Goal: Contribute content: Contribute content

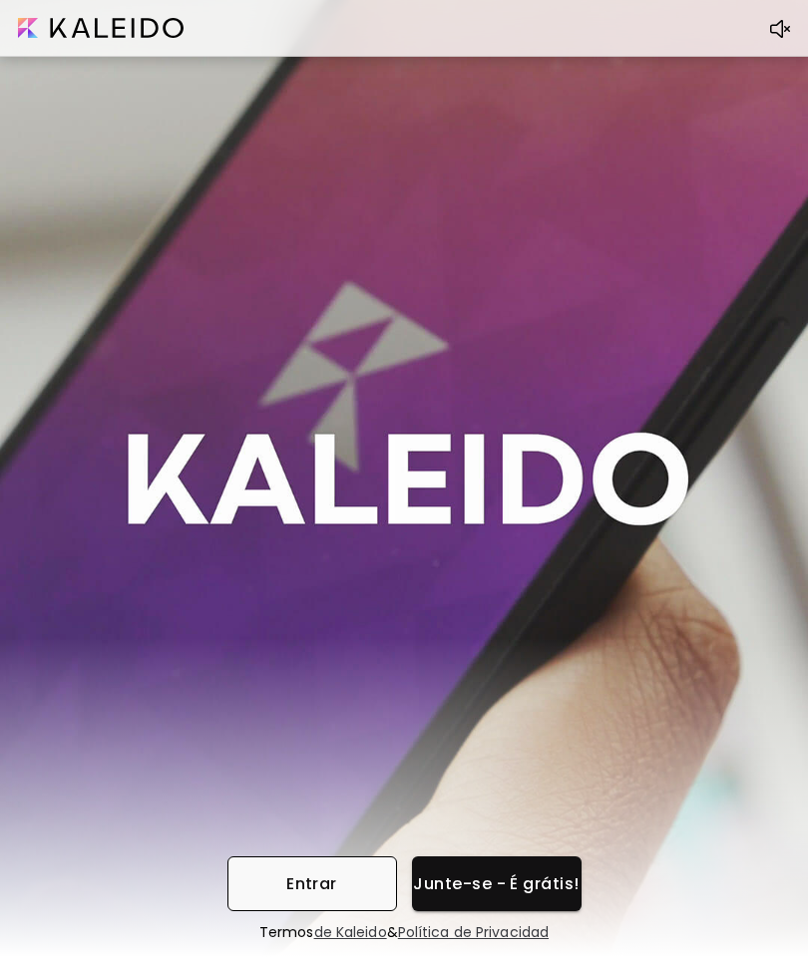
click at [334, 881] on span "Entrar" at bounding box center [312, 883] width 138 height 21
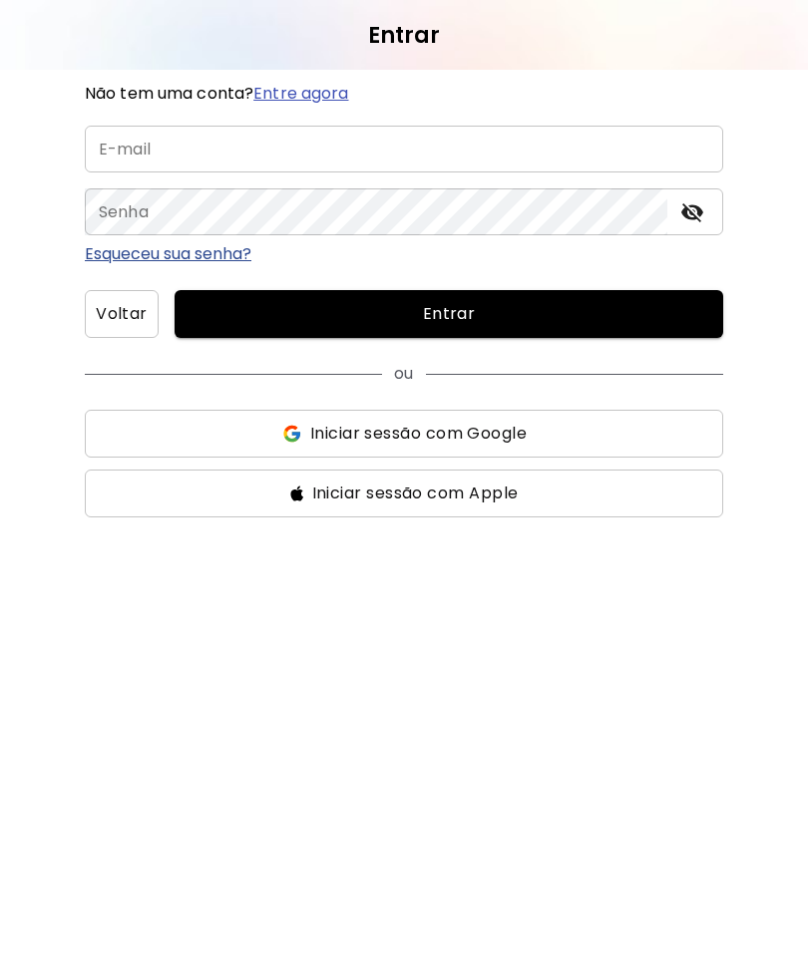
click at [365, 155] on input "email" at bounding box center [404, 149] width 638 height 47
type input "**********"
click at [582, 303] on span "Entrar" at bounding box center [448, 314] width 516 height 24
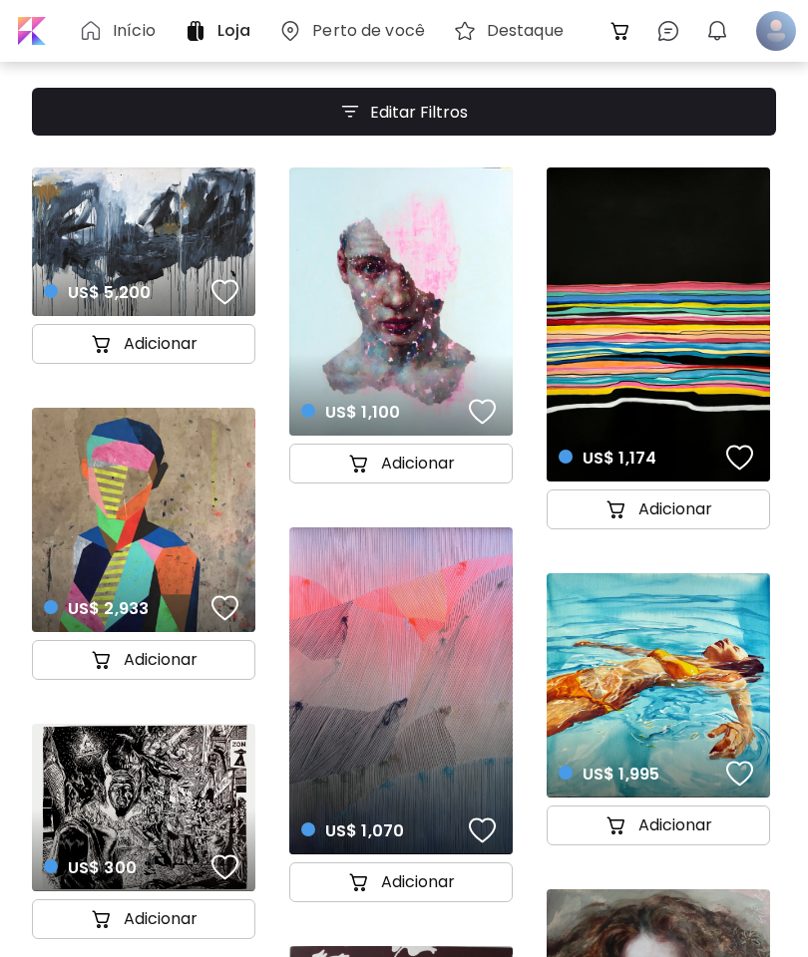
click at [138, 13] on div "Início" at bounding box center [121, 31] width 105 height 48
click at [121, 39] on h6 "Início" at bounding box center [134, 31] width 43 height 16
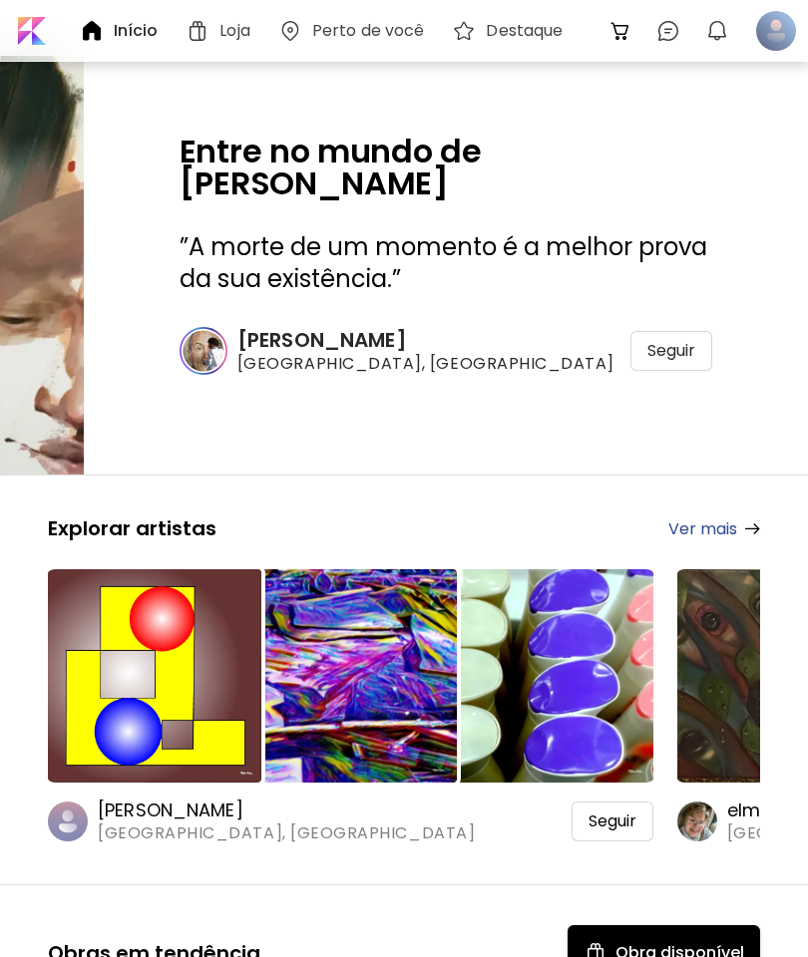
click at [774, 31] on div at bounding box center [776, 31] width 44 height 44
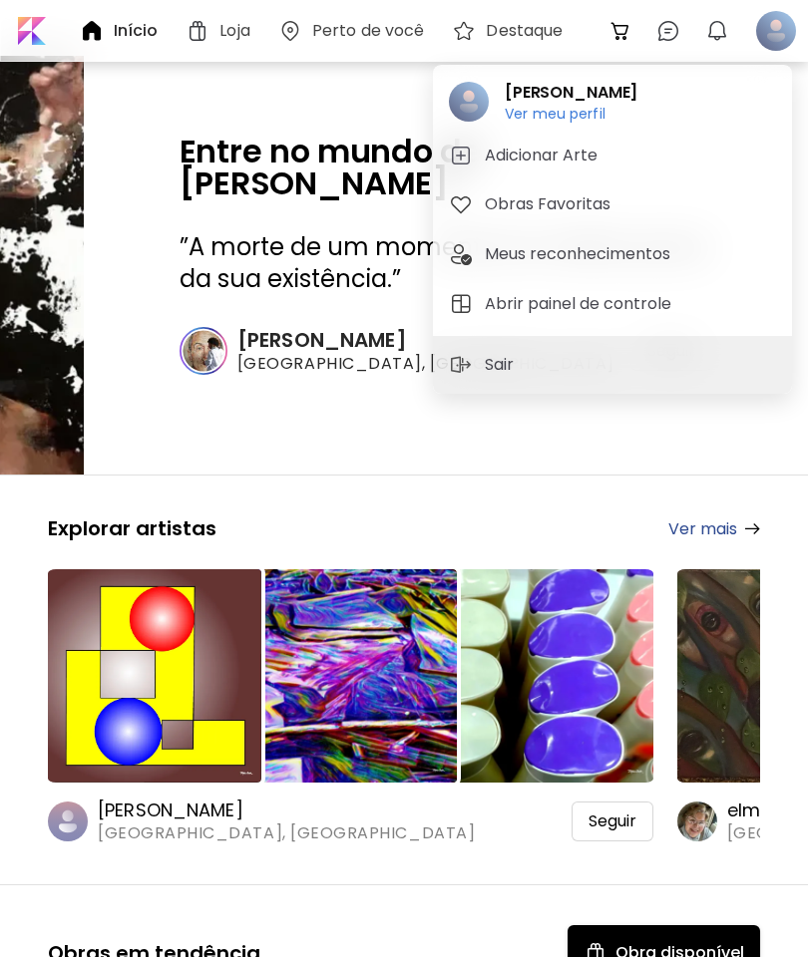
click at [539, 150] on h5 "Adicionar Arte" at bounding box center [544, 156] width 119 height 24
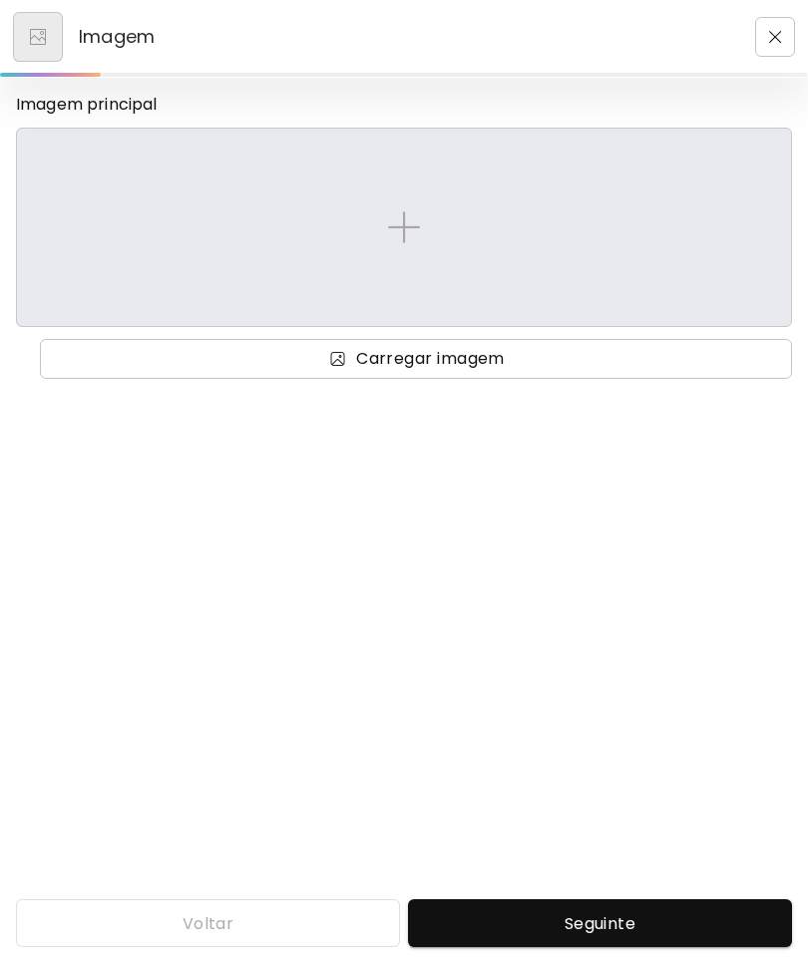
click at [504, 355] on span "Carregar imagem" at bounding box center [430, 359] width 149 height 24
click at [0, 0] on input "Carregar imagem" at bounding box center [0, 0] width 0 height 0
click at [412, 207] on div at bounding box center [404, 227] width 742 height 165
click at [0, 0] on input "file" at bounding box center [0, 0] width 0 height 0
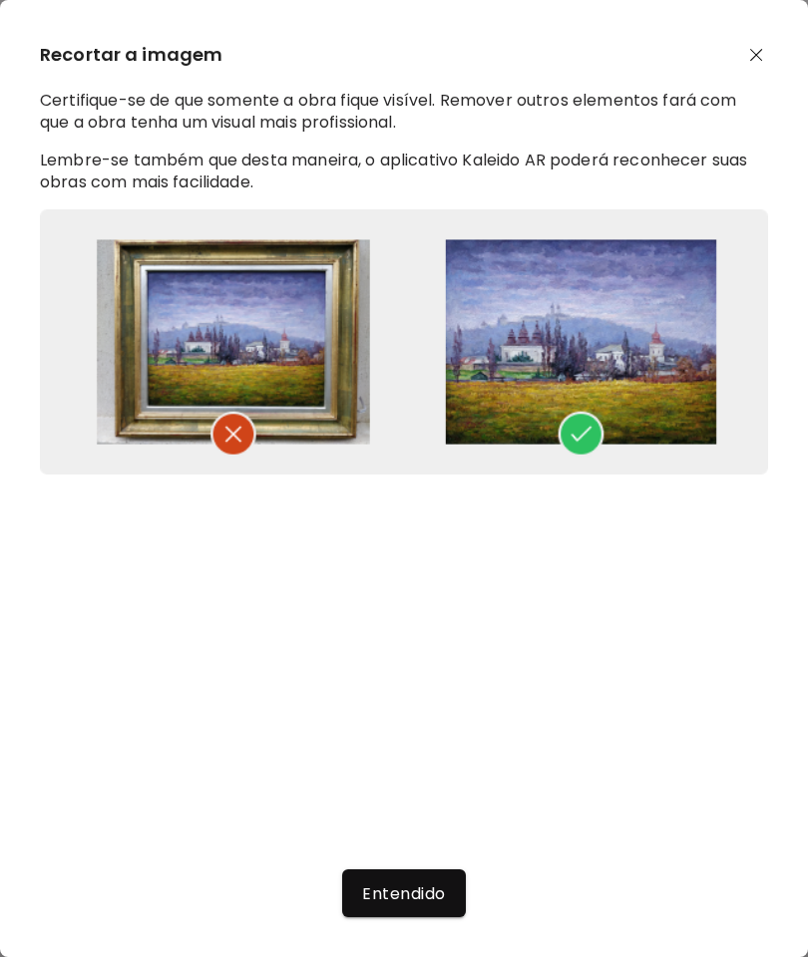
click at [440, 903] on span "Entendido" at bounding box center [403, 893] width 83 height 21
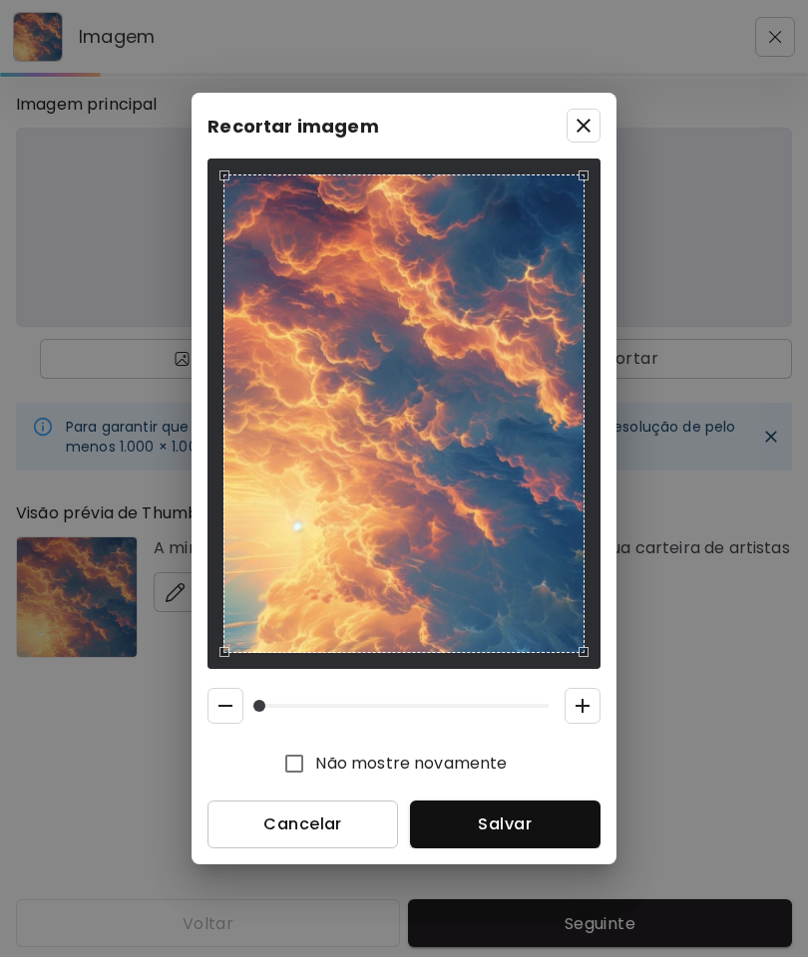
click at [336, 825] on span "Cancelar" at bounding box center [302, 824] width 159 height 21
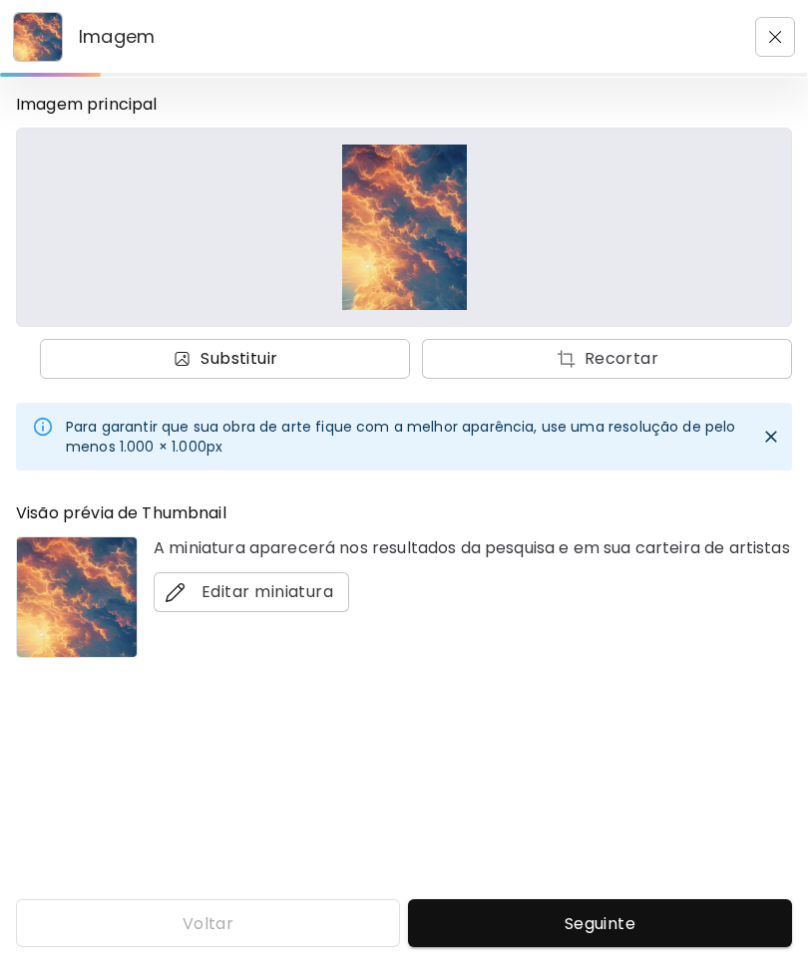
click at [309, 364] on span "Substituir" at bounding box center [225, 359] width 338 height 24
click at [0, 0] on input "Substituir Recortar" at bounding box center [0, 0] width 0 height 0
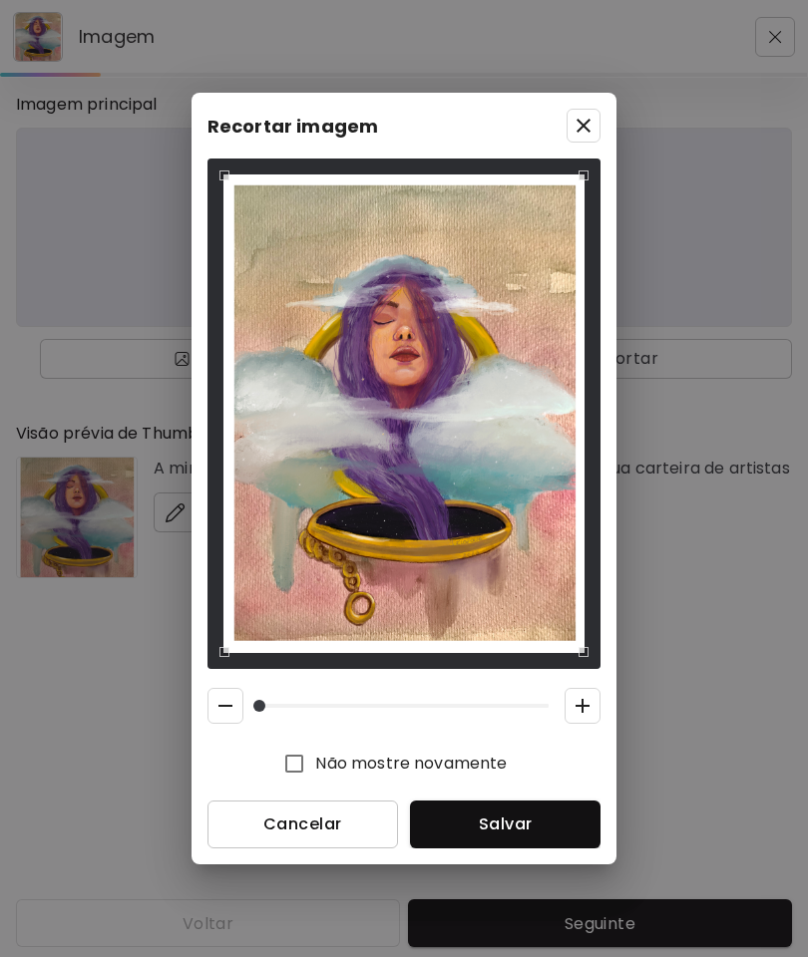
click at [313, 824] on span "Cancelar" at bounding box center [302, 824] width 159 height 21
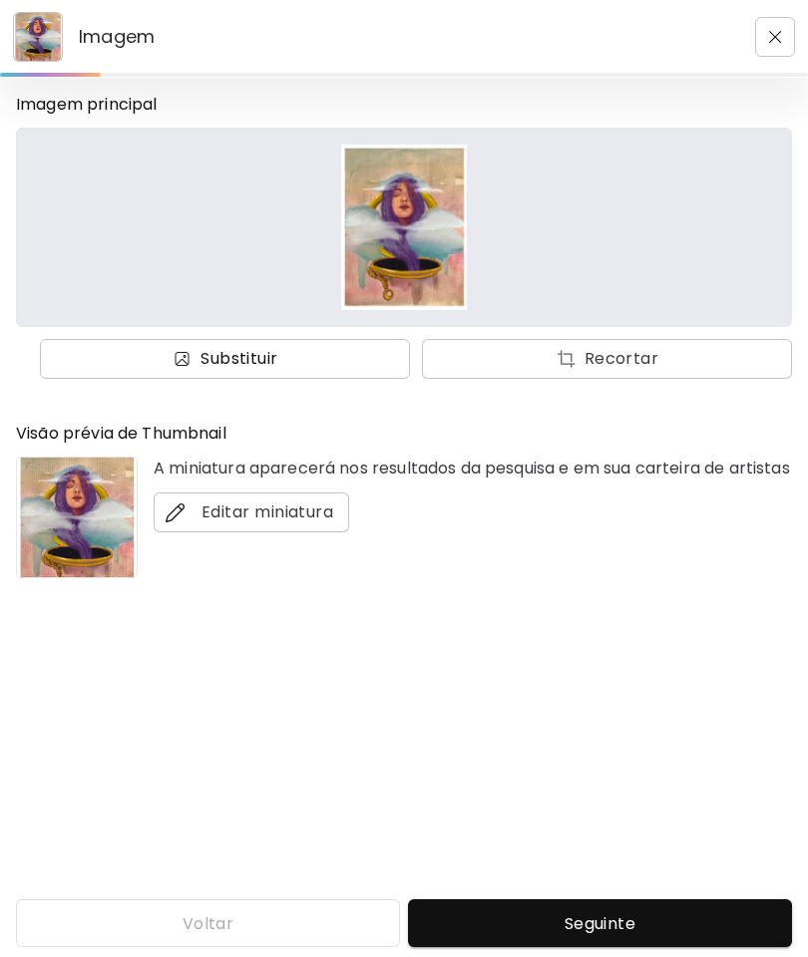
click at [291, 348] on span "Substituir" at bounding box center [225, 359] width 338 height 24
click at [0, 0] on input "Substituir Recortar" at bounding box center [0, 0] width 0 height 0
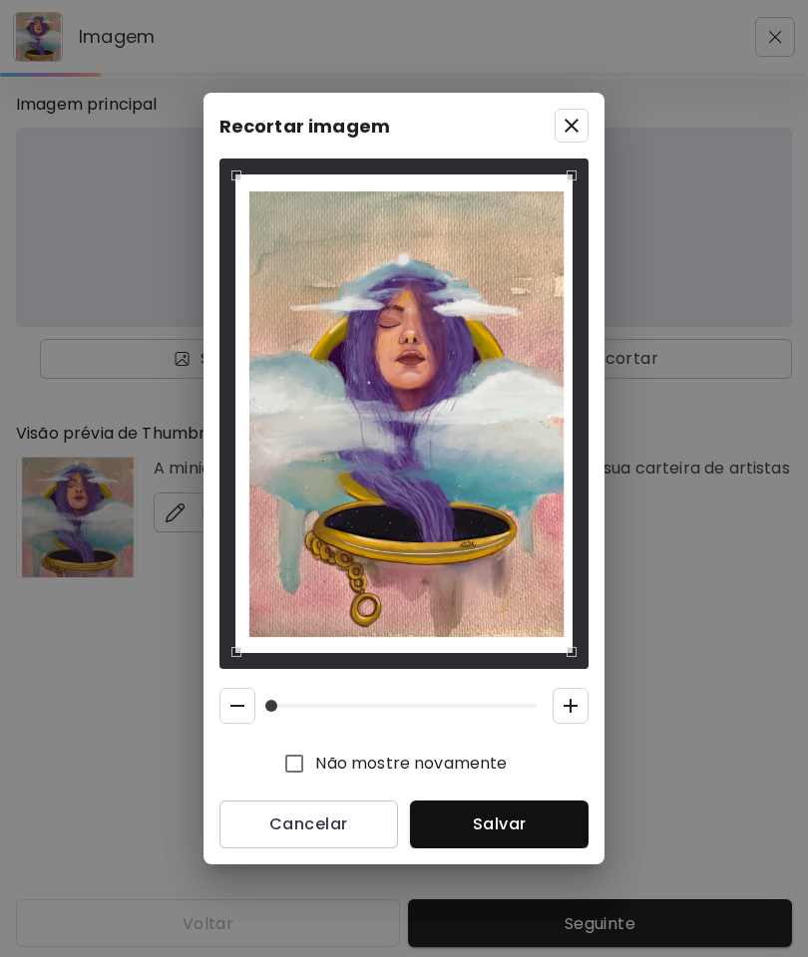
click at [506, 817] on span "Salvar" at bounding box center [499, 824] width 147 height 21
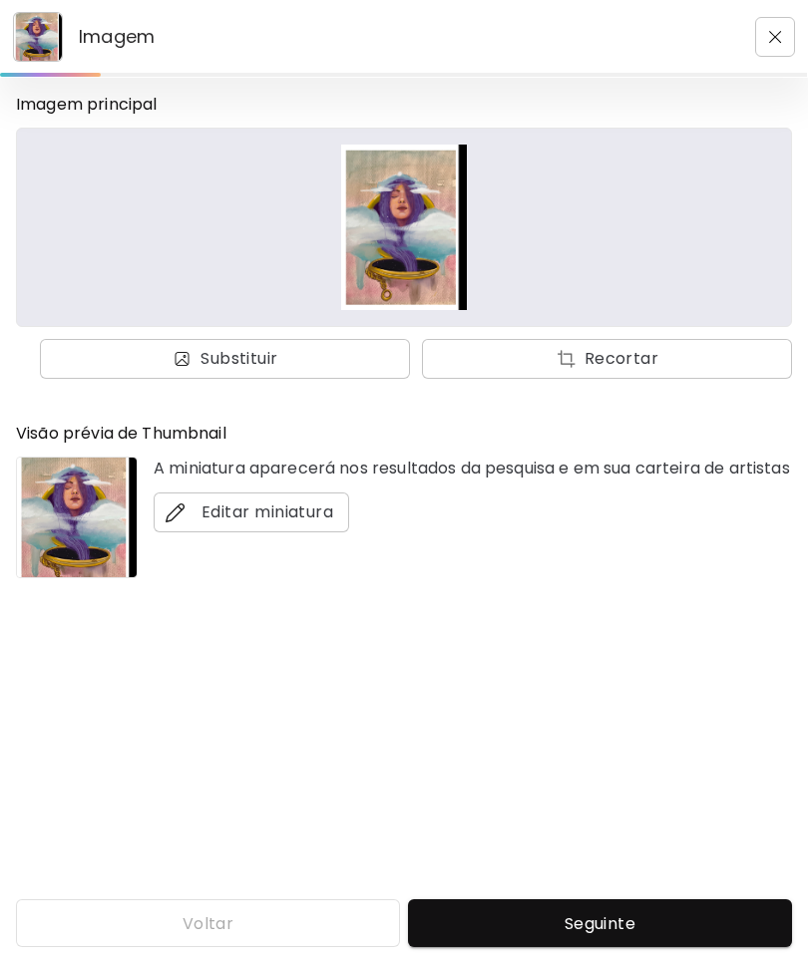
click at [420, 264] on img at bounding box center [404, 227] width 742 height 165
click at [421, 260] on img at bounding box center [404, 227] width 742 height 165
click at [327, 361] on span "Substituir" at bounding box center [225, 359] width 338 height 24
click at [0, 0] on input "Substituir Recortar" at bounding box center [0, 0] width 0 height 0
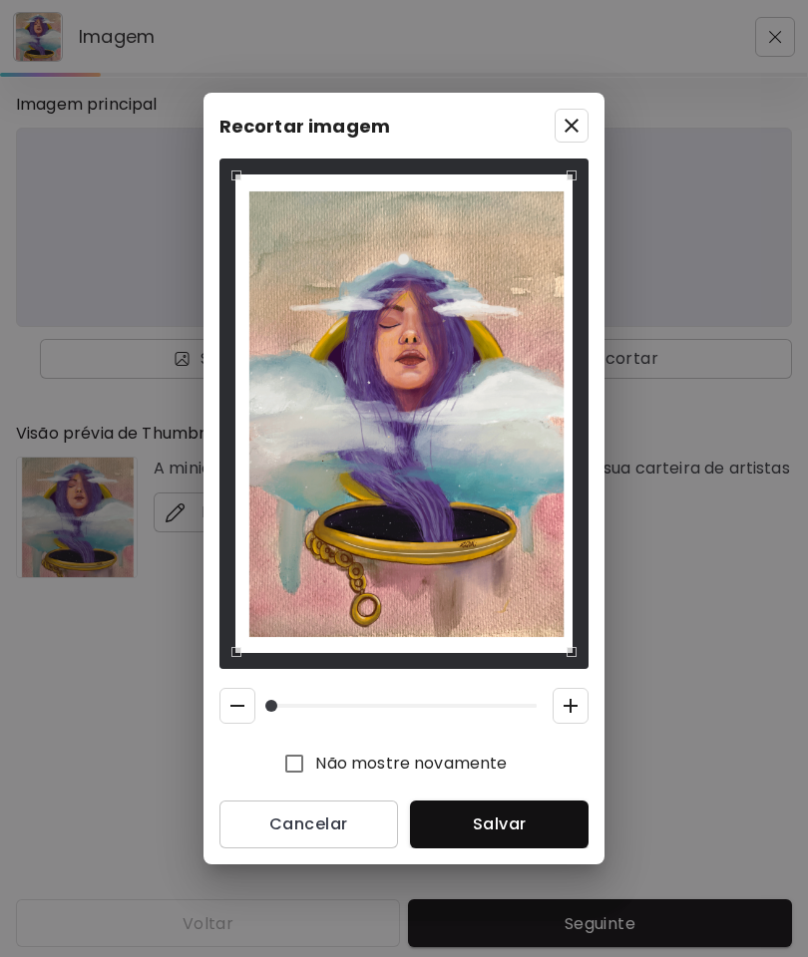
click at [528, 838] on button "Salvar" at bounding box center [499, 825] width 178 height 48
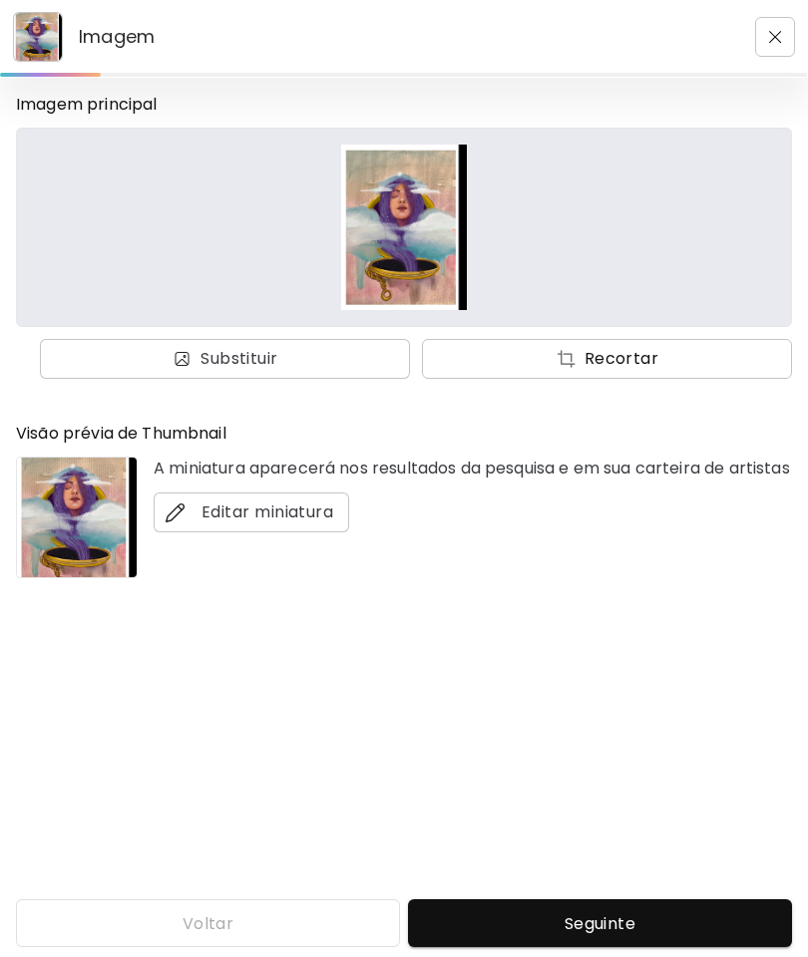
click at [647, 361] on span "Recortar" at bounding box center [607, 359] width 338 height 24
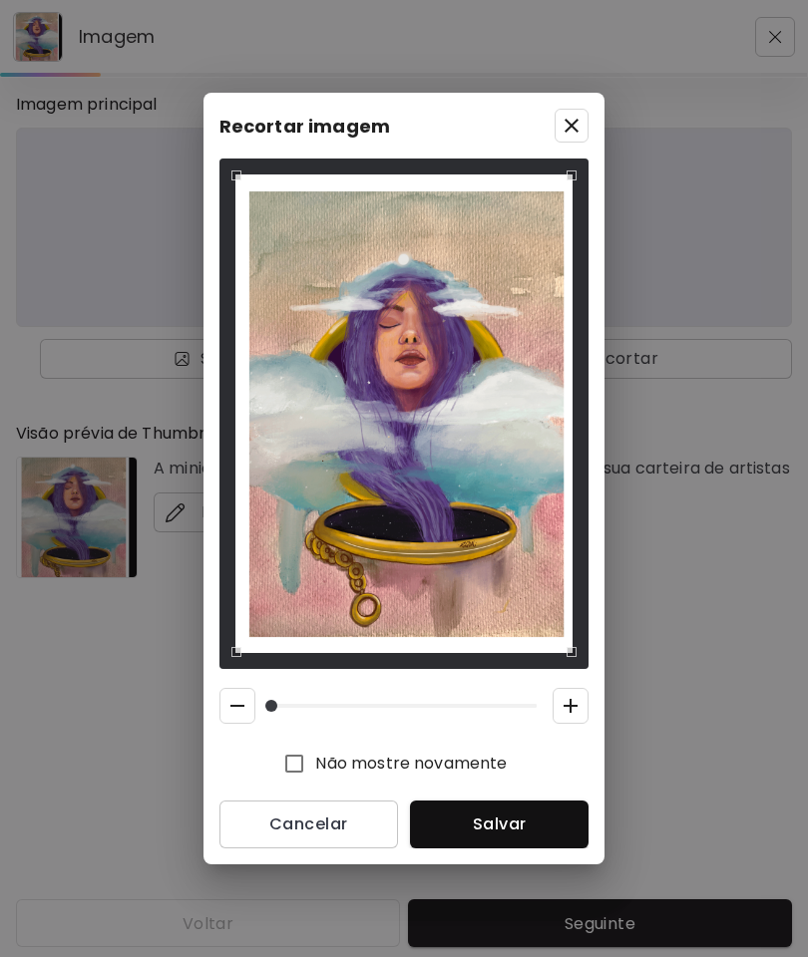
click at [513, 560] on div "Use the arrow keys to move the crop selection area" at bounding box center [404, 413] width 338 height 479
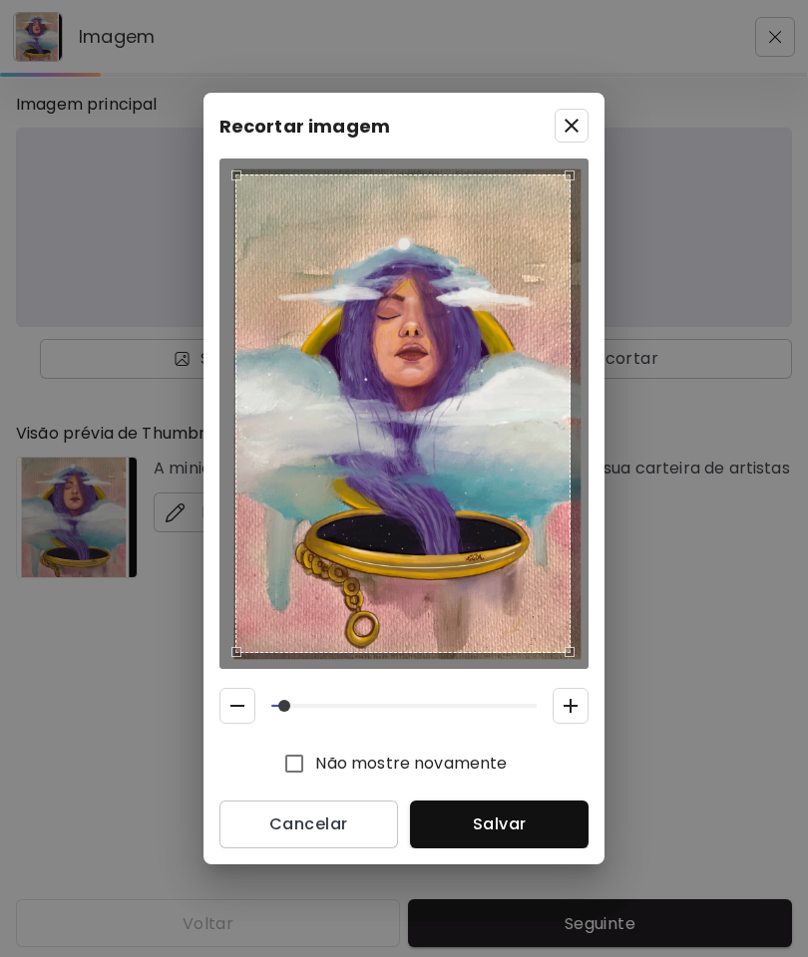
click at [443, 531] on div "Use the arrow keys to move the crop selection area" at bounding box center [403, 413] width 336 height 479
click at [465, 525] on div "Use the arrow keys to move the crop selection area" at bounding box center [403, 413] width 336 height 479
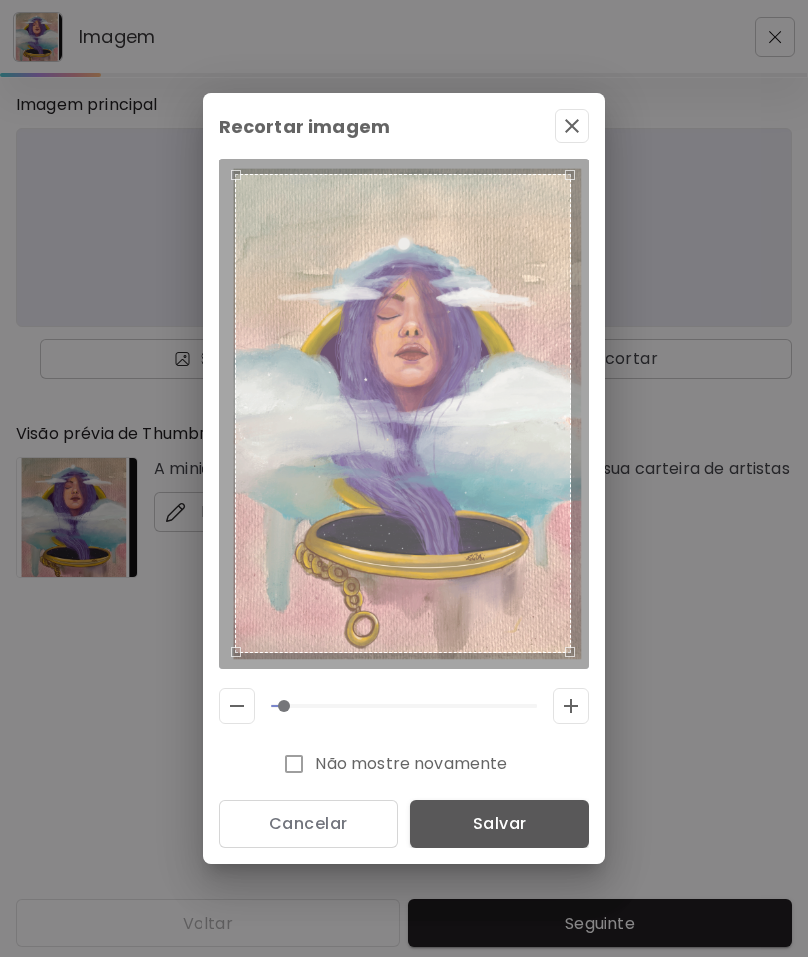
click at [506, 811] on button "Salvar" at bounding box center [499, 825] width 178 height 48
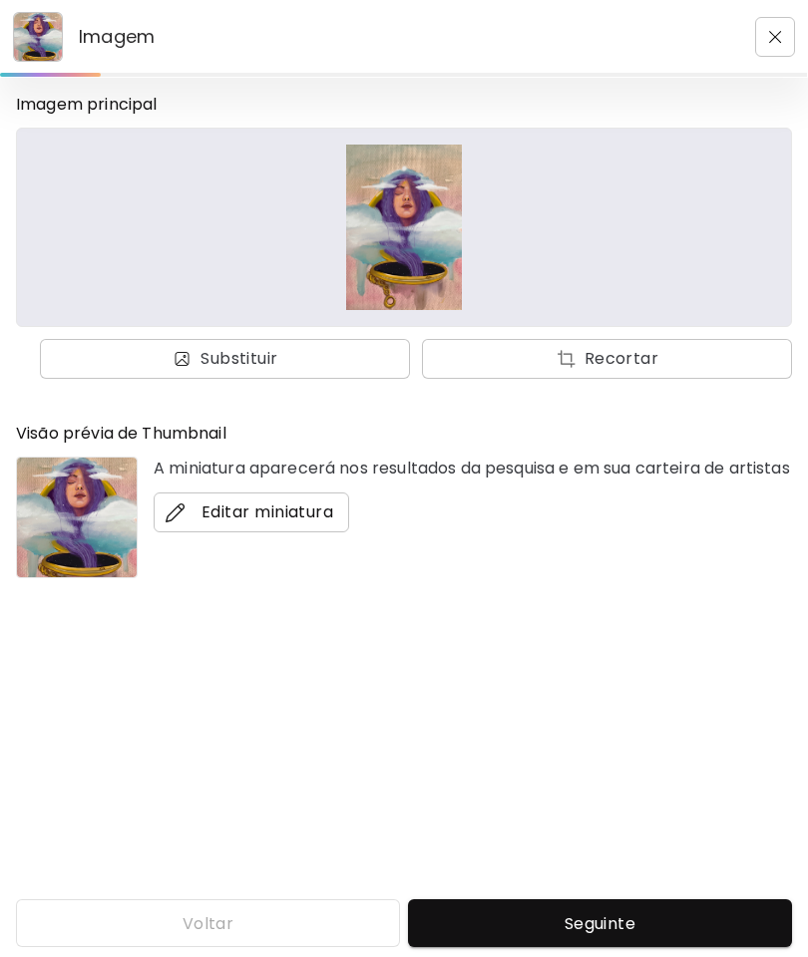
click at [306, 524] on span "Editar miniatura" at bounding box center [250, 512] width 163 height 24
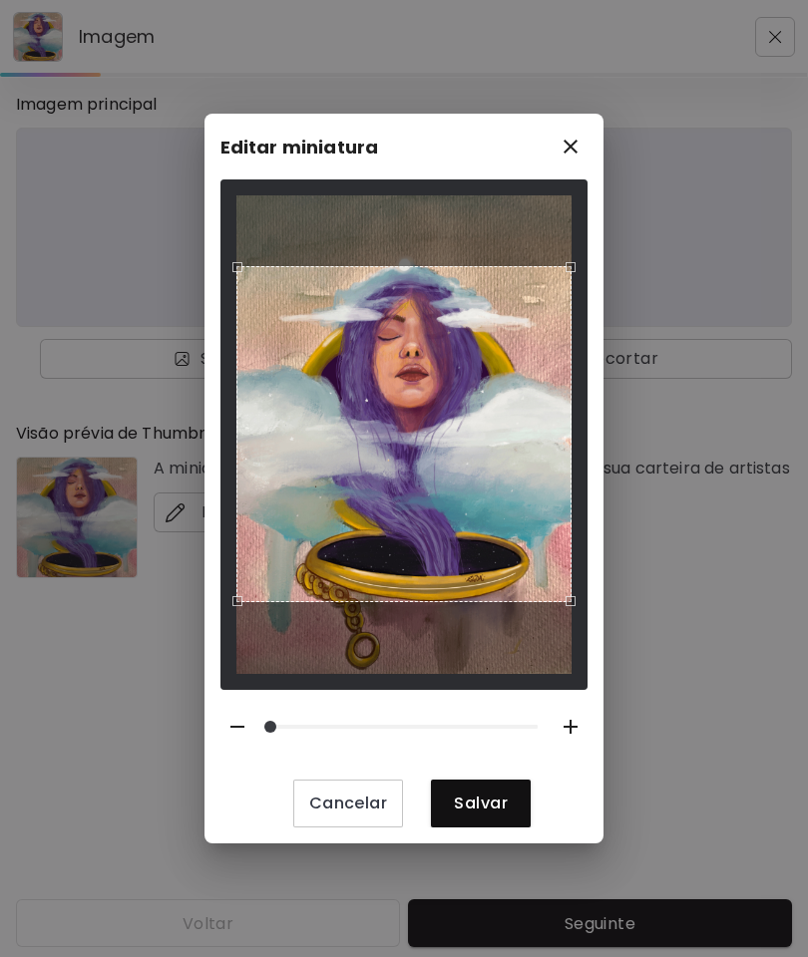
click at [497, 803] on span "Salvar" at bounding box center [481, 803] width 68 height 21
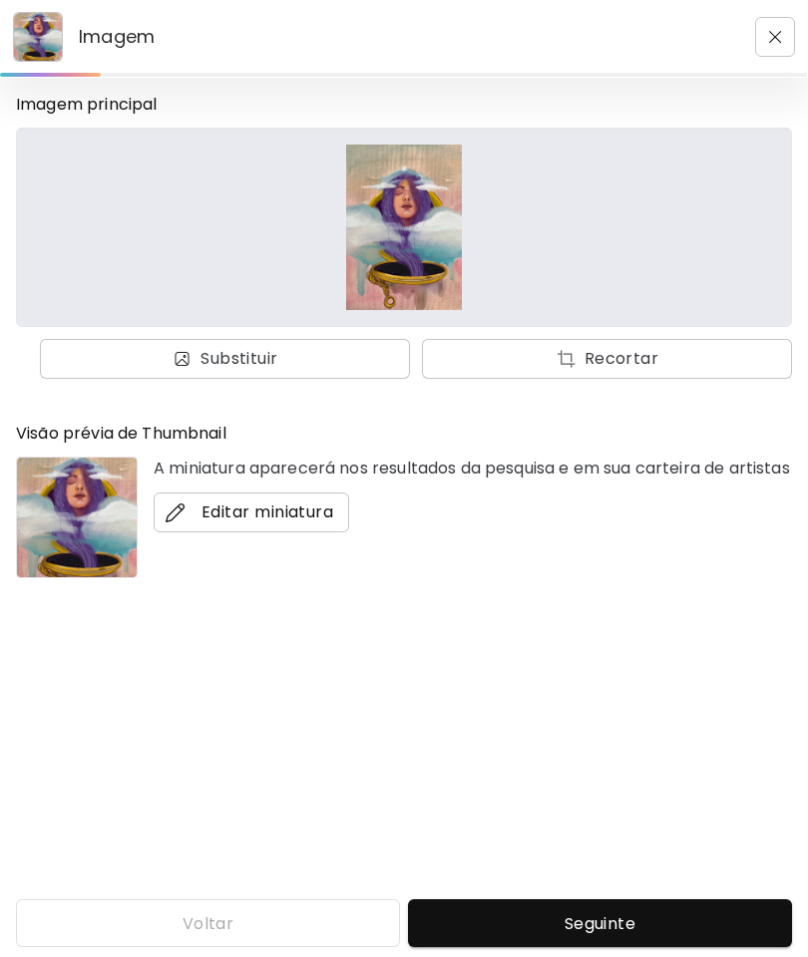
click at [281, 524] on span "Editar miniatura" at bounding box center [250, 512] width 163 height 24
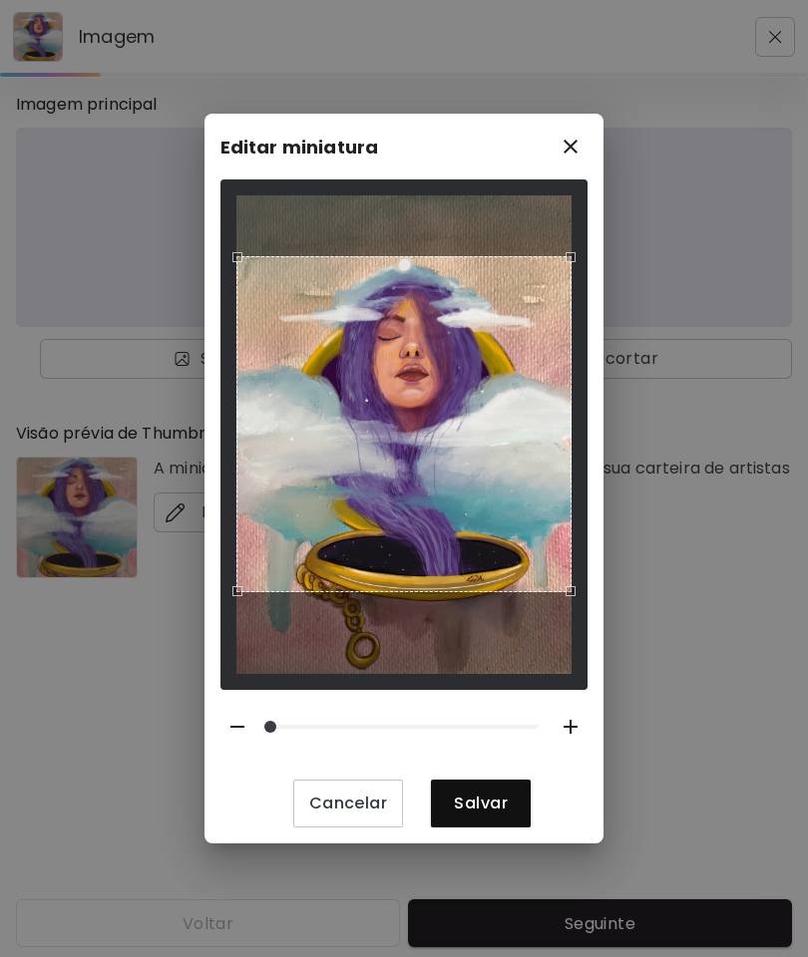
click at [493, 463] on div "Use the arrow keys to move the crop selection area" at bounding box center [404, 424] width 336 height 336
click at [490, 796] on span "Salvar" at bounding box center [481, 803] width 68 height 21
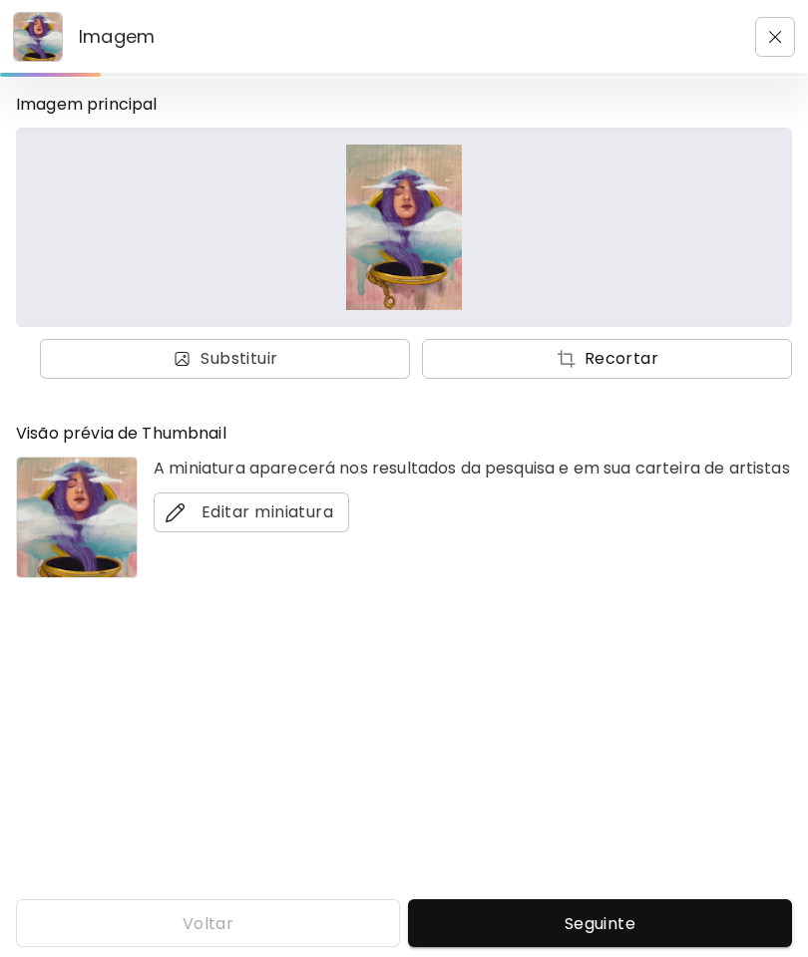
click at [607, 349] on span "Recortar" at bounding box center [607, 359] width 338 height 24
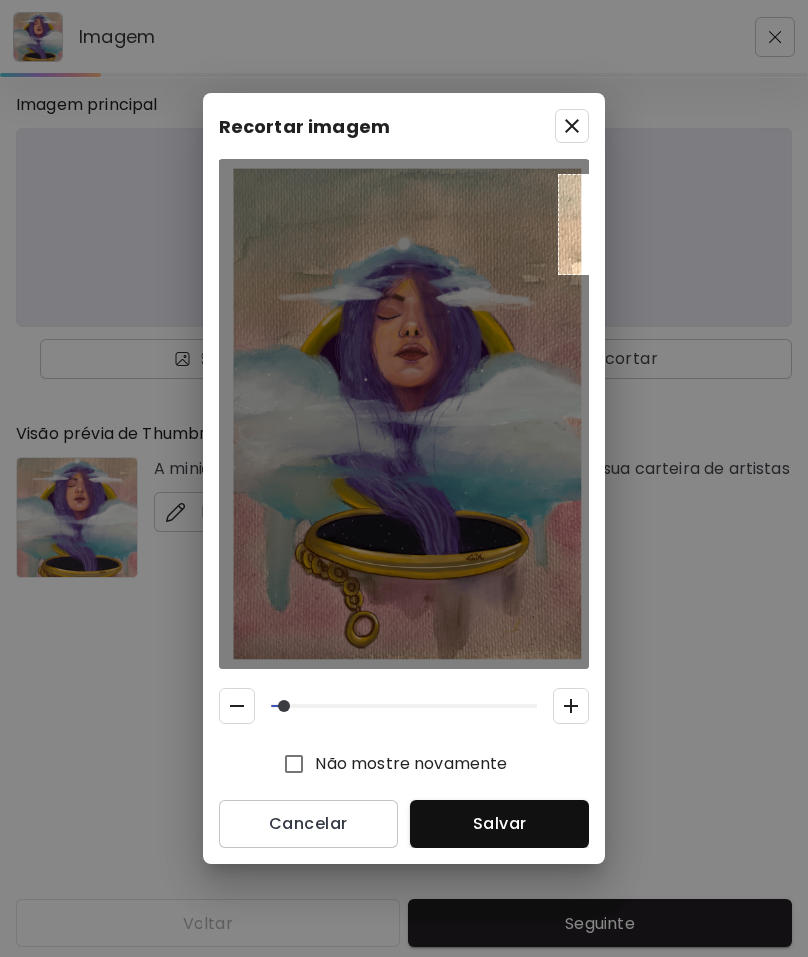
click at [558, 168] on img at bounding box center [404, 414] width 372 height 526
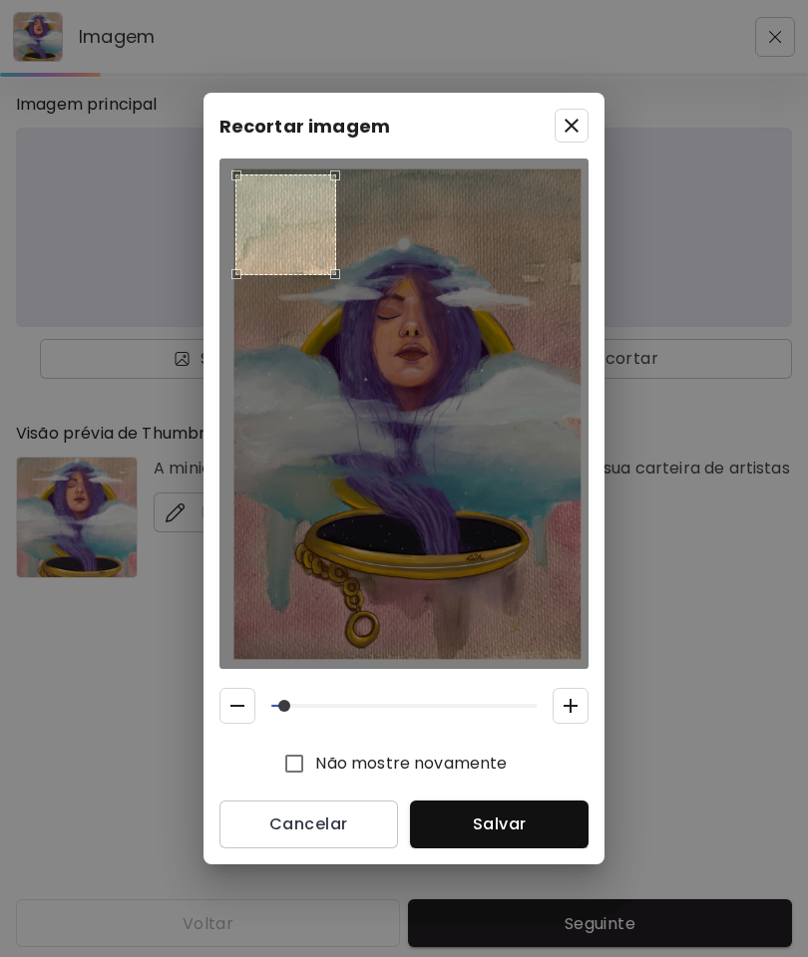
click at [296, 233] on div "Use the arrow keys to move the crop selection area" at bounding box center [285, 224] width 101 height 101
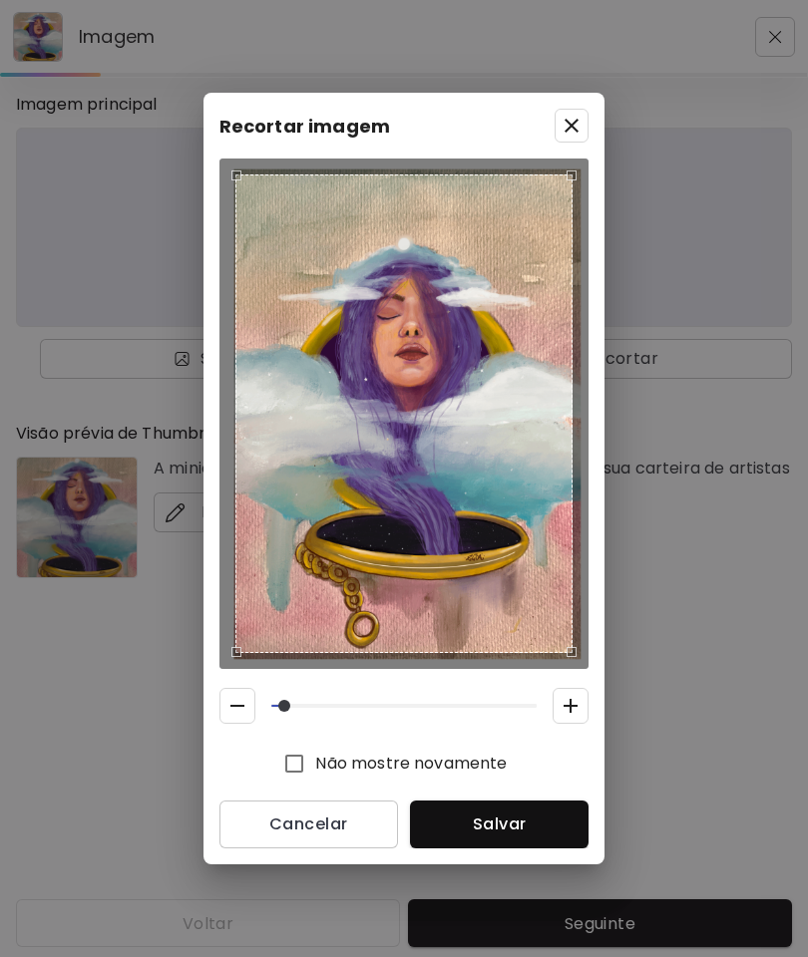
click at [492, 517] on div "Use the arrow keys to move the crop selection area" at bounding box center [404, 413] width 338 height 479
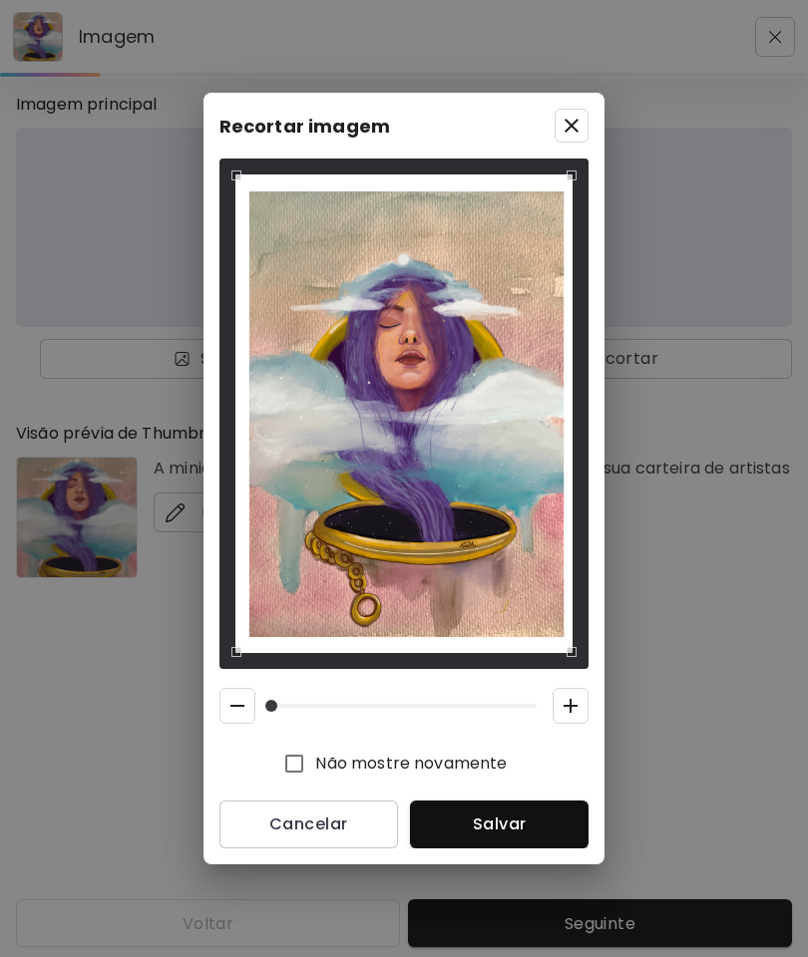
click at [536, 818] on span "Salvar" at bounding box center [499, 824] width 147 height 21
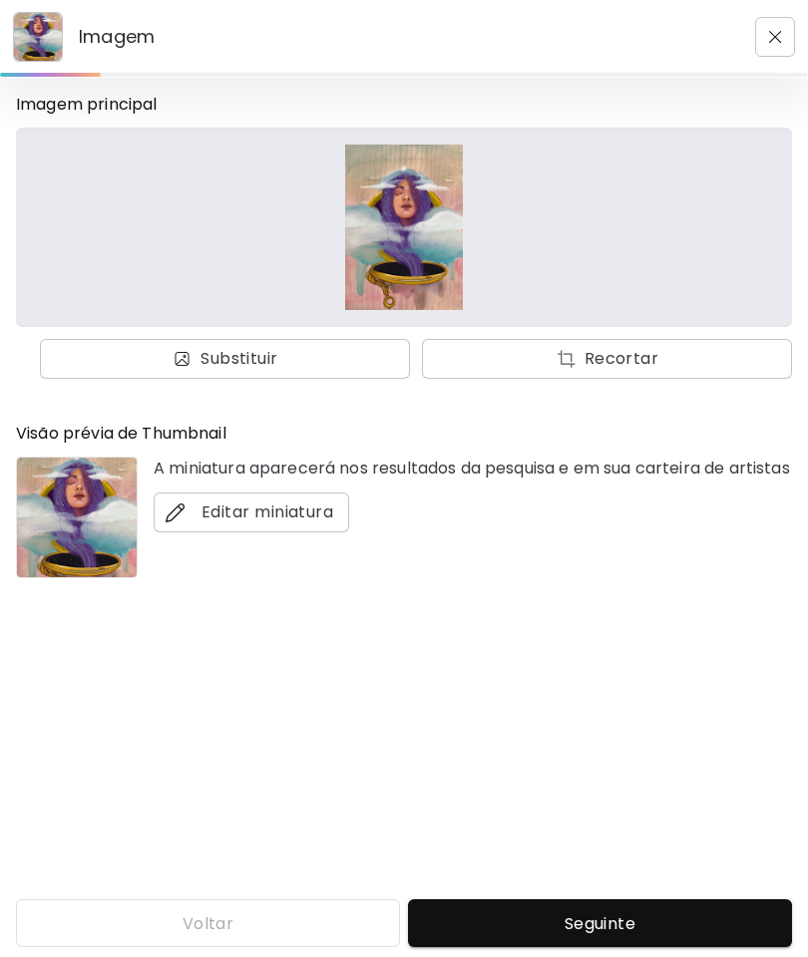
click at [583, 917] on span "Seguinte" at bounding box center [600, 923] width 352 height 21
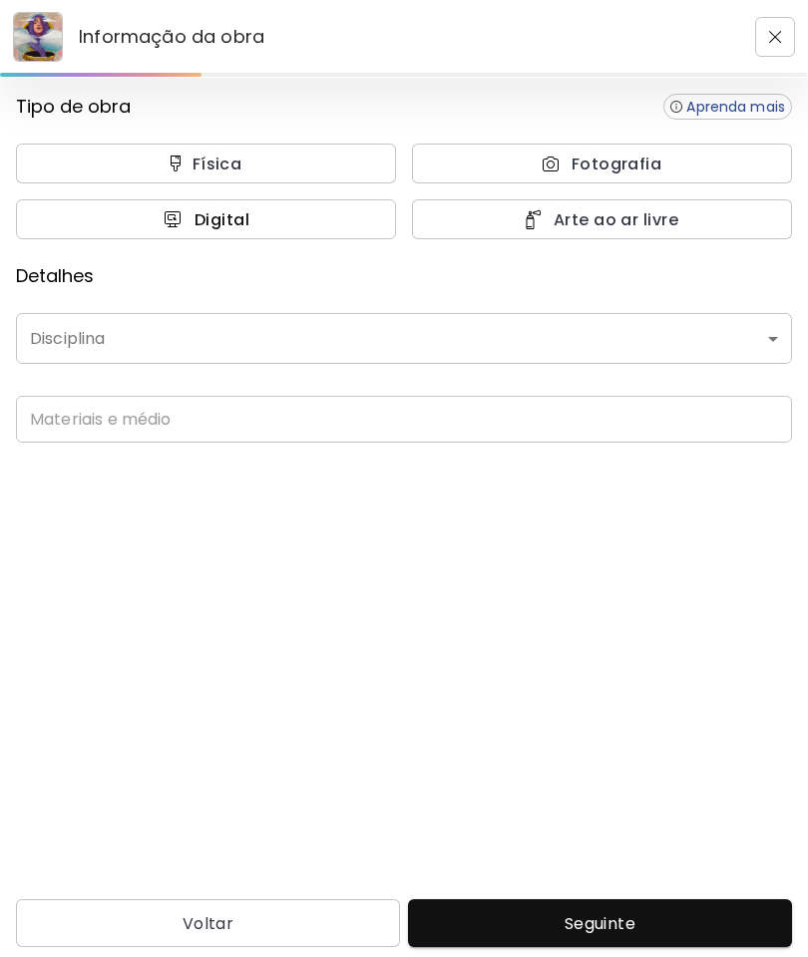
click at [339, 224] on span "Digital" at bounding box center [206, 219] width 336 height 21
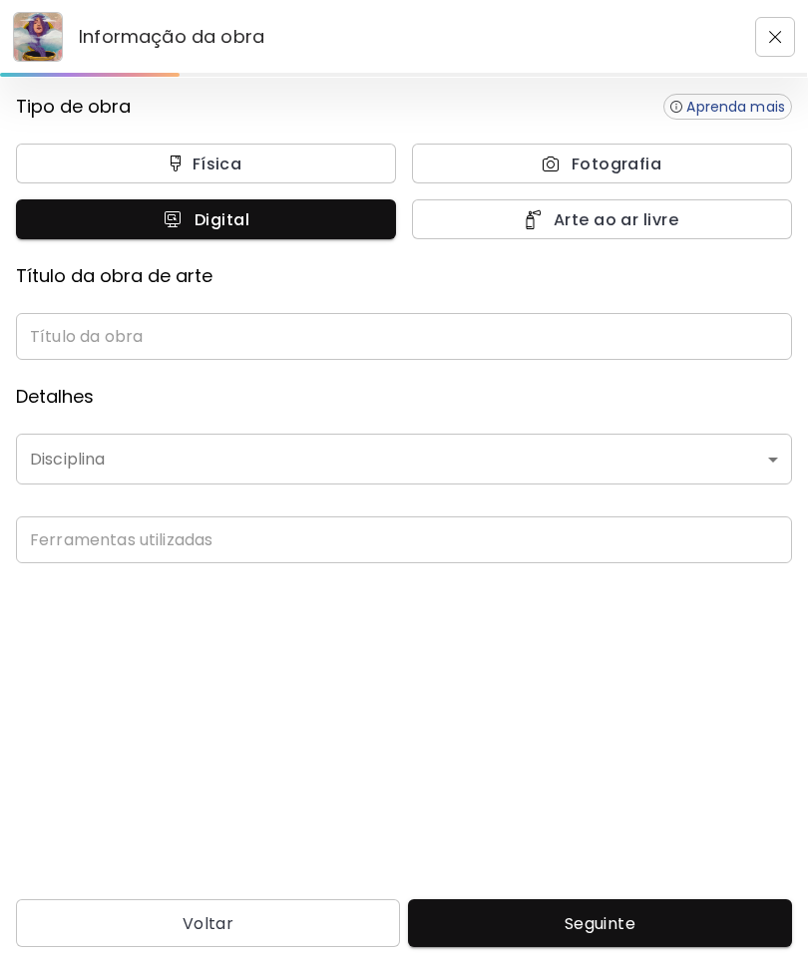
click at [332, 343] on input "text" at bounding box center [404, 336] width 776 height 47
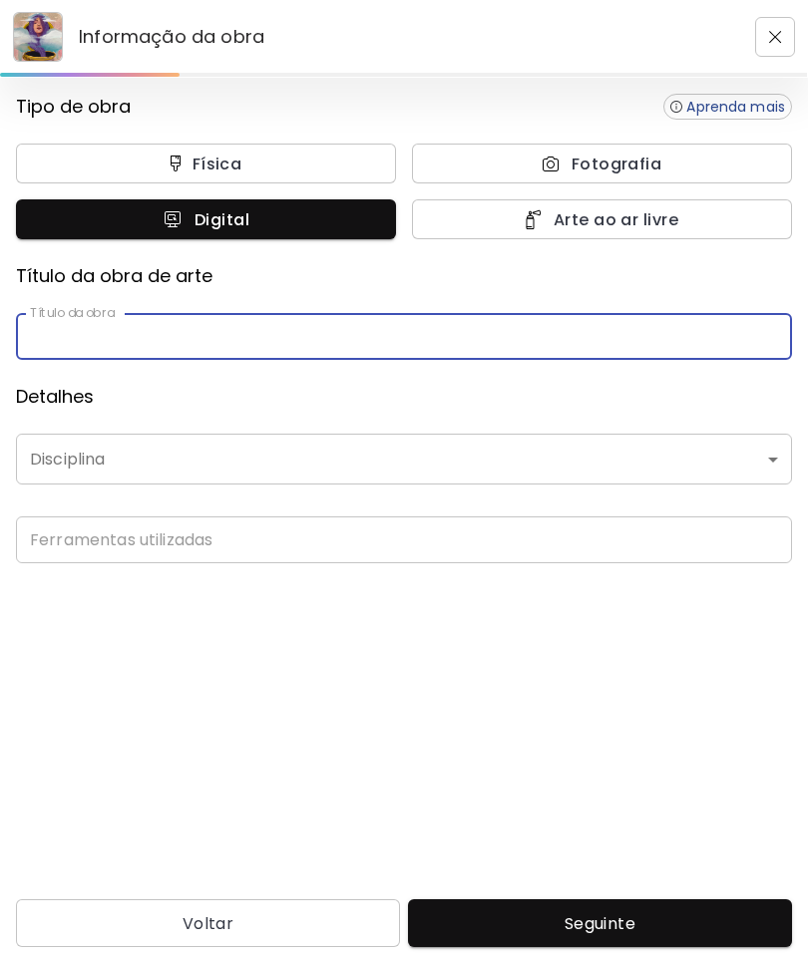
click at [295, 329] on input "text" at bounding box center [404, 336] width 776 height 47
click at [334, 327] on input "text" at bounding box center [404, 336] width 776 height 47
type input "*********"
click at [320, 455] on body "Informação da obra Tipo de obra Aprenda mais Física Fotografia Digital Arte ao …" at bounding box center [404, 478] width 808 height 957
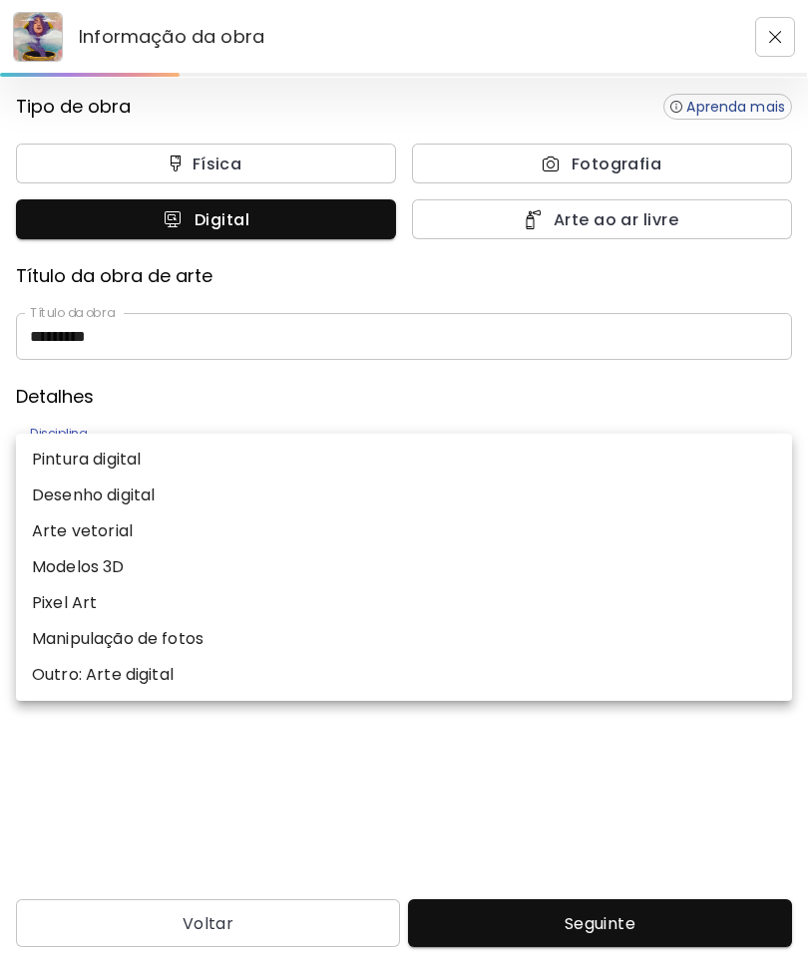
click at [142, 489] on p "Desenho digital" at bounding box center [93, 496] width 123 height 24
type input "**********"
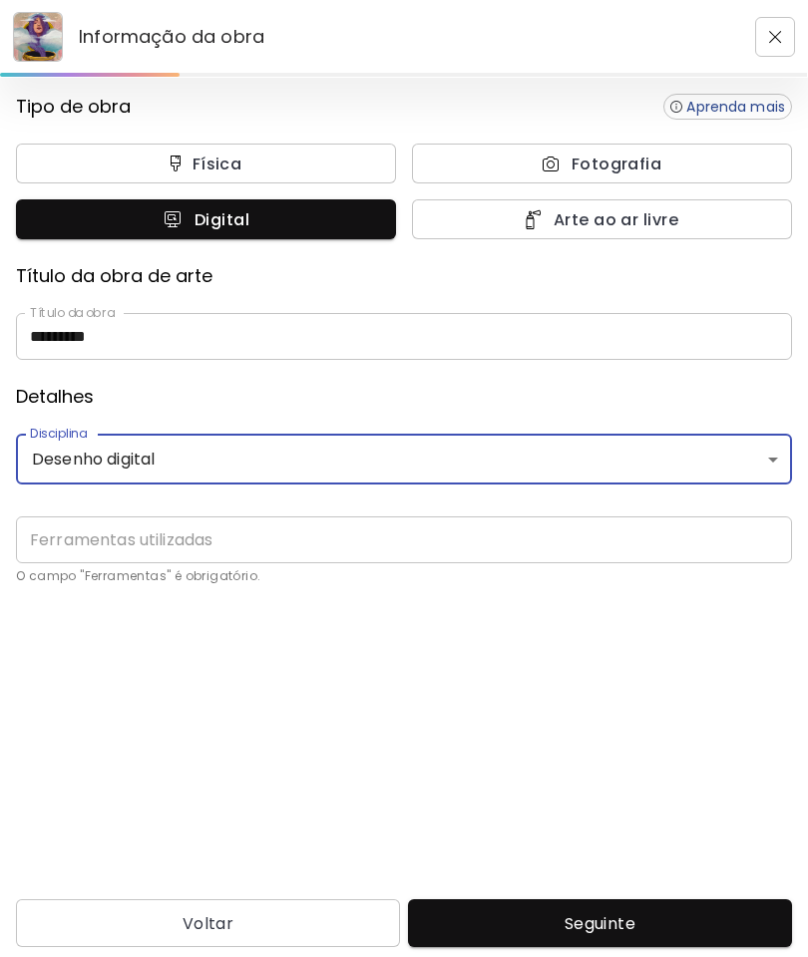
click at [321, 453] on body "**********" at bounding box center [404, 478] width 808 height 957
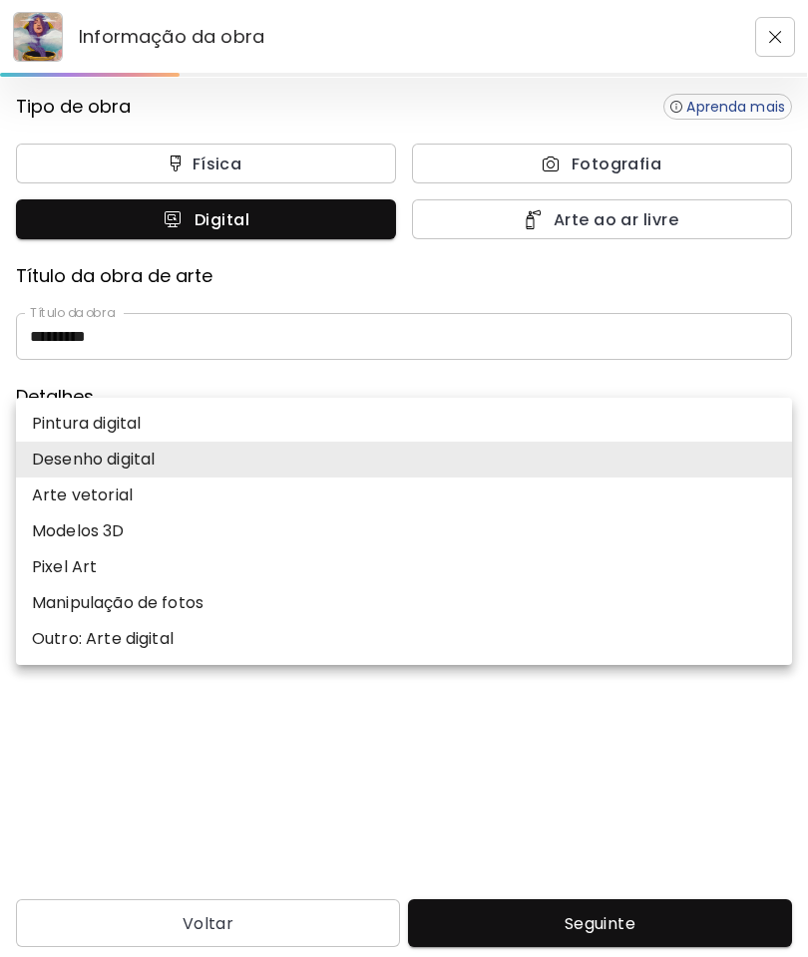
click at [181, 458] on li "Desenho digital" at bounding box center [404, 460] width 776 height 36
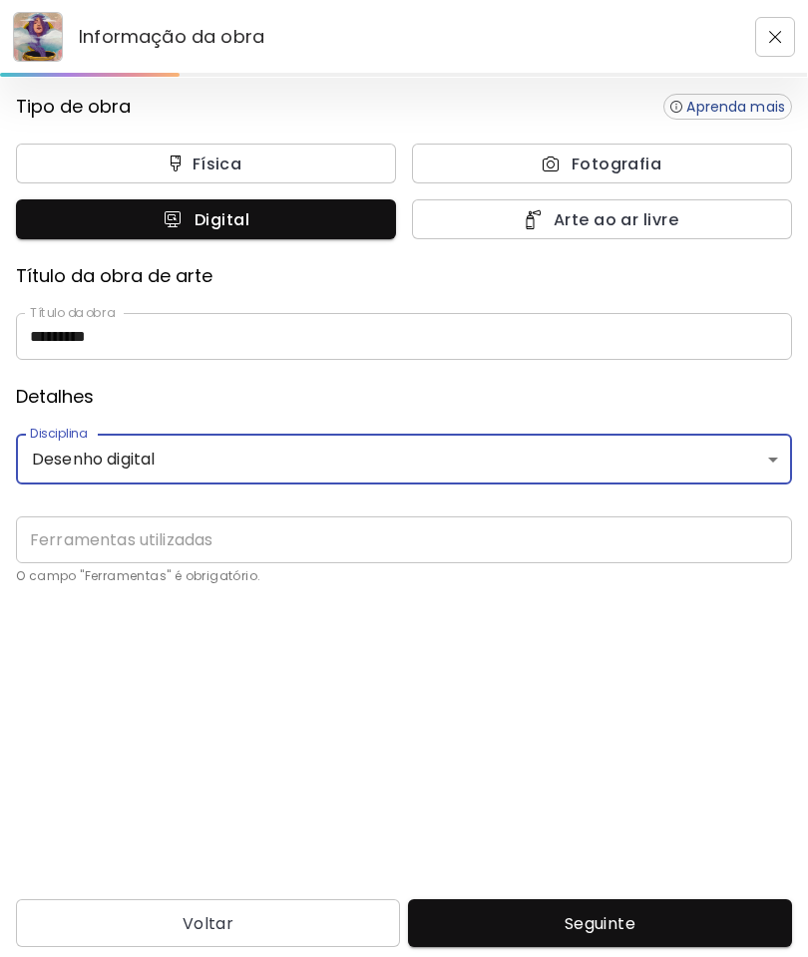
click at [321, 543] on input "text" at bounding box center [404, 539] width 776 height 47
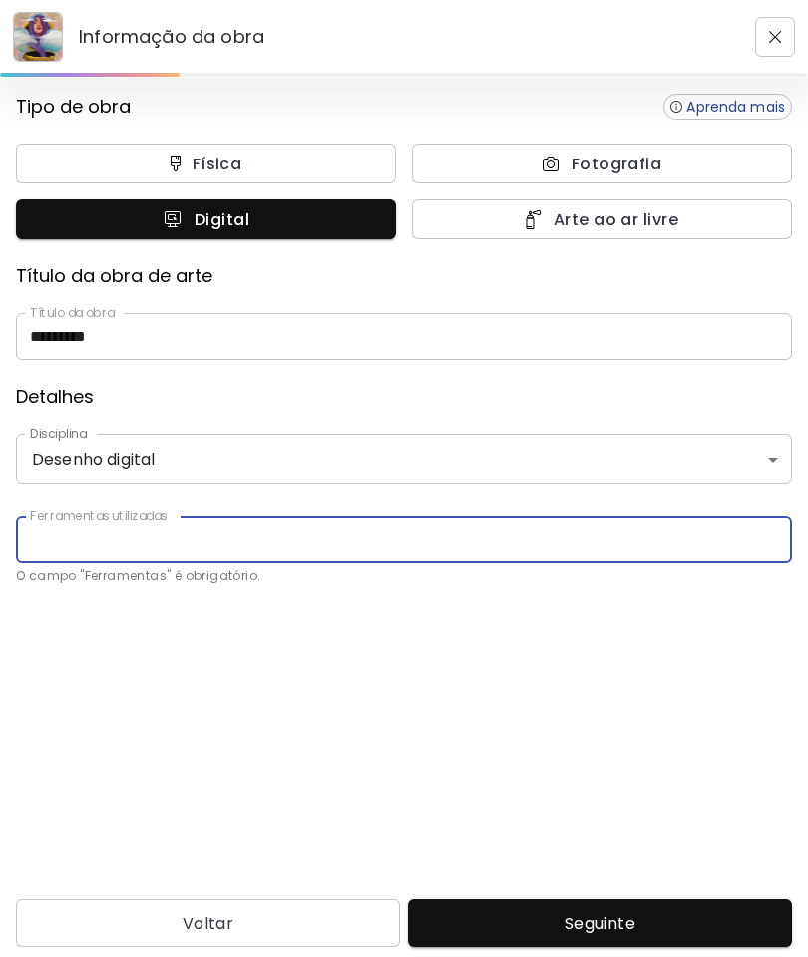
click at [598, 480] on body "**********" at bounding box center [404, 478] width 808 height 957
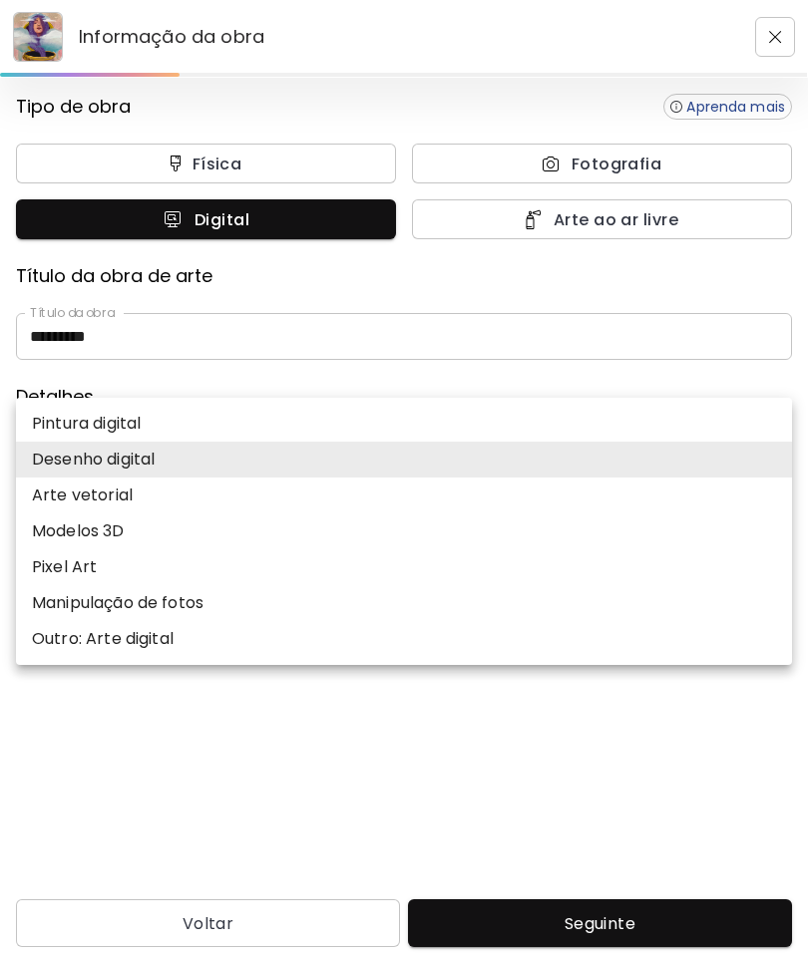
click at [559, 741] on div at bounding box center [404, 478] width 808 height 957
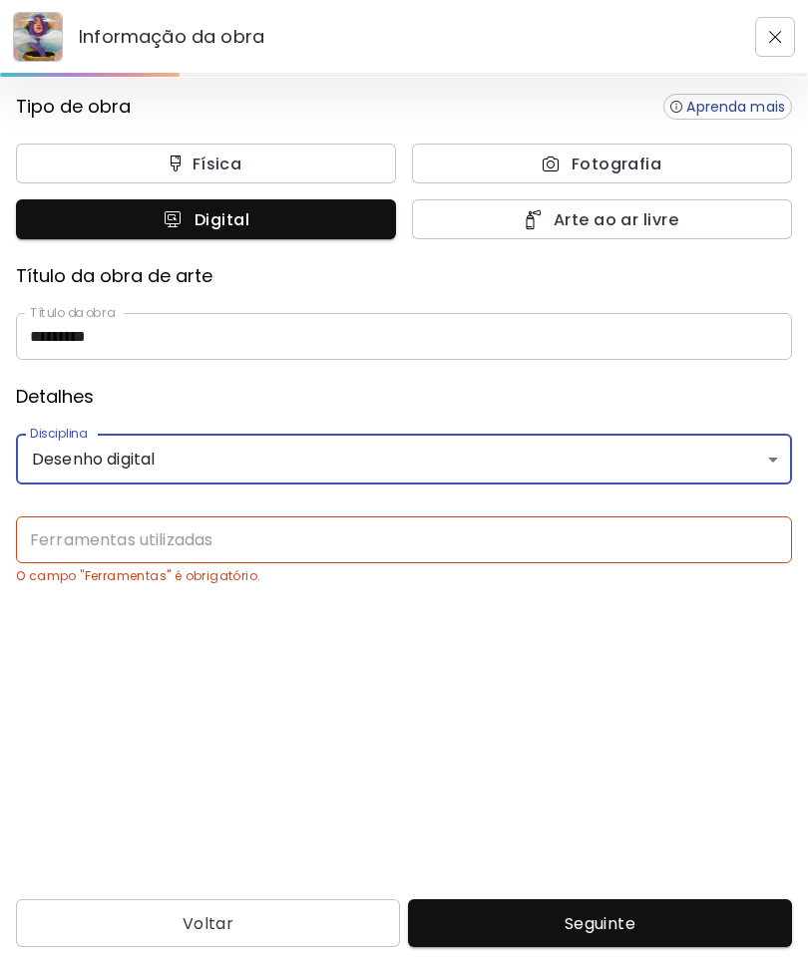
click at [464, 540] on input "text" at bounding box center [404, 539] width 776 height 47
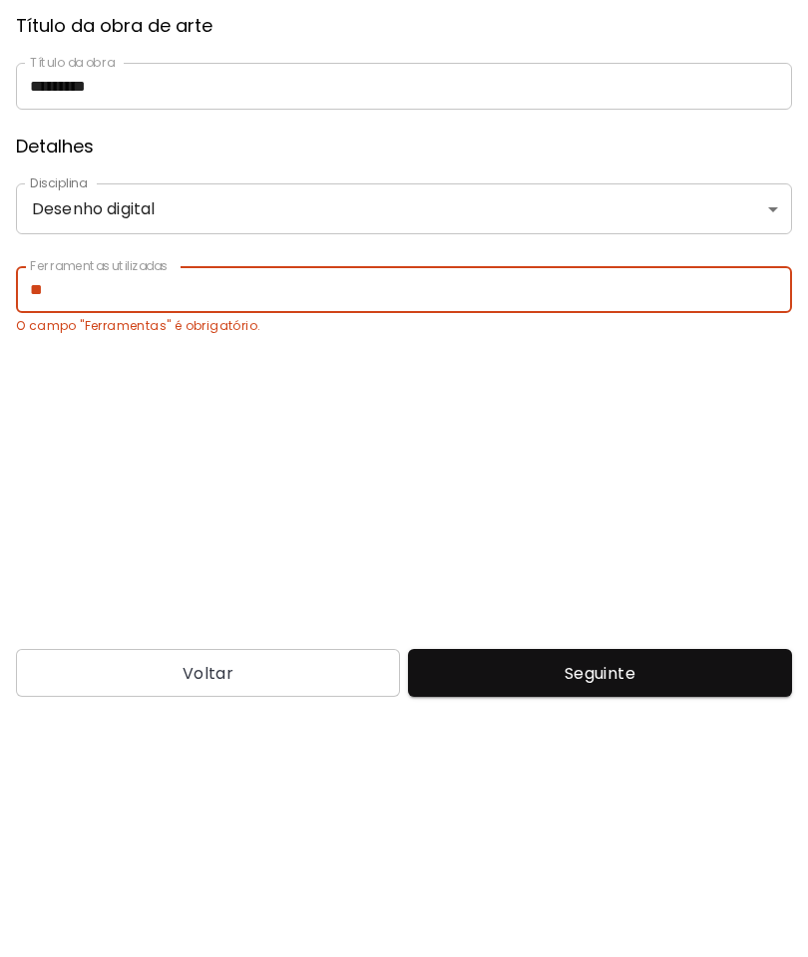
type input "*"
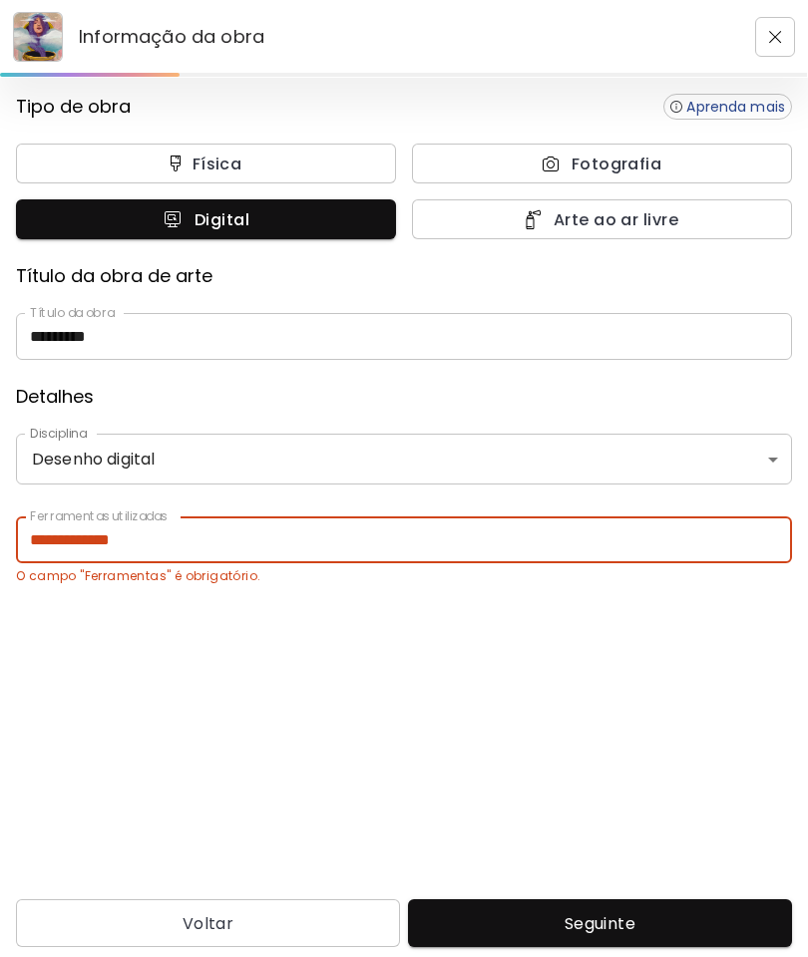
type input "**********"
click at [618, 933] on span "Seguinte" at bounding box center [600, 923] width 352 height 21
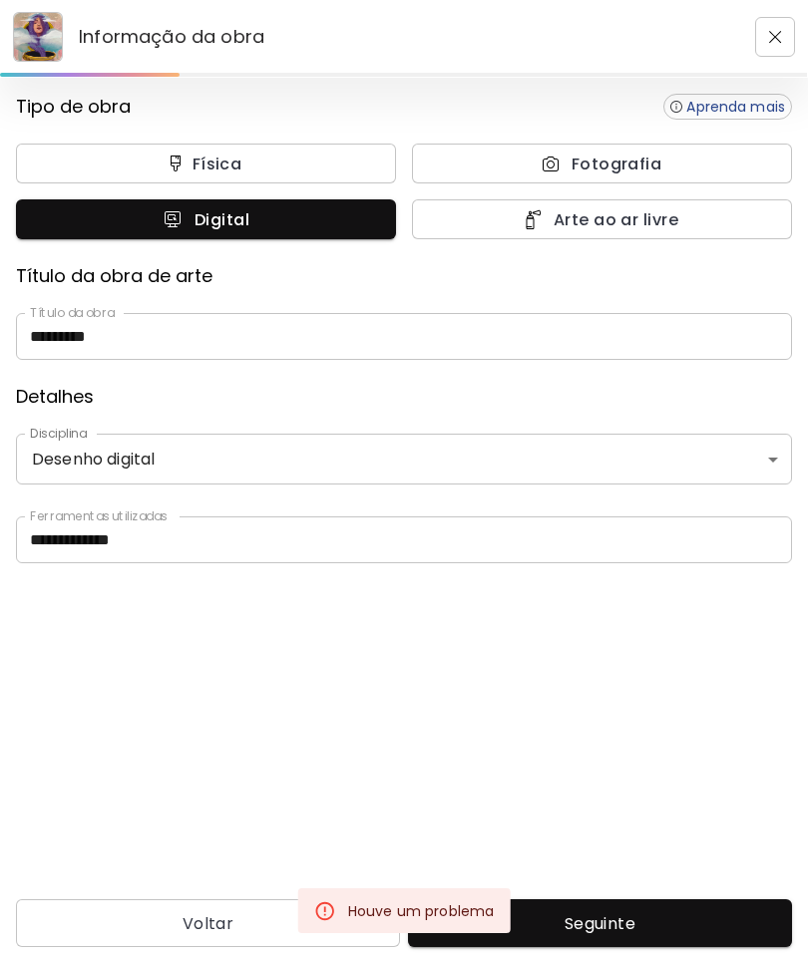
click at [626, 918] on span "Seguinte" at bounding box center [600, 923] width 352 height 21
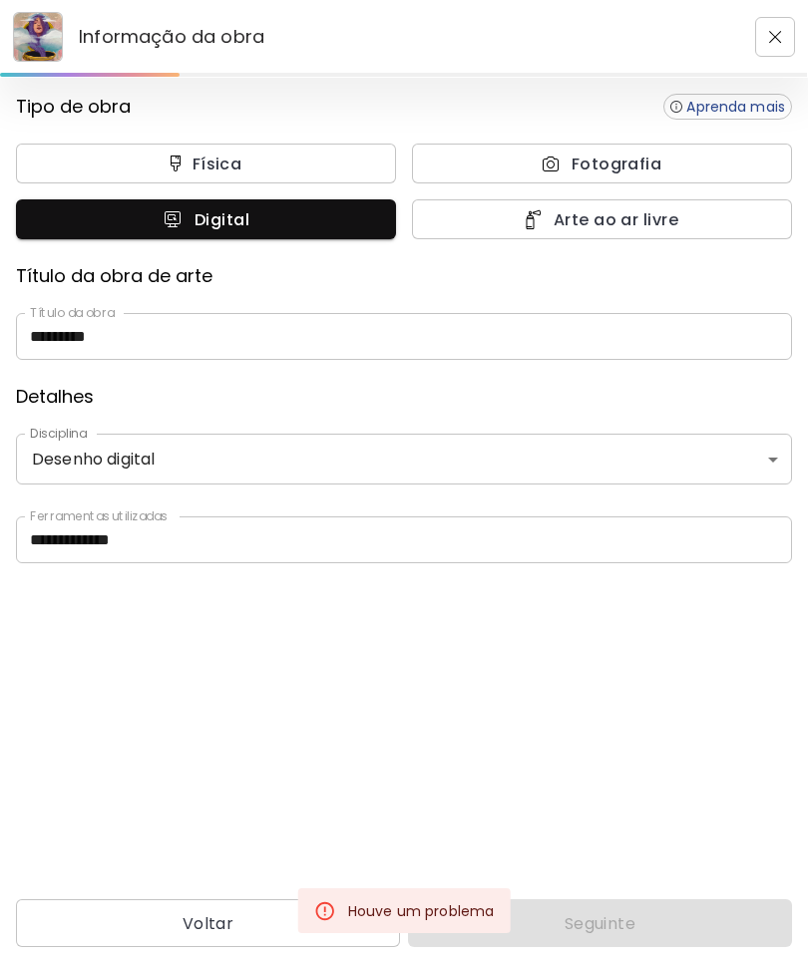
click at [611, 938] on div "Voltar Seguinte" at bounding box center [404, 923] width 808 height 48
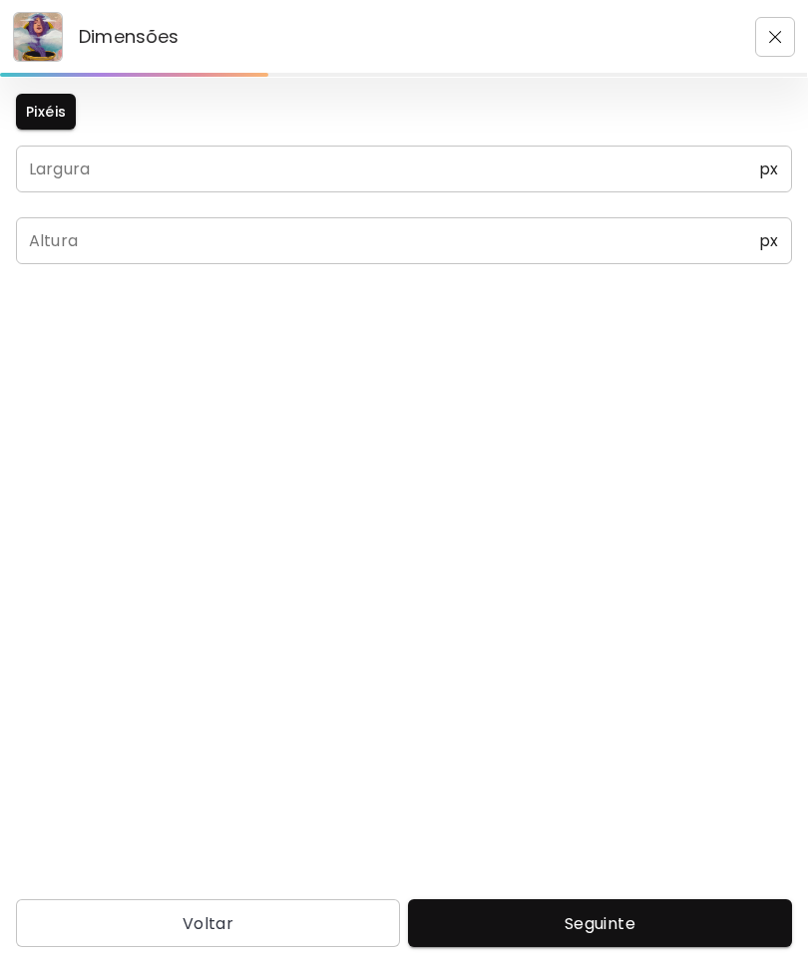
click at [756, 162] on input "text" at bounding box center [387, 169] width 743 height 47
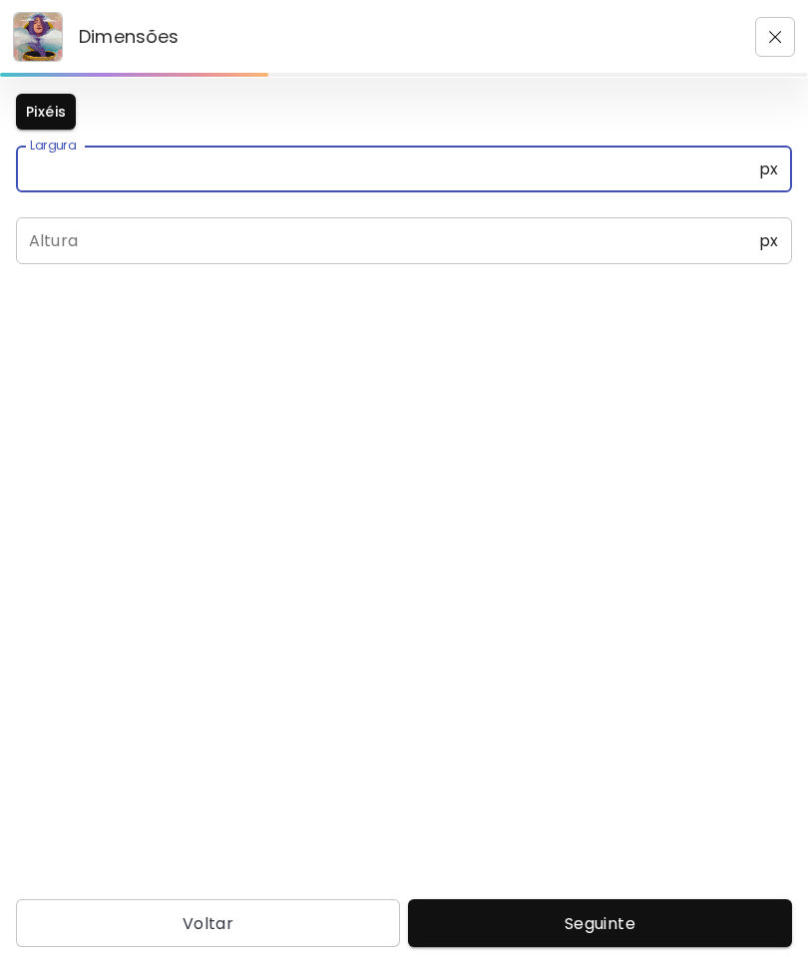
click at [756, 158] on input "text" at bounding box center [387, 169] width 743 height 47
click at [758, 165] on input "text" at bounding box center [387, 169] width 743 height 47
click at [761, 167] on span "px" at bounding box center [768, 169] width 19 height 19
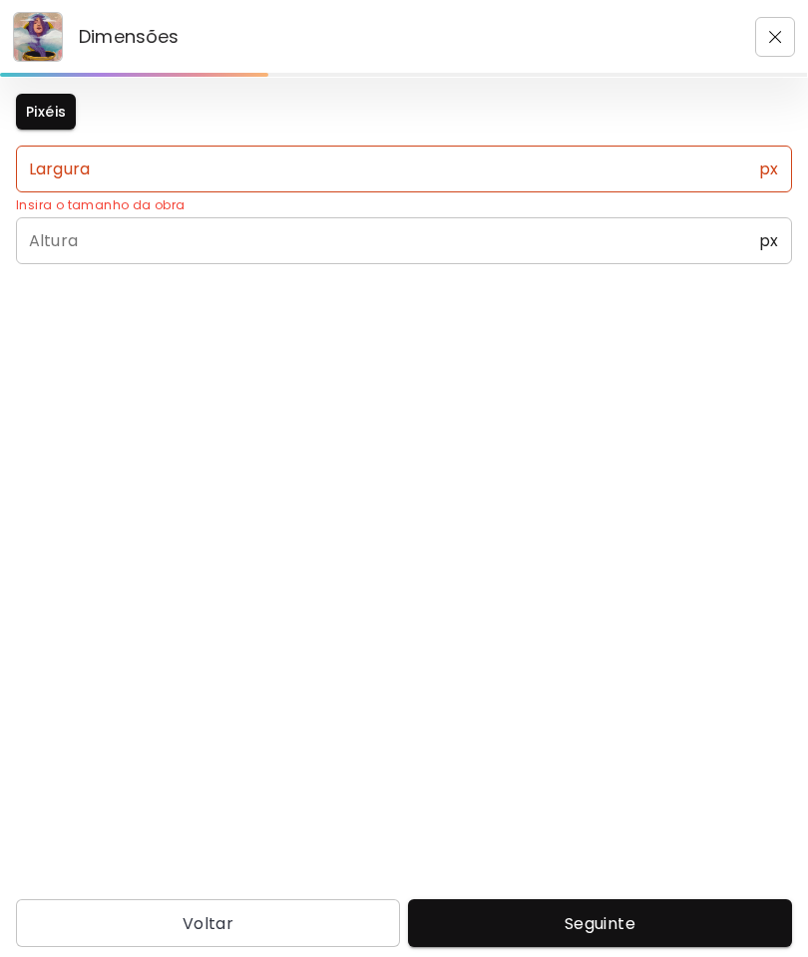
click at [784, 164] on div "px Largura" at bounding box center [404, 169] width 776 height 47
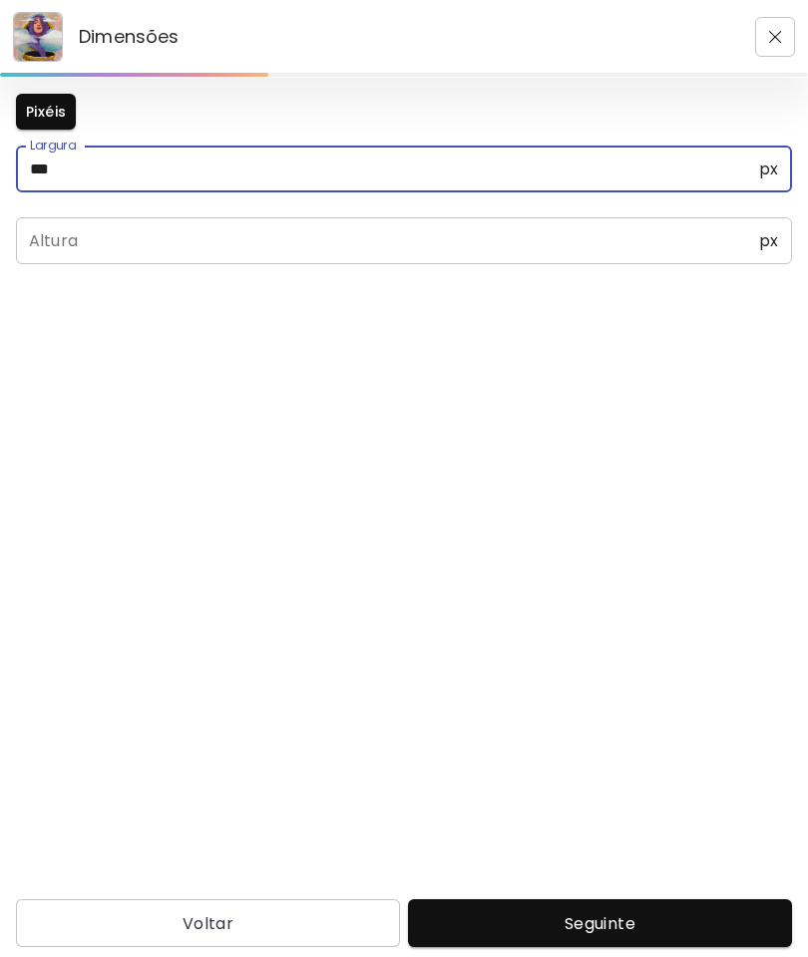
type input "*****"
click at [313, 233] on input "text" at bounding box center [387, 240] width 743 height 47
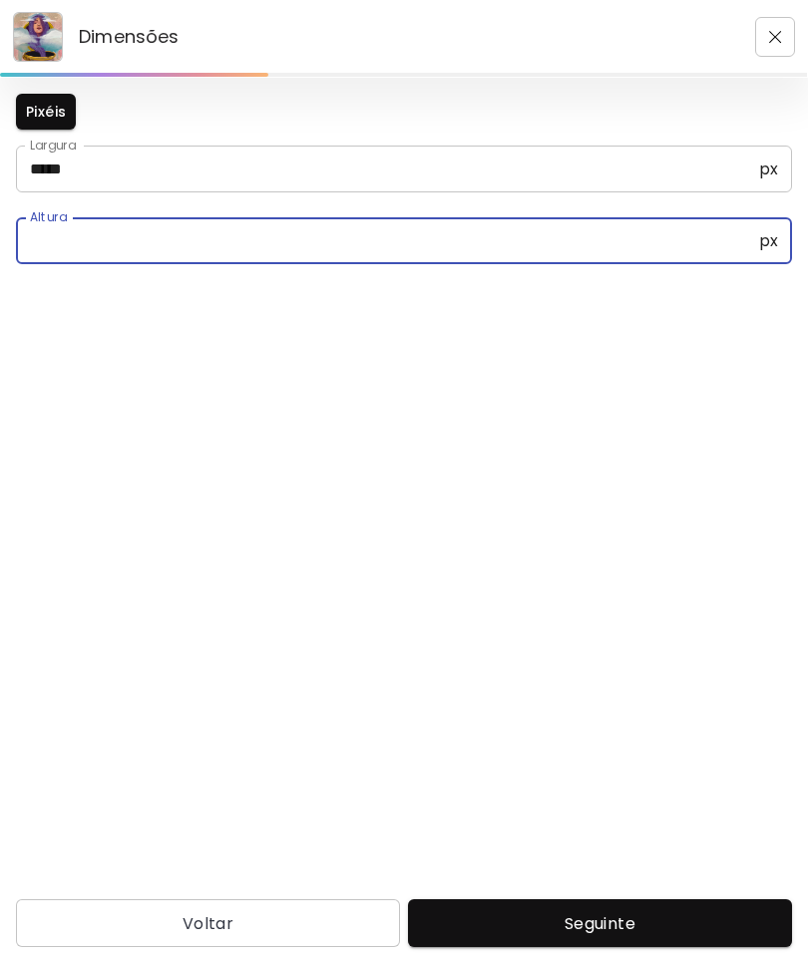
type input "*"
type input "*****"
click at [628, 921] on span "Seguinte" at bounding box center [600, 923] width 352 height 21
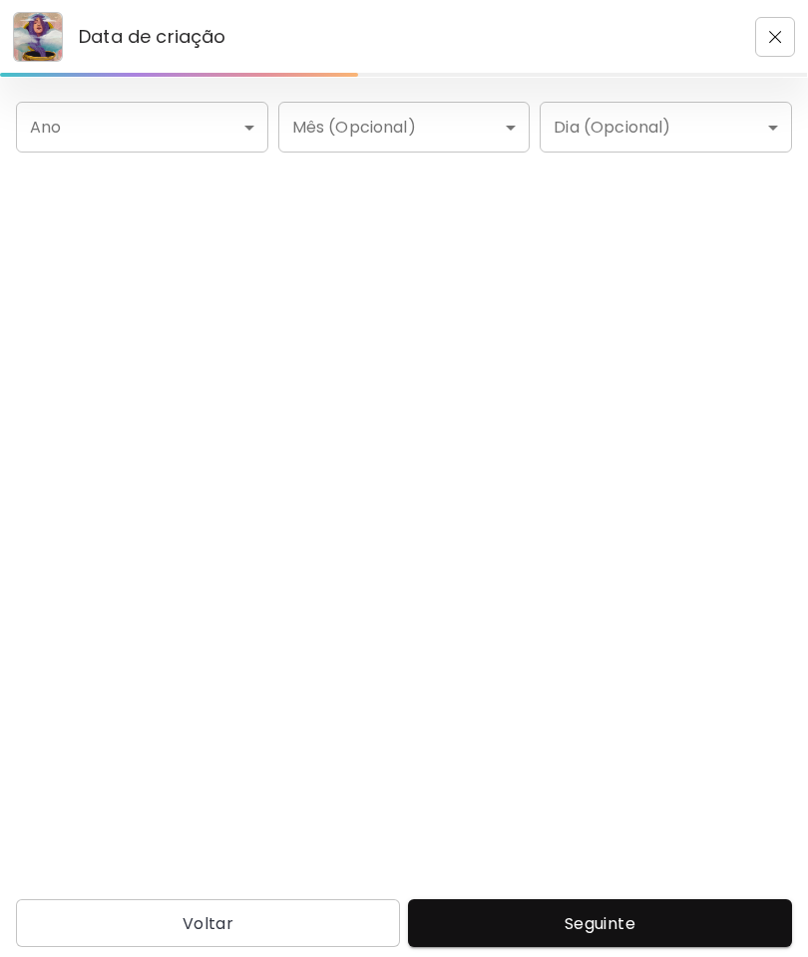
click at [42, 42] on img at bounding box center [38, 37] width 48 height 48
click at [240, 134] on body "Data de criação Ano ​ Ano Mês (Opcional) ​ Mês (Opcional) Dia (Opcional) ​ Dia …" at bounding box center [404, 478] width 808 height 957
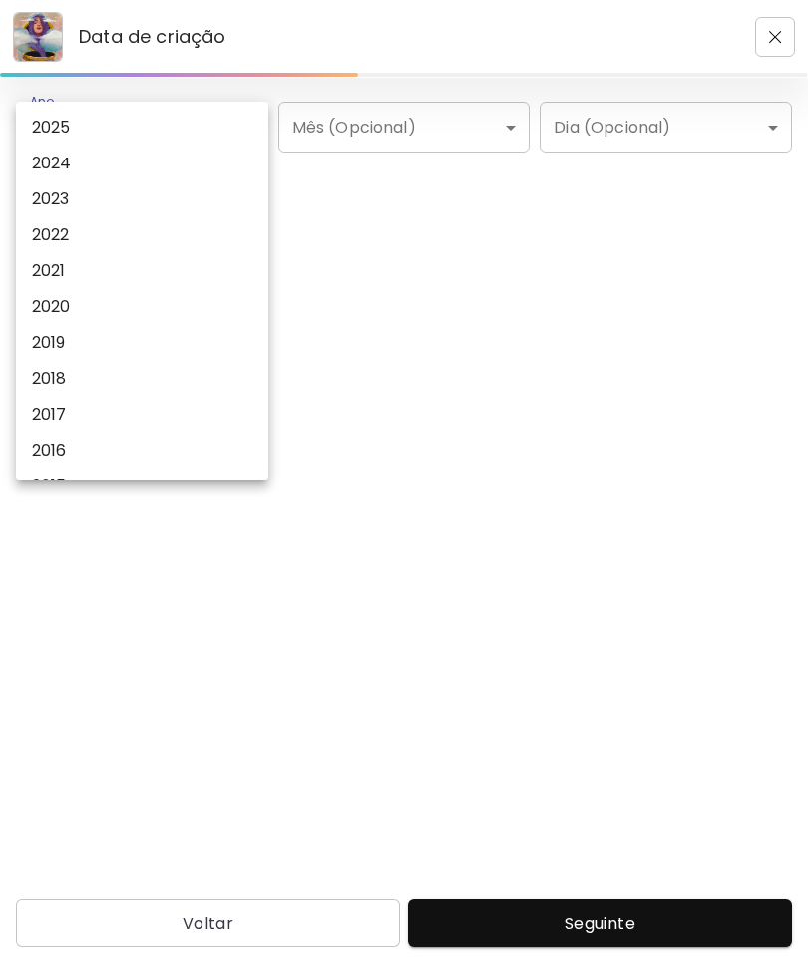
click at [76, 152] on li "2024" at bounding box center [142, 164] width 252 height 36
type input "****"
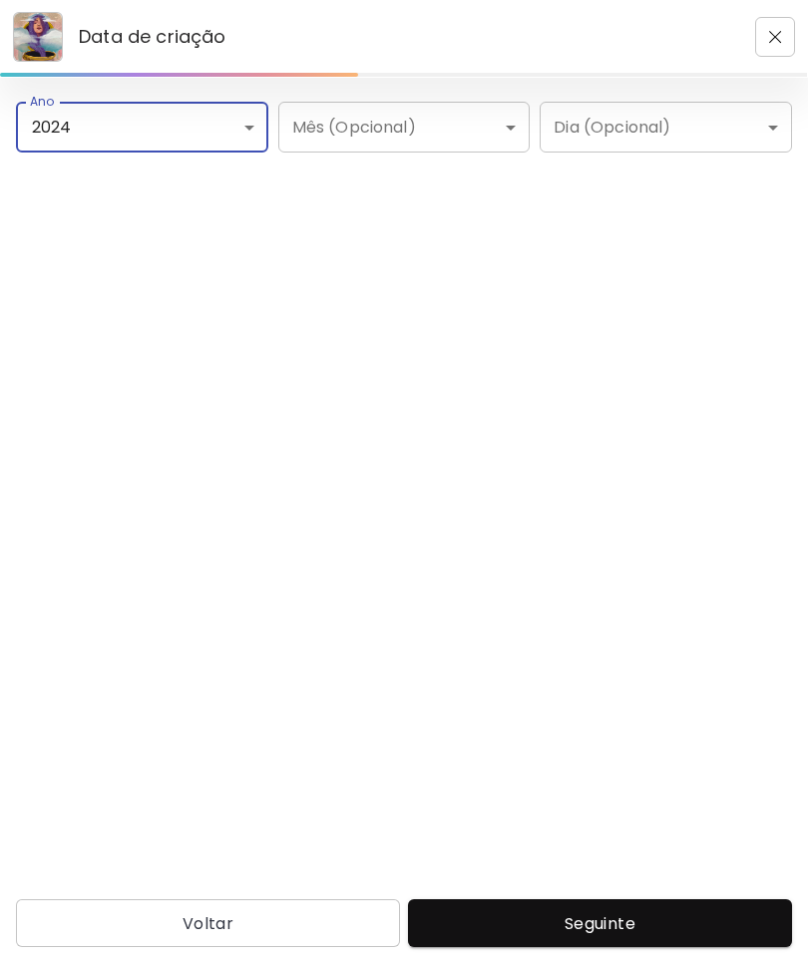
click at [624, 923] on span "Seguinte" at bounding box center [600, 923] width 352 height 21
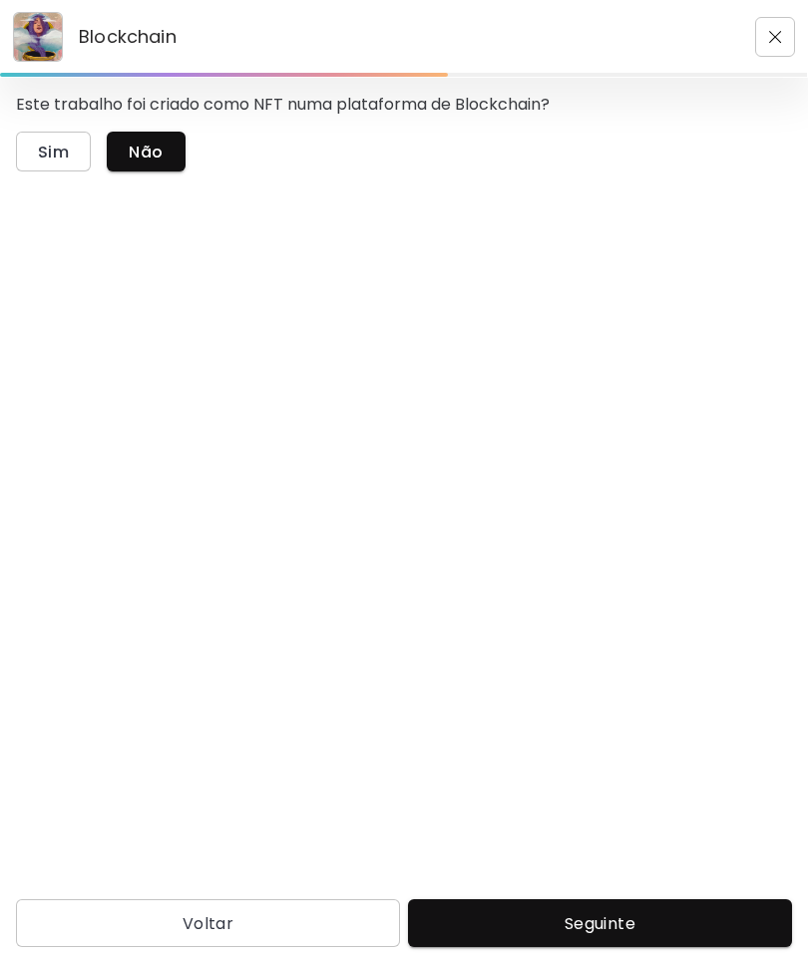
click at [167, 138] on button "Não" at bounding box center [146, 152] width 78 height 40
click at [165, 153] on button "Não" at bounding box center [146, 152] width 78 height 40
click at [630, 938] on button "Seguinte" at bounding box center [600, 923] width 384 height 48
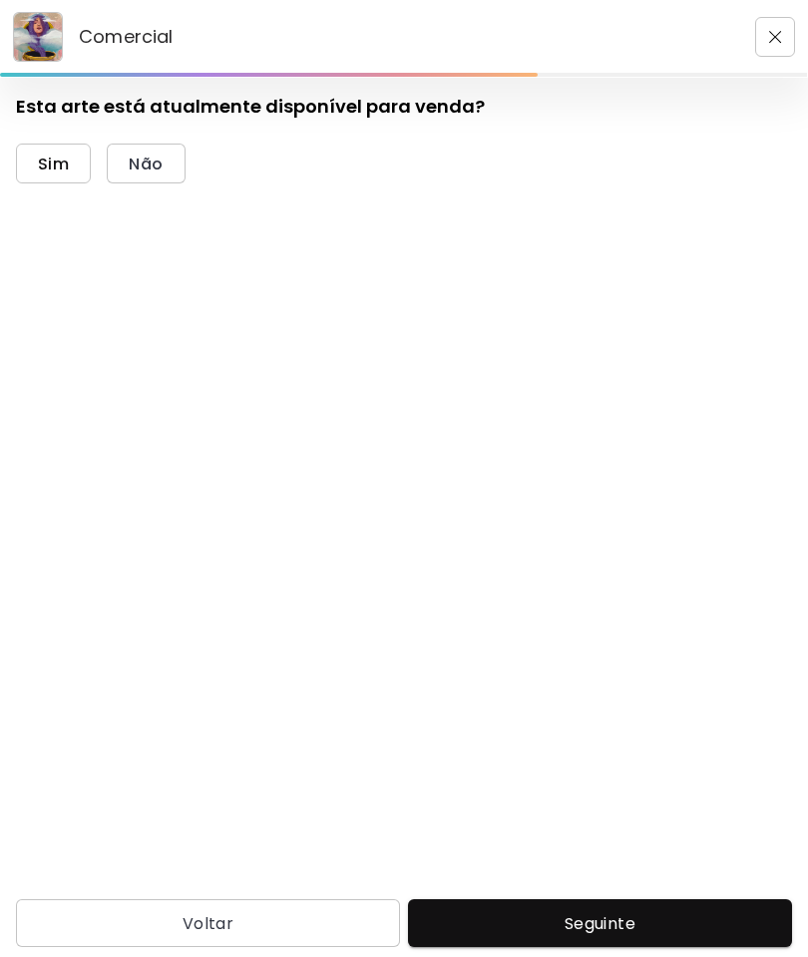
click at [46, 166] on span "Sim" at bounding box center [53, 164] width 31 height 21
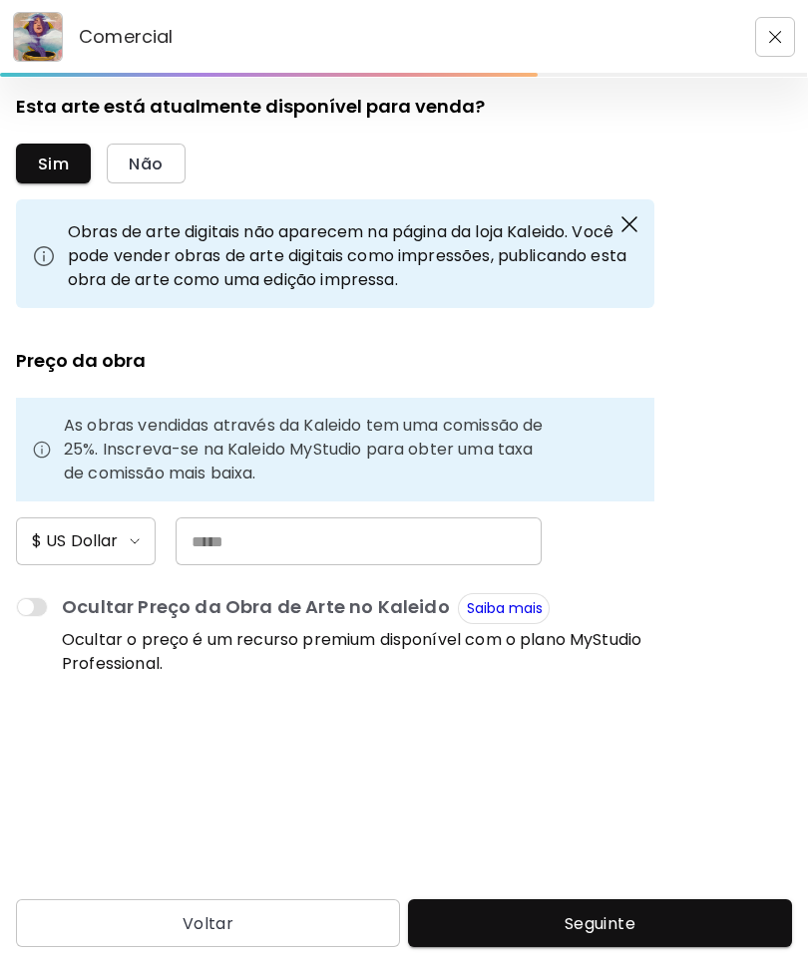
click at [105, 551] on h6 "$ US Dollar" at bounding box center [75, 541] width 86 height 24
click at [316, 551] on div at bounding box center [404, 478] width 808 height 957
click at [65, 150] on button "Sim" at bounding box center [53, 164] width 75 height 40
click at [330, 532] on input "text" at bounding box center [358, 541] width 366 height 48
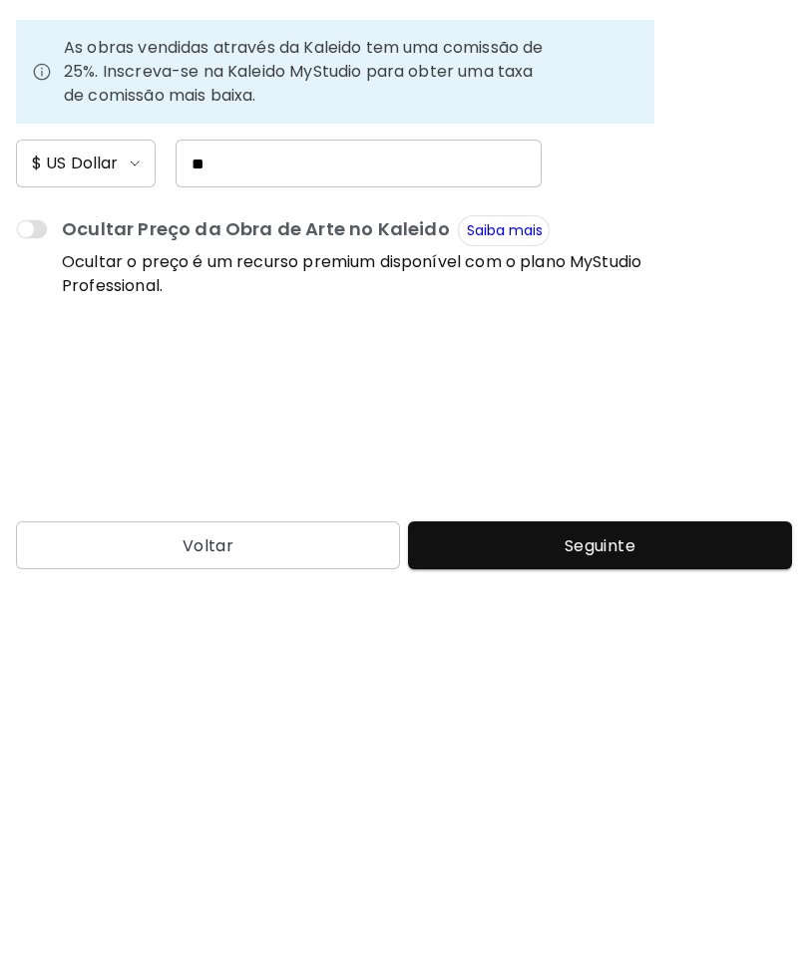
type input "**"
click at [616, 913] on span "Seguinte" at bounding box center [600, 923] width 352 height 21
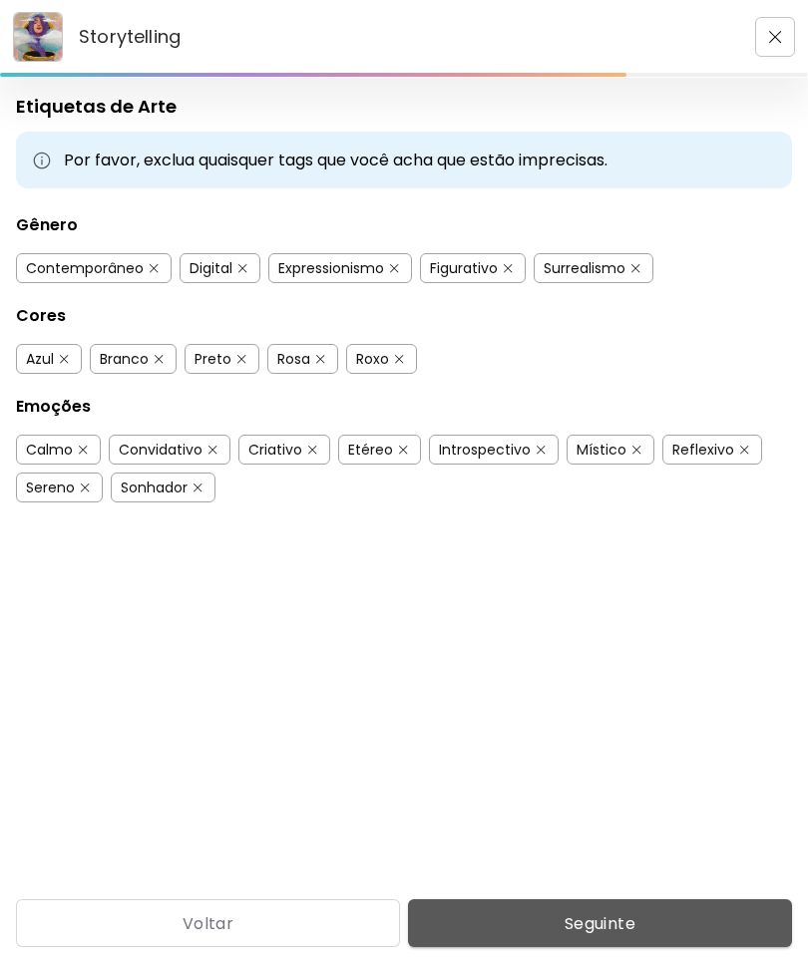
click at [635, 915] on span "Seguinte" at bounding box center [600, 923] width 352 height 21
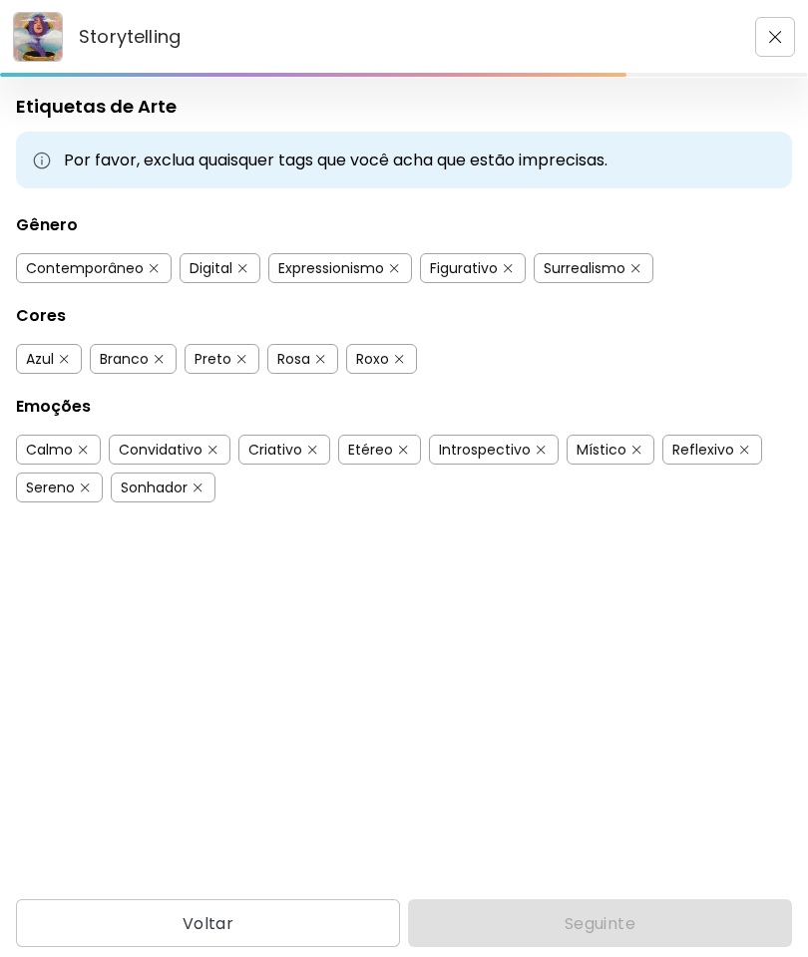
click at [626, 916] on div "Voltar Seguinte" at bounding box center [404, 923] width 808 height 48
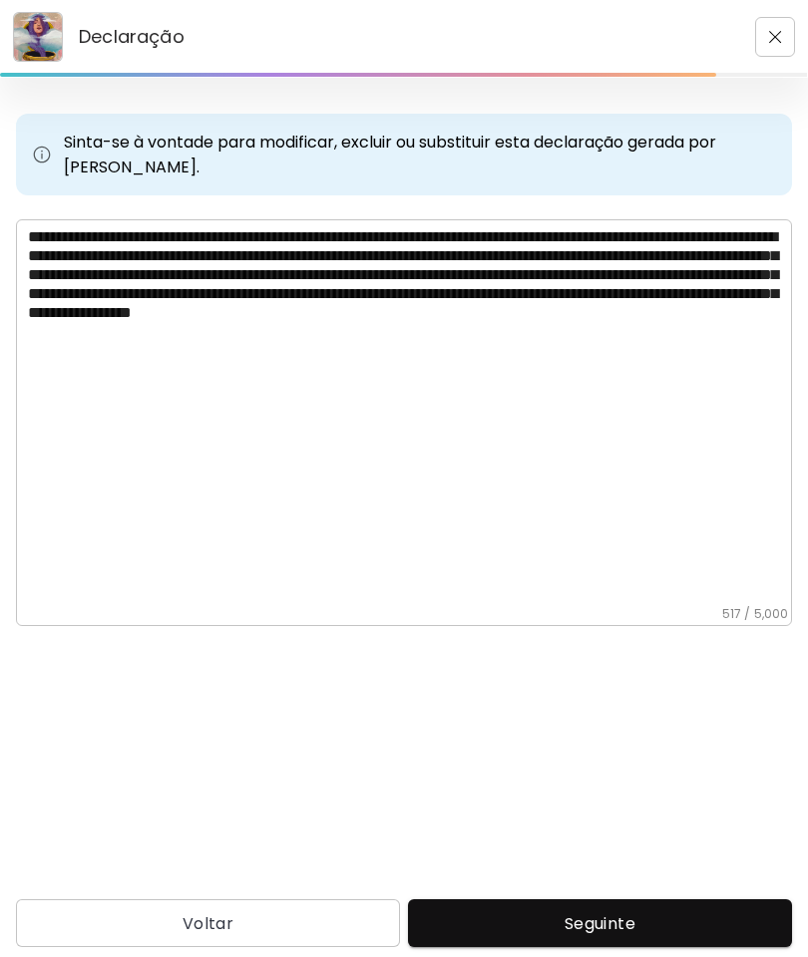
click at [414, 264] on textarea "**********" at bounding box center [410, 416] width 764 height 379
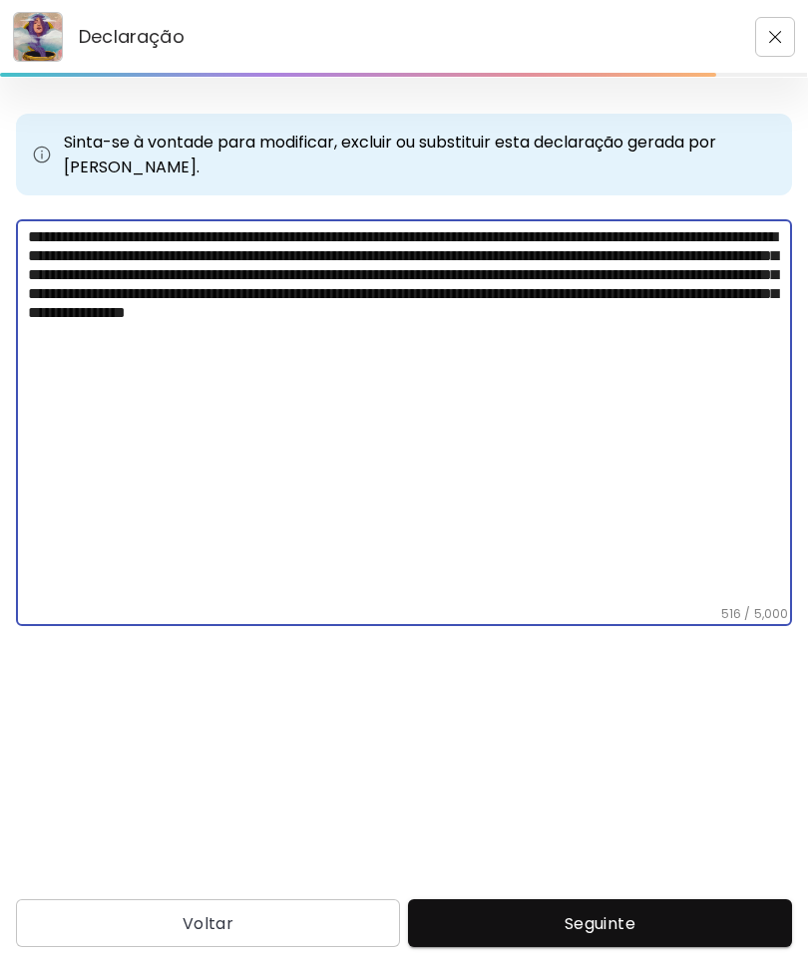
click at [595, 430] on textarea "**********" at bounding box center [410, 416] width 764 height 379
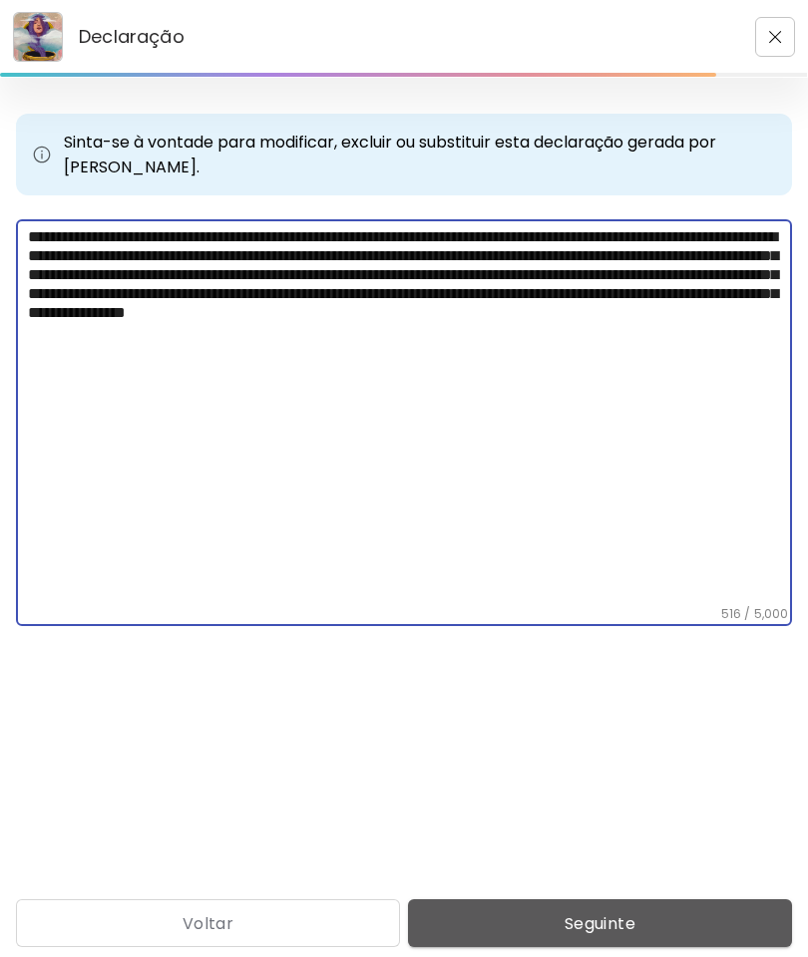
type textarea "**********"
click at [644, 919] on span "Seguinte" at bounding box center [600, 923] width 352 height 21
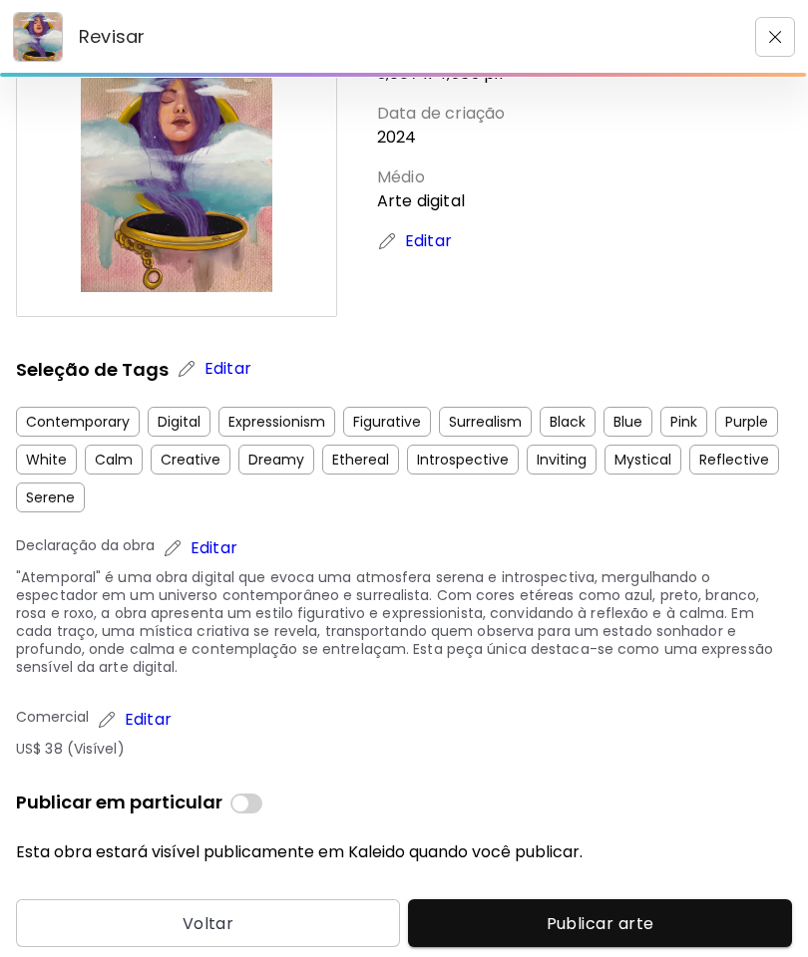
scroll to position [97, 0]
click at [645, 932] on span "Publicar arte" at bounding box center [600, 923] width 352 height 21
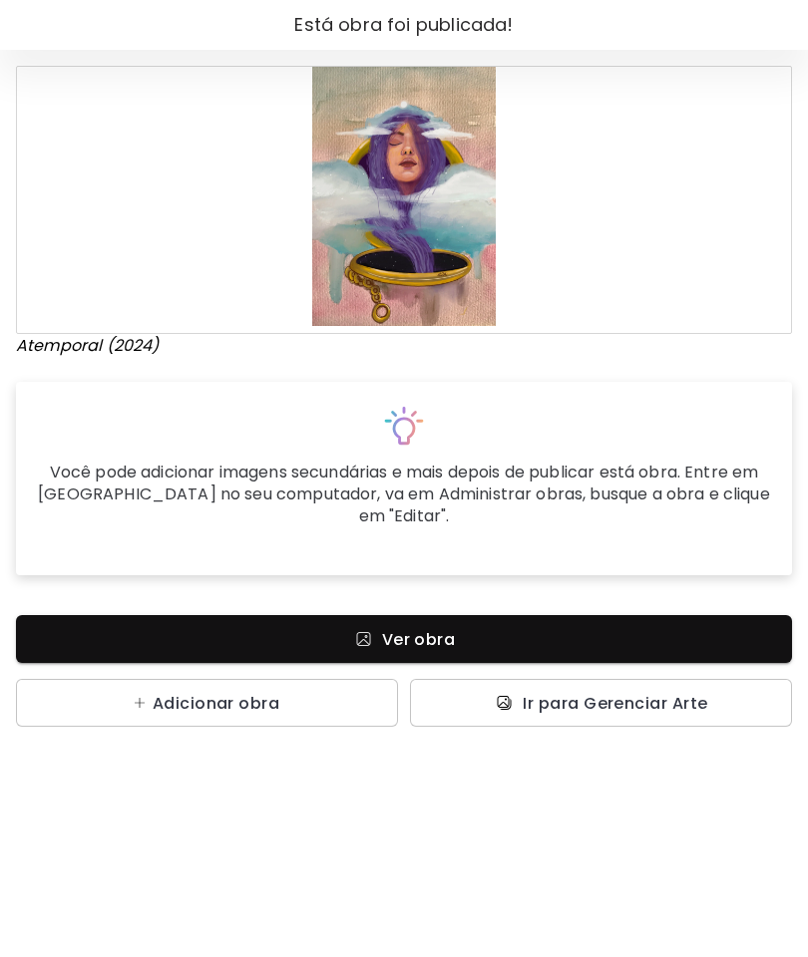
click at [653, 615] on link "Ver obra" at bounding box center [404, 639] width 776 height 48
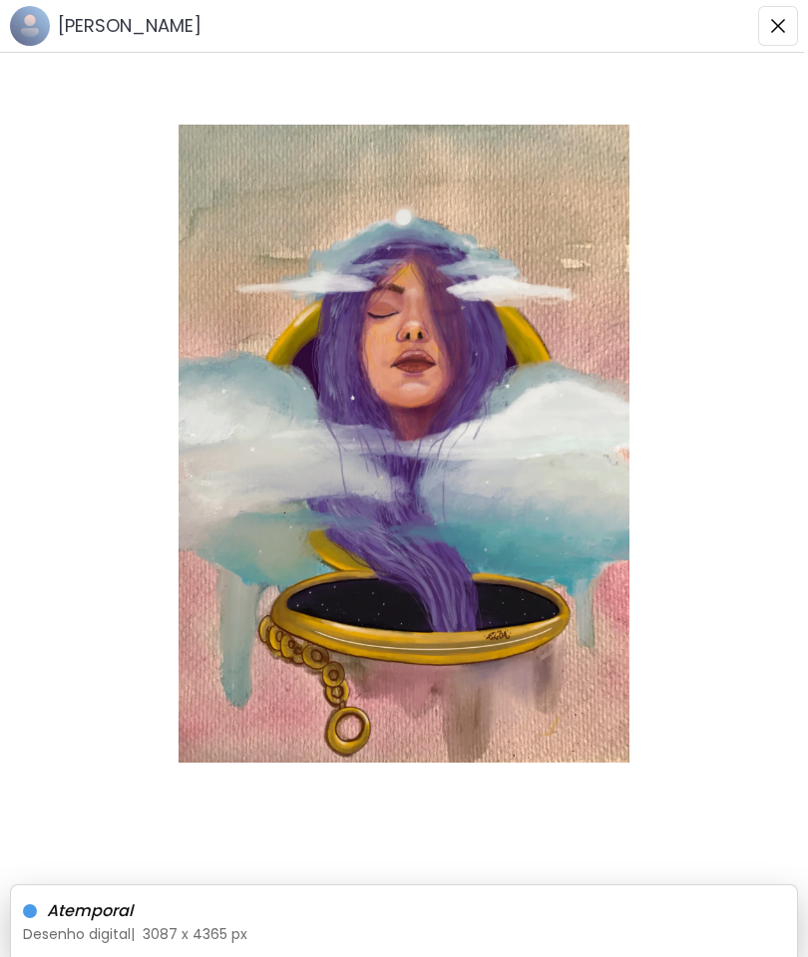
click at [73, 26] on h6 "[PERSON_NAME]" at bounding box center [130, 26] width 144 height 24
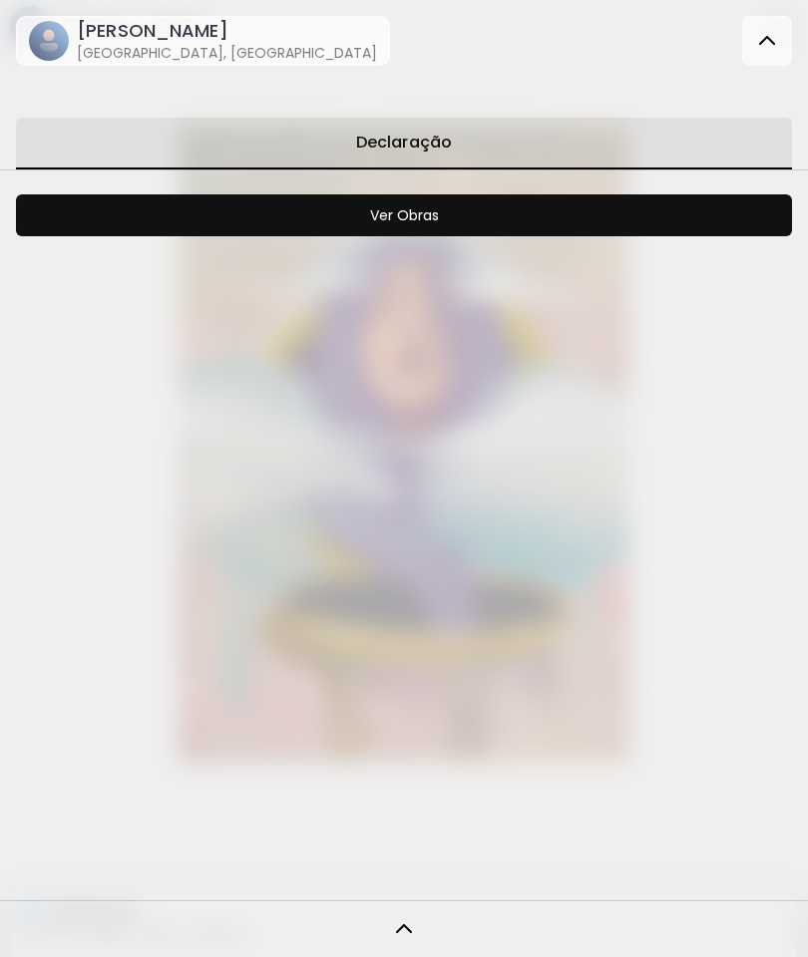
click at [40, 35] on image at bounding box center [49, 41] width 40 height 40
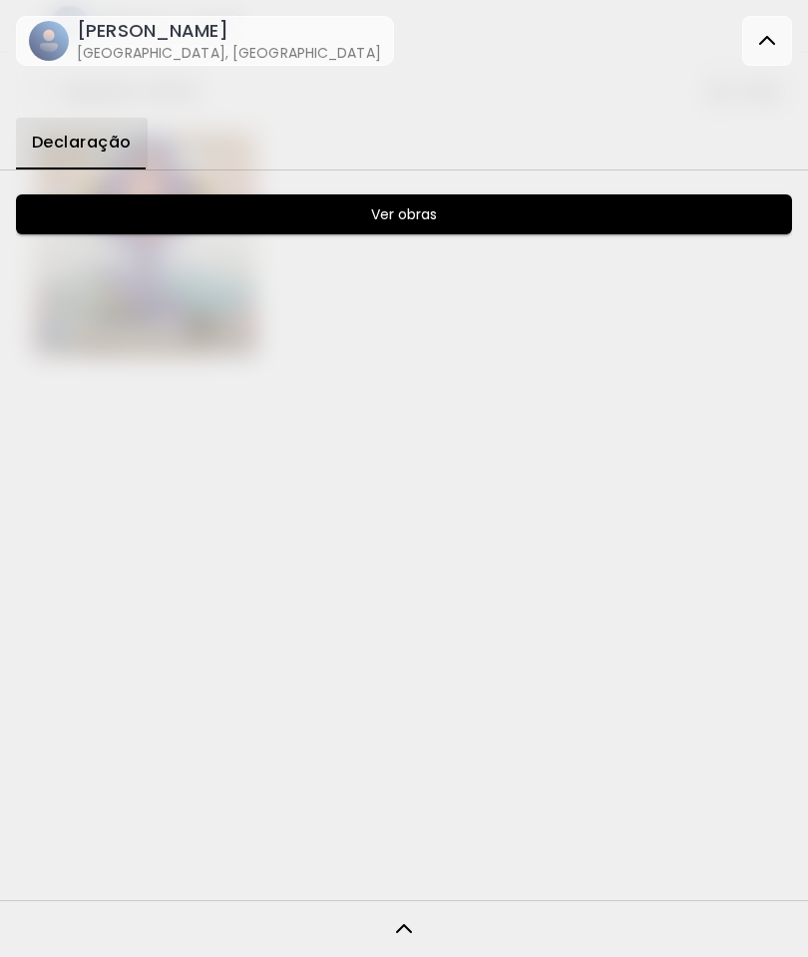
click at [104, 45] on h6 "[GEOGRAPHIC_DATA], [GEOGRAPHIC_DATA]" at bounding box center [229, 53] width 304 height 20
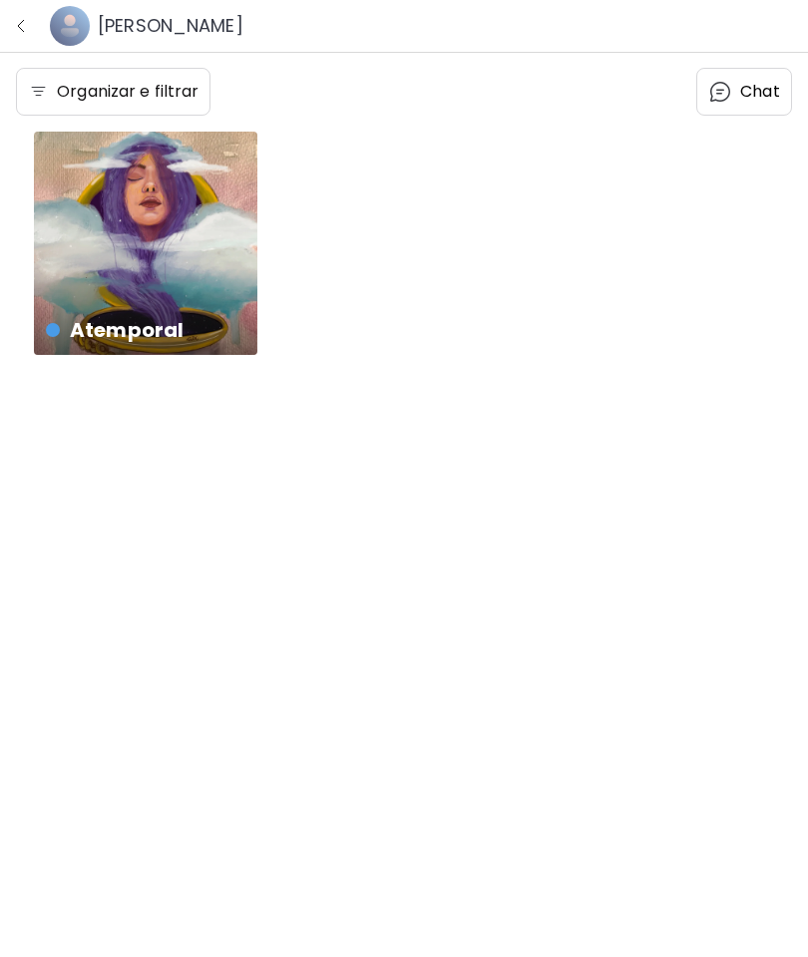
click at [59, 31] on image at bounding box center [70, 26] width 40 height 40
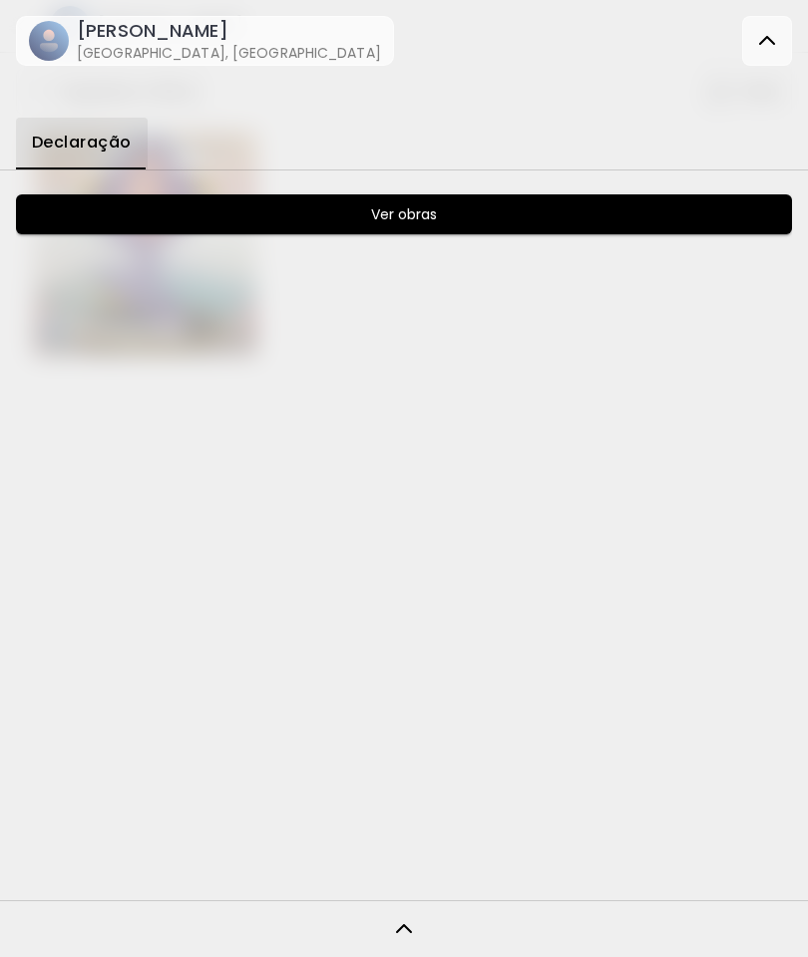
click at [94, 142] on span "Declaração" at bounding box center [82, 143] width 100 height 18
click at [778, 39] on img at bounding box center [767, 41] width 24 height 24
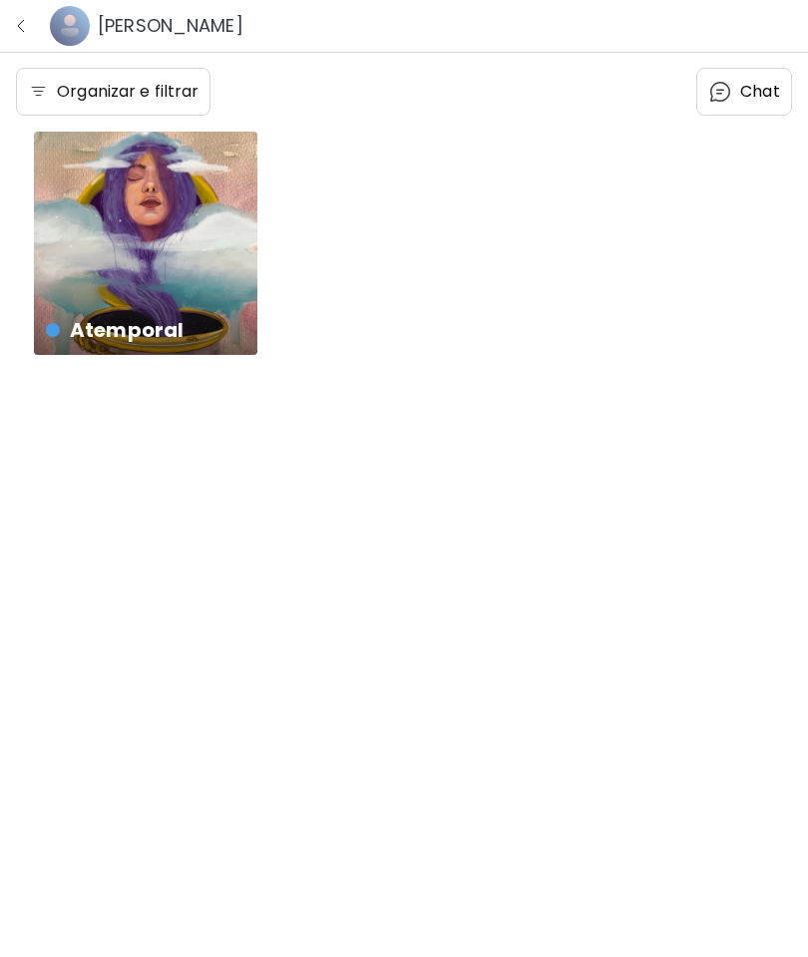
click at [2, 27] on link at bounding box center [21, 26] width 42 height 52
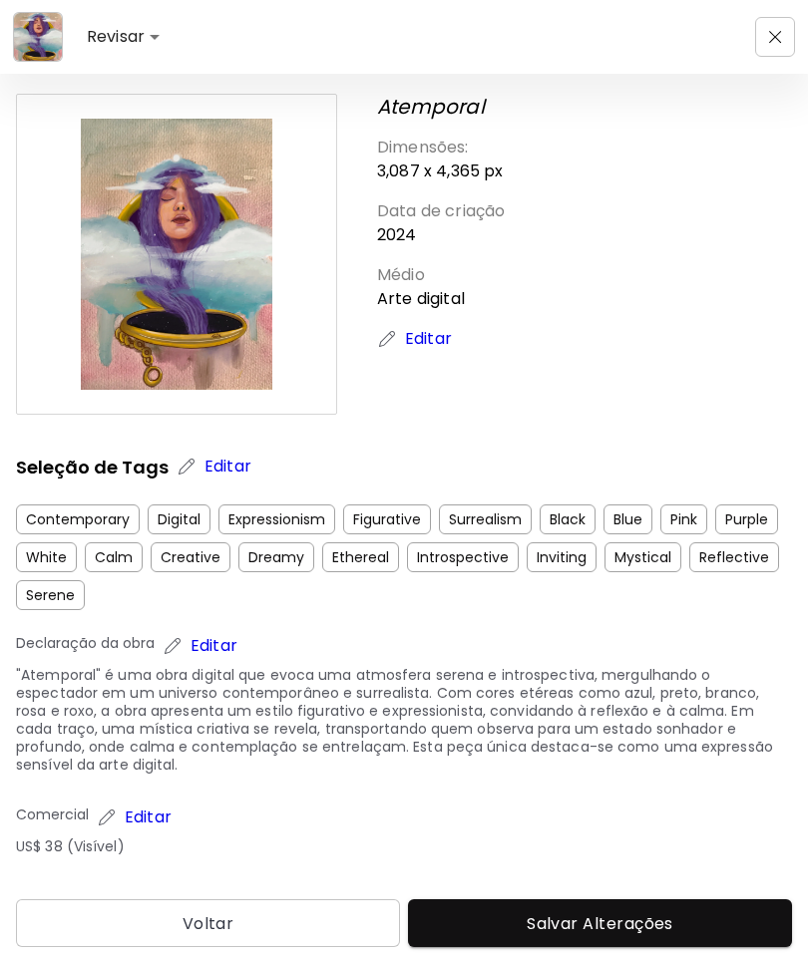
click at [803, 26] on div "Revisar ******" at bounding box center [404, 37] width 806 height 72
click at [773, 36] on img "button" at bounding box center [775, 37] width 13 height 13
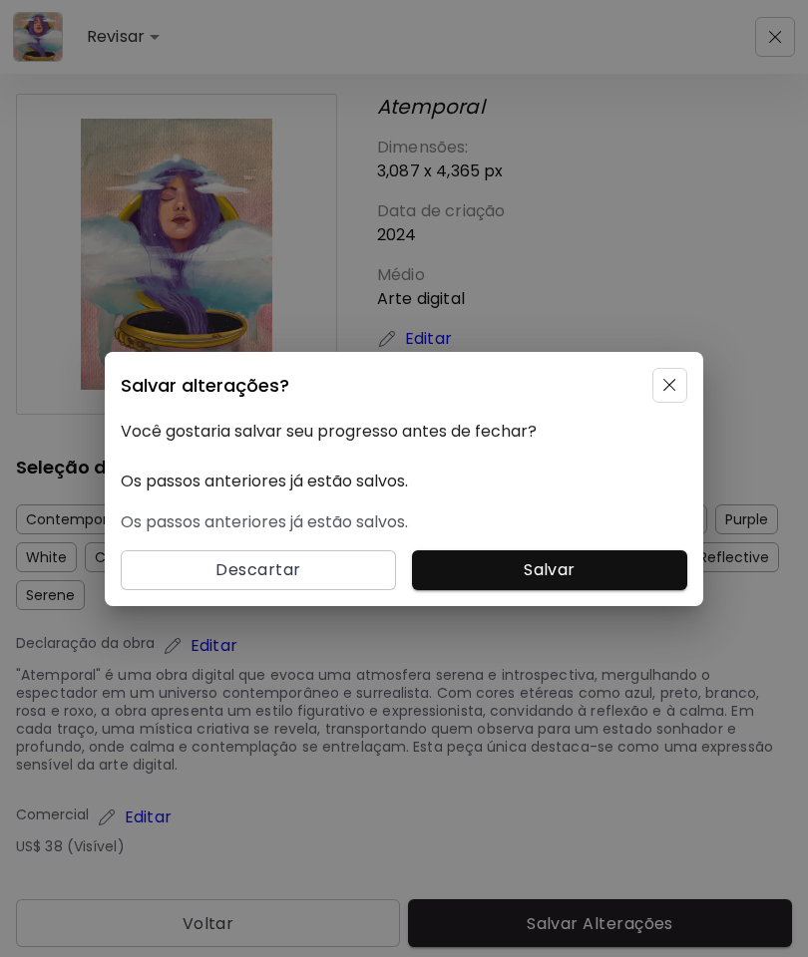
click at [652, 157] on div "Salvar alterações? Você gostaria salvar seu progresso antes de fechar? Os passo…" at bounding box center [404, 478] width 808 height 957
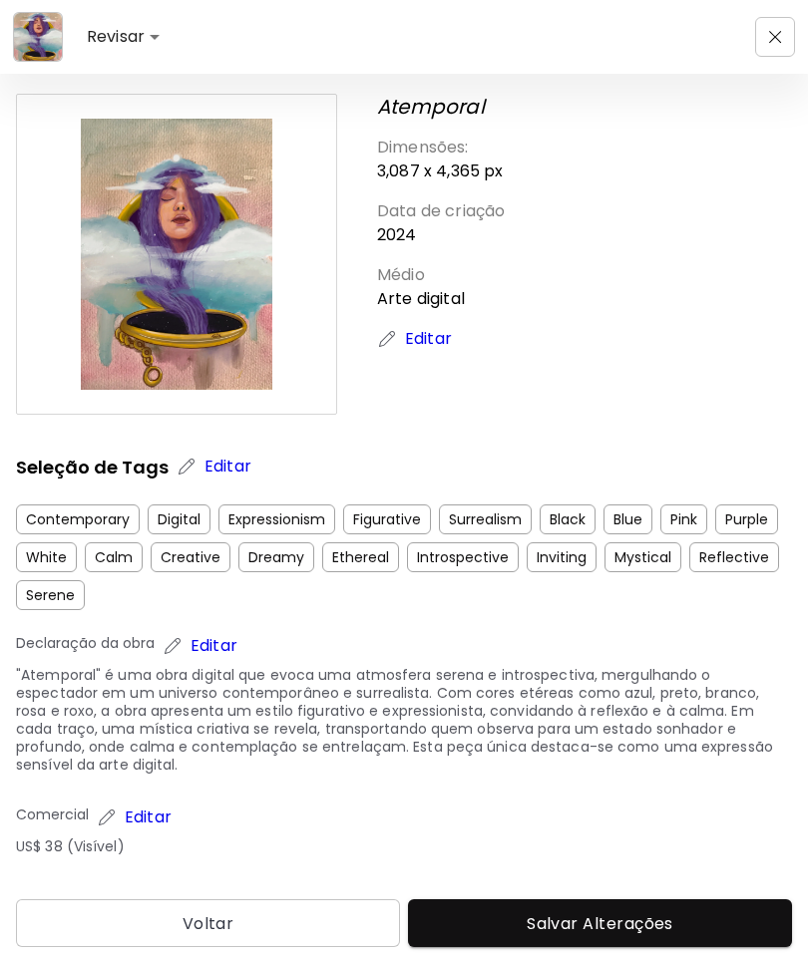
click at [607, 913] on span "Salvar Alterações" at bounding box center [600, 923] width 352 height 21
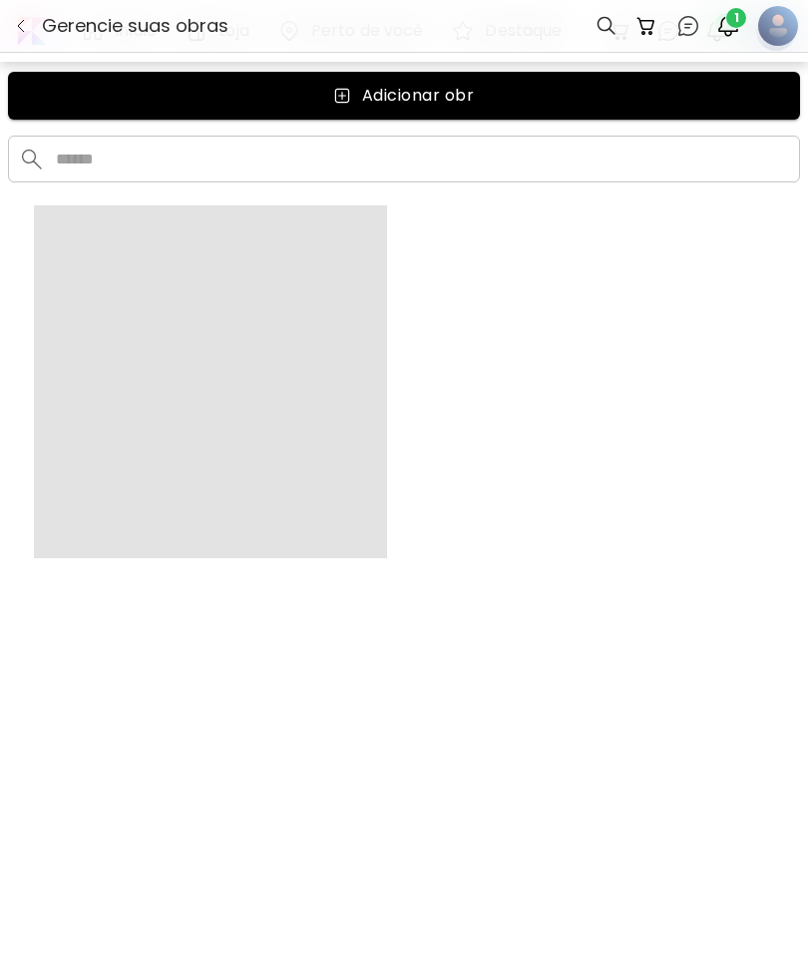
click at [724, 14] on img "button" at bounding box center [728, 26] width 24 height 24
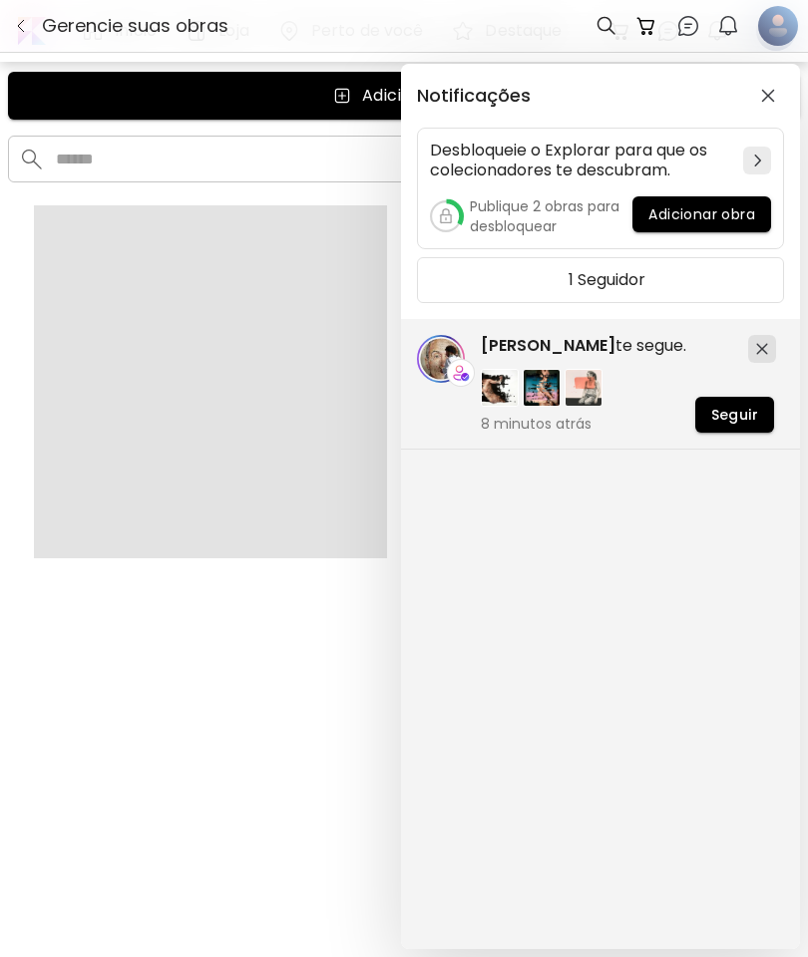
click at [547, 342] on span "[PERSON_NAME]" at bounding box center [548, 345] width 135 height 23
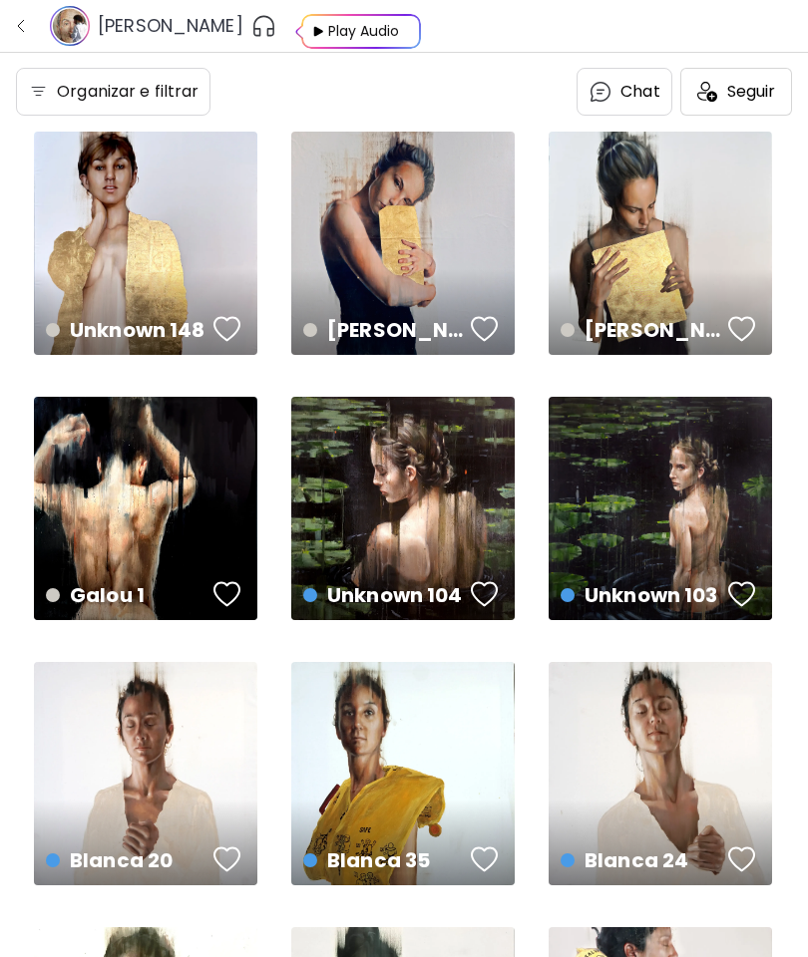
click at [138, 20] on h6 "[PERSON_NAME]" at bounding box center [171, 26] width 146 height 24
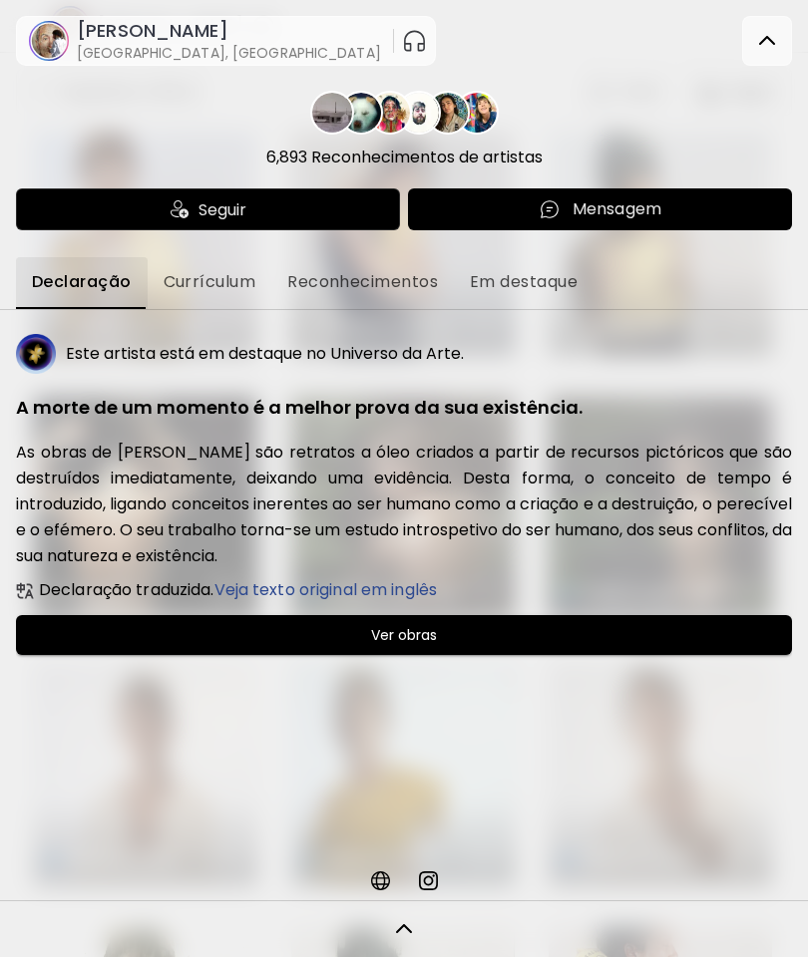
click at [434, 873] on img at bounding box center [428, 880] width 24 height 24
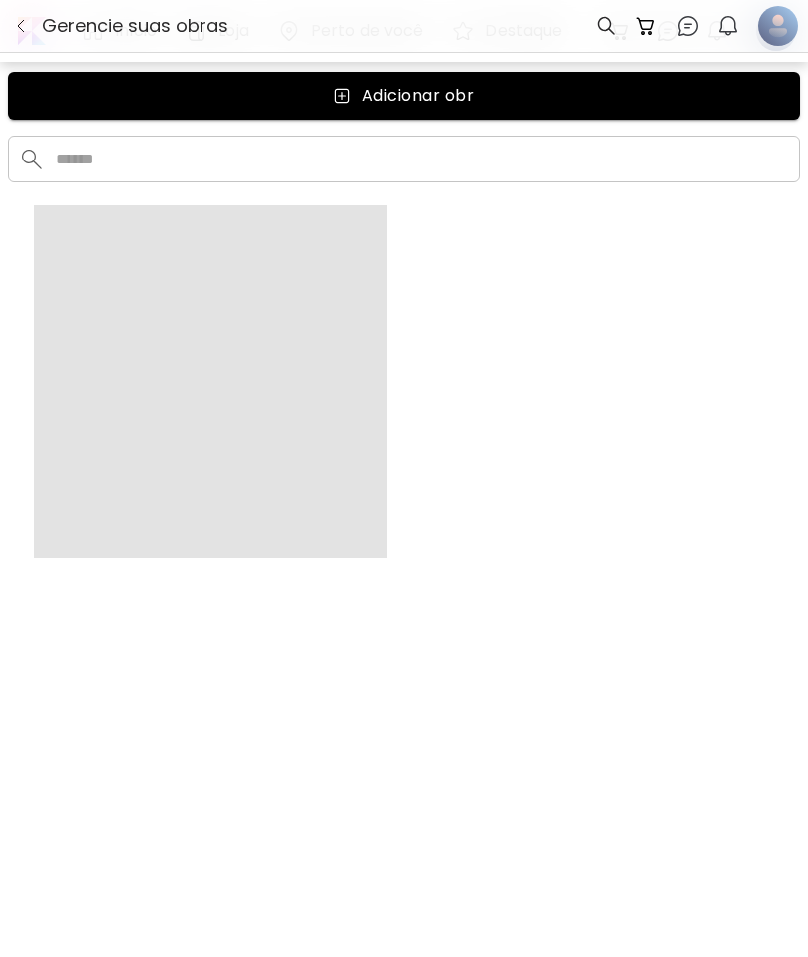
click at [727, 24] on img "button" at bounding box center [728, 26] width 24 height 24
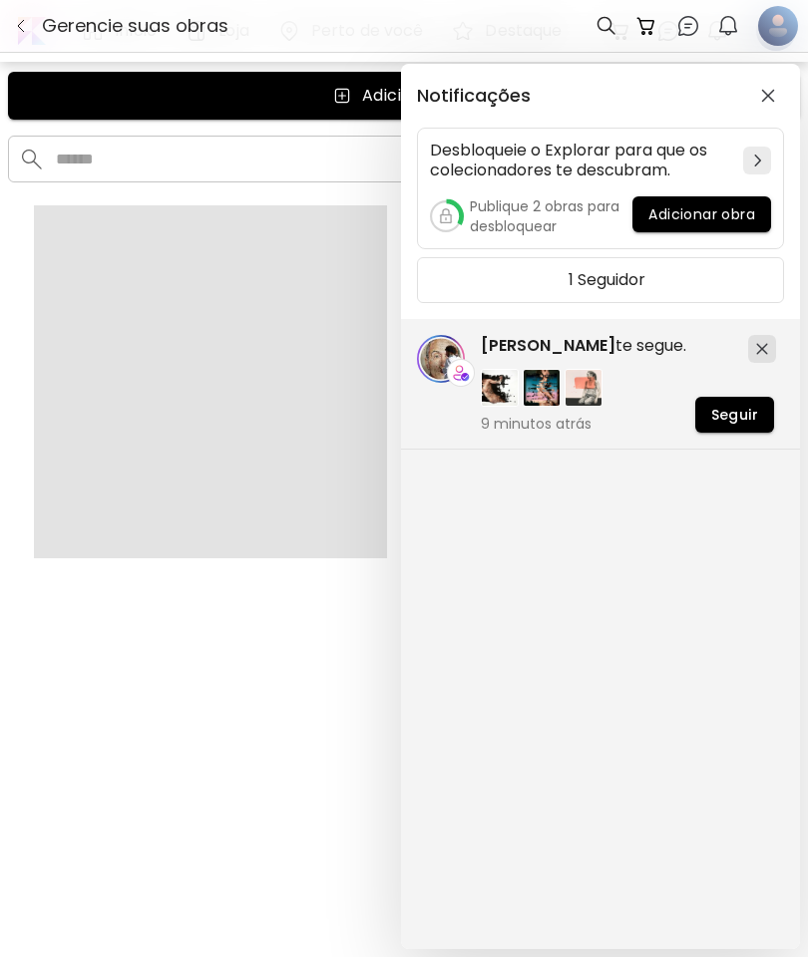
click at [542, 337] on span "[PERSON_NAME]" at bounding box center [548, 345] width 135 height 23
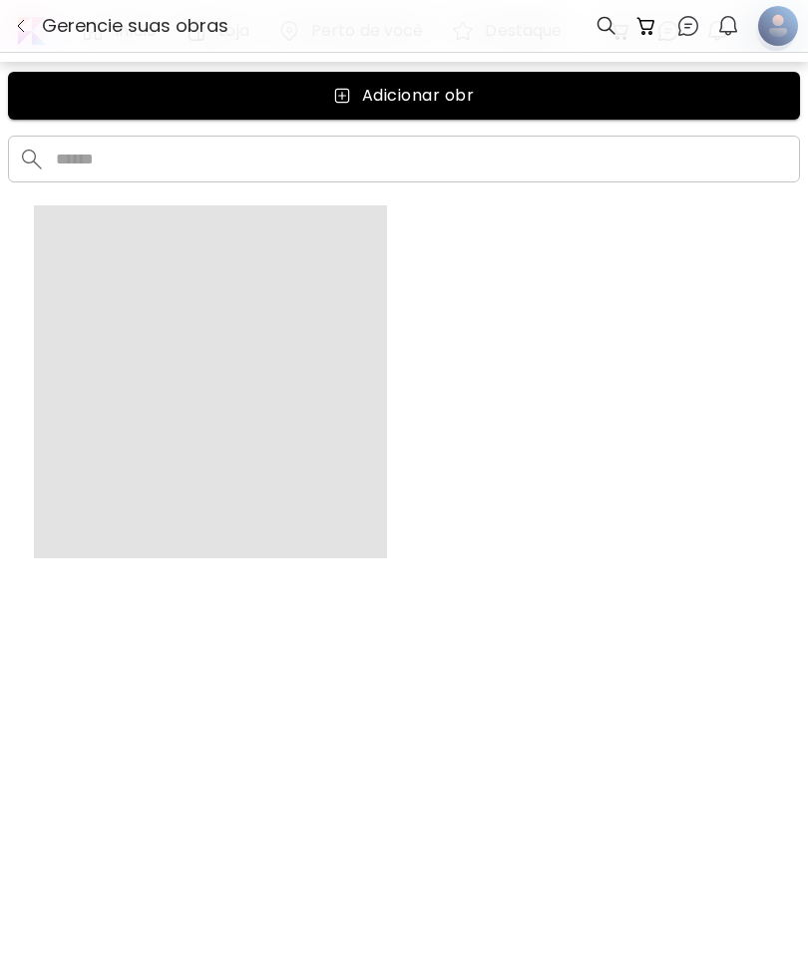
click at [776, 18] on div at bounding box center [778, 26] width 36 height 50
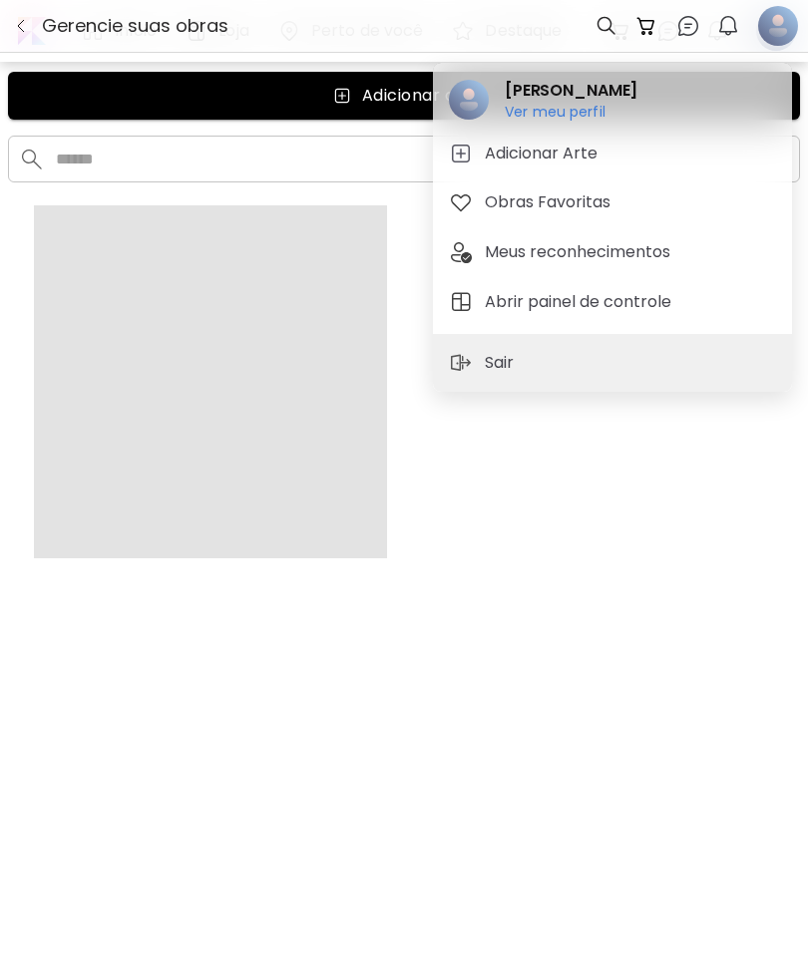
click at [567, 114] on h6 "Ver meu perfil" at bounding box center [570, 112] width 133 height 18
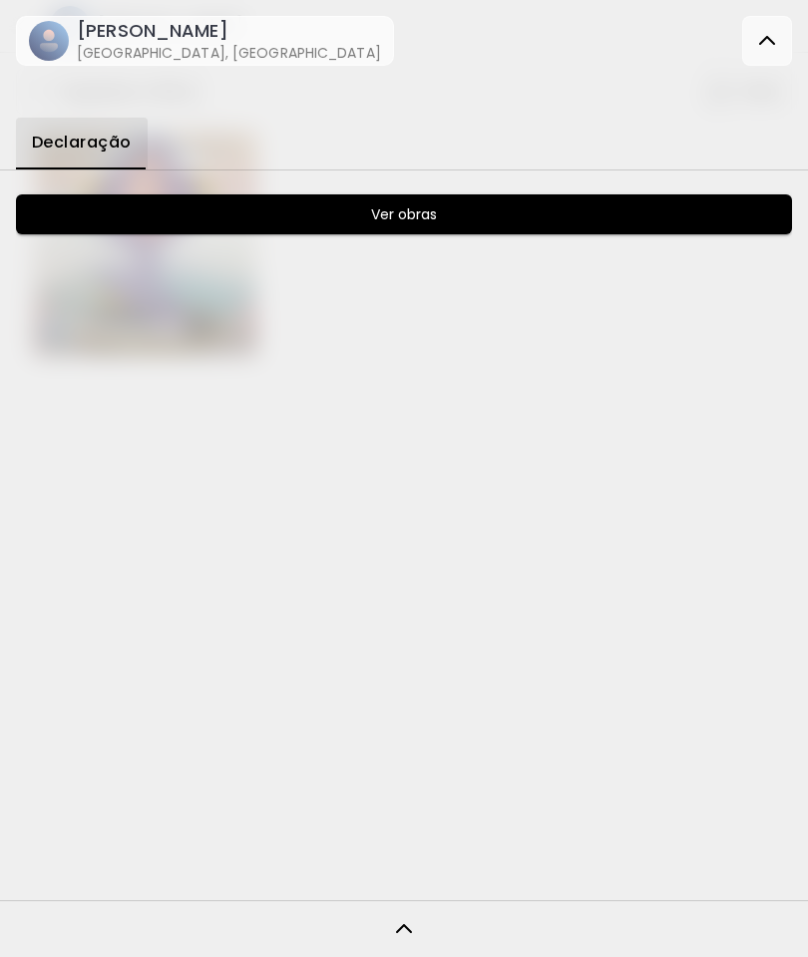
click at [50, 41] on image at bounding box center [49, 41] width 40 height 40
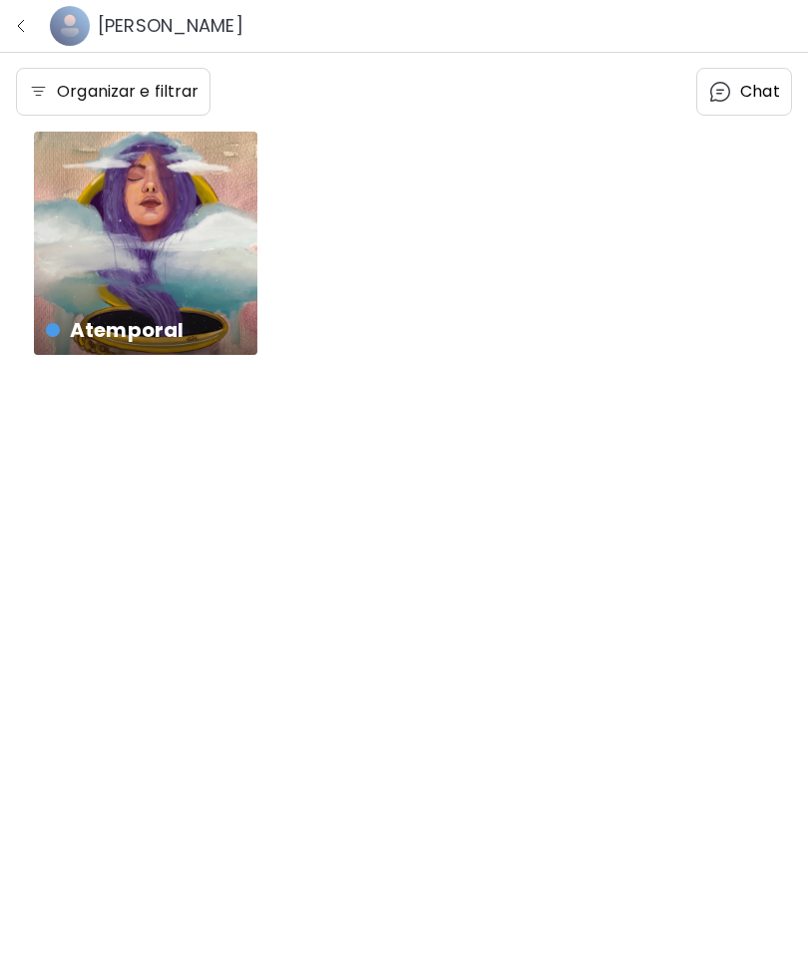
click at [30, 22] on button "button" at bounding box center [21, 26] width 26 height 26
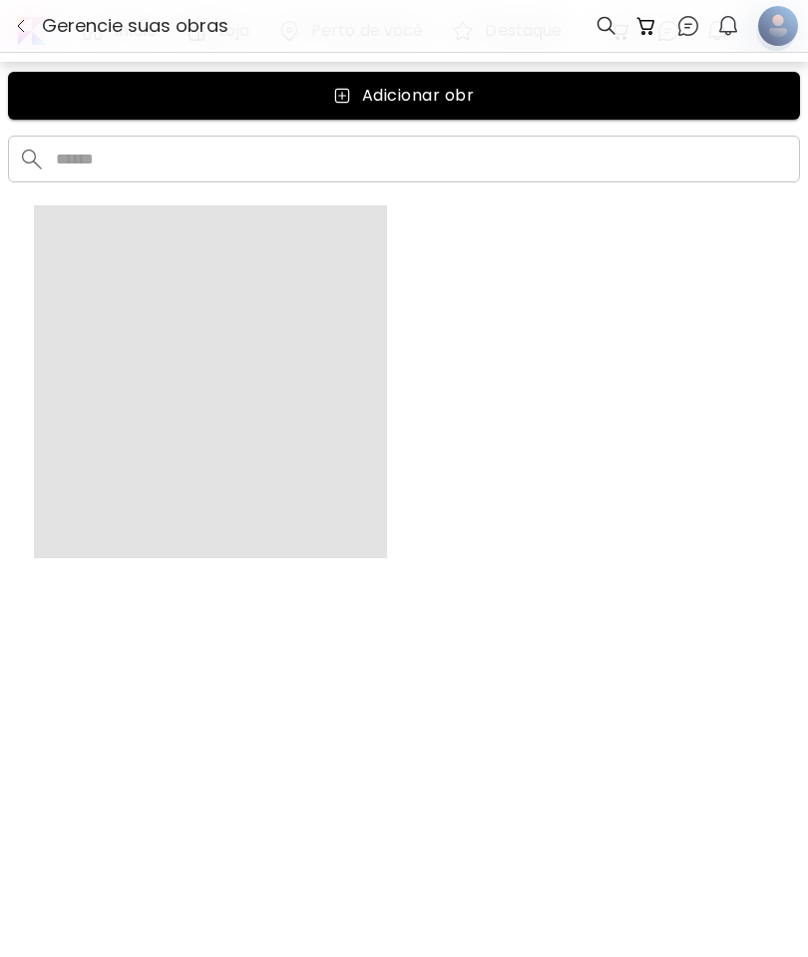
click at [731, 20] on img "button" at bounding box center [728, 26] width 24 height 24
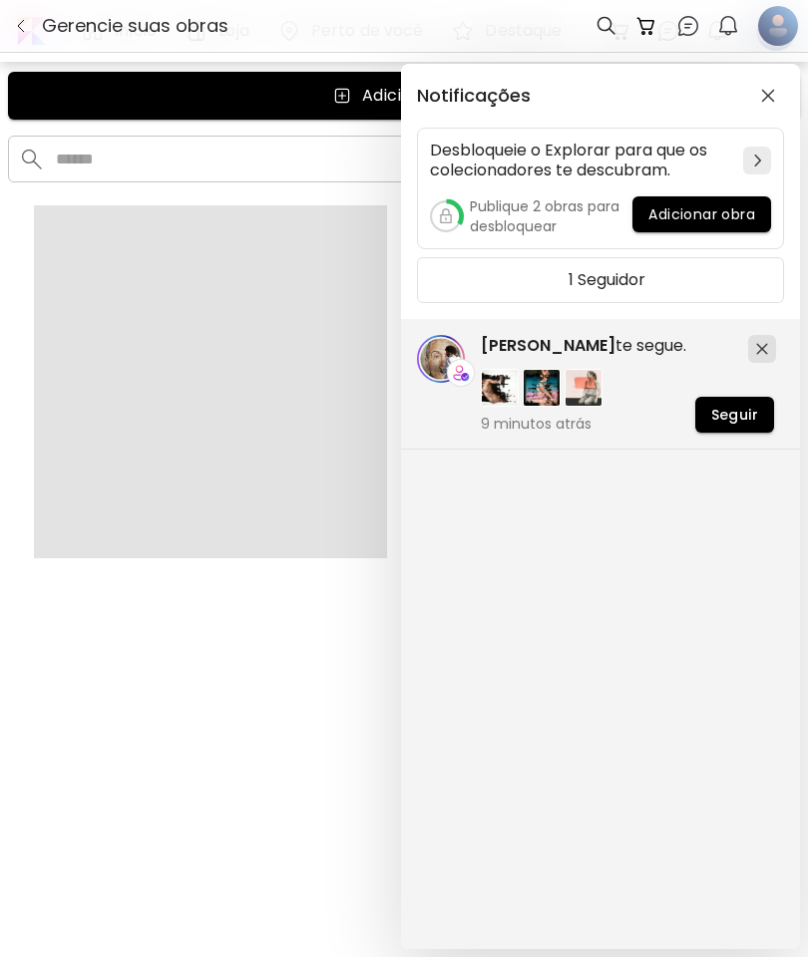
click at [795, 21] on div "Notificações Desbloqueie o Explorar para que os colecionadores te descubram. Pu…" at bounding box center [404, 478] width 808 height 957
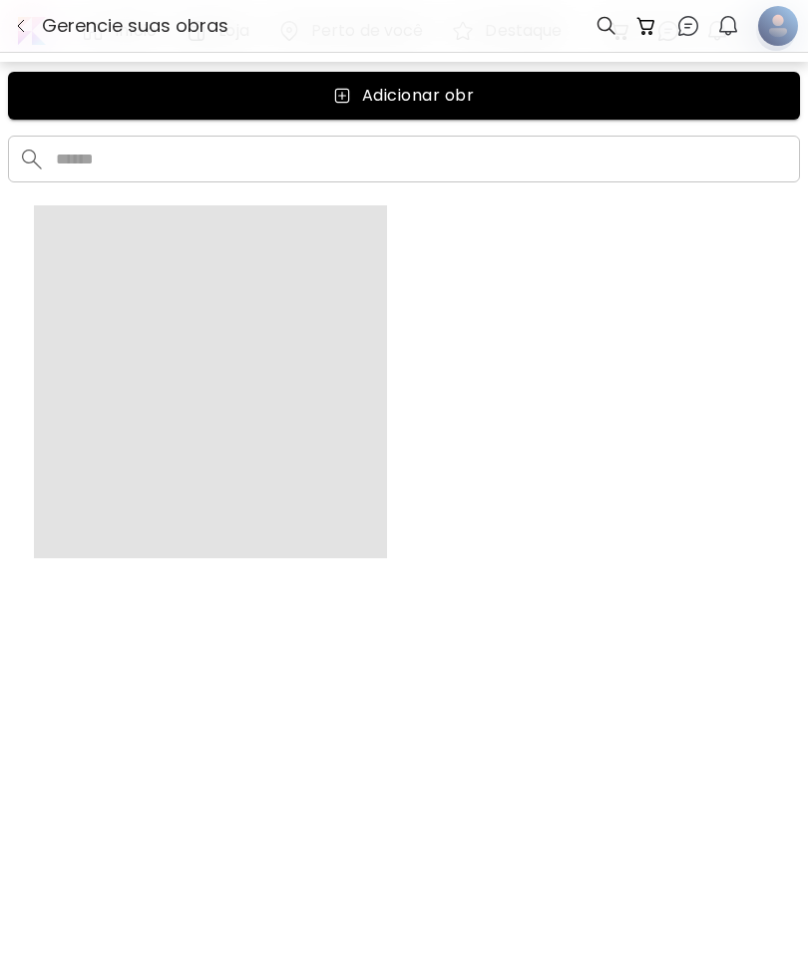
click at [23, 21] on img "button" at bounding box center [21, 26] width 16 height 16
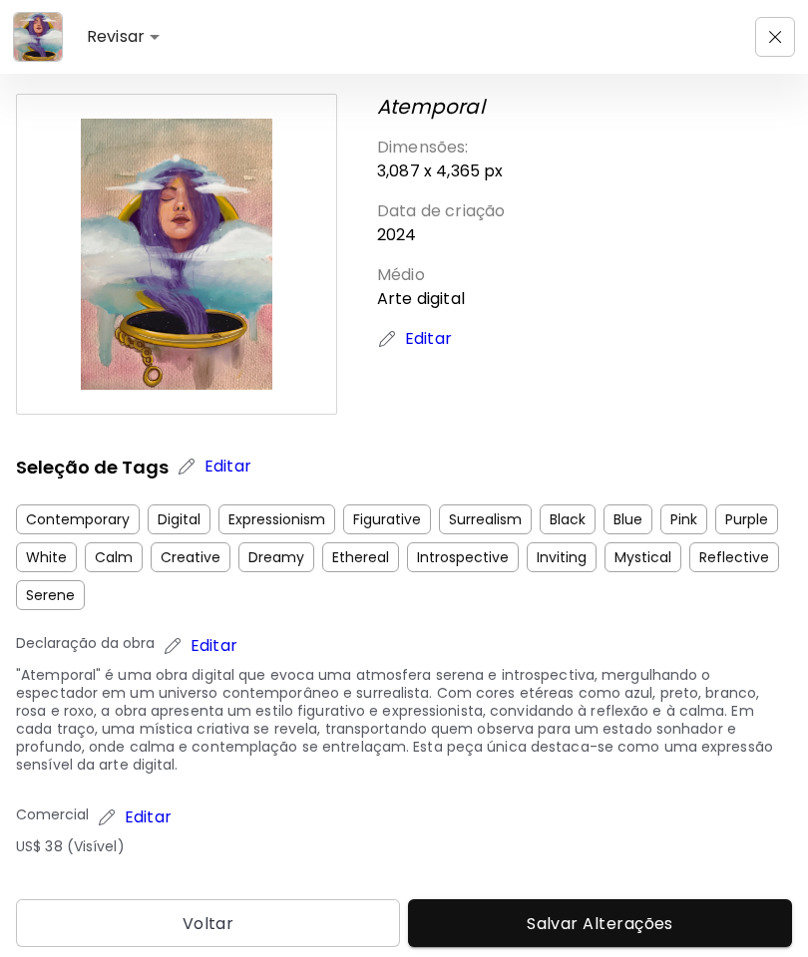
click at [782, 31] on button "button" at bounding box center [775, 37] width 40 height 40
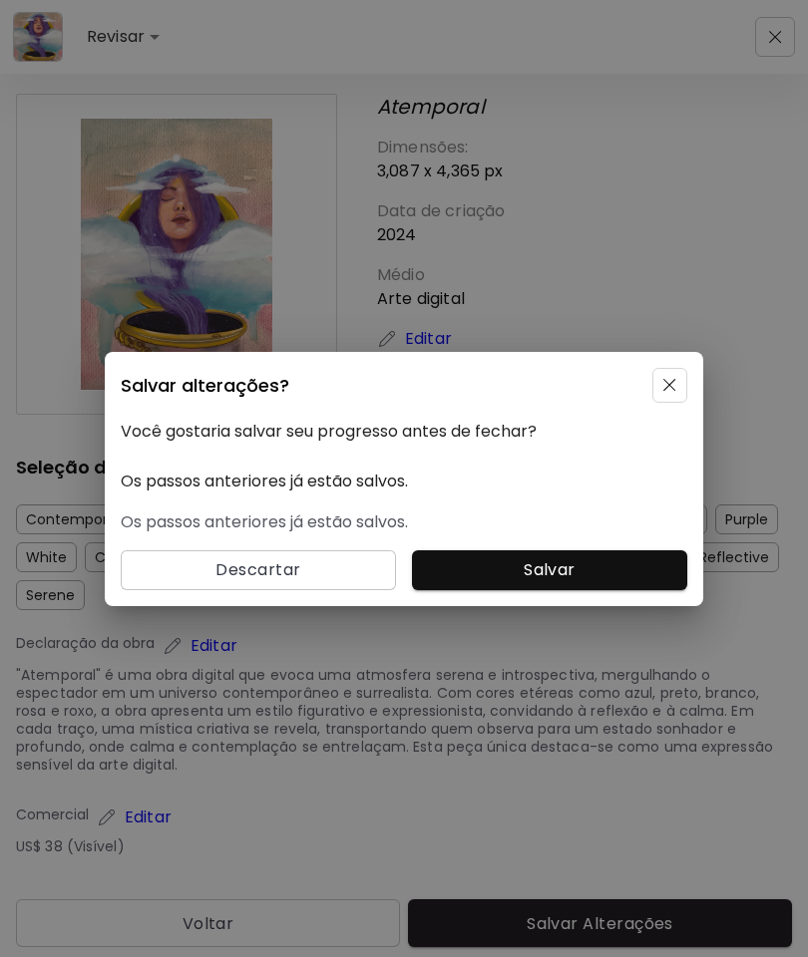
click at [726, 119] on div "Salvar alterações? Você gostaria salvar seu progresso antes de fechar? Os passo…" at bounding box center [404, 478] width 808 height 957
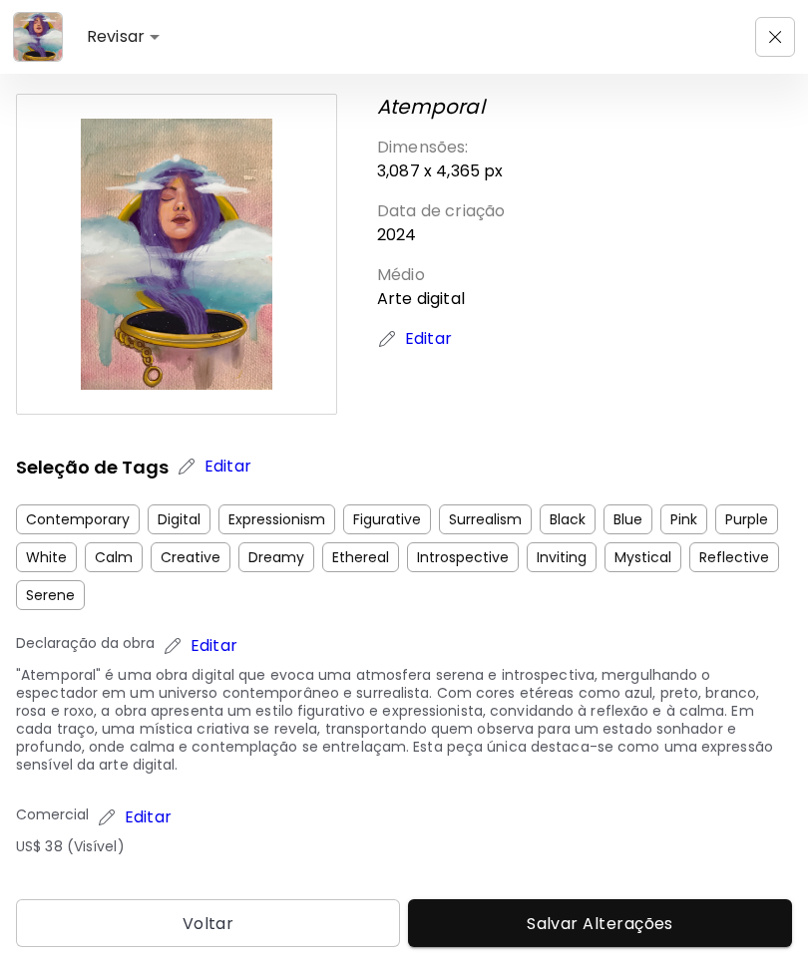
type input "**********"
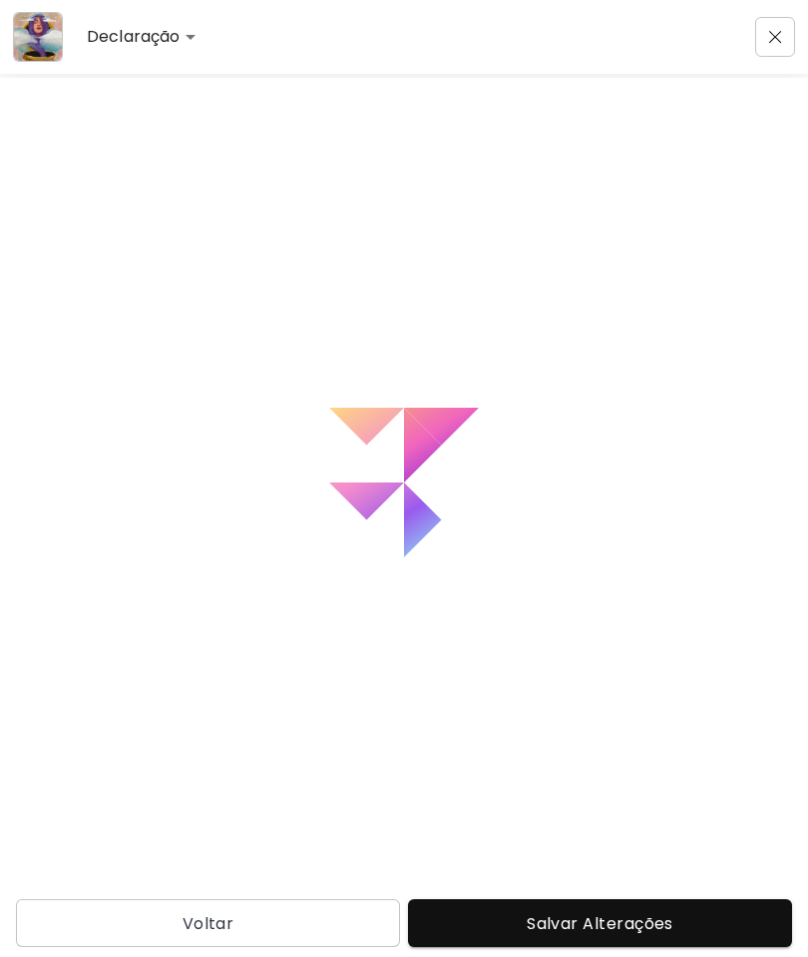
type textarea "**********"
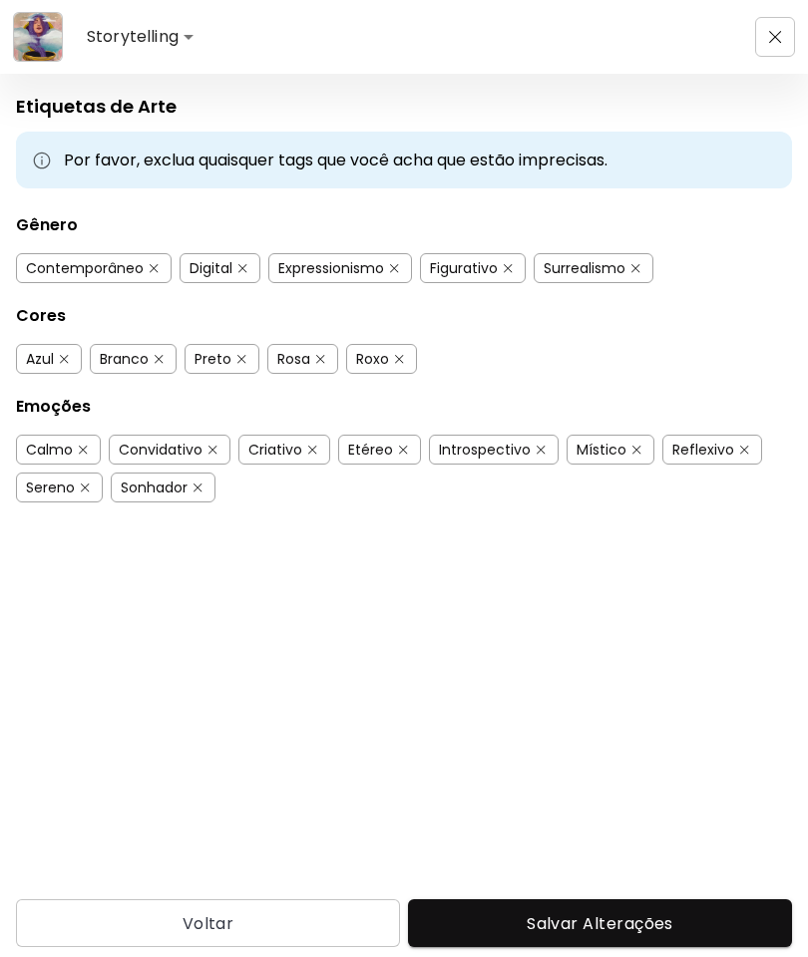
click at [786, 25] on button "button" at bounding box center [775, 37] width 40 height 40
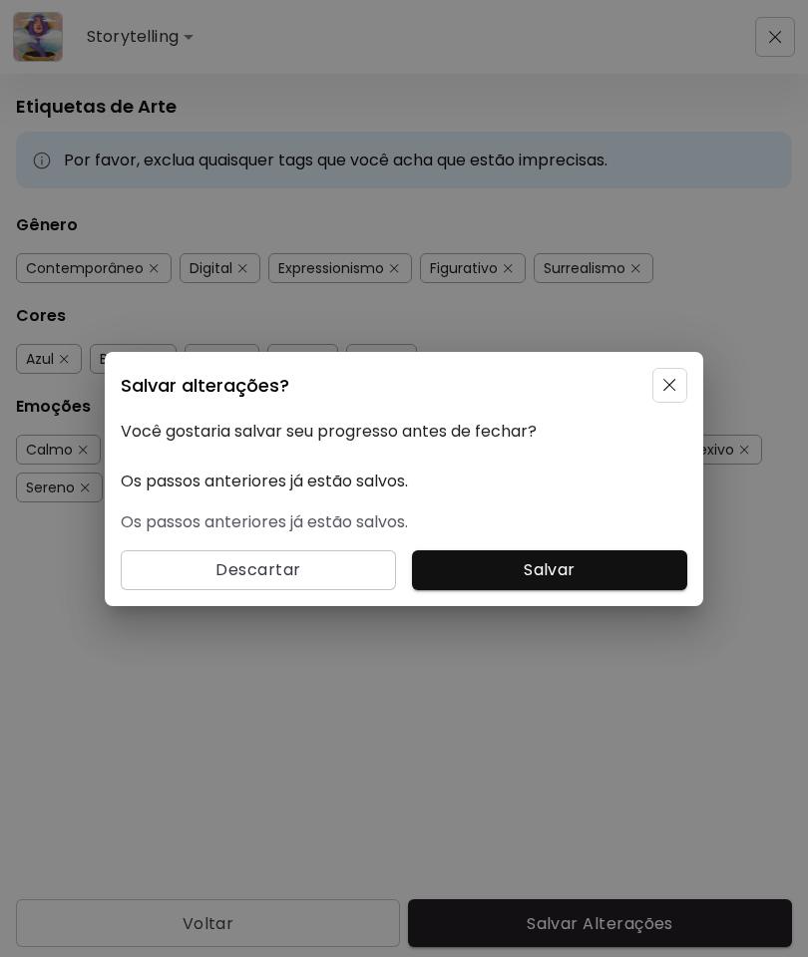
click at [686, 373] on button "button" at bounding box center [669, 385] width 35 height 35
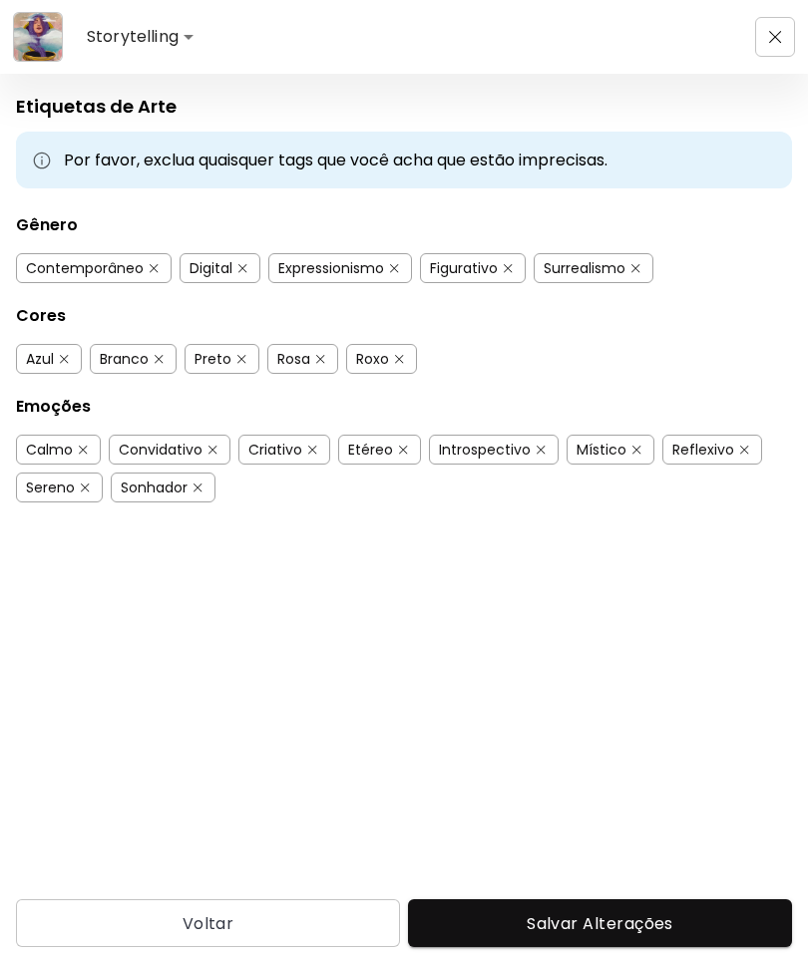
click at [760, 41] on button "button" at bounding box center [775, 37] width 40 height 40
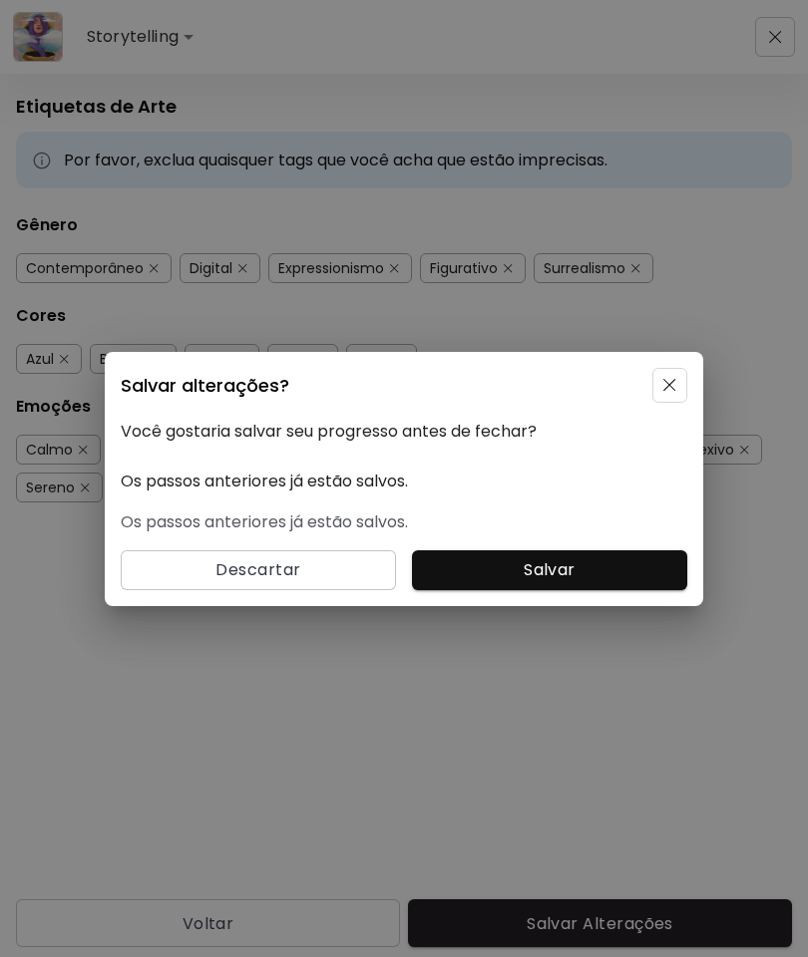
click at [160, 37] on div "Salvar alterações? Você gostaria salvar seu progresso antes de fechar? Os passo…" at bounding box center [404, 478] width 808 height 957
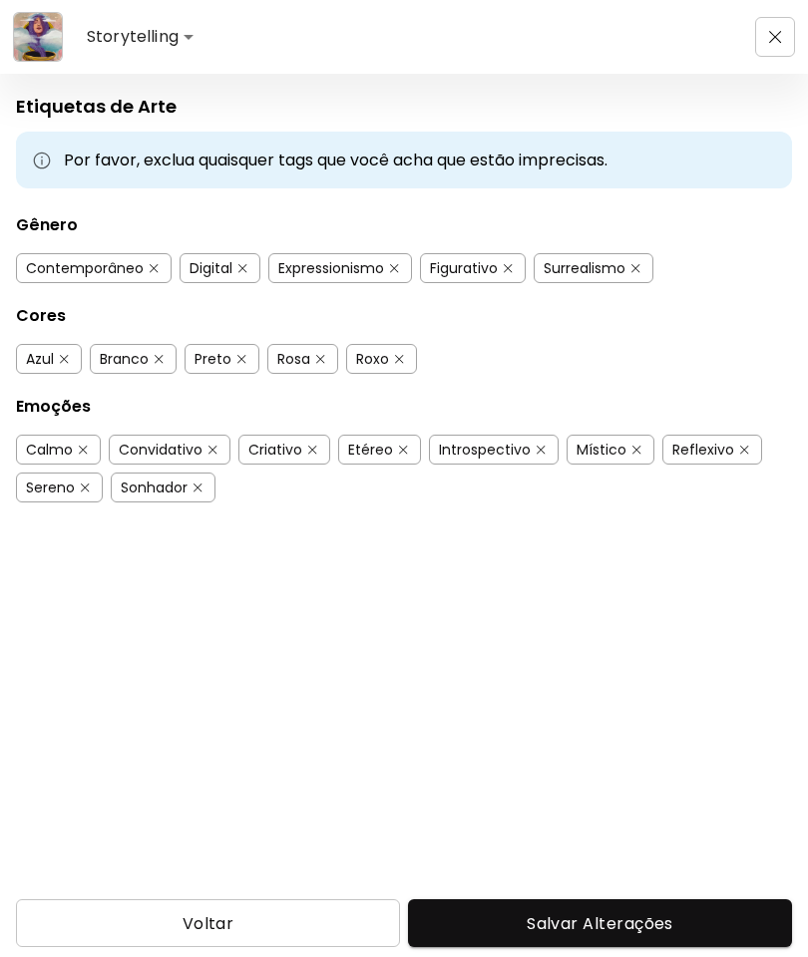
click at [293, 913] on span "Voltar" at bounding box center [208, 923] width 352 height 21
type input "**********"
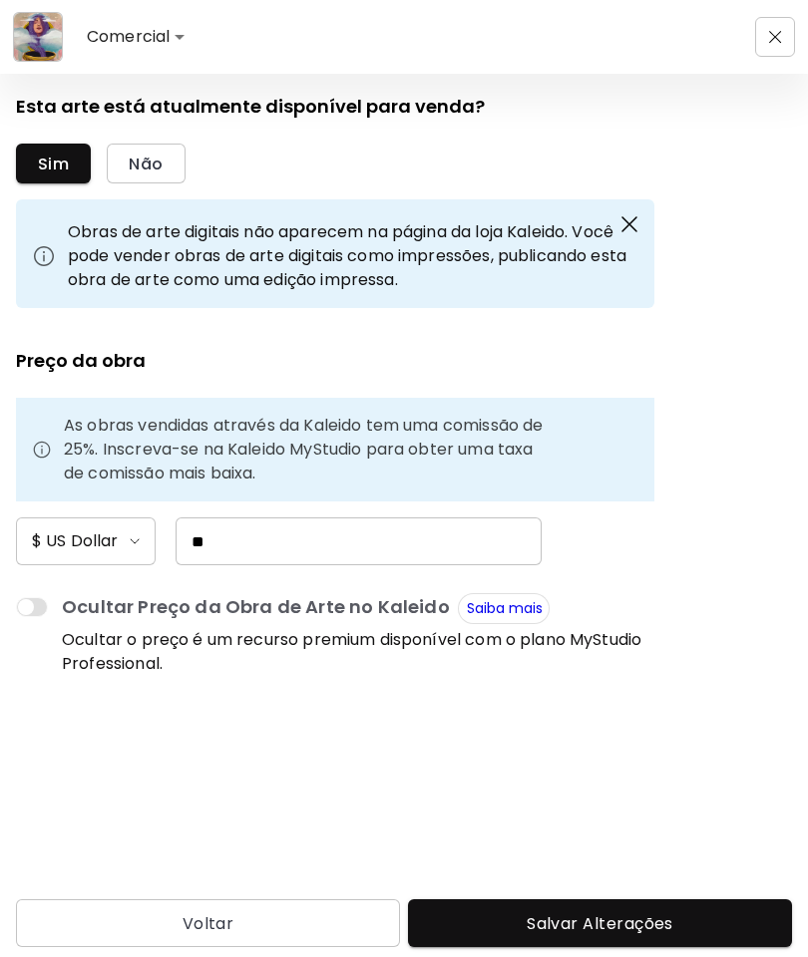
click at [780, 26] on button "button" at bounding box center [775, 37] width 40 height 40
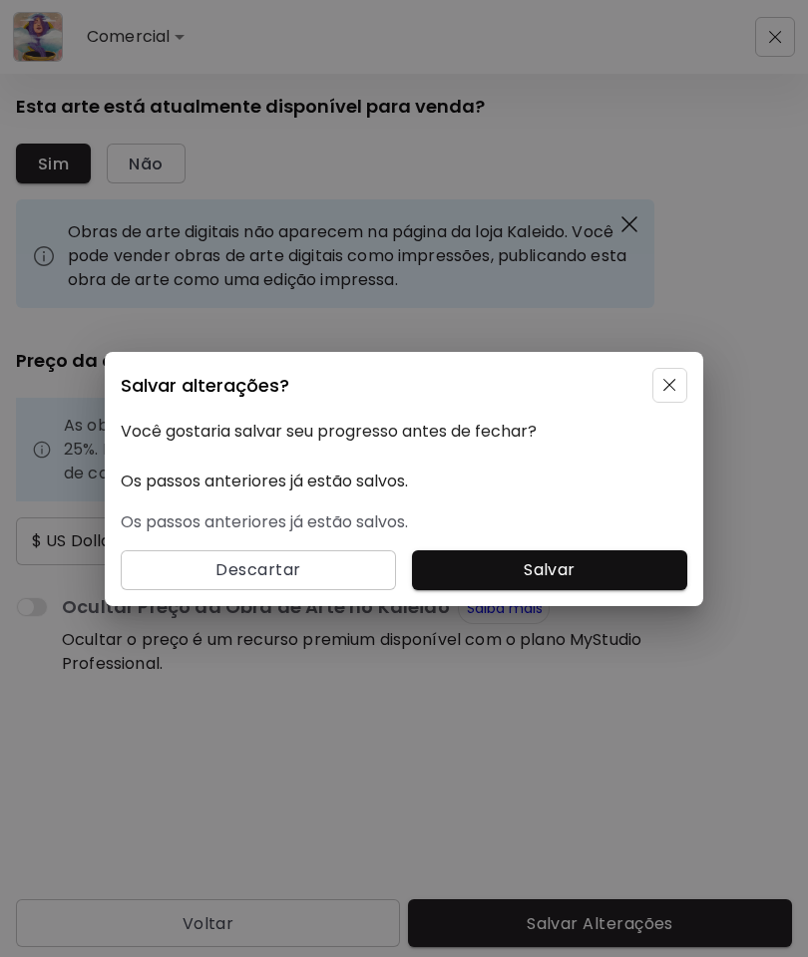
click at [336, 558] on span "Descartar" at bounding box center [258, 570] width 243 height 24
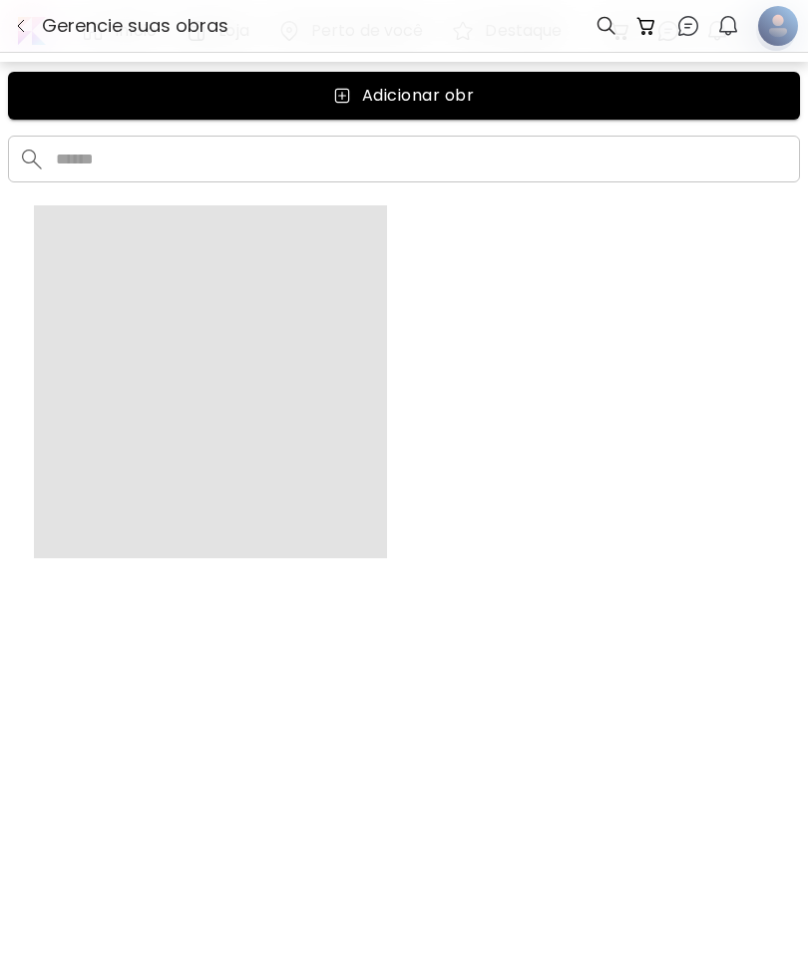
click at [774, 20] on div at bounding box center [778, 26] width 36 height 50
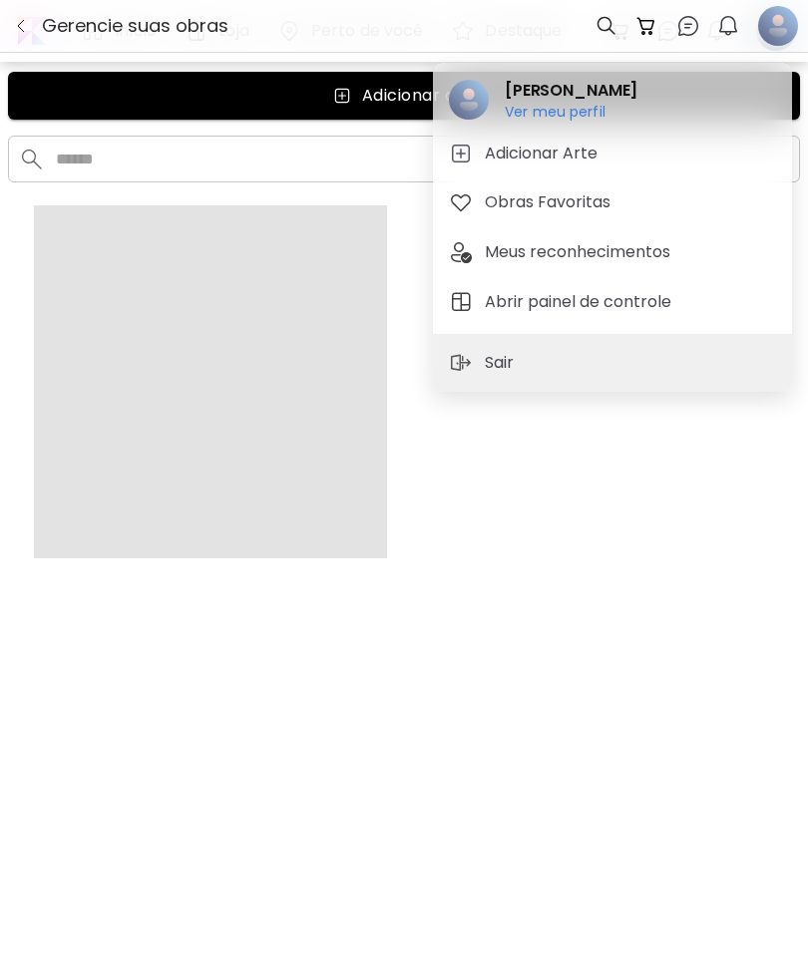
click at [628, 246] on h5 "Meus reconhecimentos" at bounding box center [580, 252] width 191 height 24
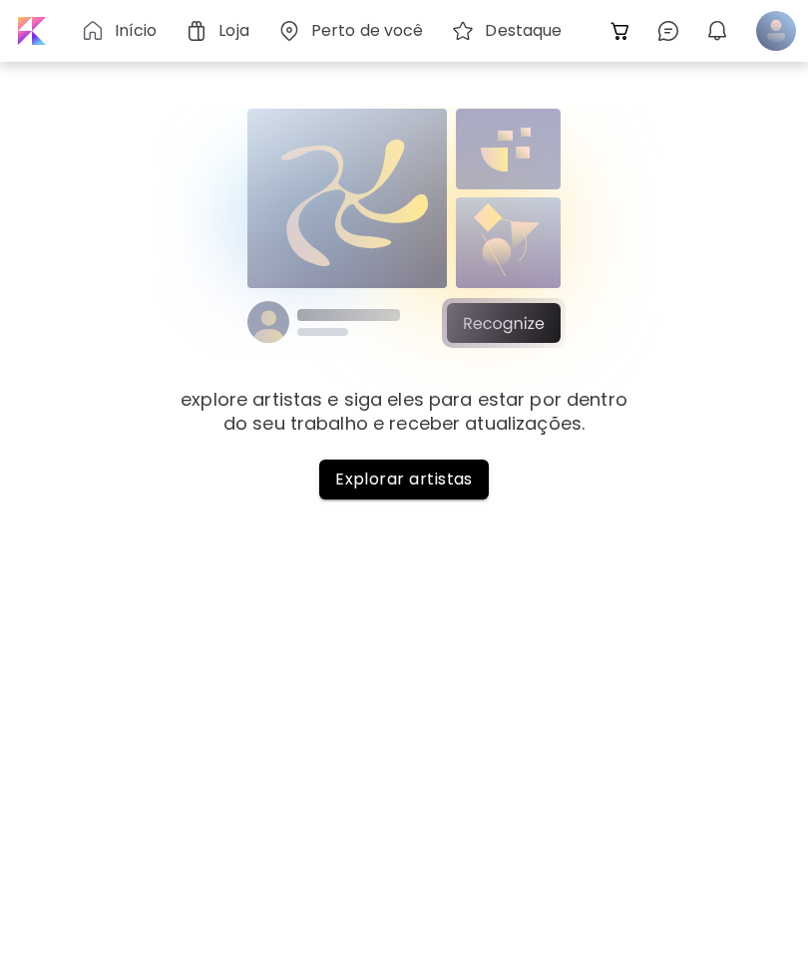
click at [782, 27] on div at bounding box center [776, 31] width 44 height 44
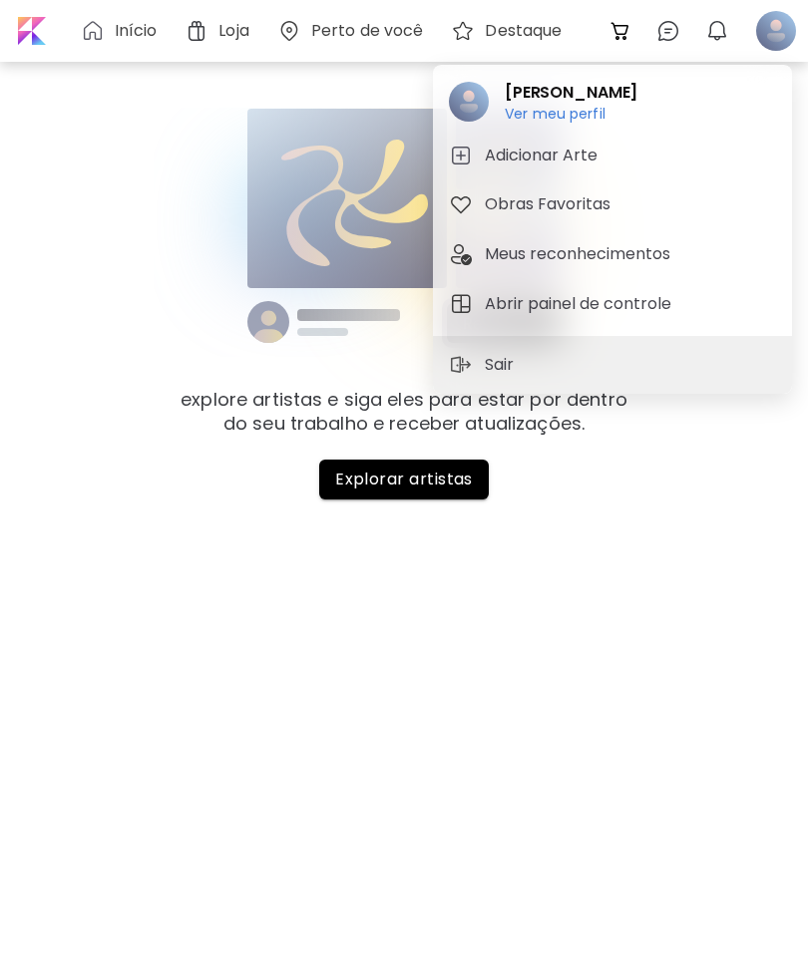
click at [774, 34] on div at bounding box center [404, 478] width 808 height 957
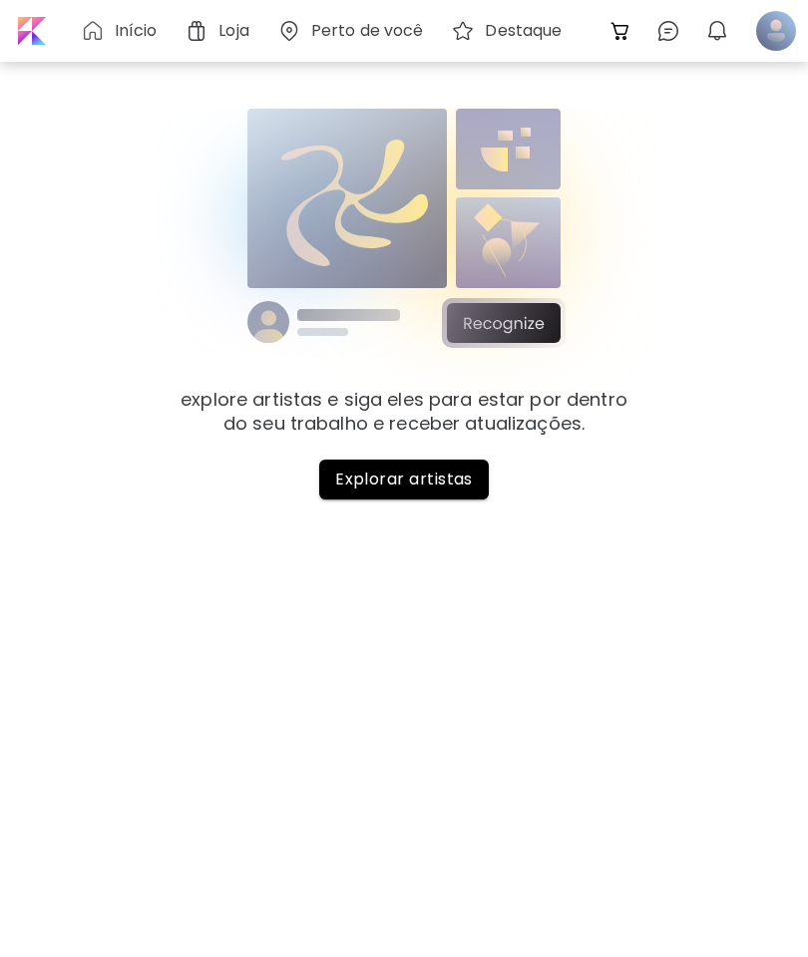
click at [776, 40] on div at bounding box center [776, 31] width 44 height 44
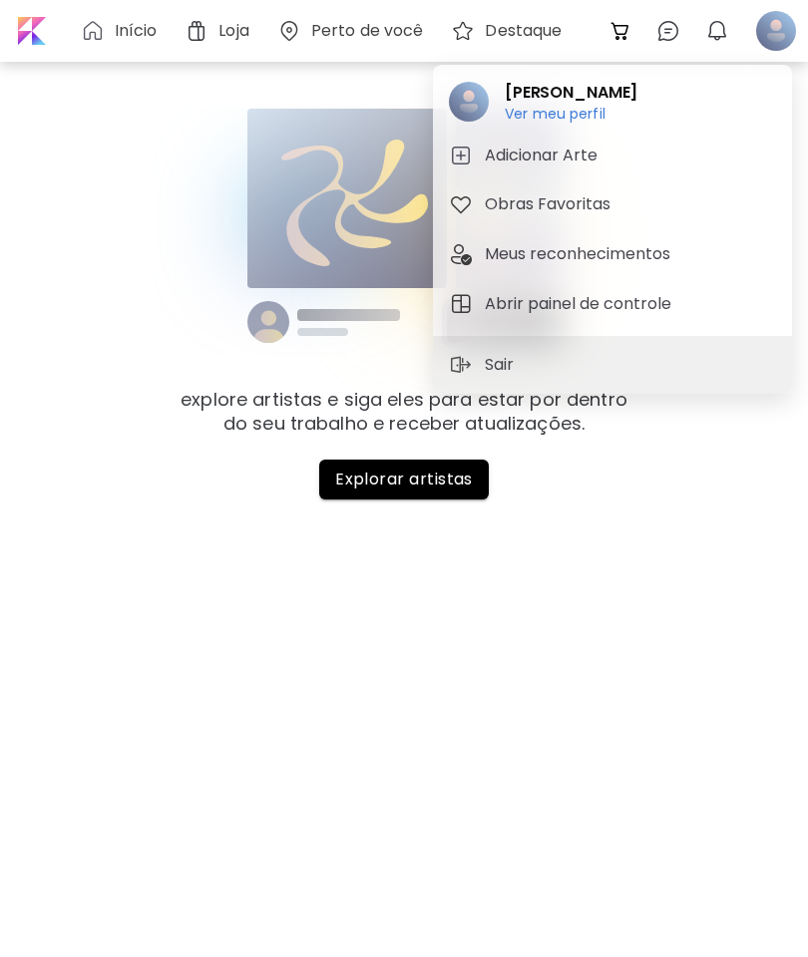
click at [611, 306] on h5 "Abrir painel de controle" at bounding box center [581, 304] width 192 height 24
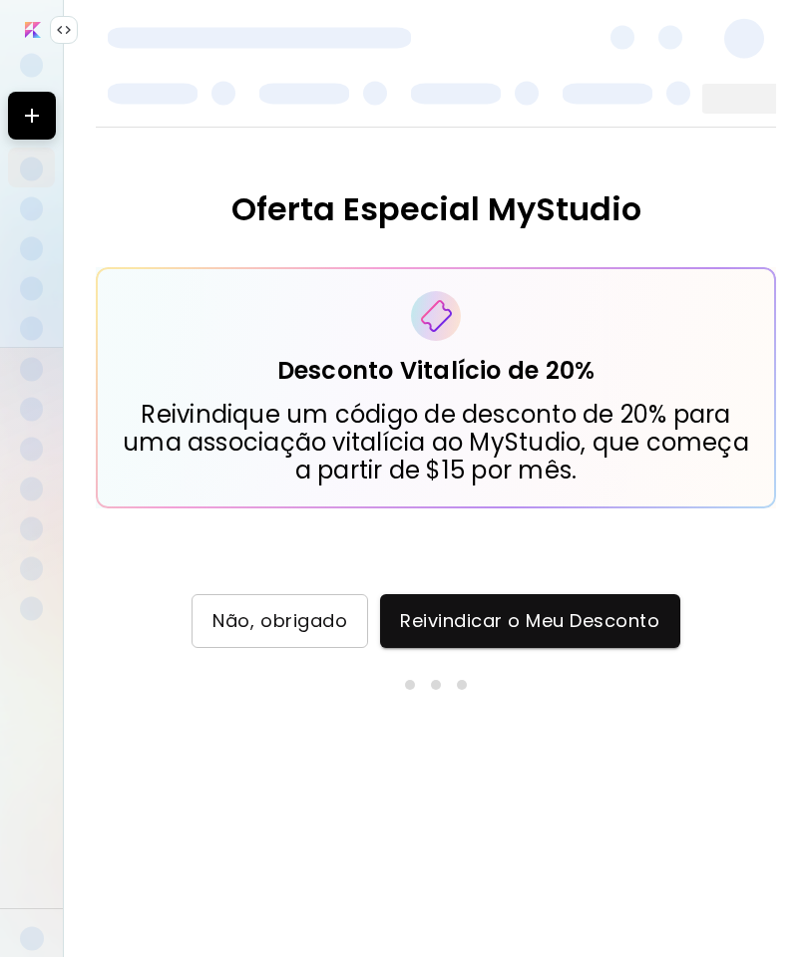
click at [324, 617] on span "Não, obrigado" at bounding box center [279, 621] width 135 height 22
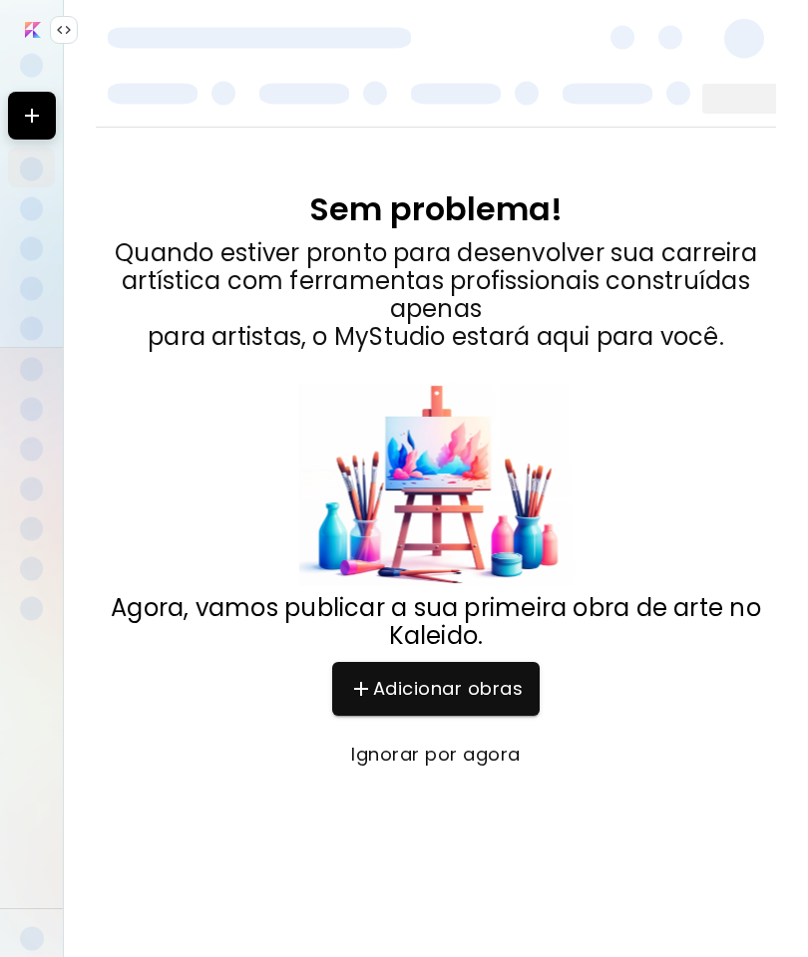
click at [506, 686] on span "Adicionar obras" at bounding box center [435, 689] width 167 height 24
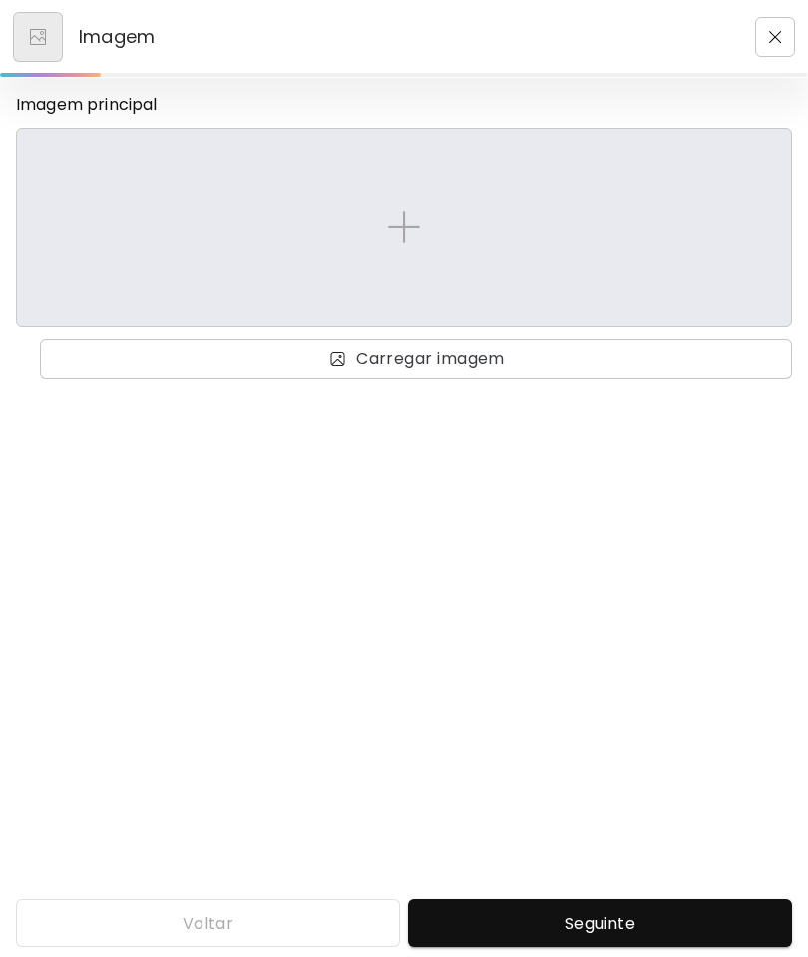
click at [769, 33] on img "button" at bounding box center [775, 37] width 13 height 13
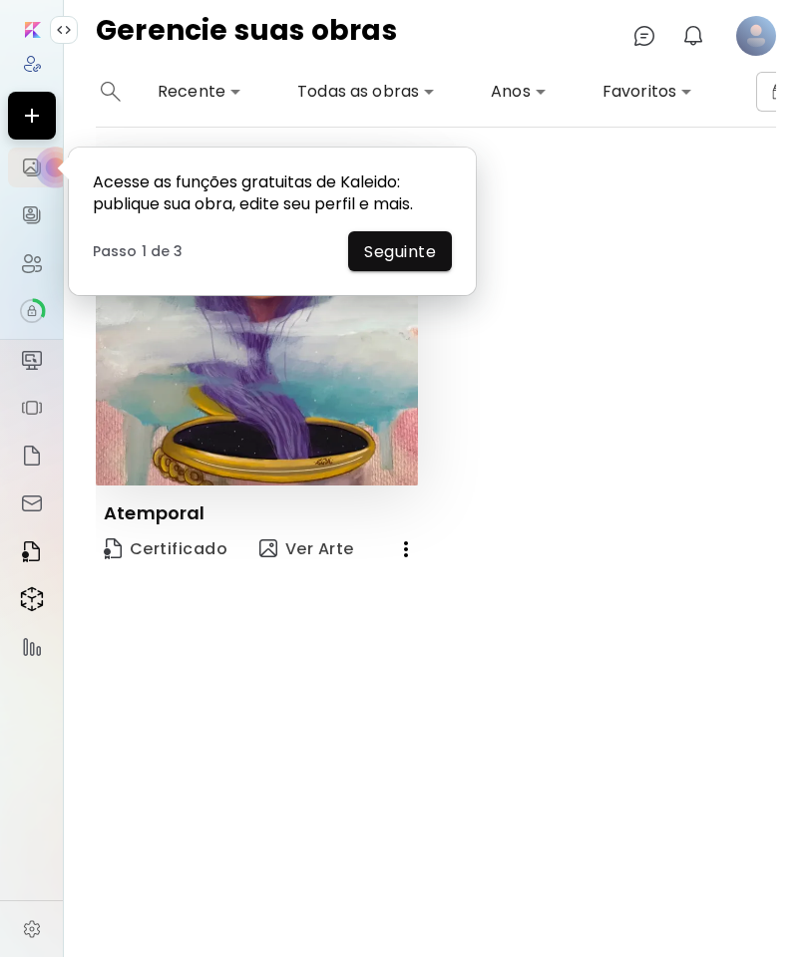
click at [427, 250] on span "Seguinte" at bounding box center [400, 251] width 72 height 21
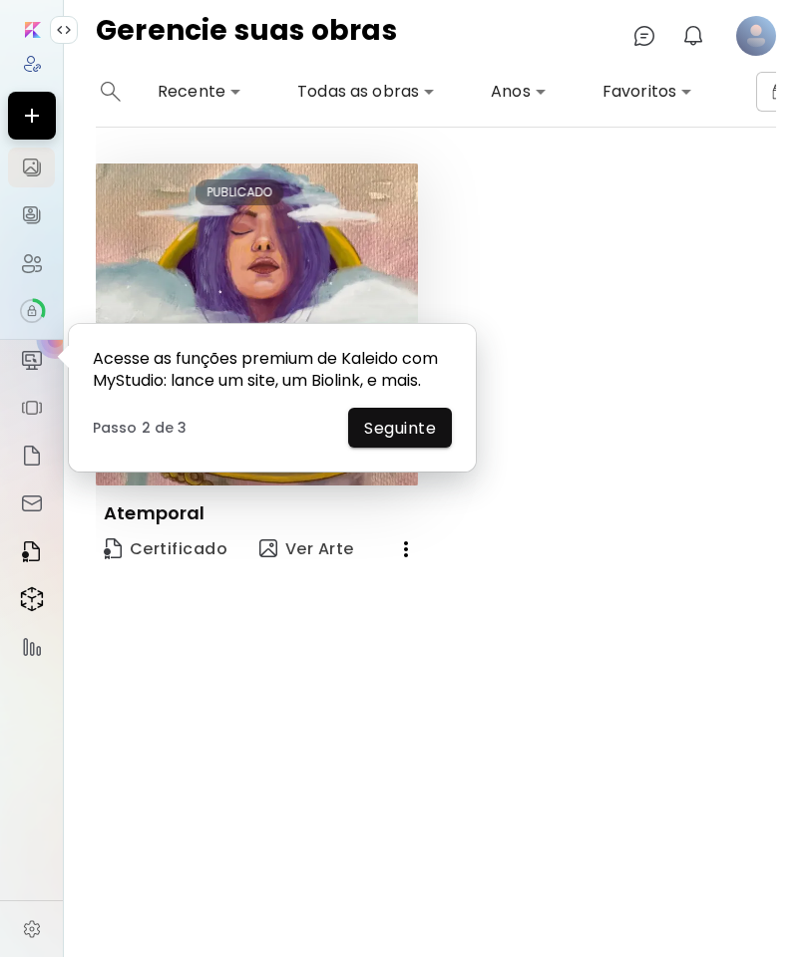
click at [430, 426] on span "Seguinte" at bounding box center [400, 428] width 72 height 21
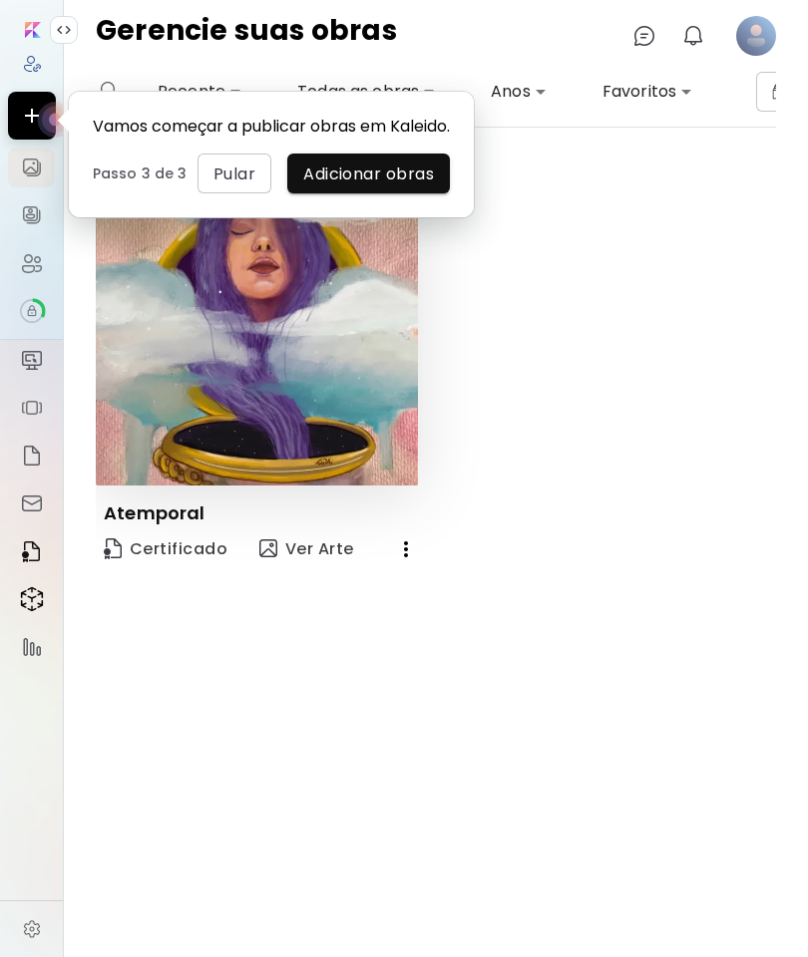
click at [217, 184] on span "Pular" at bounding box center [234, 173] width 42 height 21
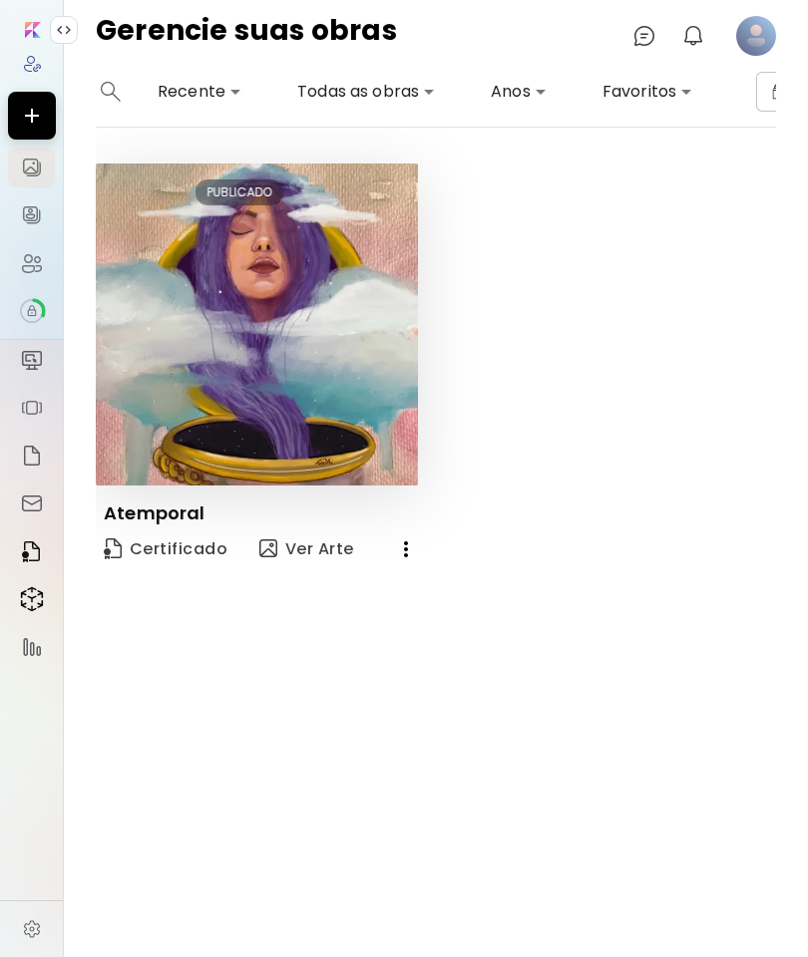
click at [368, 375] on img at bounding box center [257, 324] width 322 height 322
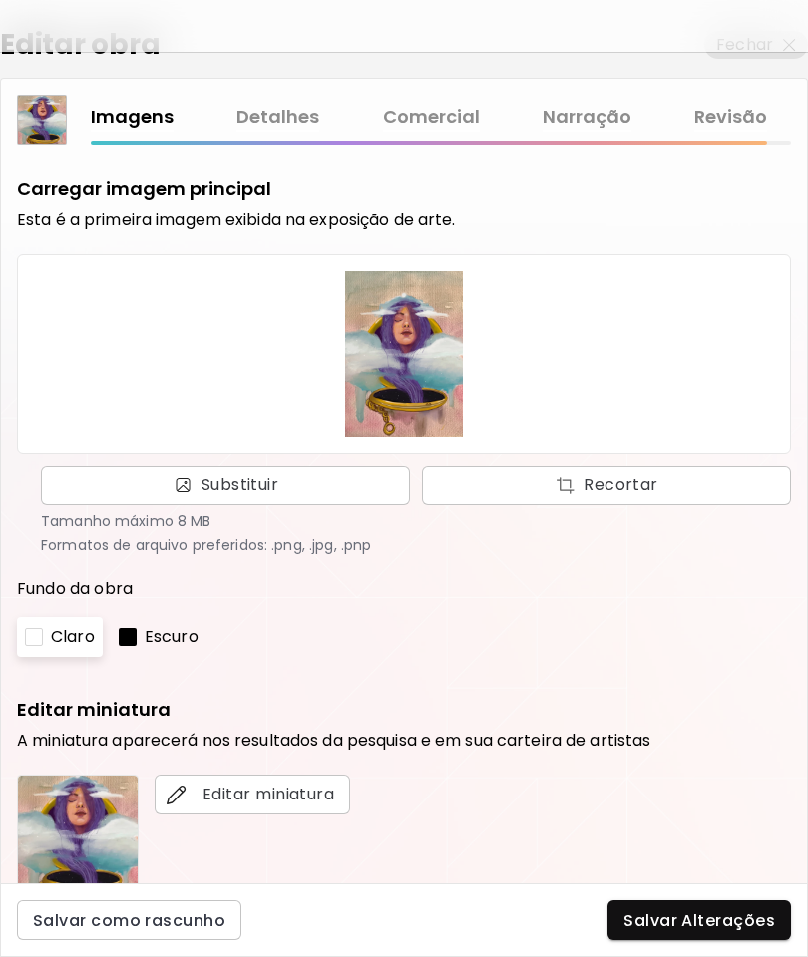
click at [282, 103] on link "Detalhes" at bounding box center [277, 117] width 83 height 29
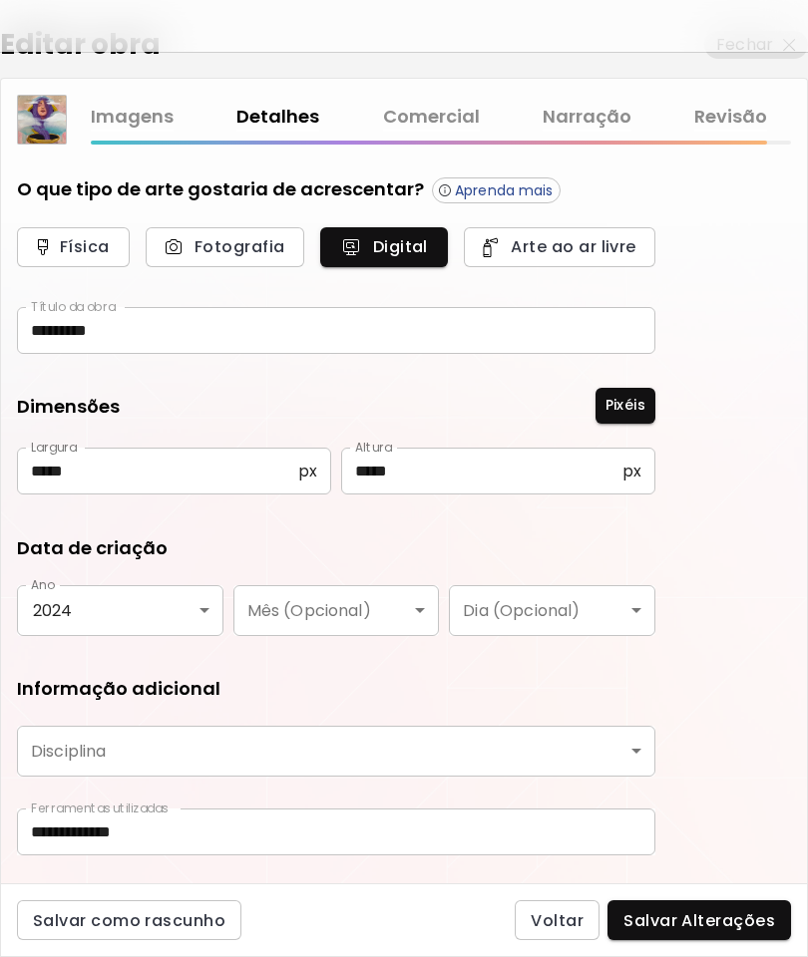
type input "**********"
click at [434, 105] on link "Comercial" at bounding box center [431, 117] width 97 height 29
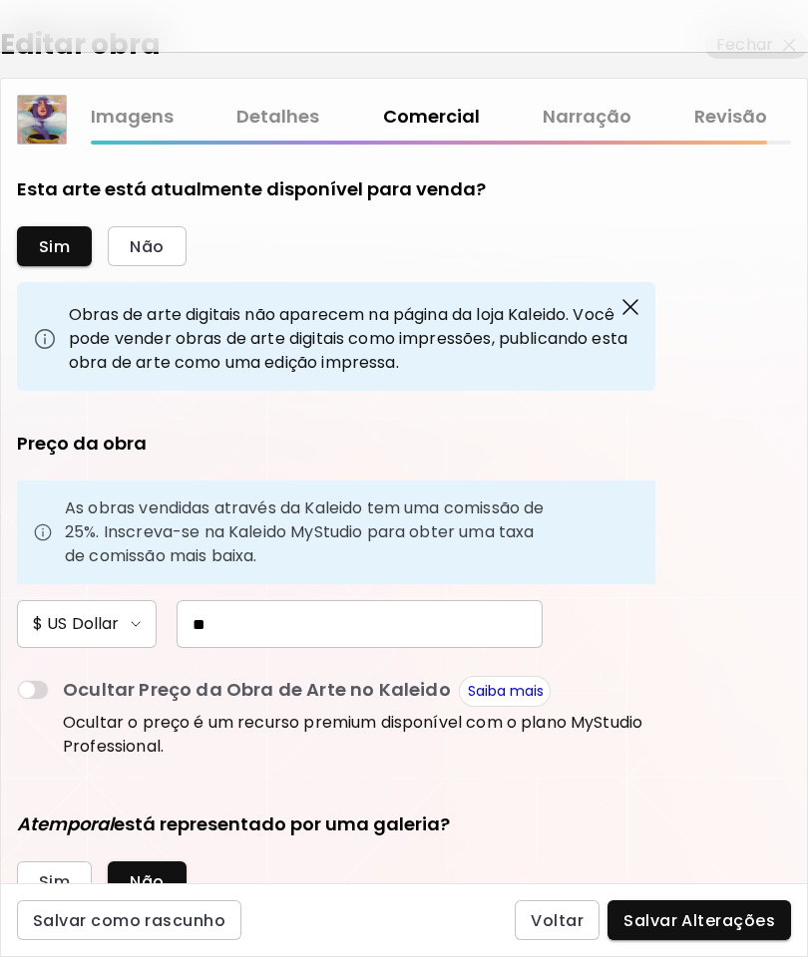
click at [733, 115] on link "Revisão" at bounding box center [730, 117] width 73 height 29
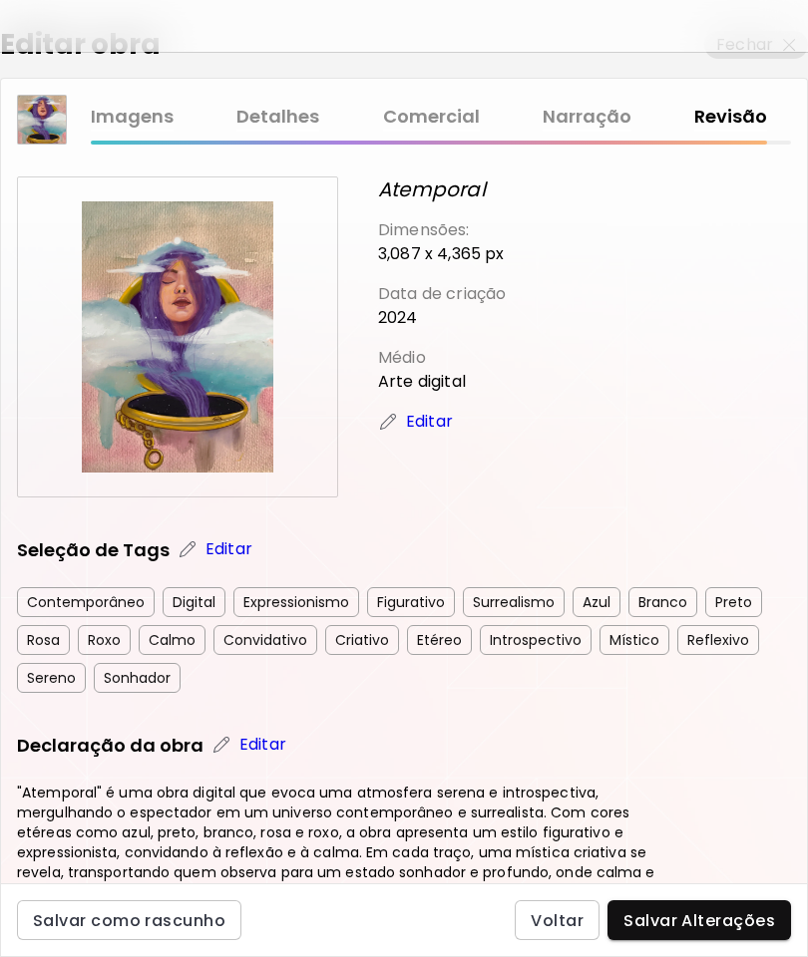
click at [600, 115] on link "Narração" at bounding box center [586, 117] width 89 height 29
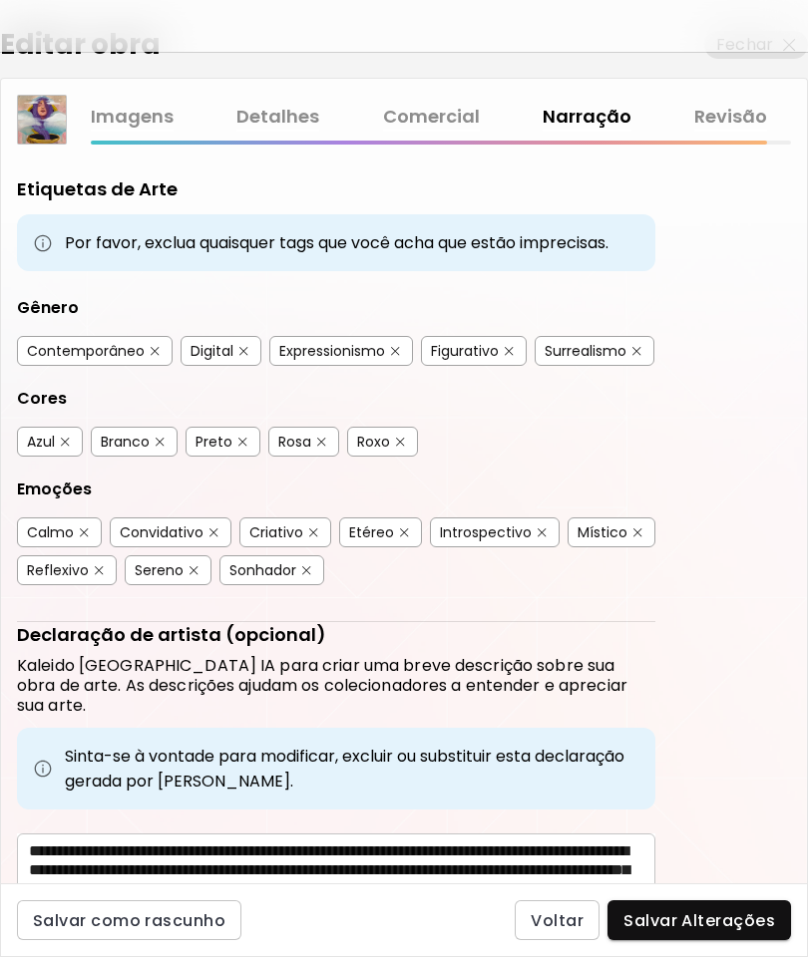
click at [279, 113] on link "Detalhes" at bounding box center [277, 117] width 83 height 29
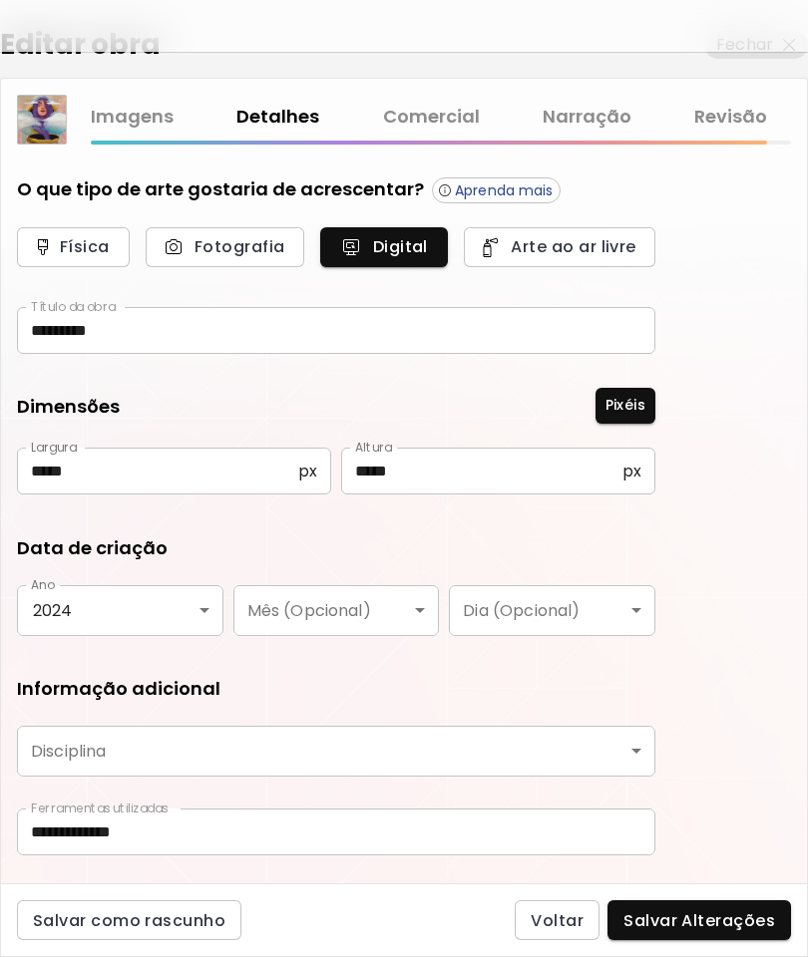
type input "**********"
click at [155, 113] on link "Imagens" at bounding box center [132, 117] width 83 height 29
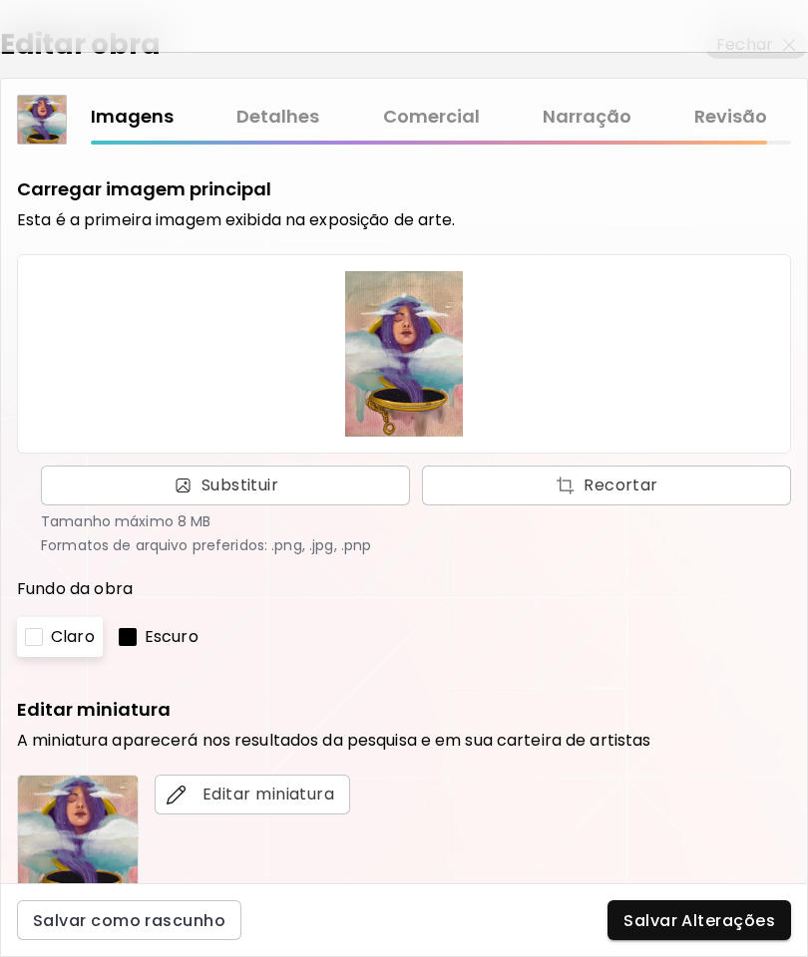
click at [72, 49] on div at bounding box center [404, 26] width 808 height 52
click at [48, 126] on img at bounding box center [42, 120] width 48 height 48
click at [741, 932] on button "Salvar Alterações" at bounding box center [698, 920] width 183 height 40
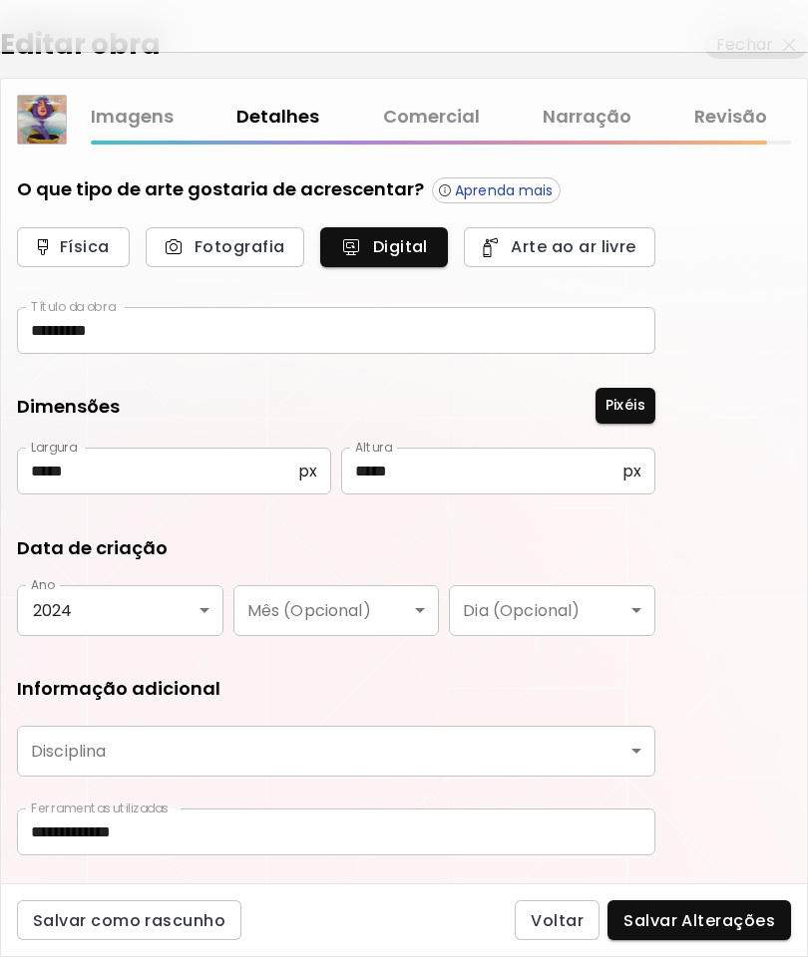
type input "**********"
click at [780, 57] on button "Fechar" at bounding box center [756, 45] width 104 height 28
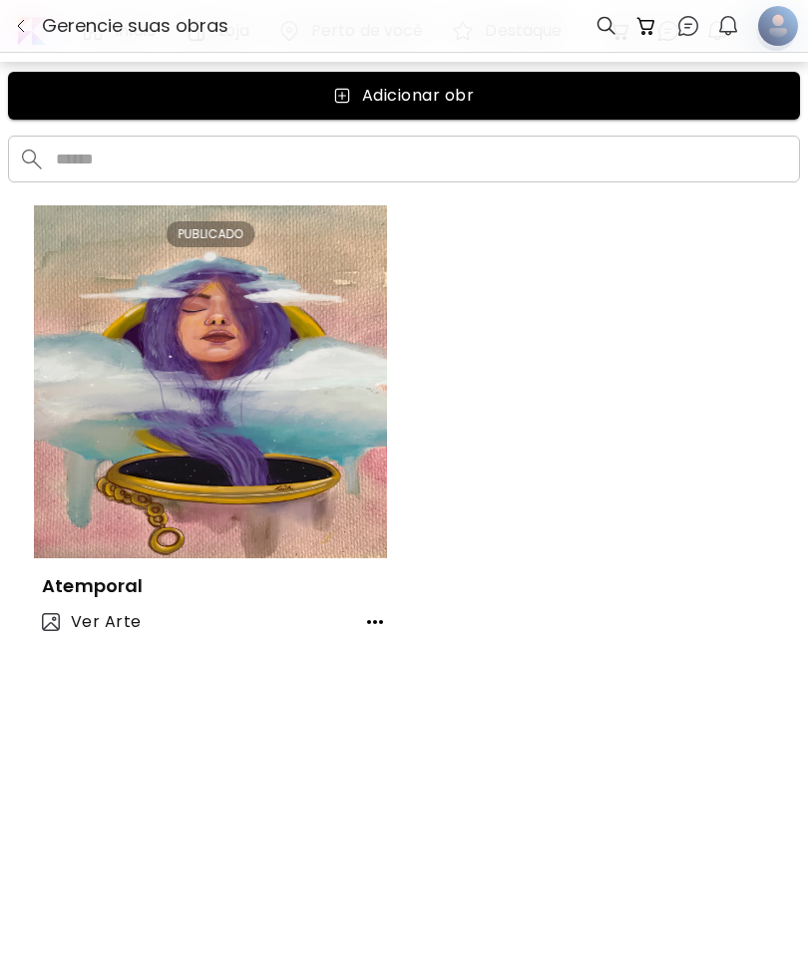
click at [800, 22] on div at bounding box center [404, 26] width 808 height 52
click at [768, 31] on div at bounding box center [778, 26] width 36 height 50
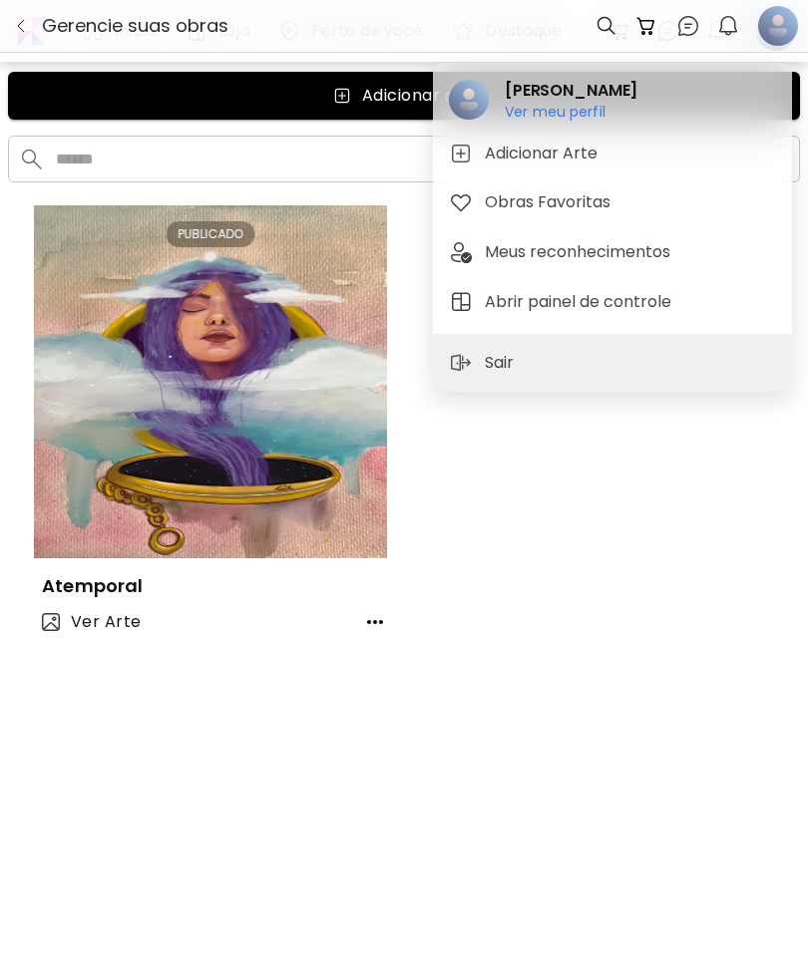
click at [537, 94] on h2 "[PERSON_NAME]" at bounding box center [570, 91] width 133 height 24
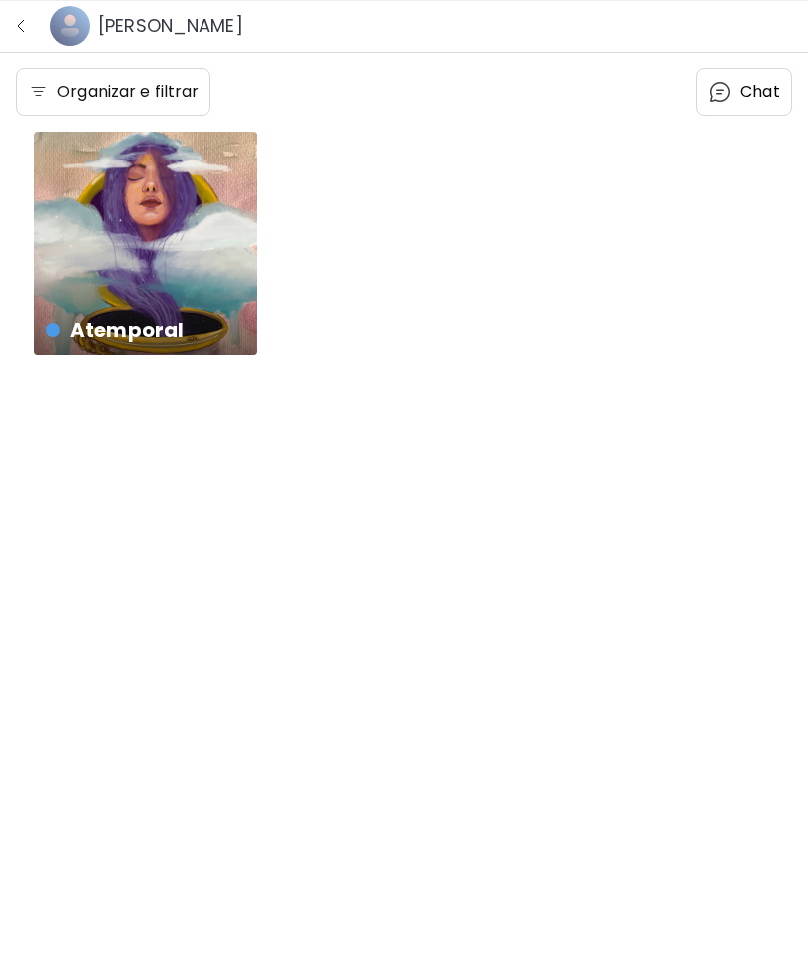
click at [162, 19] on div at bounding box center [404, 478] width 808 height 957
click at [23, 21] on img "button" at bounding box center [21, 26] width 16 height 16
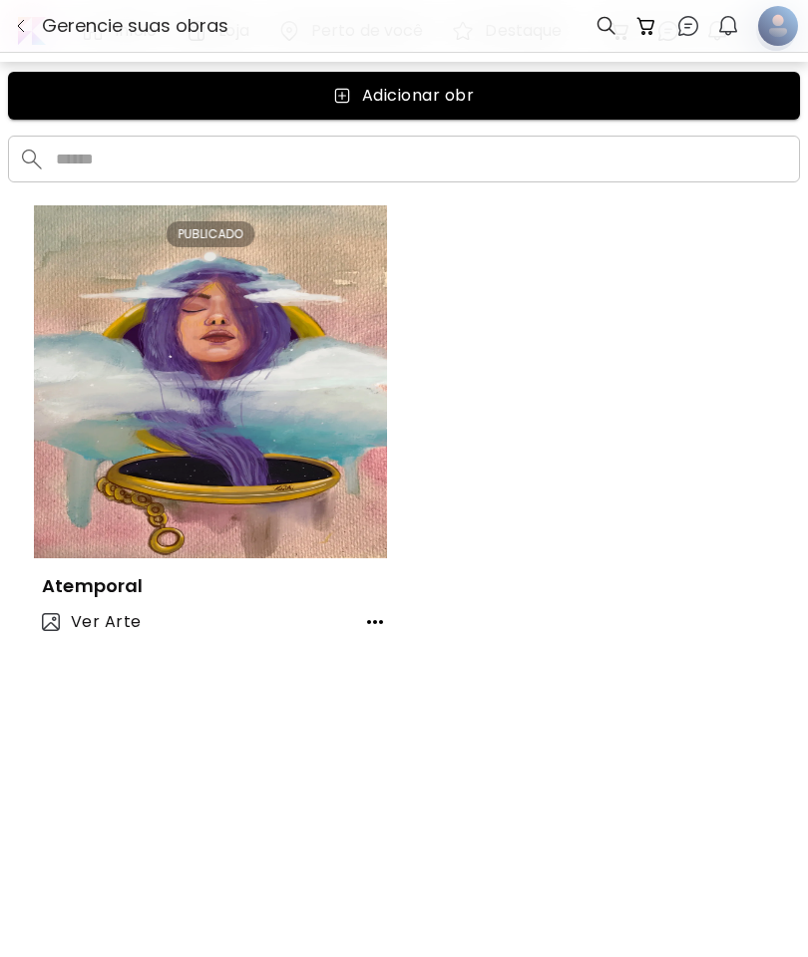
click at [775, 17] on div at bounding box center [778, 26] width 36 height 50
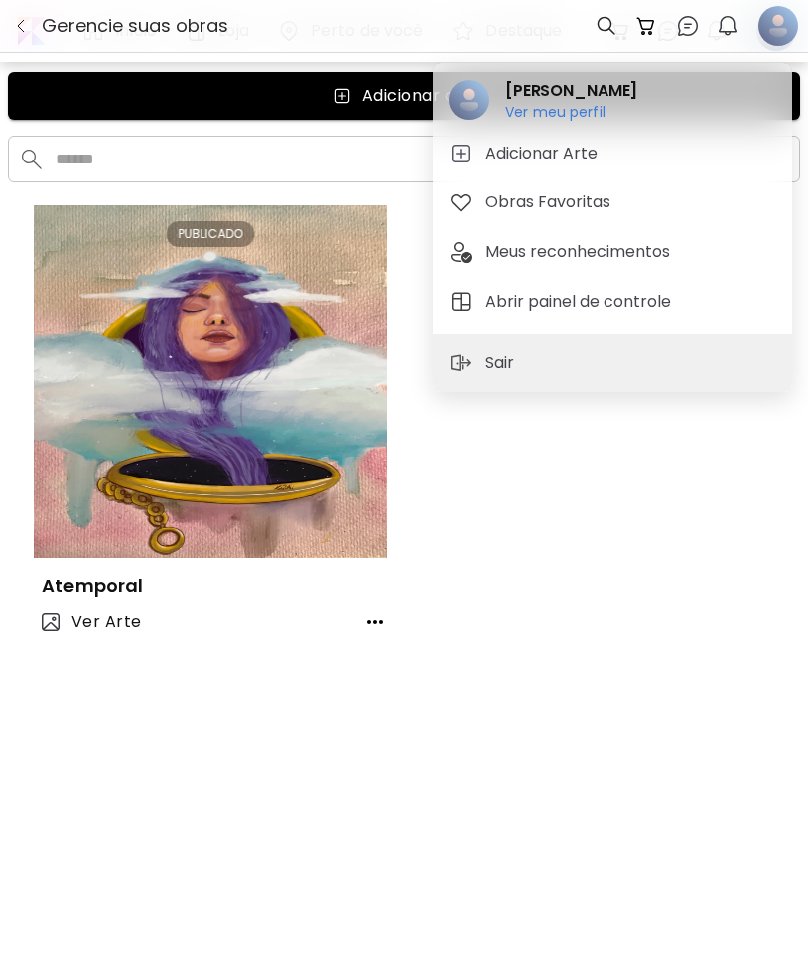
click at [547, 115] on h6 "Ver meu perfil" at bounding box center [570, 112] width 133 height 18
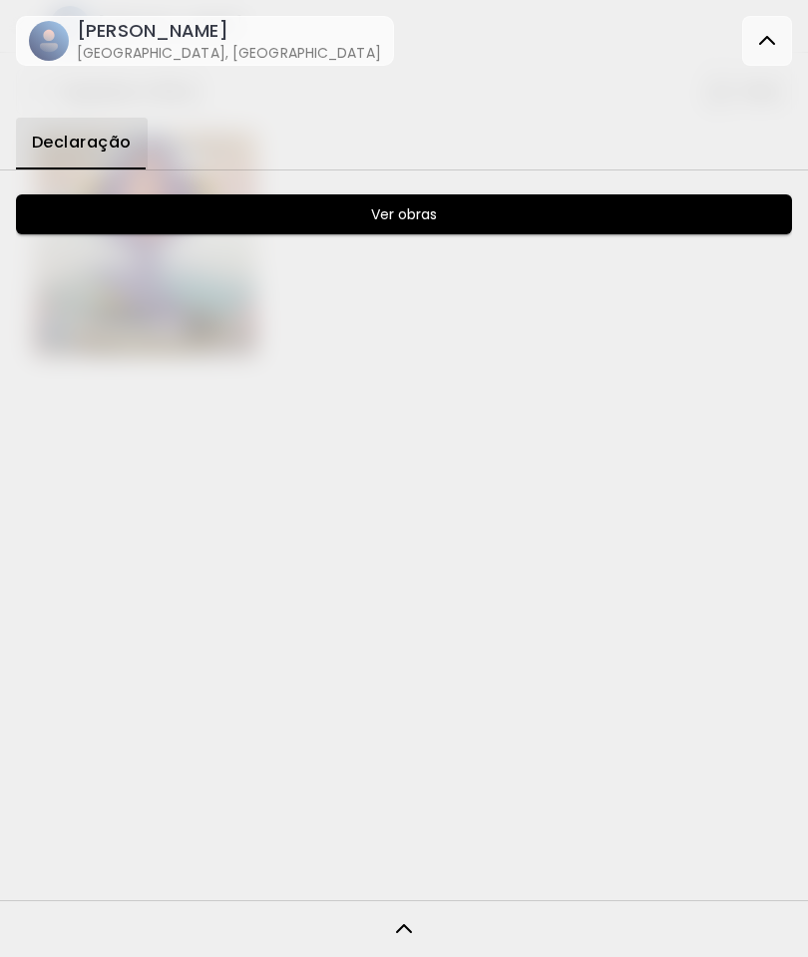
click at [92, 146] on span "Declaração" at bounding box center [82, 143] width 100 height 18
click at [425, 209] on h6 "Ver obras" at bounding box center [404, 214] width 66 height 24
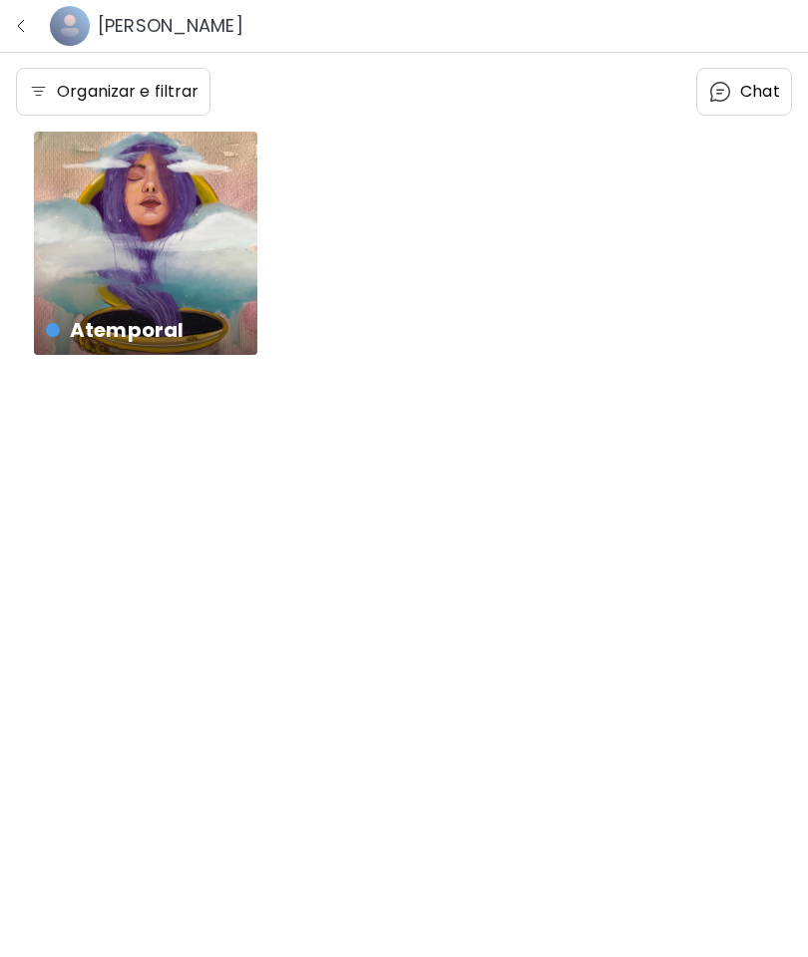
click at [82, 31] on image at bounding box center [70, 26] width 40 height 40
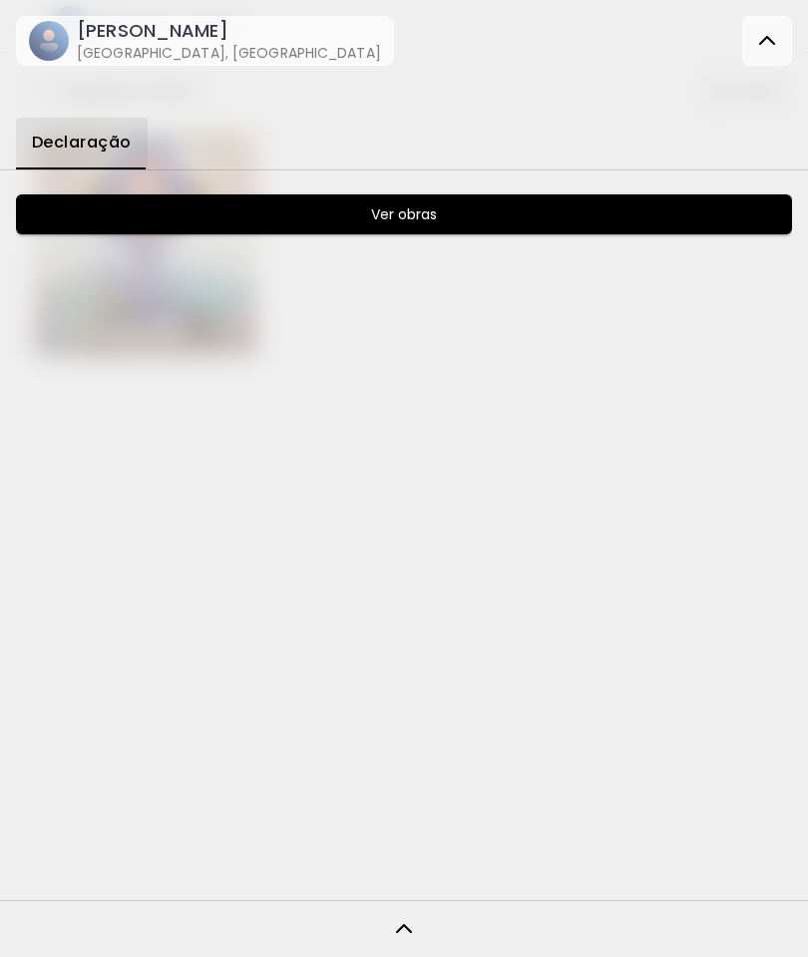
click at [149, 46] on h6 "[GEOGRAPHIC_DATA], [GEOGRAPHIC_DATA]" at bounding box center [229, 53] width 304 height 20
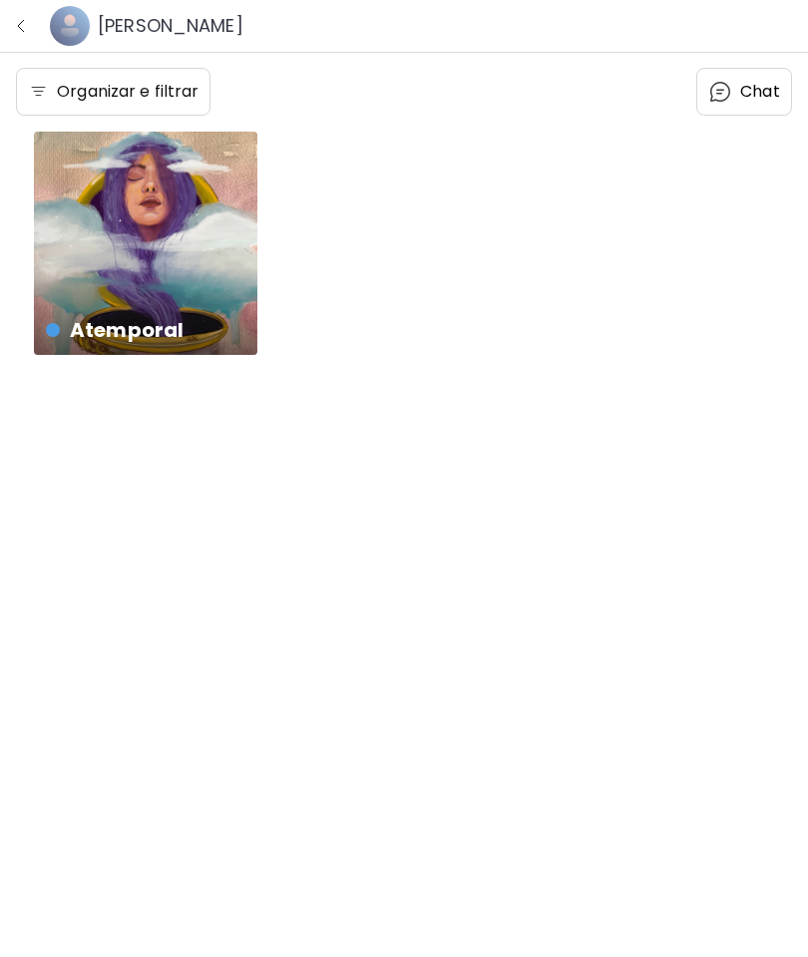
click at [73, 21] on image at bounding box center [70, 26] width 40 height 40
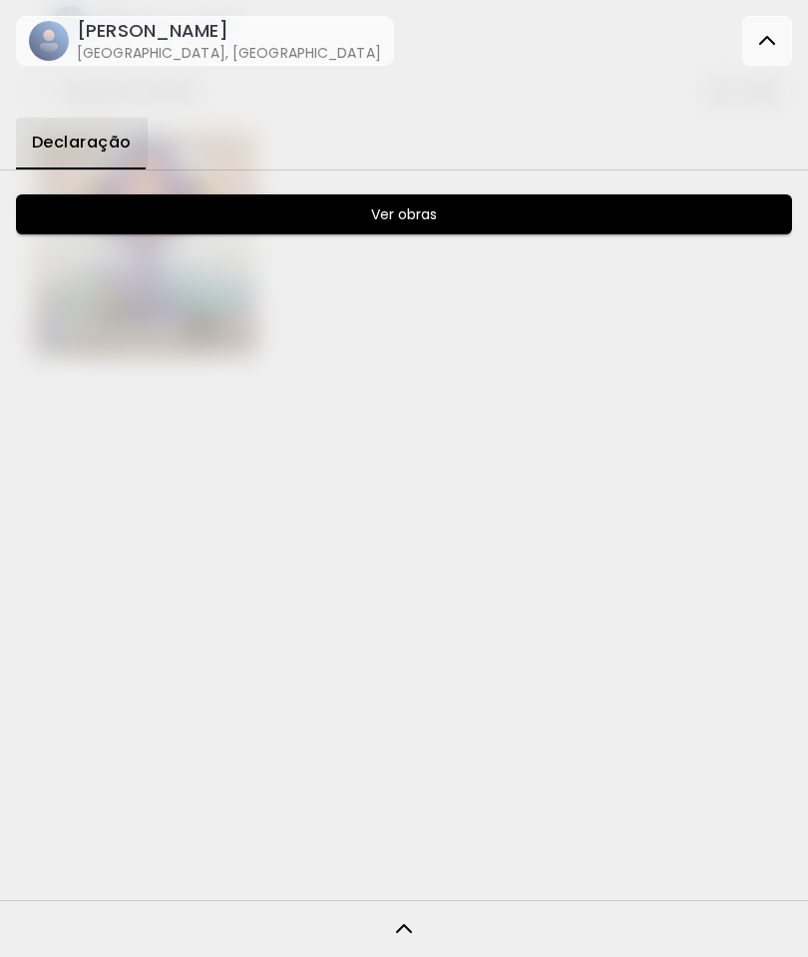
click at [27, 23] on div "Eloá Cruz Curitiba, Brasil" at bounding box center [205, 41] width 368 height 60
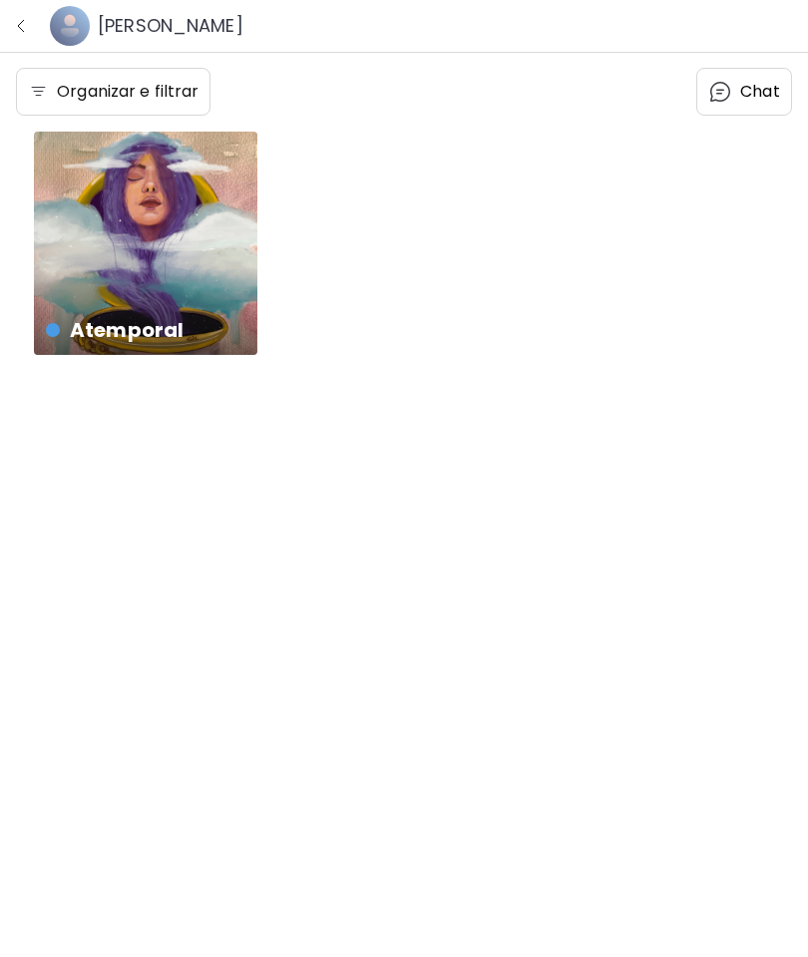
click at [75, 27] on image at bounding box center [70, 26] width 40 height 40
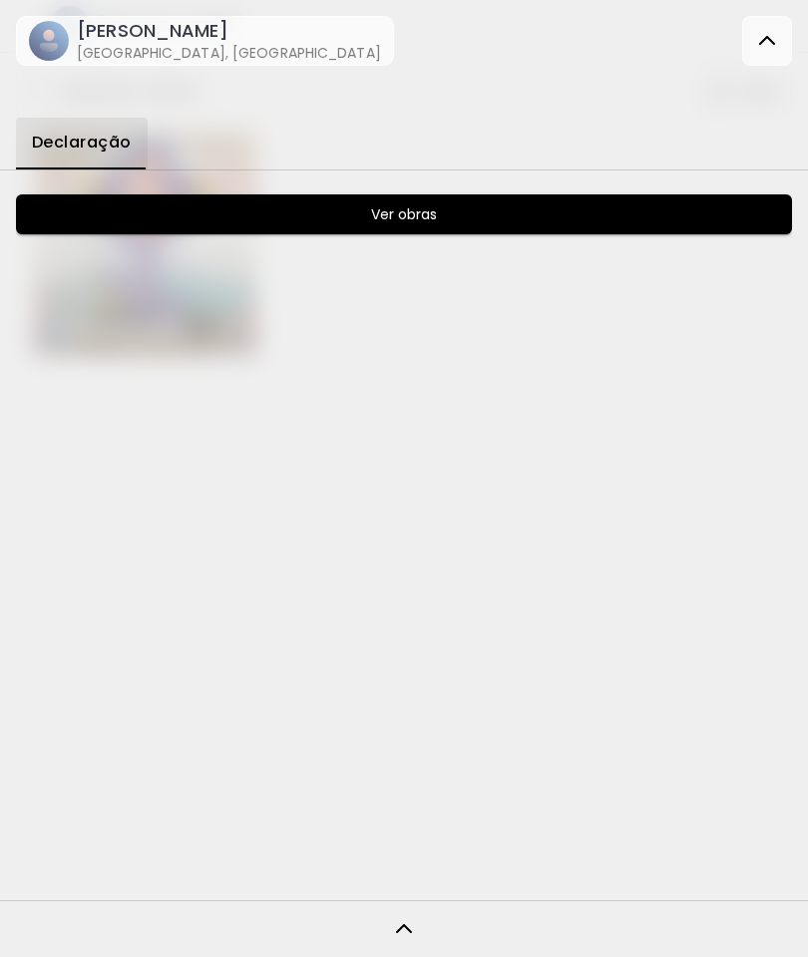
click at [109, 141] on span "Declaração" at bounding box center [82, 143] width 100 height 18
click at [458, 210] on span "Ver obras" at bounding box center [404, 214] width 736 height 24
click at [562, 214] on span "Ver obras" at bounding box center [404, 214] width 736 height 24
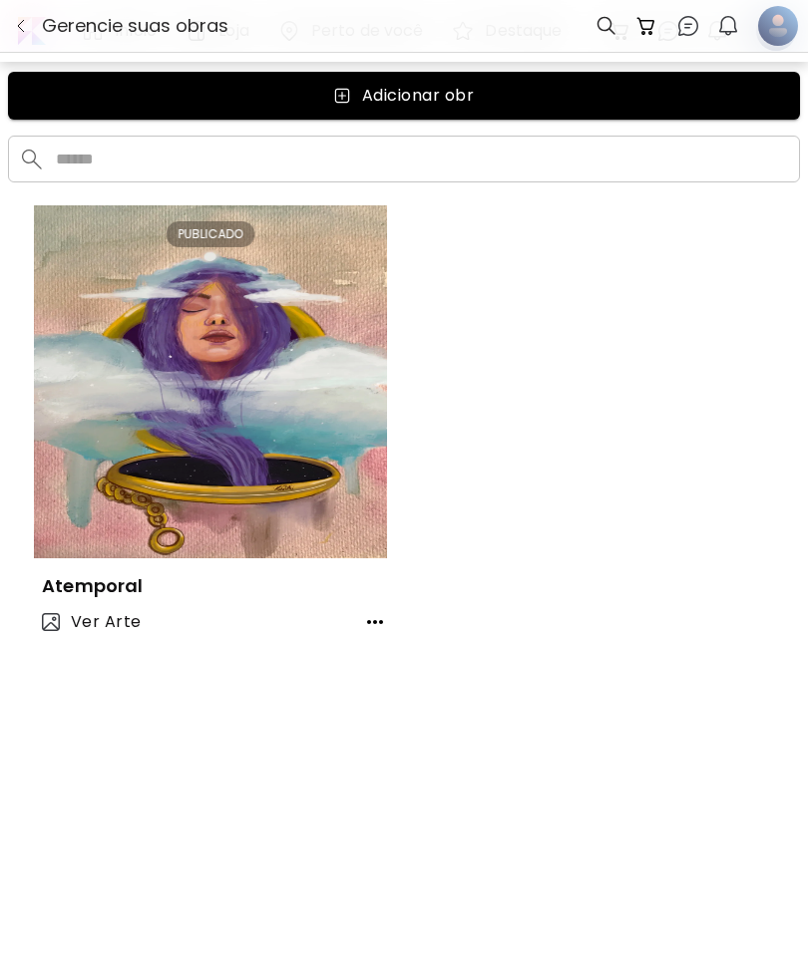
click at [607, 14] on div at bounding box center [611, 26] width 30 height 46
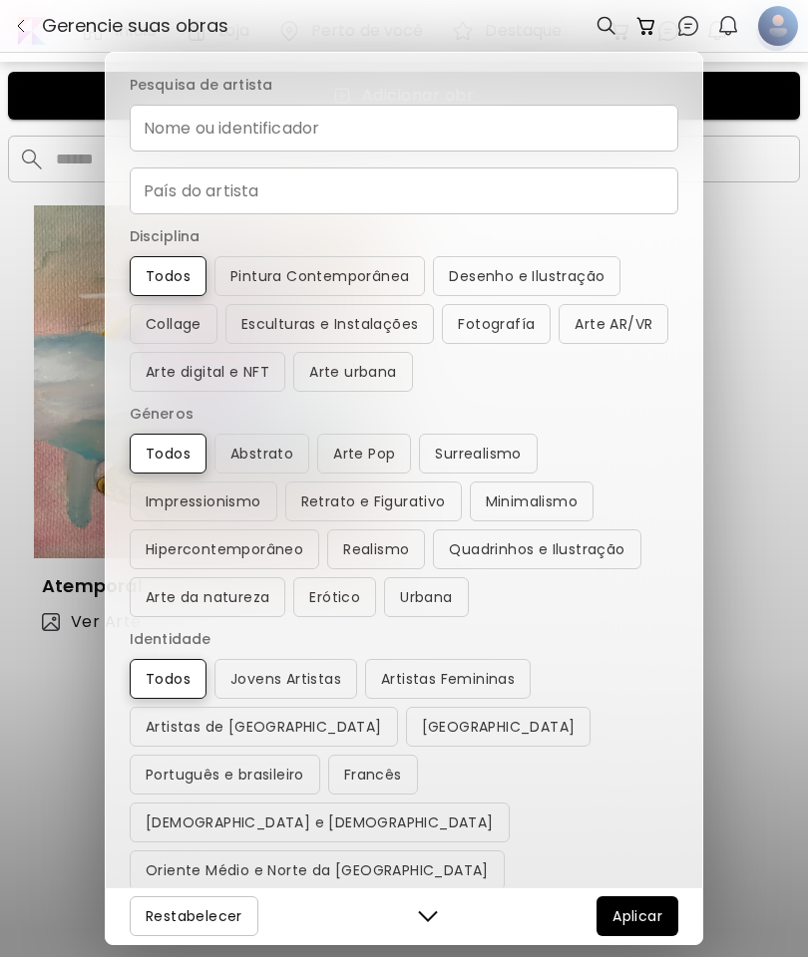
click at [724, 15] on div "Pesquisa de artista Nome ou identificador Nome ou identificador País do artista…" at bounding box center [404, 478] width 808 height 957
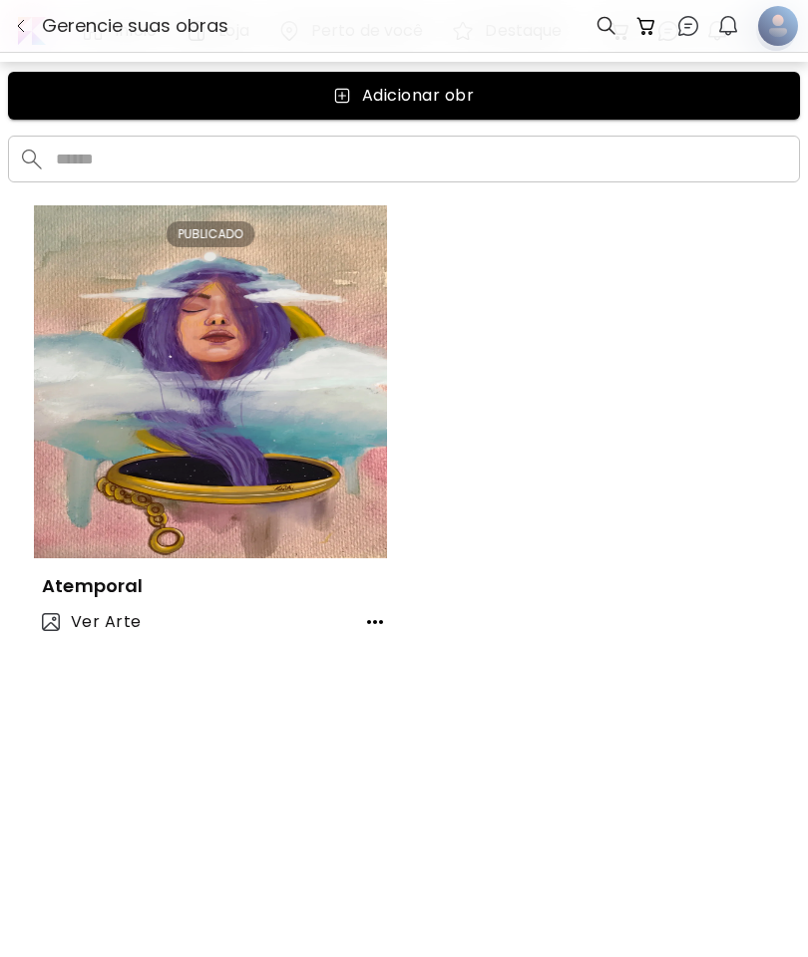
click at [687, 14] on img at bounding box center [688, 26] width 24 height 24
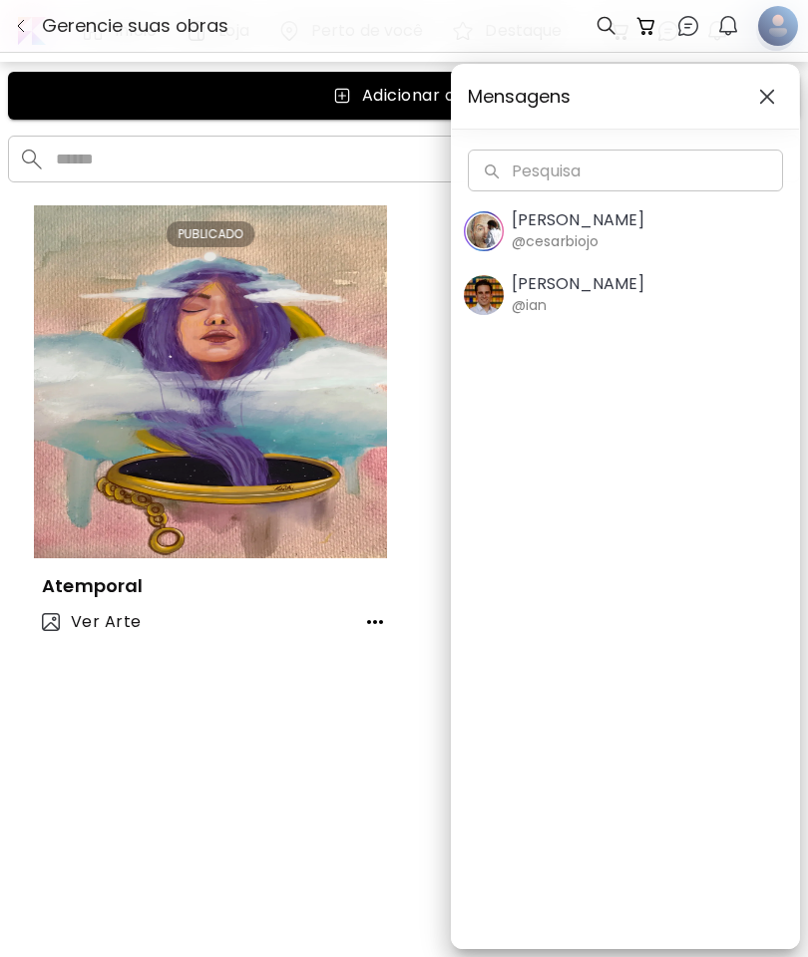
click at [774, 86] on button "button" at bounding box center [767, 97] width 32 height 32
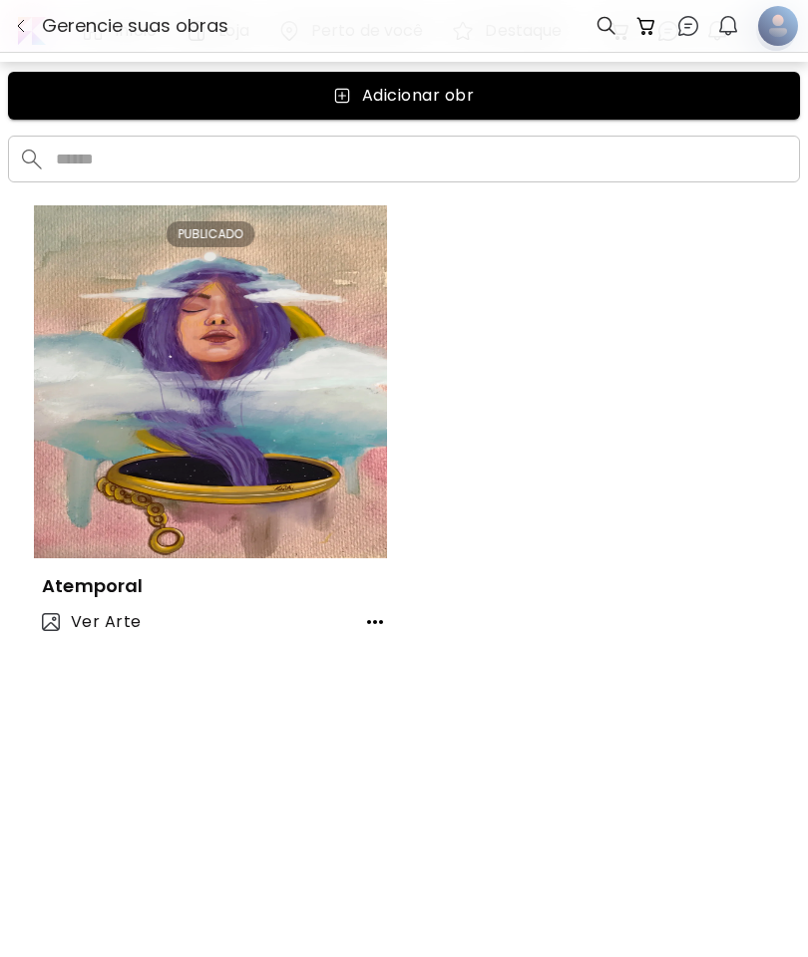
click at [698, 15] on img at bounding box center [688, 26] width 24 height 24
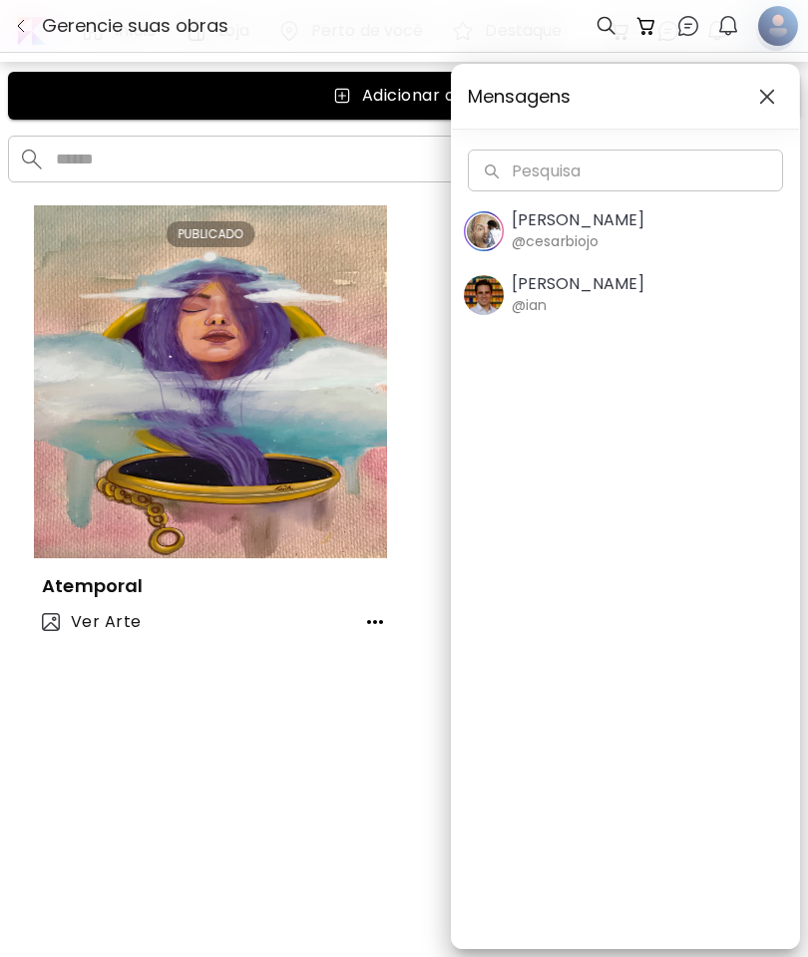
click at [645, 224] on span "Cesar Biojo @cesarbiojo" at bounding box center [625, 231] width 323 height 42
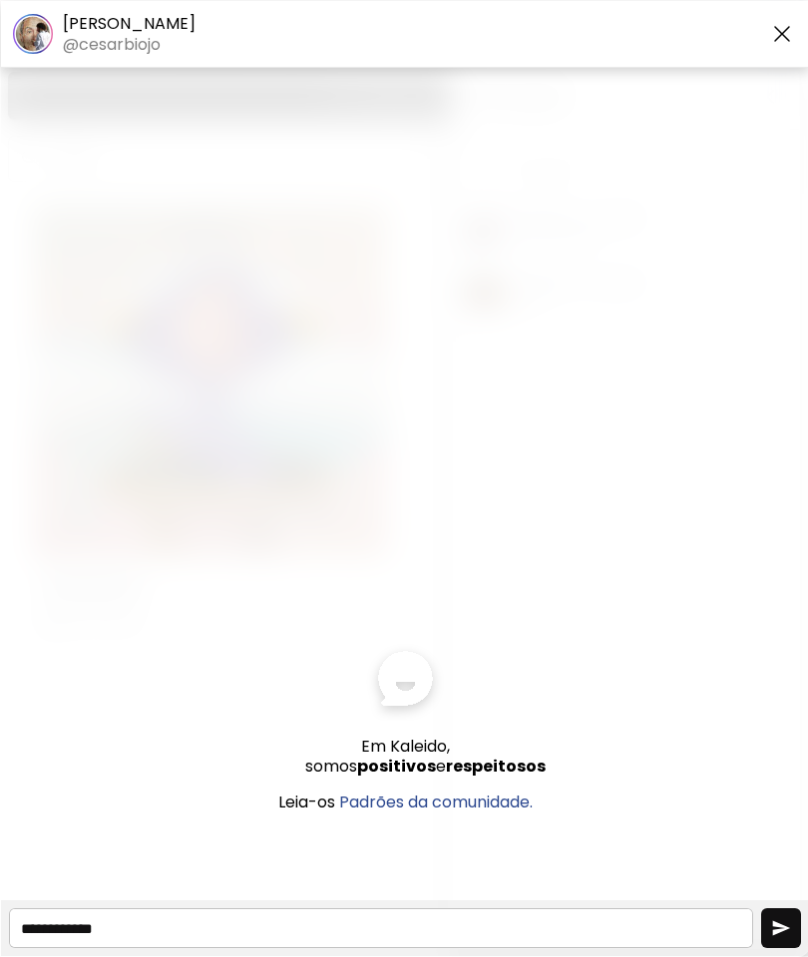
click at [767, 46] on div at bounding box center [779, 34] width 35 height 30
click at [791, 24] on img "button" at bounding box center [782, 34] width 24 height 24
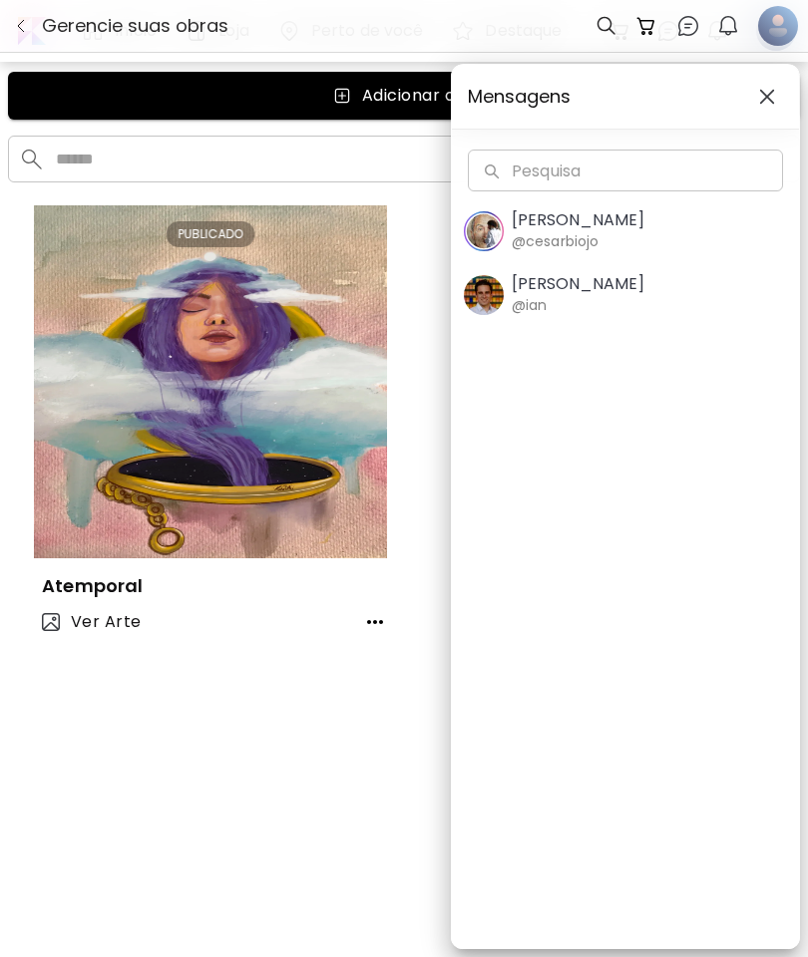
click at [630, 291] on span "Ian Panchevre @ian" at bounding box center [625, 295] width 323 height 42
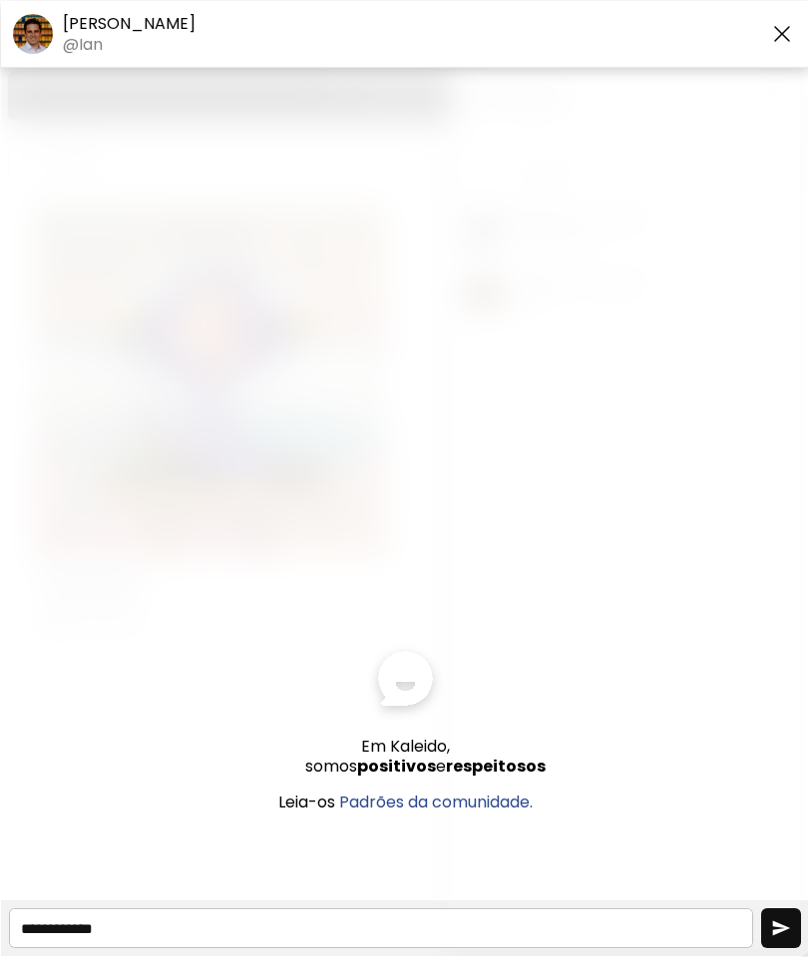
click at [791, 25] on img "button" at bounding box center [782, 34] width 24 height 24
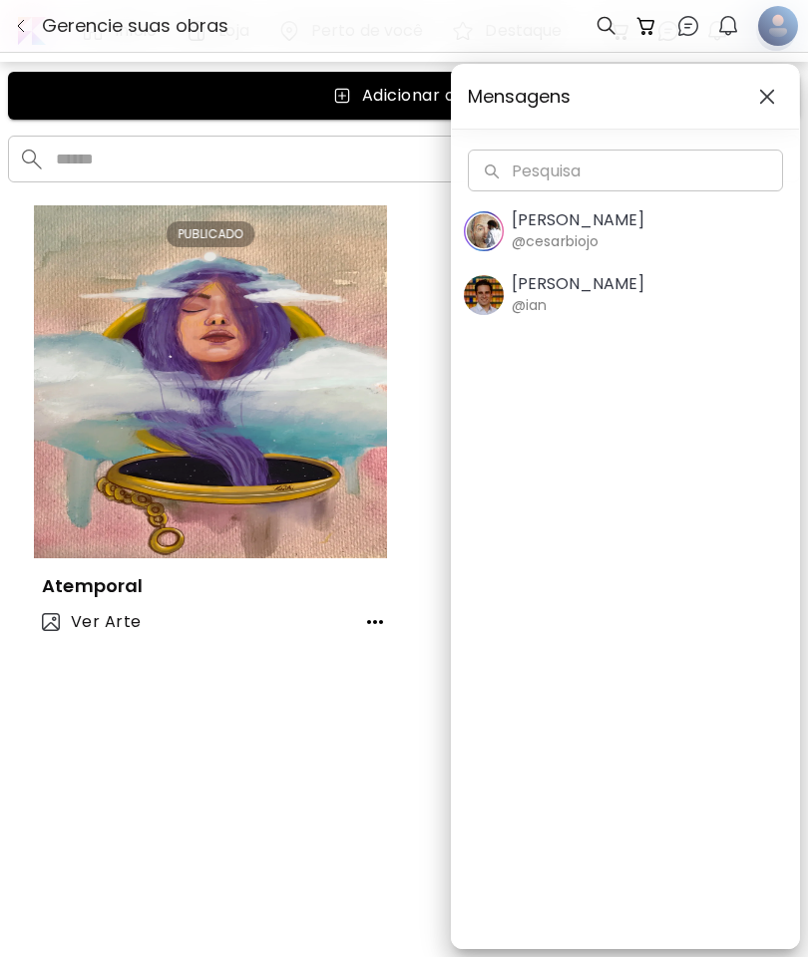
click at [739, 15] on div "Mensagens Pesquisa Pesquisa Cesar Biojo @cesarbiojo Ian Panchevre @ian" at bounding box center [404, 478] width 808 height 957
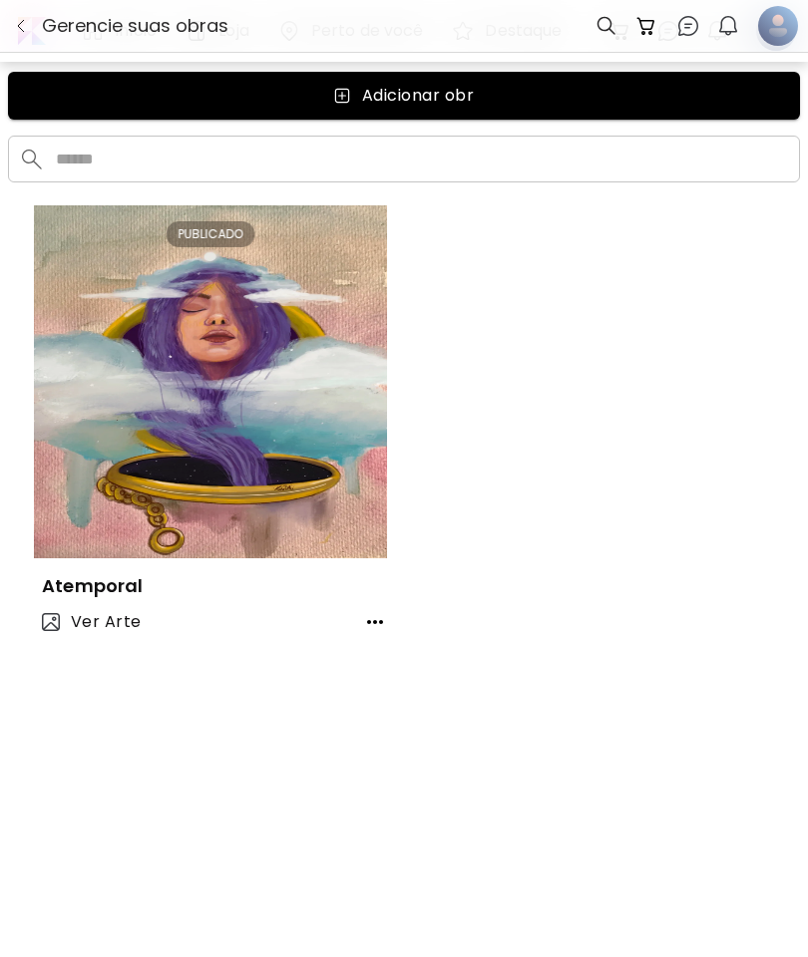
click at [732, 31] on img "button" at bounding box center [728, 26] width 24 height 24
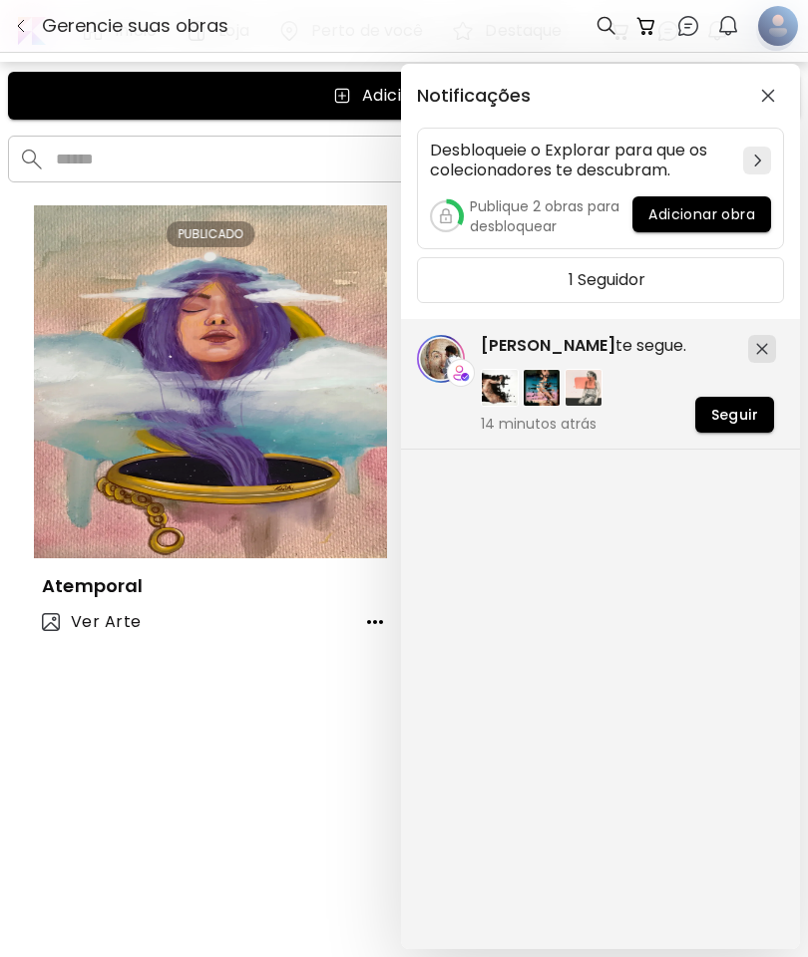
click at [625, 281] on h5 "1 Seguidor" at bounding box center [606, 280] width 77 height 20
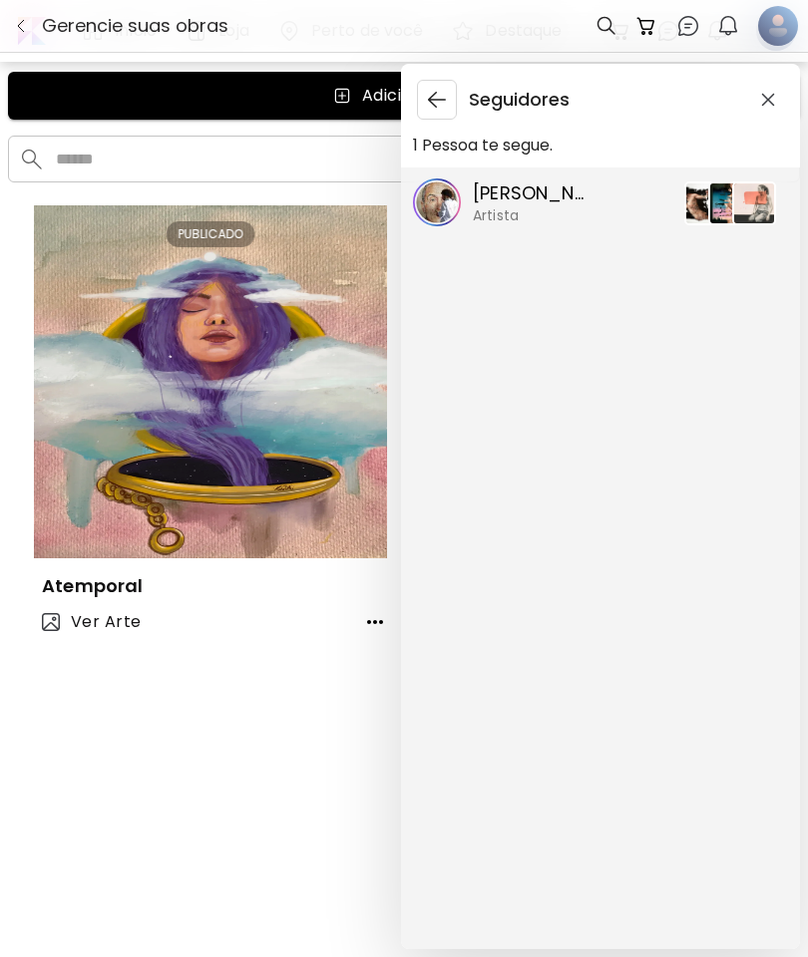
click at [435, 98] on img "button" at bounding box center [437, 100] width 24 height 24
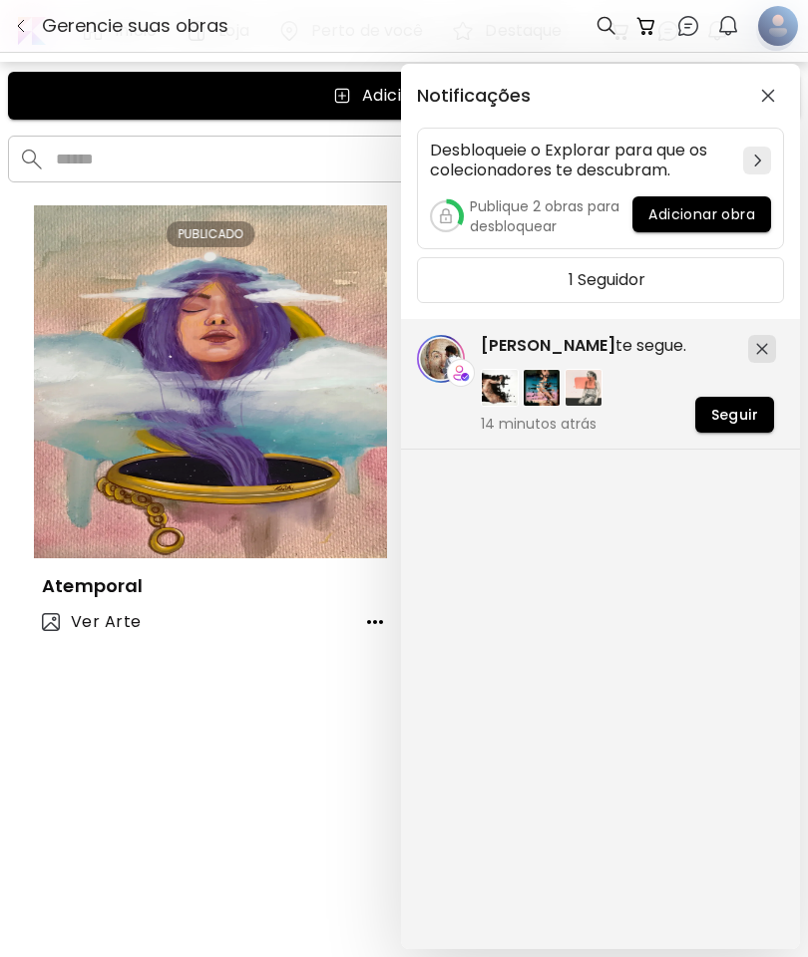
click at [710, 206] on span "Adicionar obra" at bounding box center [701, 214] width 107 height 21
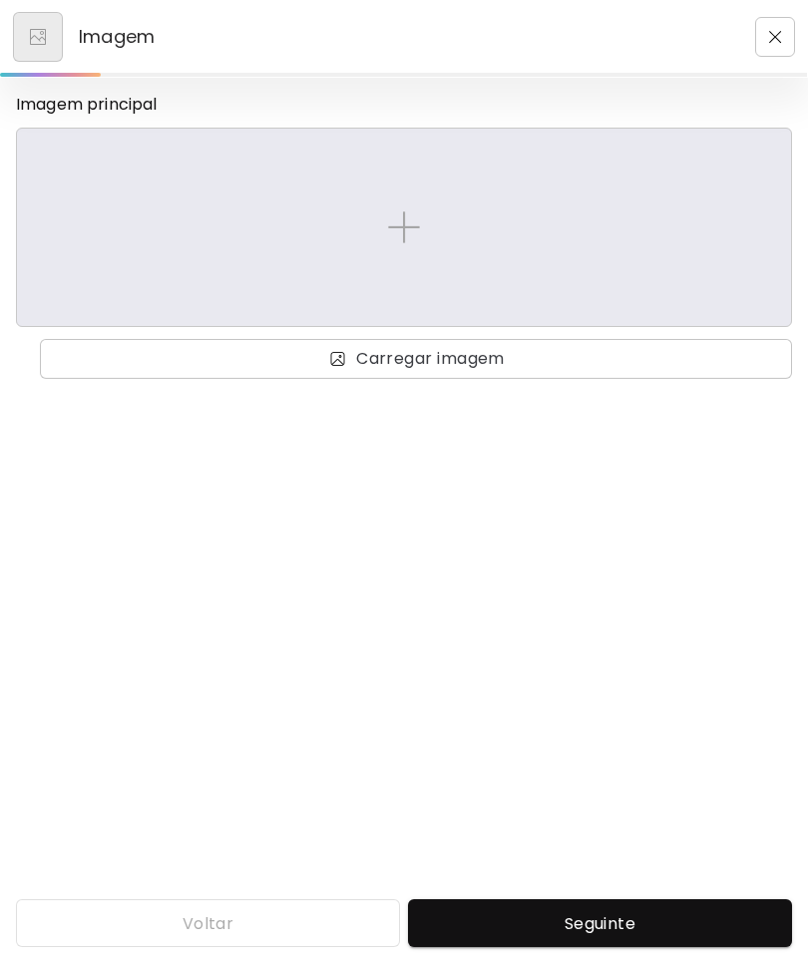
click at [397, 223] on img at bounding box center [404, 227] width 32 height 32
click at [0, 0] on input "file" at bounding box center [0, 0] width 0 height 0
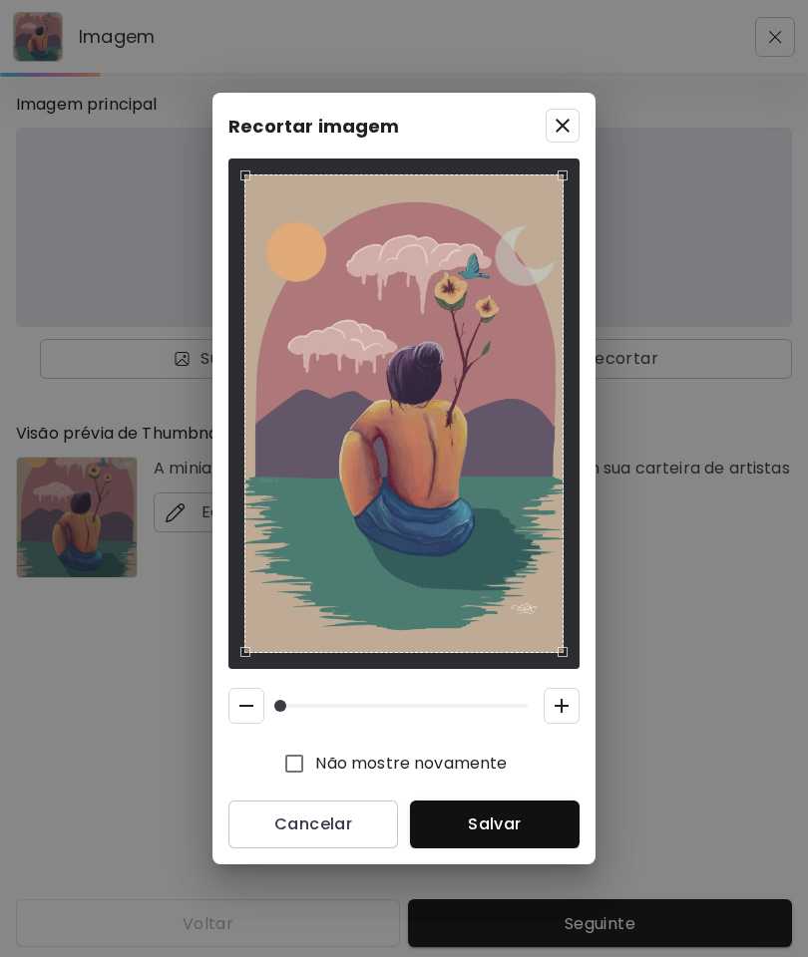
click at [527, 825] on span "Salvar" at bounding box center [495, 824] width 138 height 21
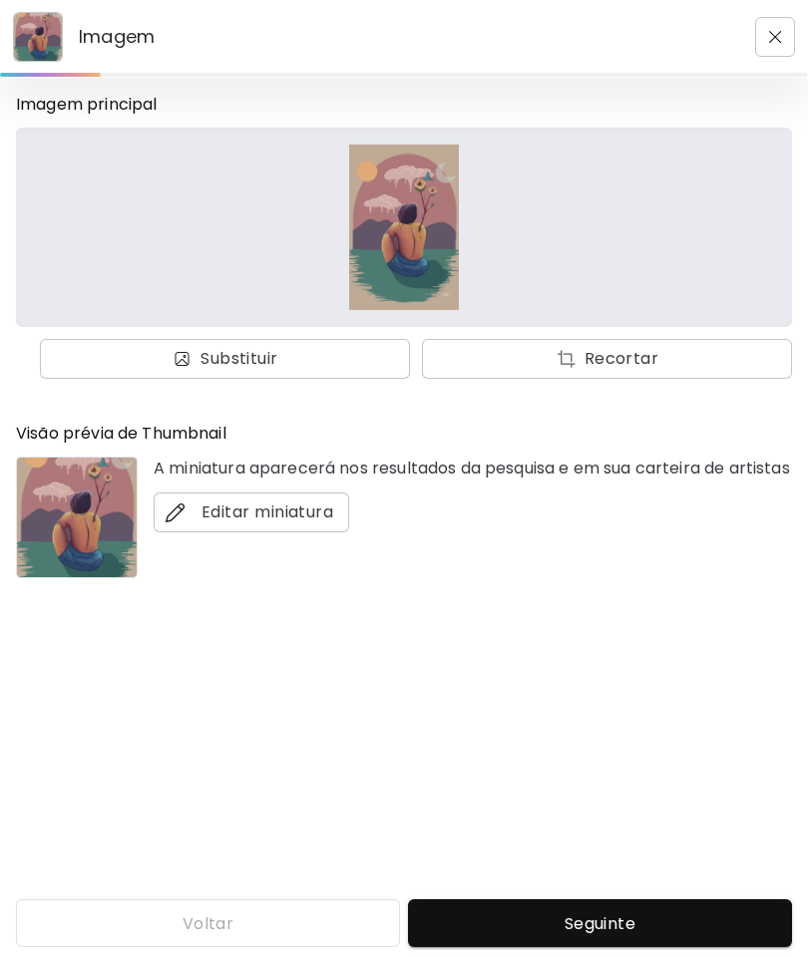
click at [614, 914] on span "Seguinte" at bounding box center [600, 923] width 352 height 21
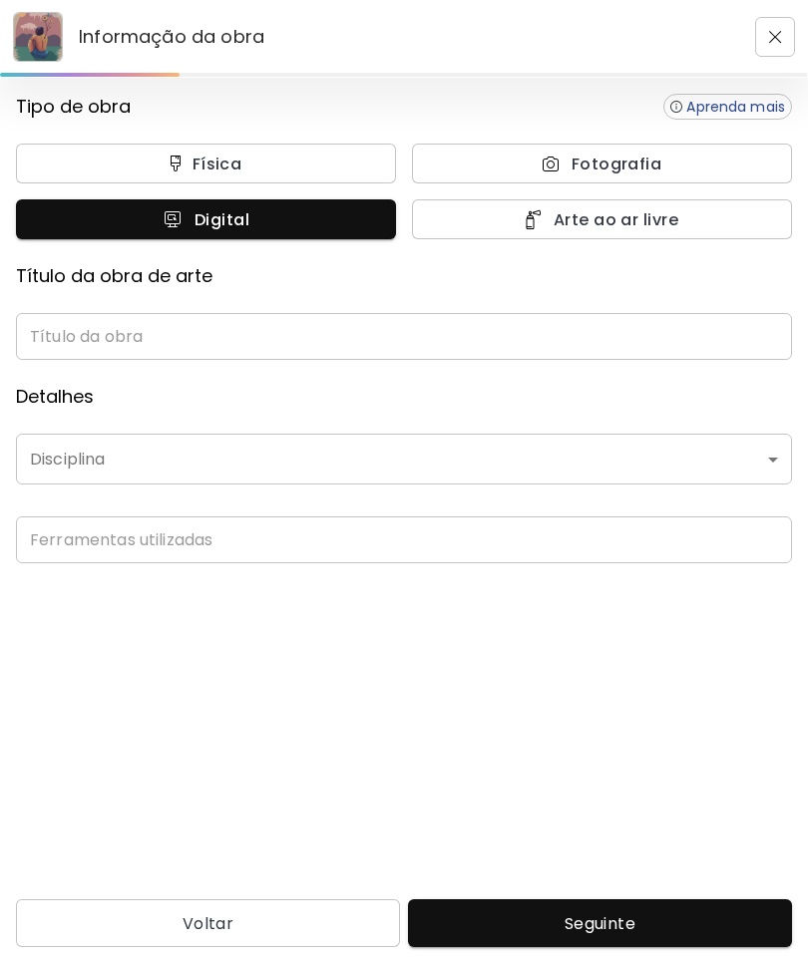
click at [352, 332] on input "text" at bounding box center [404, 336] width 776 height 47
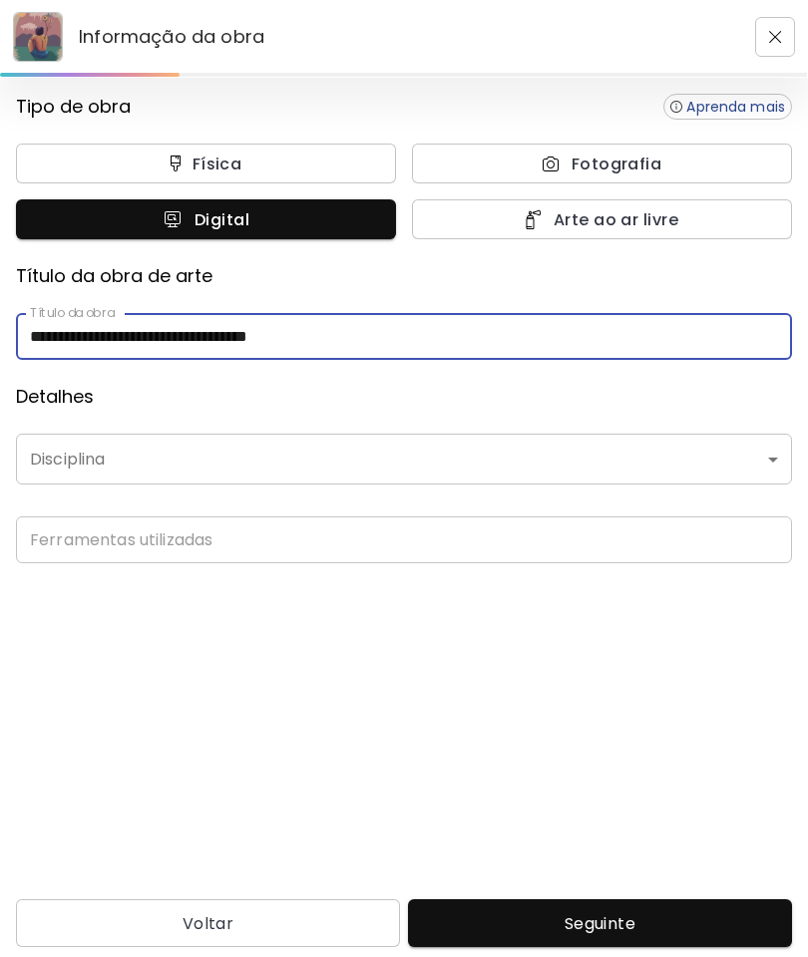
click at [246, 324] on input "**********" at bounding box center [404, 336] width 776 height 47
click at [250, 333] on input "**********" at bounding box center [404, 336] width 776 height 47
type input "**********"
click at [280, 457] on body "**********" at bounding box center [404, 478] width 808 height 957
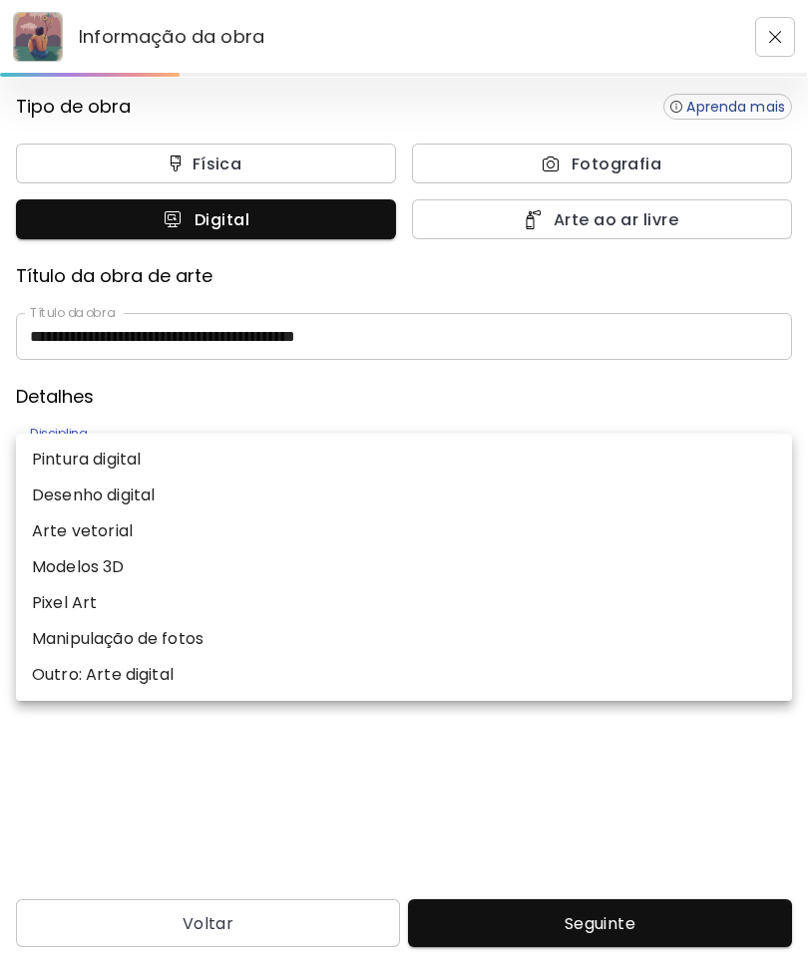
click at [171, 491] on li "Desenho digital" at bounding box center [404, 496] width 776 height 36
type input "**********"
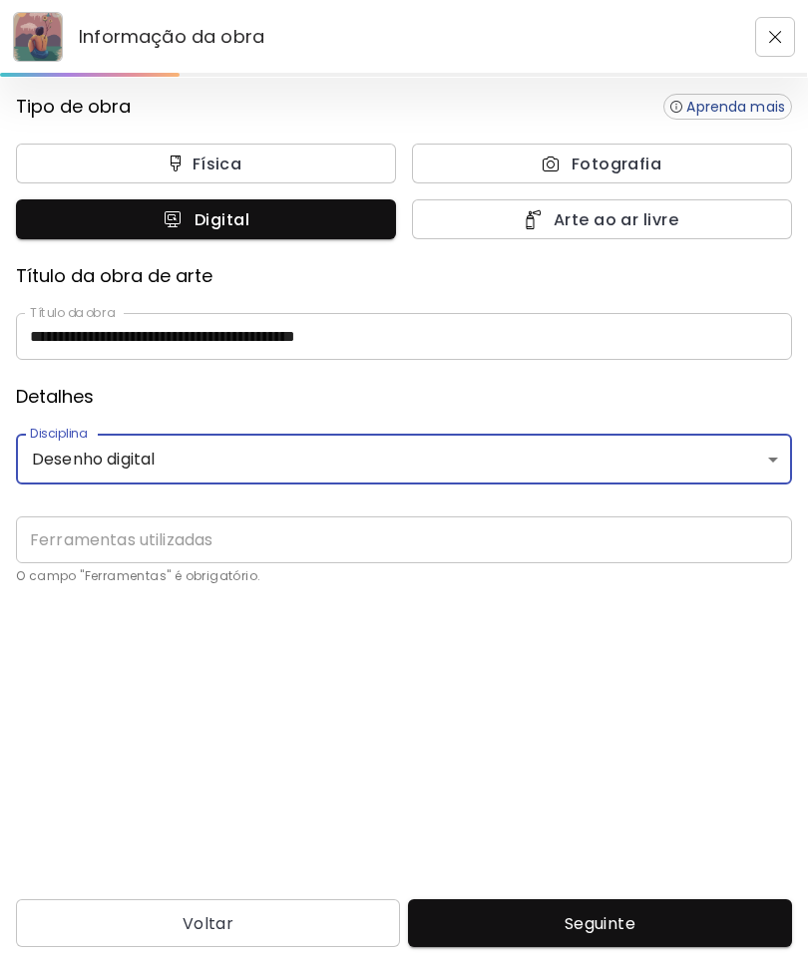
click at [302, 539] on input "text" at bounding box center [404, 539] width 776 height 47
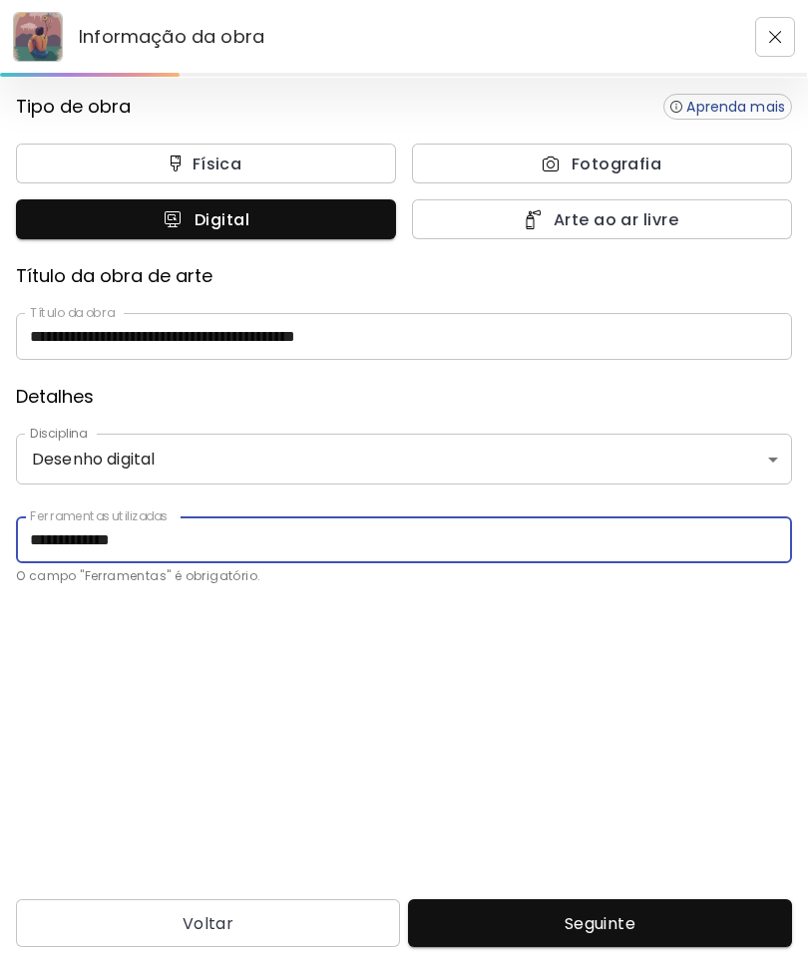
type input "**********"
click at [596, 908] on button "Seguinte" at bounding box center [600, 923] width 384 height 48
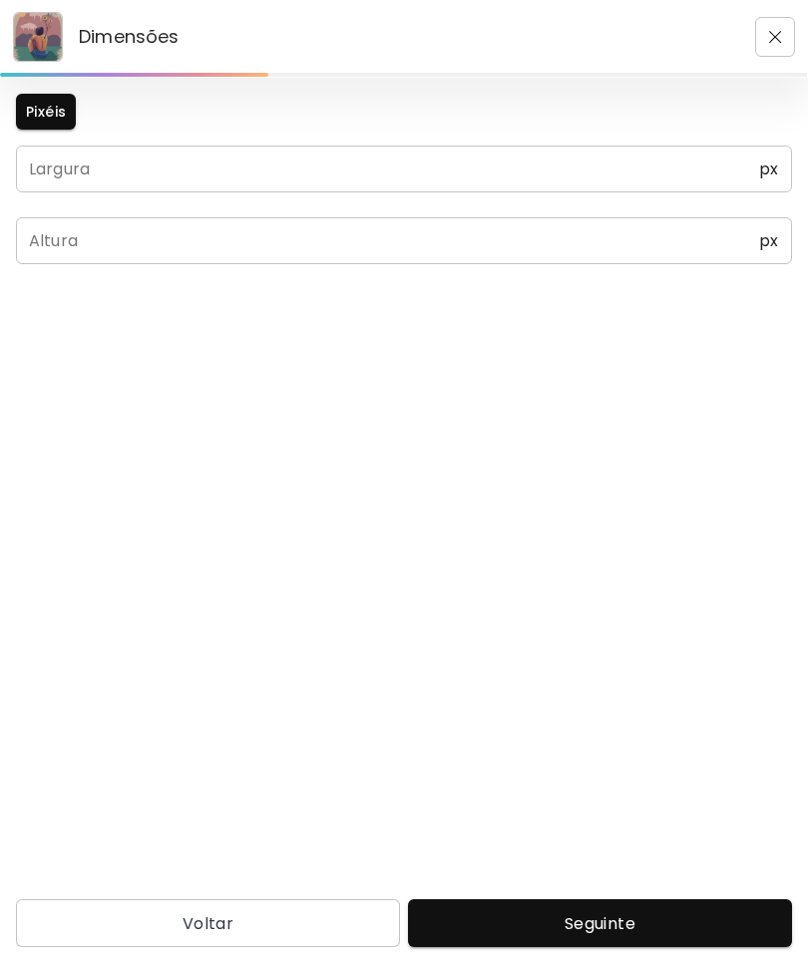
click at [314, 178] on input "text" at bounding box center [387, 169] width 743 height 47
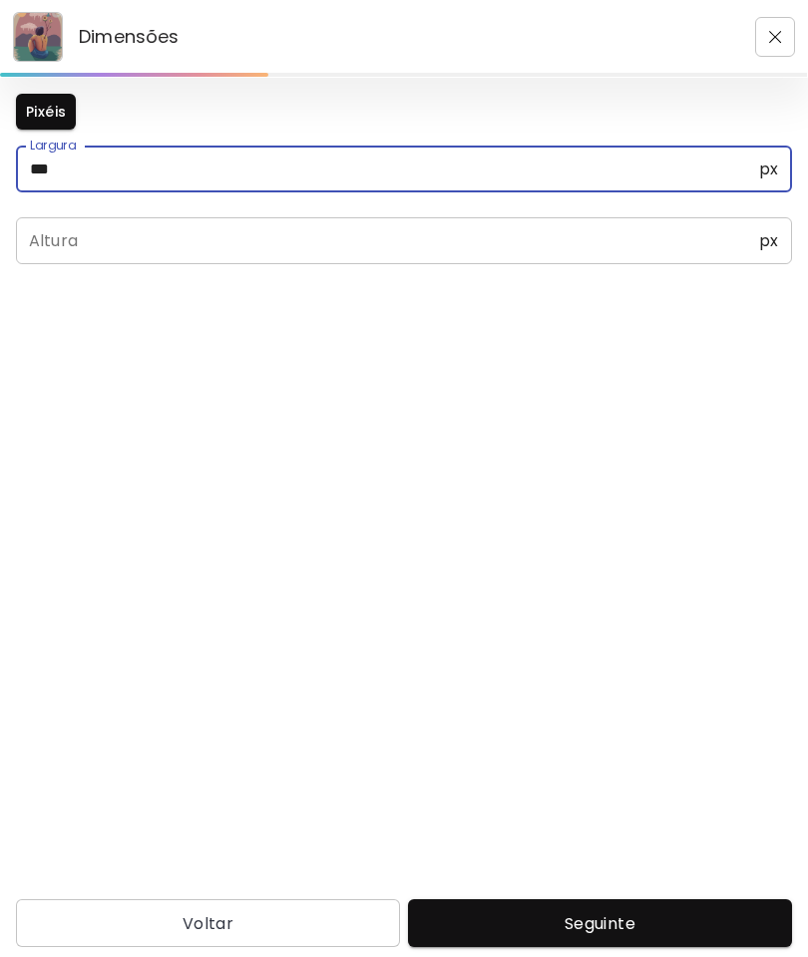
type input "*****"
click at [271, 229] on input "text" at bounding box center [387, 240] width 743 height 47
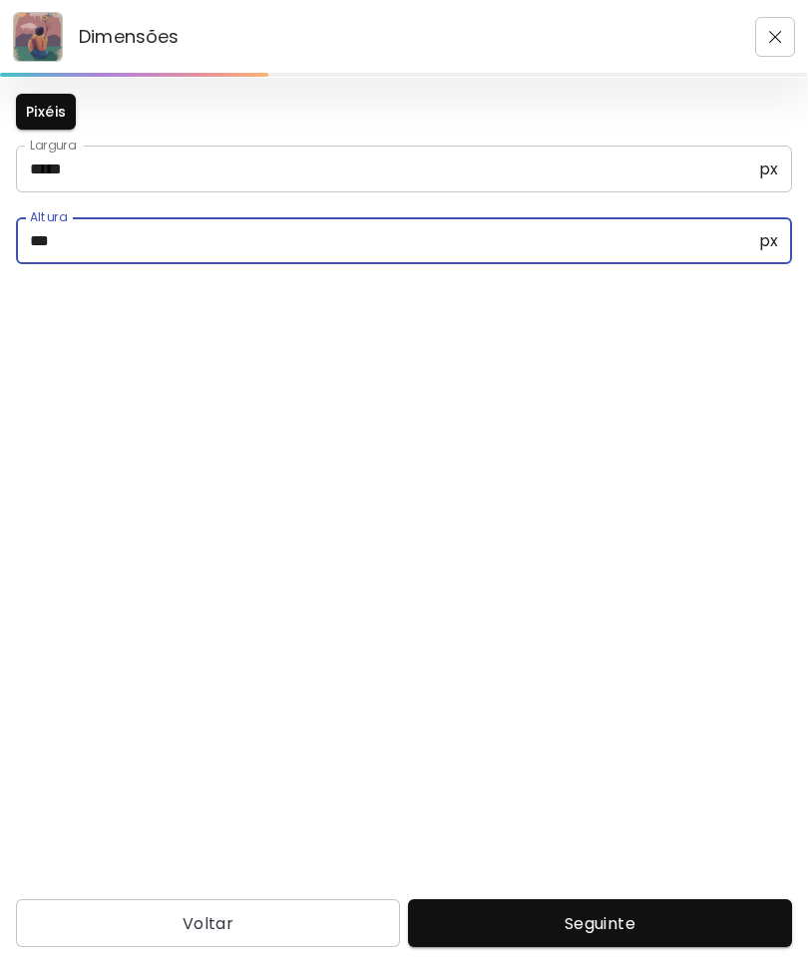
type input "*****"
click at [681, 933] on span "Seguinte" at bounding box center [600, 923] width 352 height 21
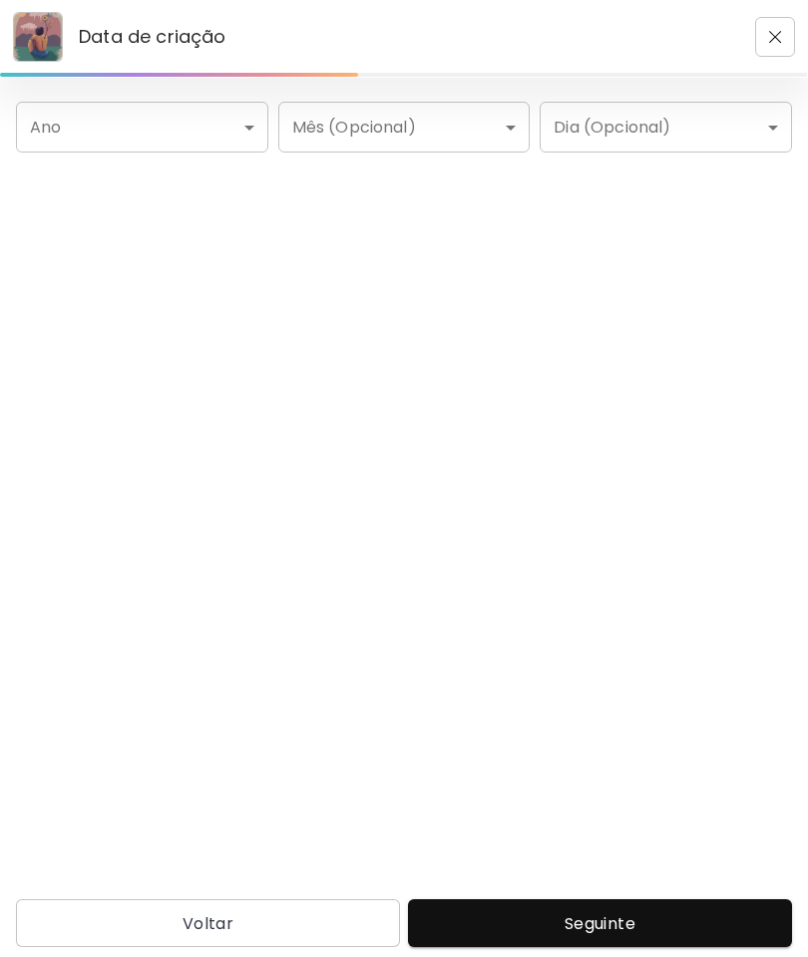
click at [231, 128] on body "Data de criação Ano ​ Ano Mês (Opcional) ​ Mês (Opcional) Dia (Opcional) ​ Dia …" at bounding box center [404, 478] width 808 height 957
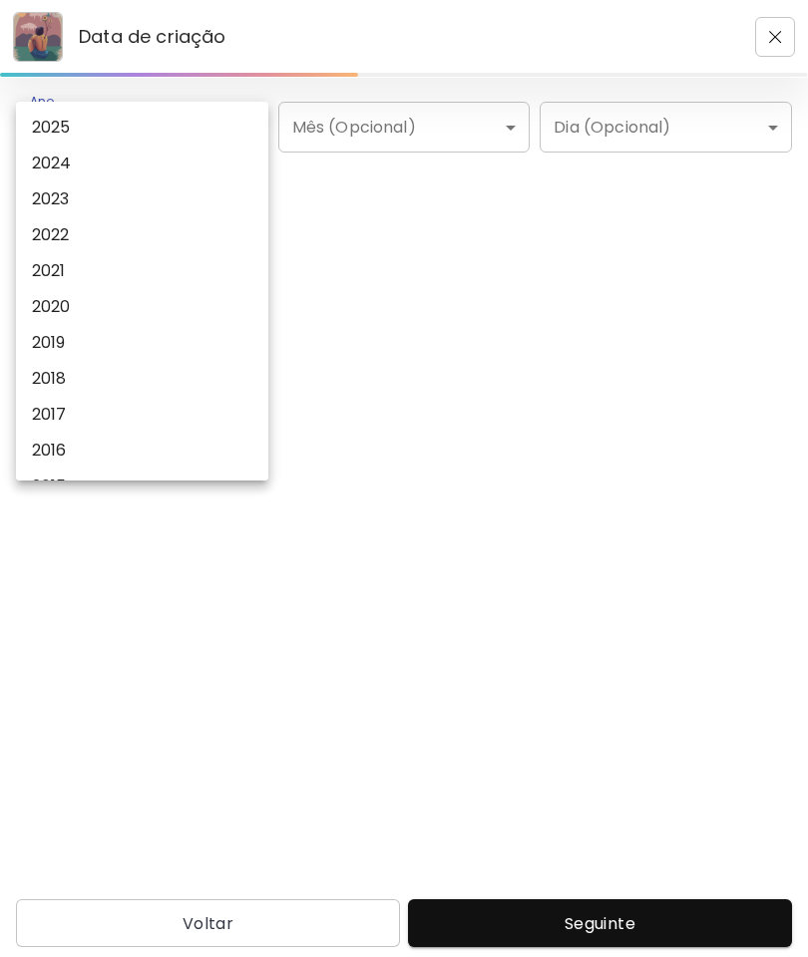
click at [130, 157] on li "2024" at bounding box center [142, 164] width 252 height 36
type input "****"
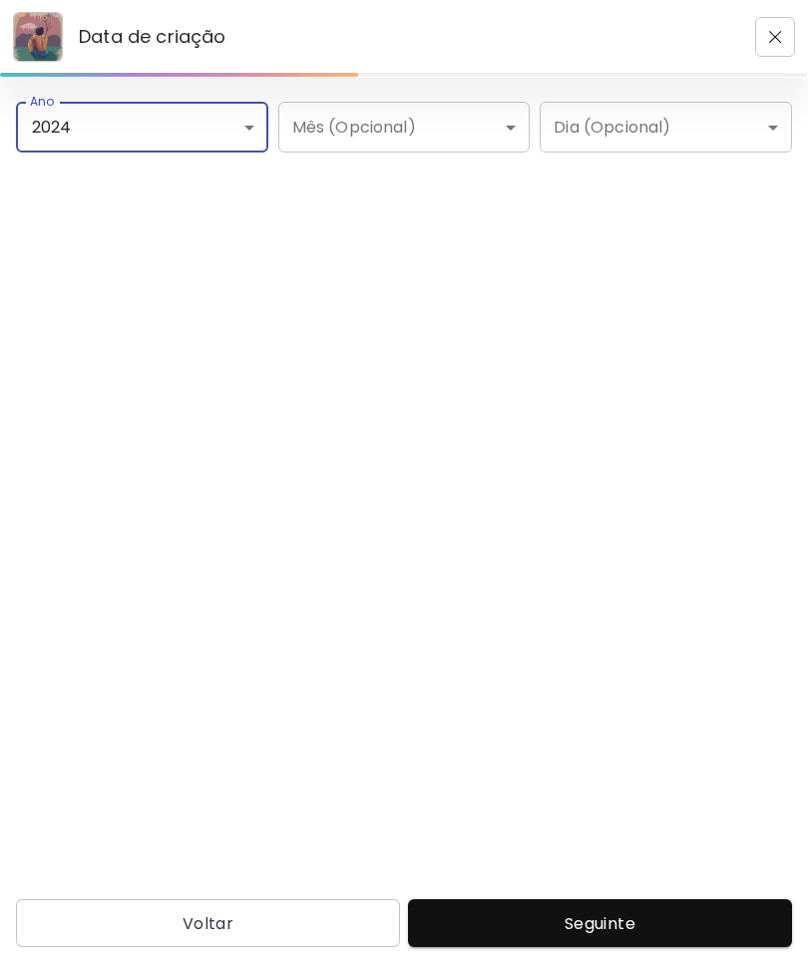
click at [668, 933] on span "Seguinte" at bounding box center [600, 923] width 352 height 21
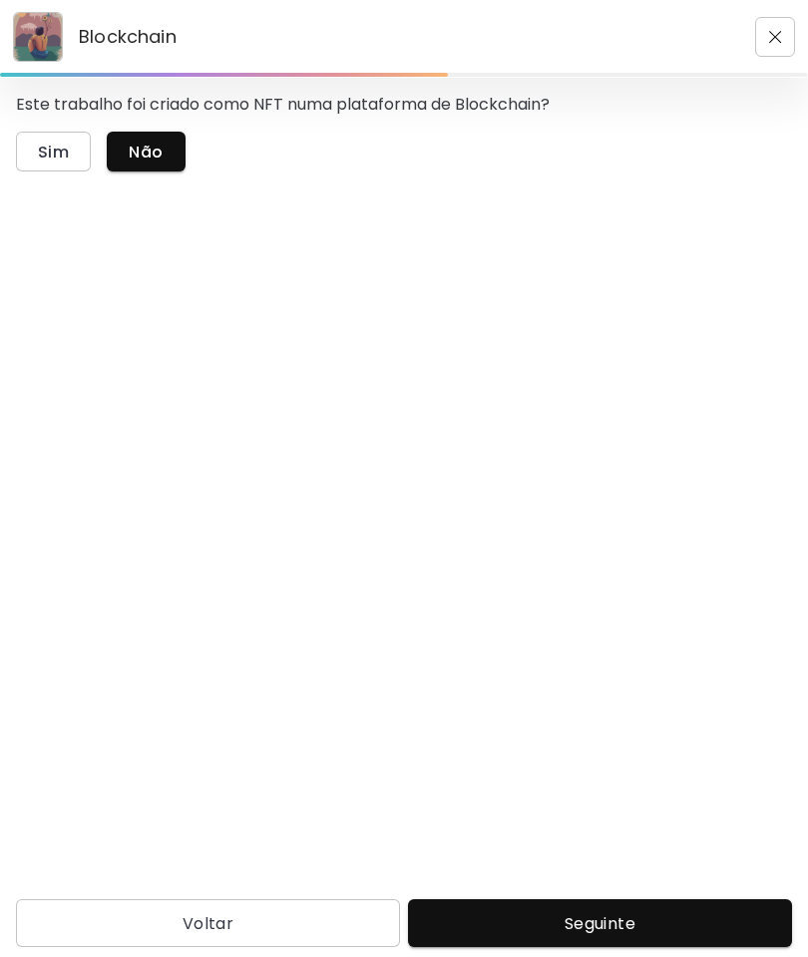
click at [154, 153] on span "Não" at bounding box center [146, 152] width 34 height 21
click at [657, 918] on span "Seguinte" at bounding box center [600, 923] width 352 height 21
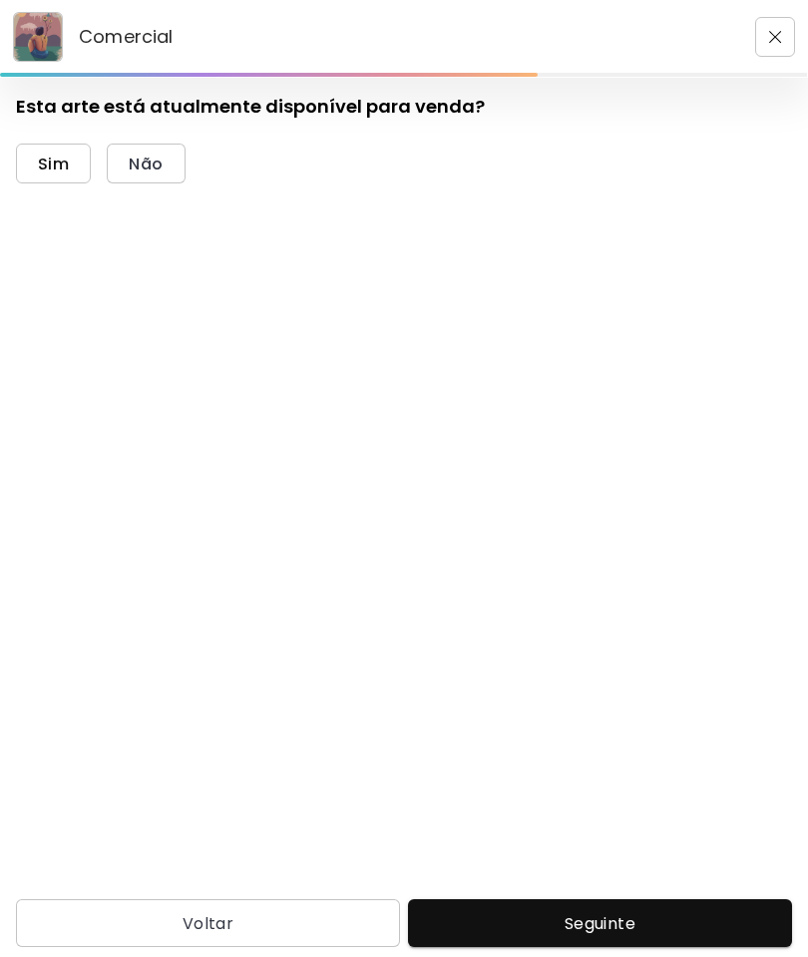
click at [60, 148] on button "Sim" at bounding box center [53, 164] width 75 height 40
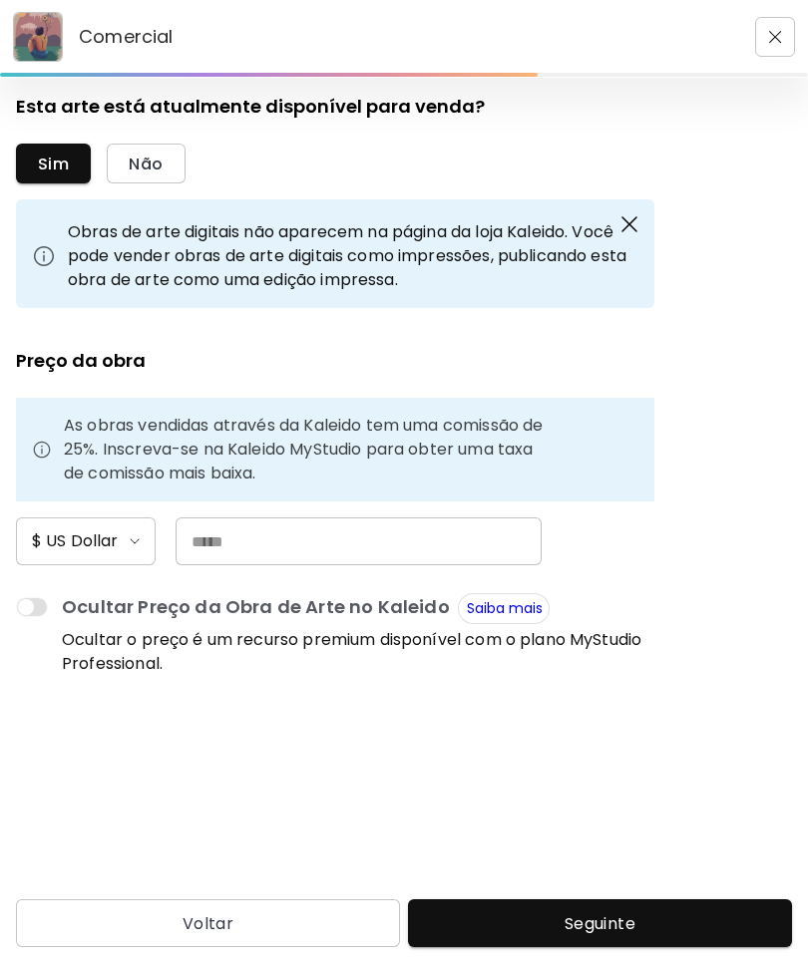
click at [425, 536] on input "text" at bounding box center [358, 541] width 366 height 48
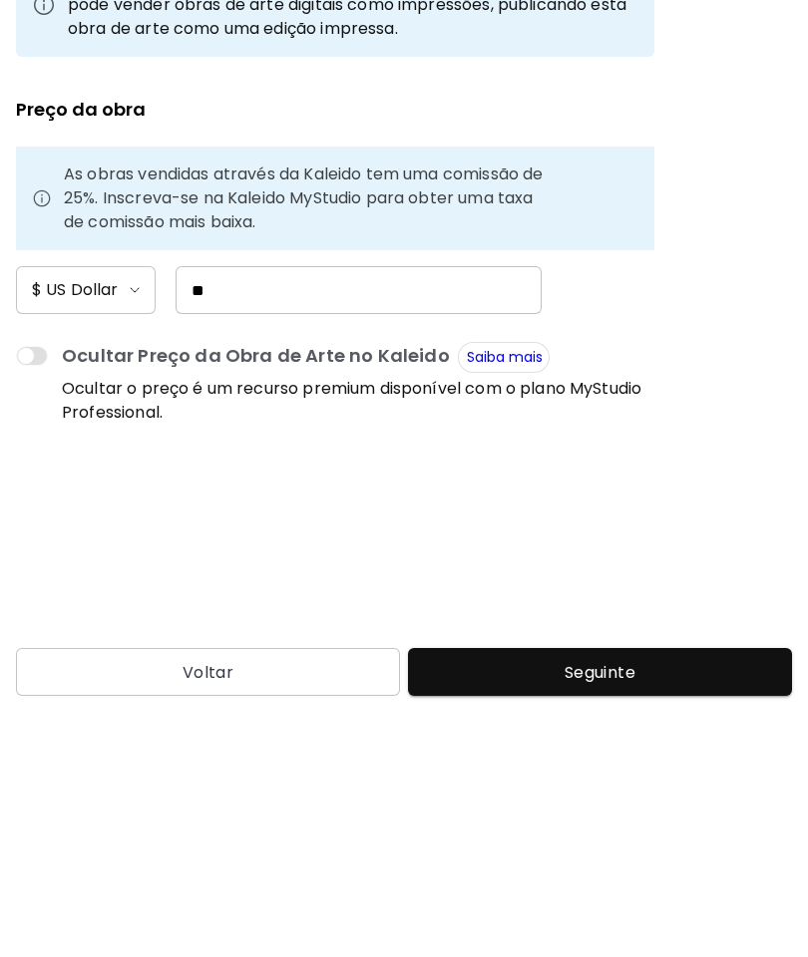
click at [696, 491] on form "Esta arte está atualmente disponível para venda? Sim Não Obras de arte digitais…" at bounding box center [404, 483] width 776 height 778
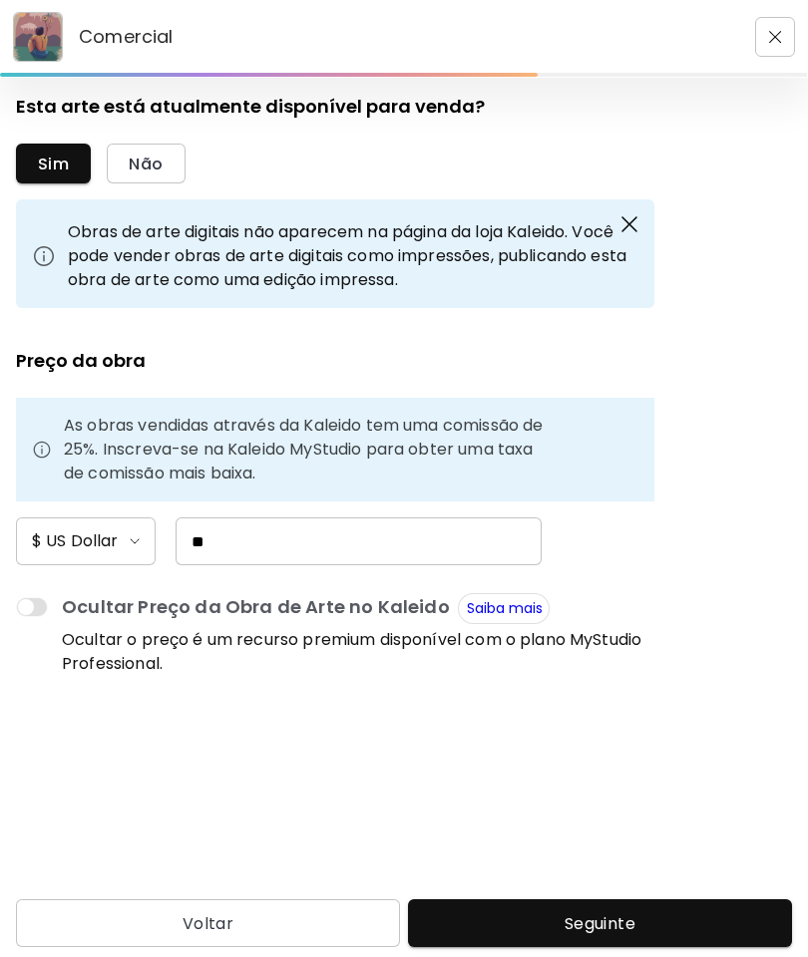
click at [293, 538] on input "**" at bounding box center [358, 541] width 366 height 48
click at [296, 544] on input "**" at bounding box center [358, 541] width 366 height 48
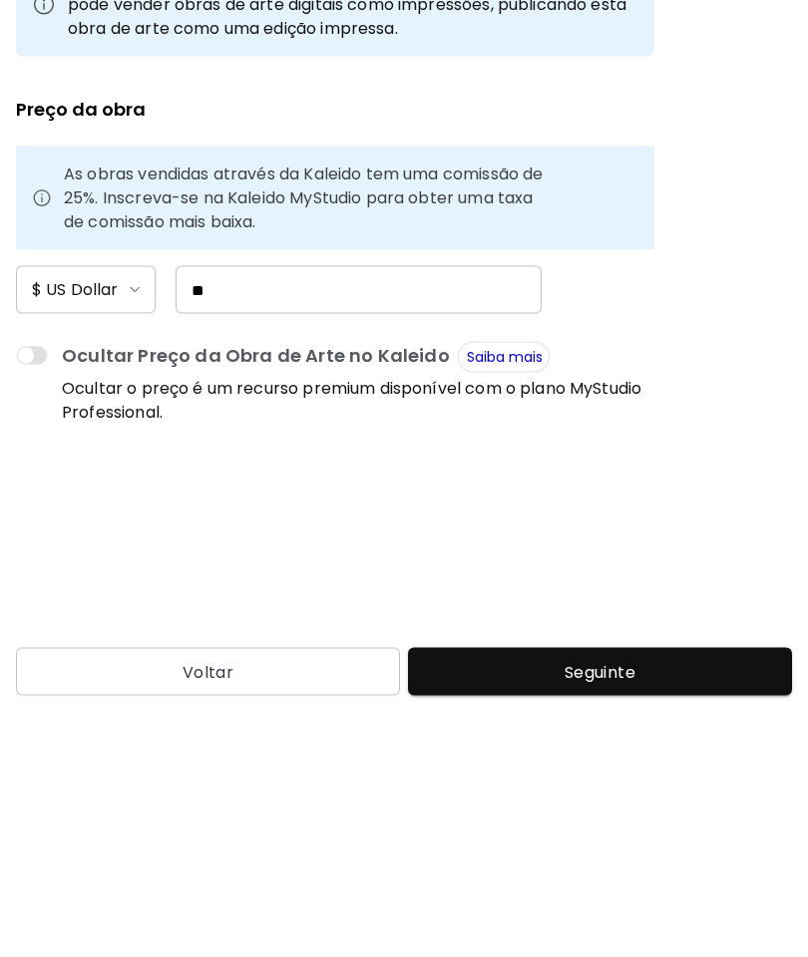
type input "*"
type input "**"
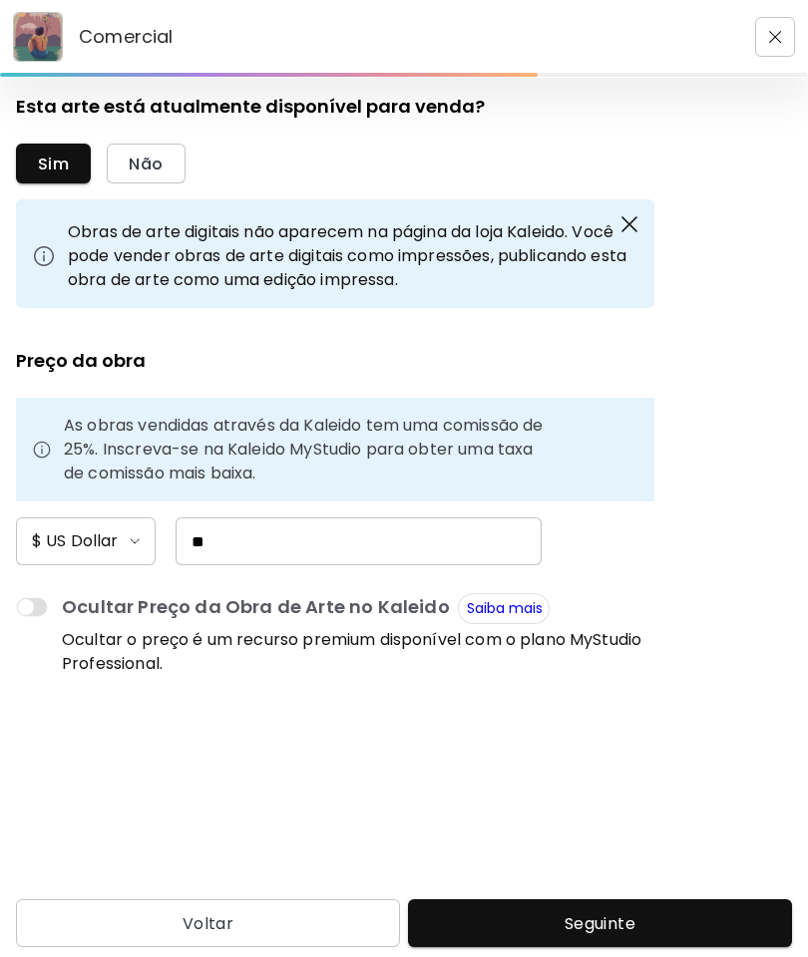
click at [603, 930] on span "Seguinte" at bounding box center [600, 923] width 352 height 21
click at [616, 913] on span "Seguinte" at bounding box center [600, 923] width 352 height 21
click at [658, 923] on span "Seguinte" at bounding box center [600, 923] width 352 height 21
click at [644, 924] on span "Seguinte" at bounding box center [600, 923] width 352 height 21
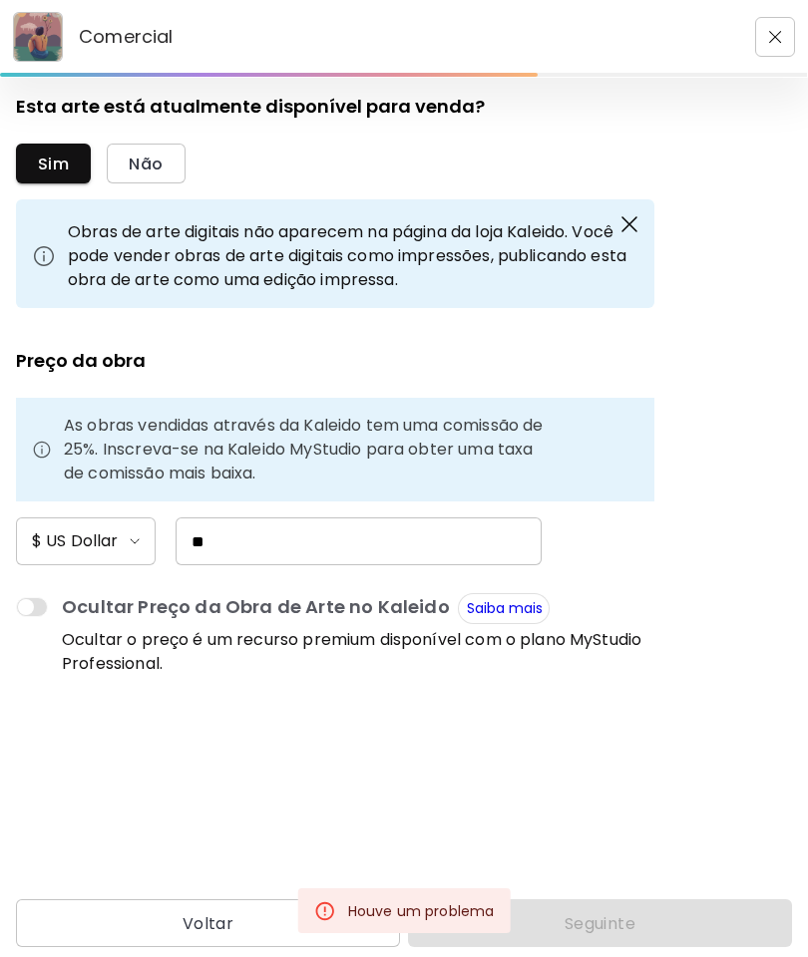
click at [57, 163] on span "Sim" at bounding box center [53, 164] width 31 height 21
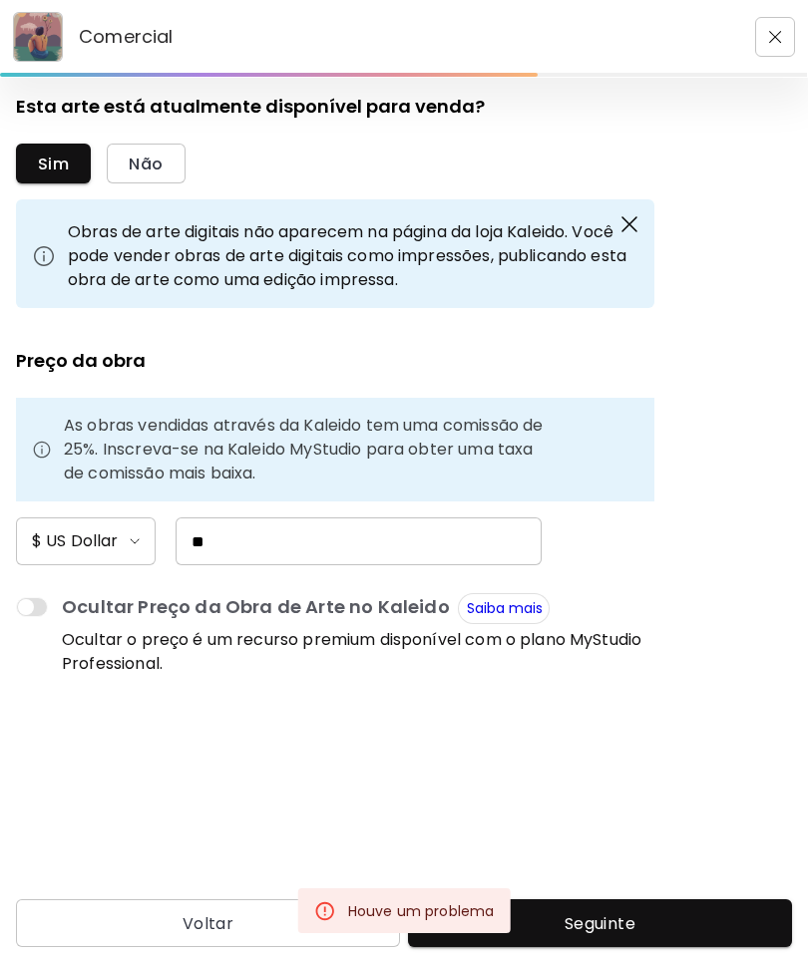
click at [651, 934] on button "Seguinte" at bounding box center [600, 923] width 384 height 48
click at [409, 548] on input "**" at bounding box center [358, 541] width 366 height 48
click at [640, 935] on button "Seguinte" at bounding box center [600, 923] width 384 height 48
click at [334, 902] on icon at bounding box center [325, 911] width 22 height 22
click at [502, 927] on span "Seguinte" at bounding box center [600, 923] width 352 height 21
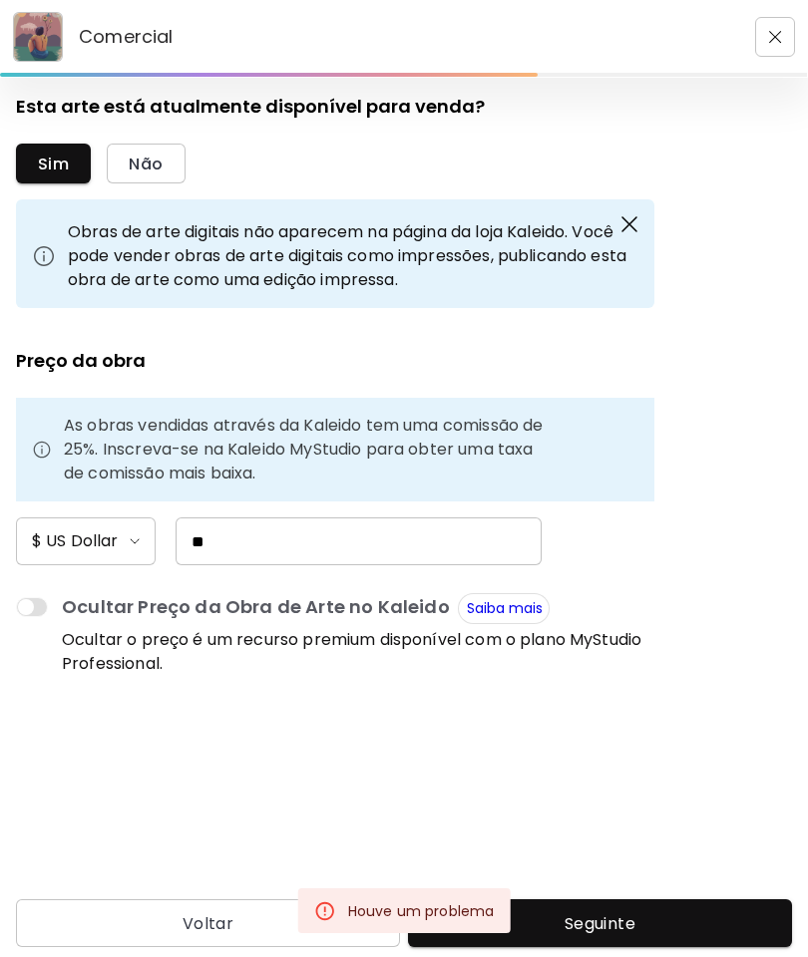
click at [330, 901] on icon at bounding box center [325, 911] width 22 height 22
click at [241, 254] on p "Obras de arte digitais não aparecem na página da loja Kaleido. Você pode vender…" at bounding box center [353, 256] width 570 height 72
click at [44, 250] on img at bounding box center [44, 256] width 24 height 24
click at [637, 212] on img "button" at bounding box center [629, 224] width 24 height 24
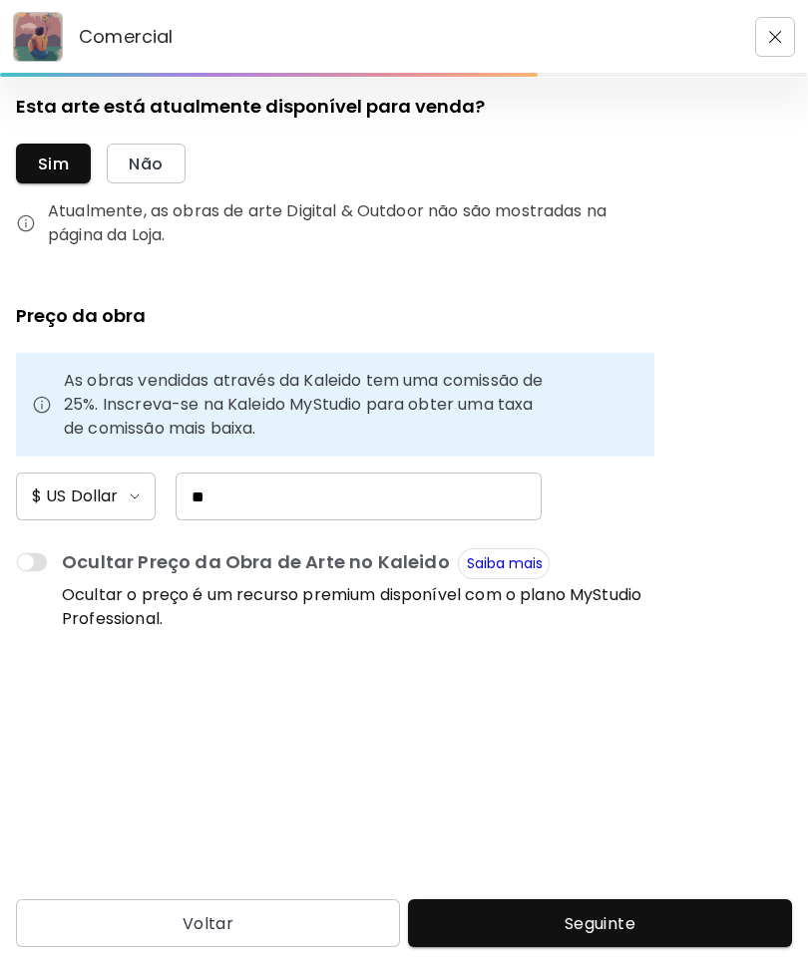
click at [644, 218] on p "Atualmente, as obras de arte Digital & Outdoor não são mostradas na página da L…" at bounding box center [351, 223] width 606 height 48
click at [654, 928] on span "Seguinte" at bounding box center [600, 923] width 352 height 21
click at [781, 31] on img "button" at bounding box center [775, 37] width 13 height 13
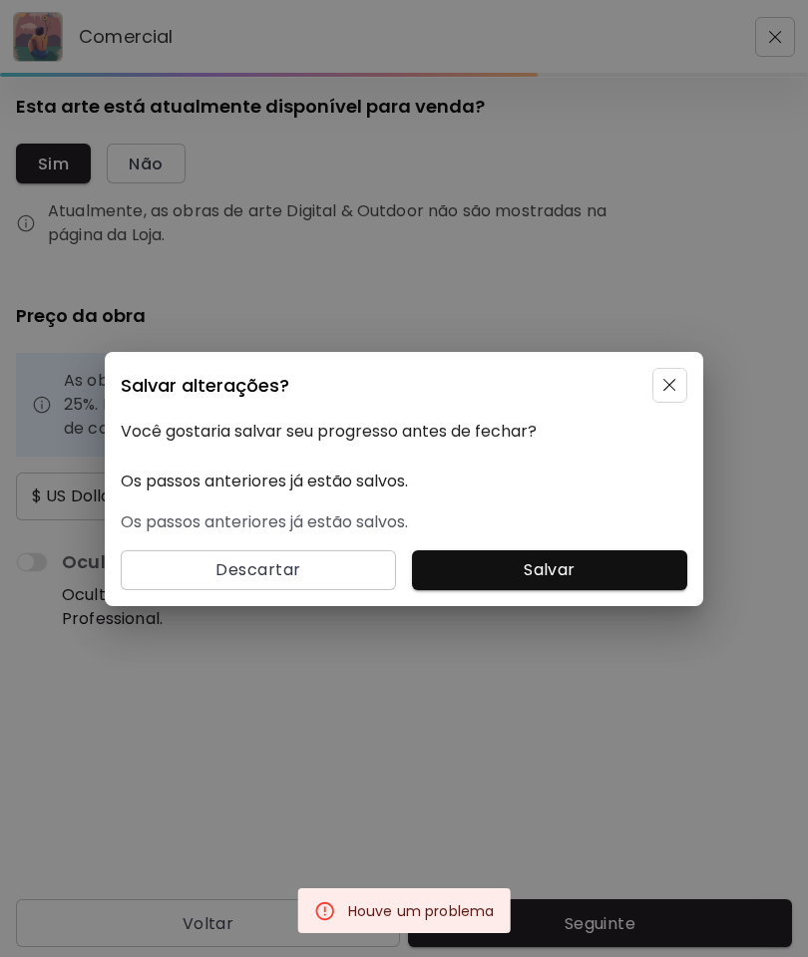
click at [699, 210] on div "Salvar alterações? Você gostaria salvar seu progresso antes de fechar? Os passo…" at bounding box center [404, 478] width 808 height 957
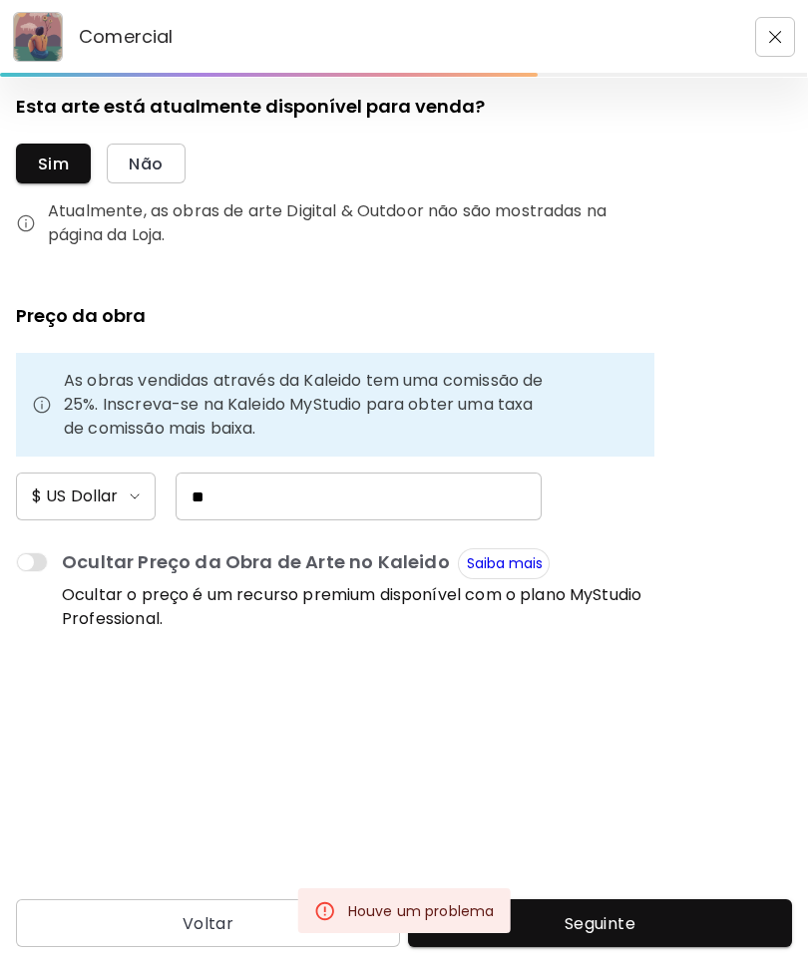
click at [244, 489] on input "**" at bounding box center [358, 497] width 366 height 48
click at [130, 494] on img "button" at bounding box center [135, 496] width 10 height 6
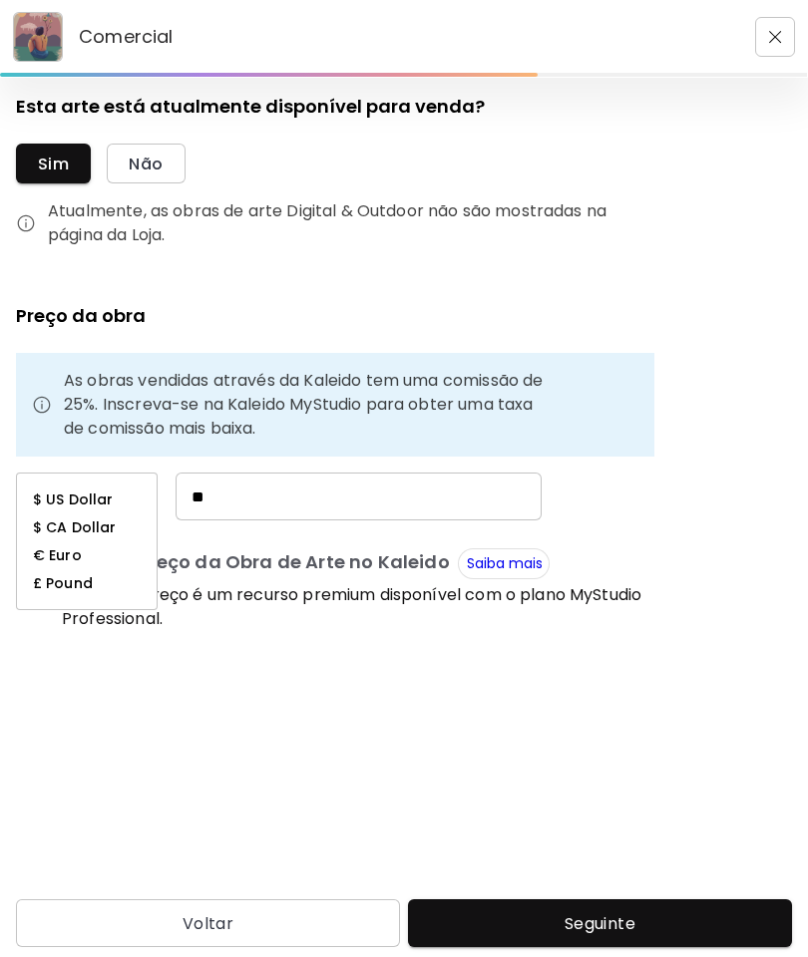
click at [120, 486] on li "$ US Dollar" at bounding box center [87, 500] width 140 height 28
click at [617, 922] on span "Seguinte" at bounding box center [600, 923] width 352 height 21
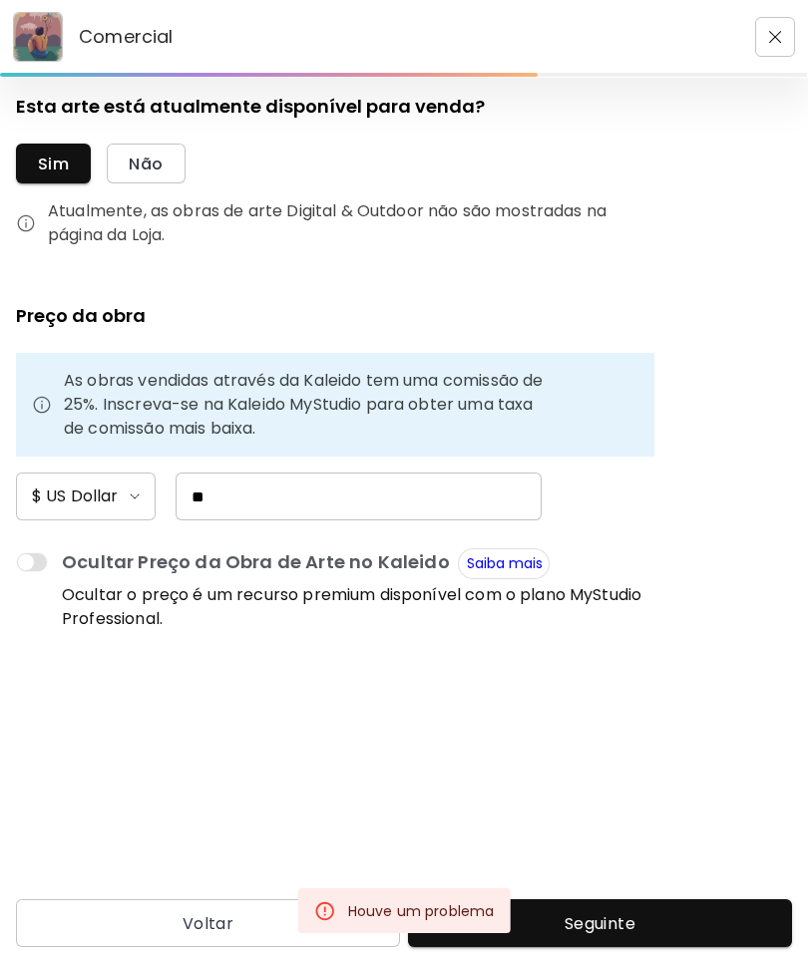
click at [53, 568] on div at bounding box center [35, 574] width 38 height 44
click at [35, 571] on span at bounding box center [32, 562] width 32 height 20
click at [26, 562] on span at bounding box center [32, 562] width 32 height 20
click at [39, 558] on span at bounding box center [32, 562] width 32 height 20
click at [47, 560] on span at bounding box center [32, 562] width 32 height 20
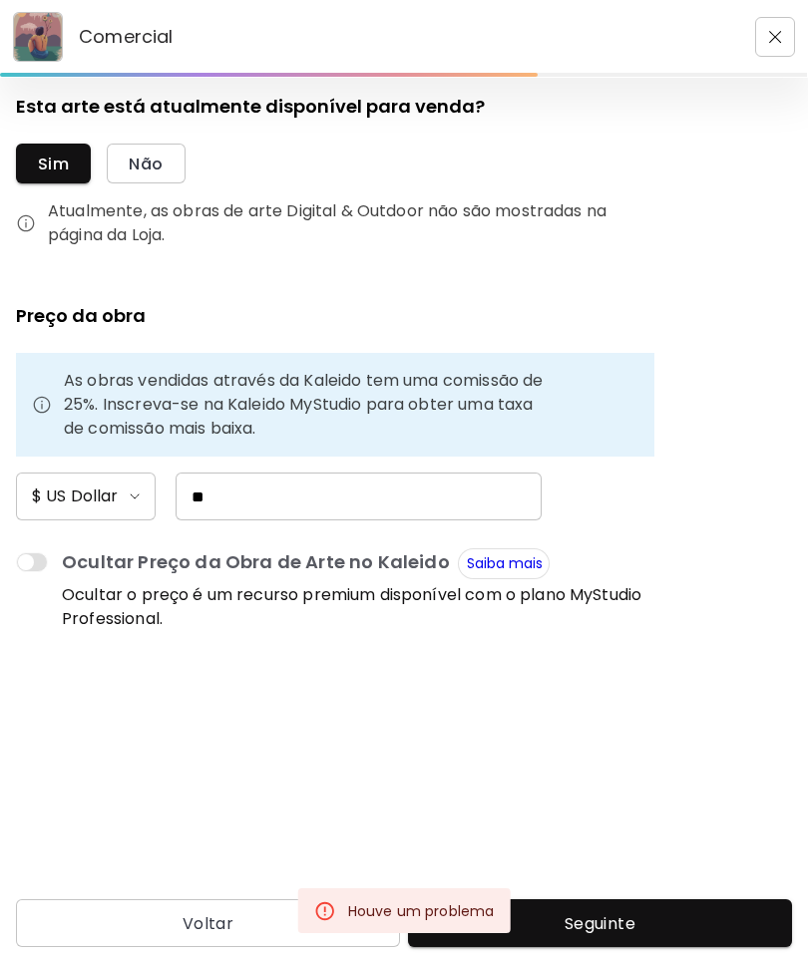
click at [54, 554] on div "Ocultar Preço da Obra de Arte no Kaleido Saiba mais Ocultar o preço é um recurs…" at bounding box center [335, 572] width 638 height 48
click at [48, 400] on img at bounding box center [42, 405] width 20 height 20
click at [42, 406] on img at bounding box center [42, 405] width 20 height 20
click at [47, 395] on img at bounding box center [42, 405] width 20 height 20
click at [237, 486] on input "**" at bounding box center [358, 497] width 366 height 48
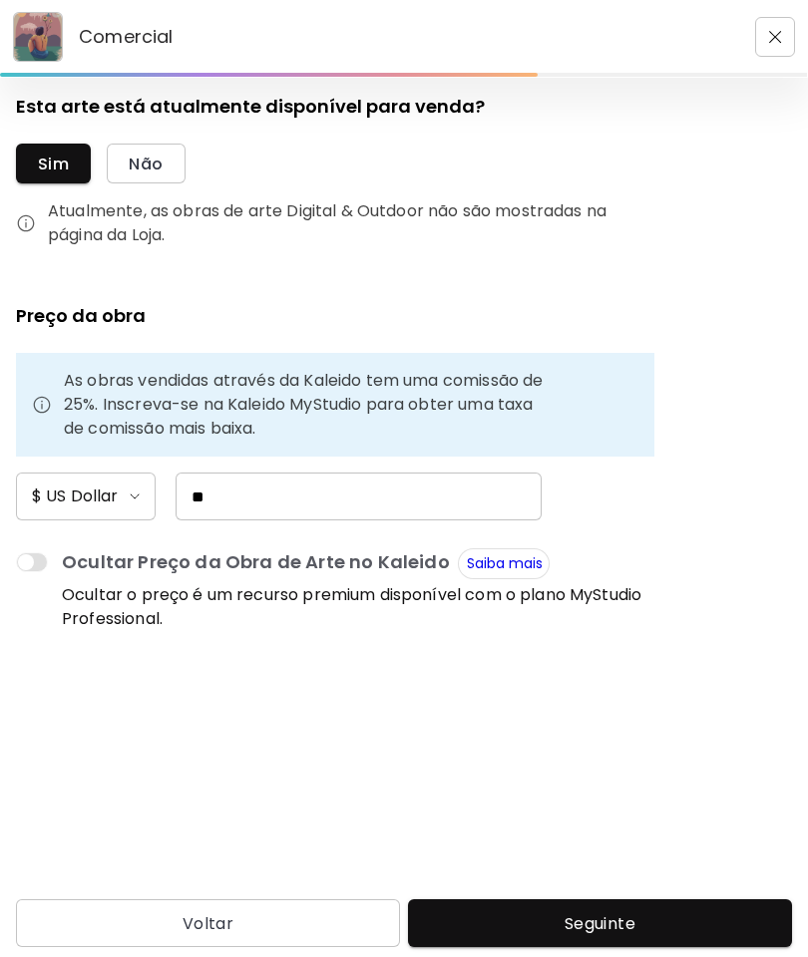
click at [600, 922] on span "Seguinte" at bounding box center [600, 923] width 352 height 21
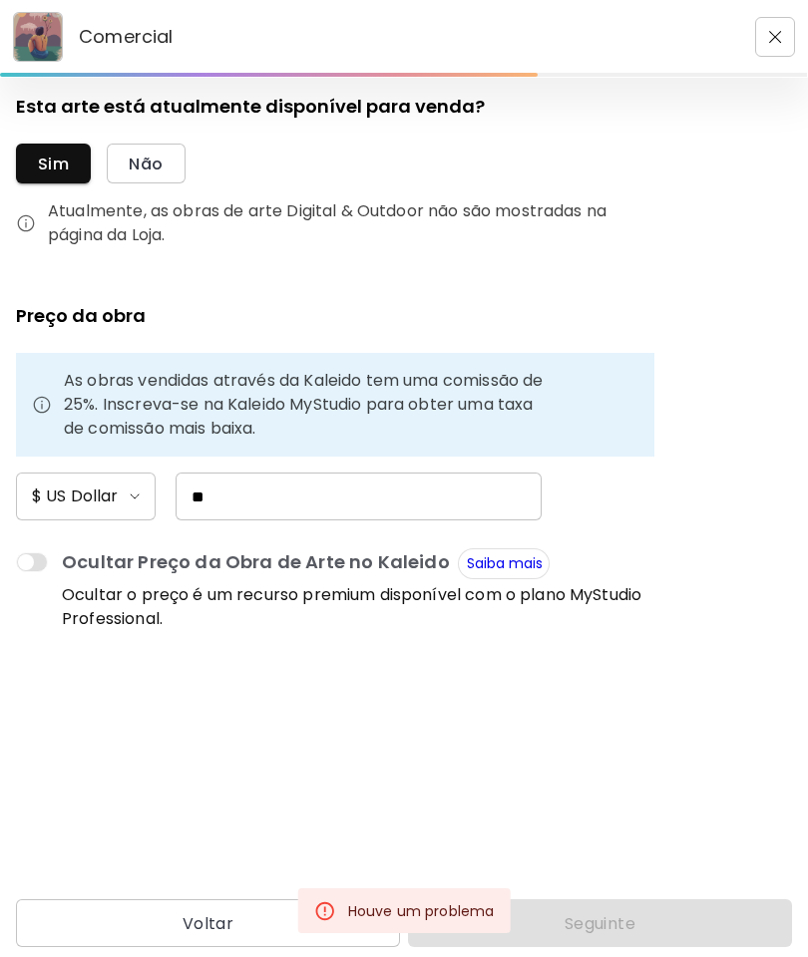
click at [640, 945] on div "Voltar Seguinte" at bounding box center [404, 923] width 808 height 48
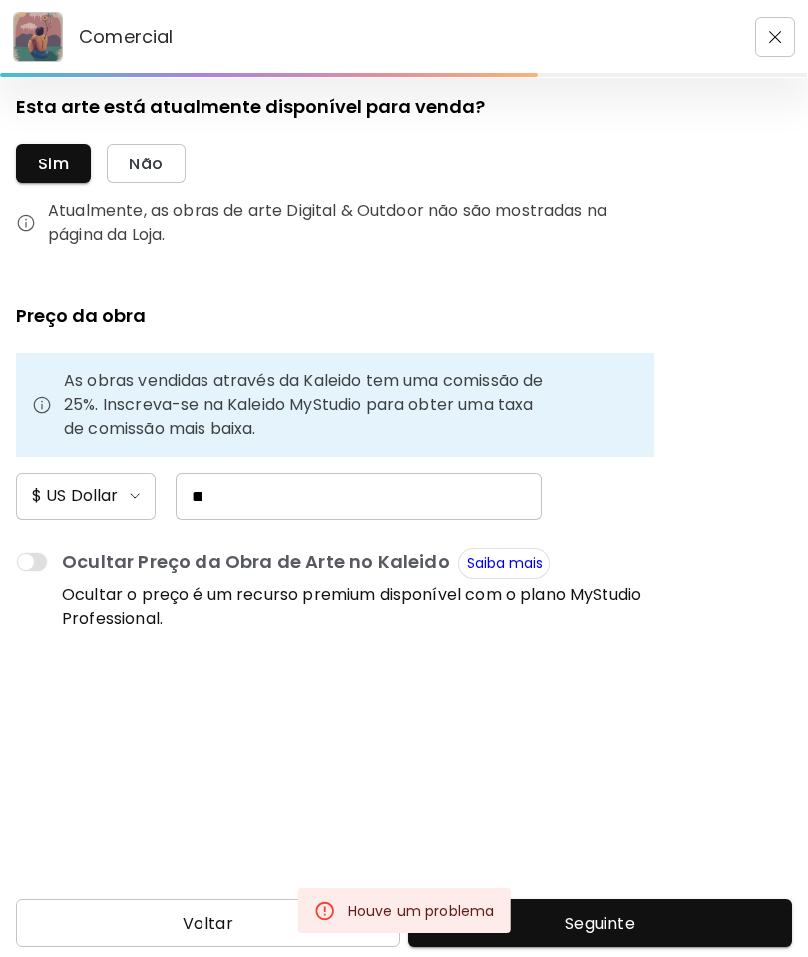
click at [246, 918] on span "Voltar" at bounding box center [208, 923] width 352 height 21
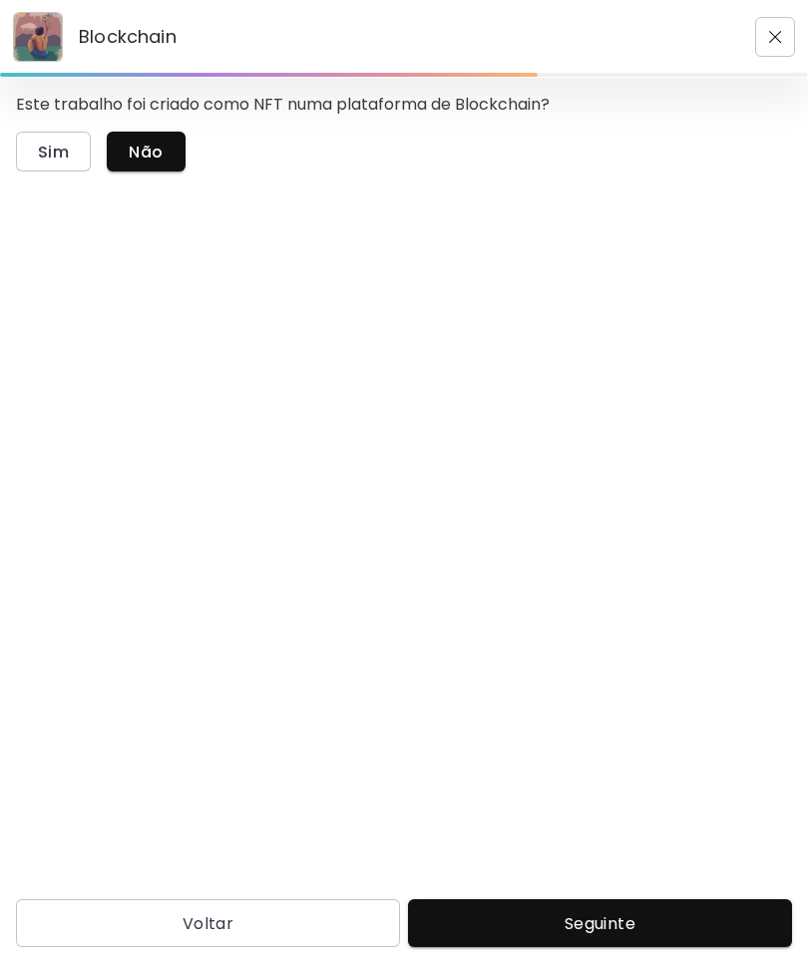
click at [659, 935] on button "Seguinte" at bounding box center [600, 923] width 384 height 48
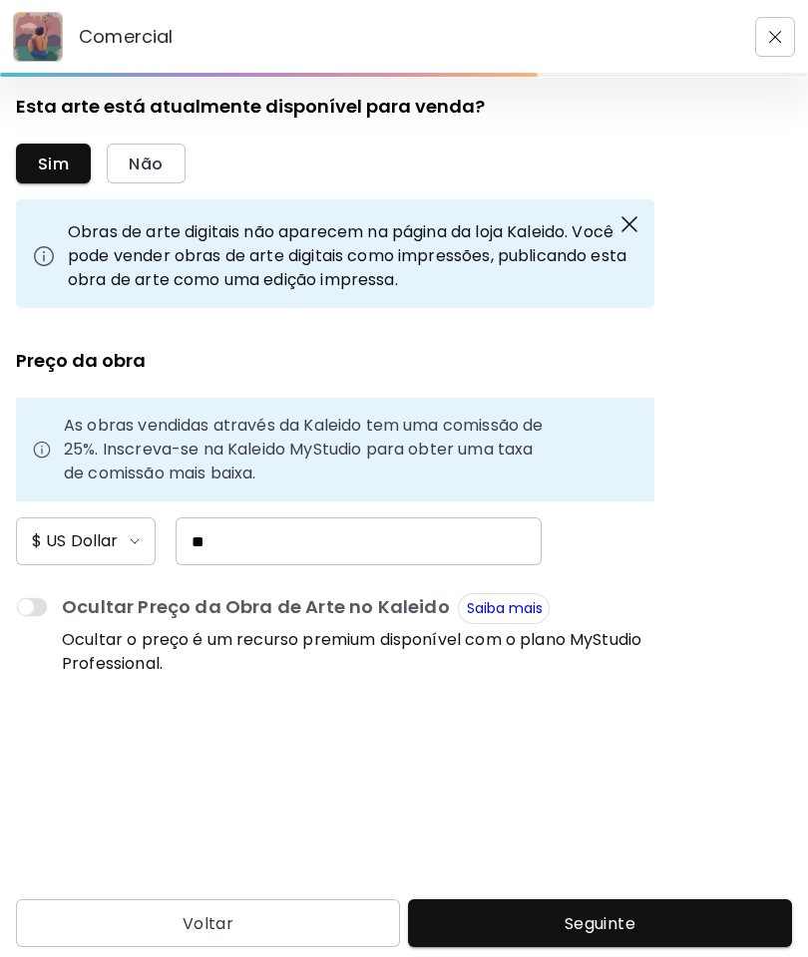
click at [606, 909] on button "Seguinte" at bounding box center [600, 923] width 384 height 48
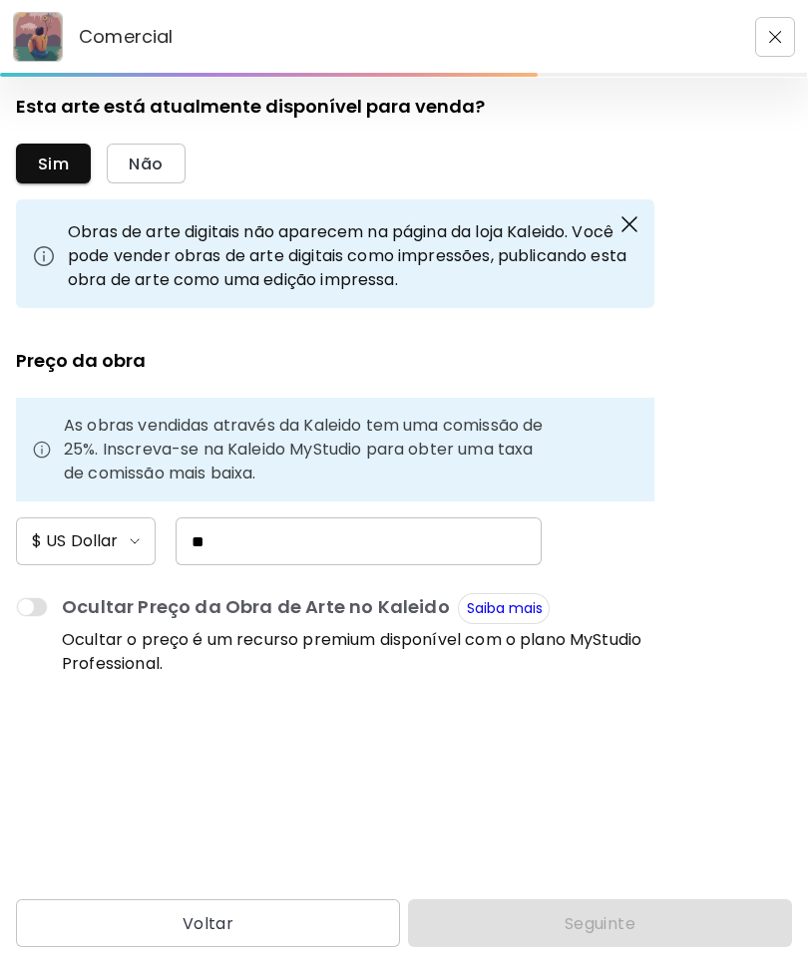
click at [616, 919] on div "Voltar Seguinte" at bounding box center [404, 923] width 808 height 48
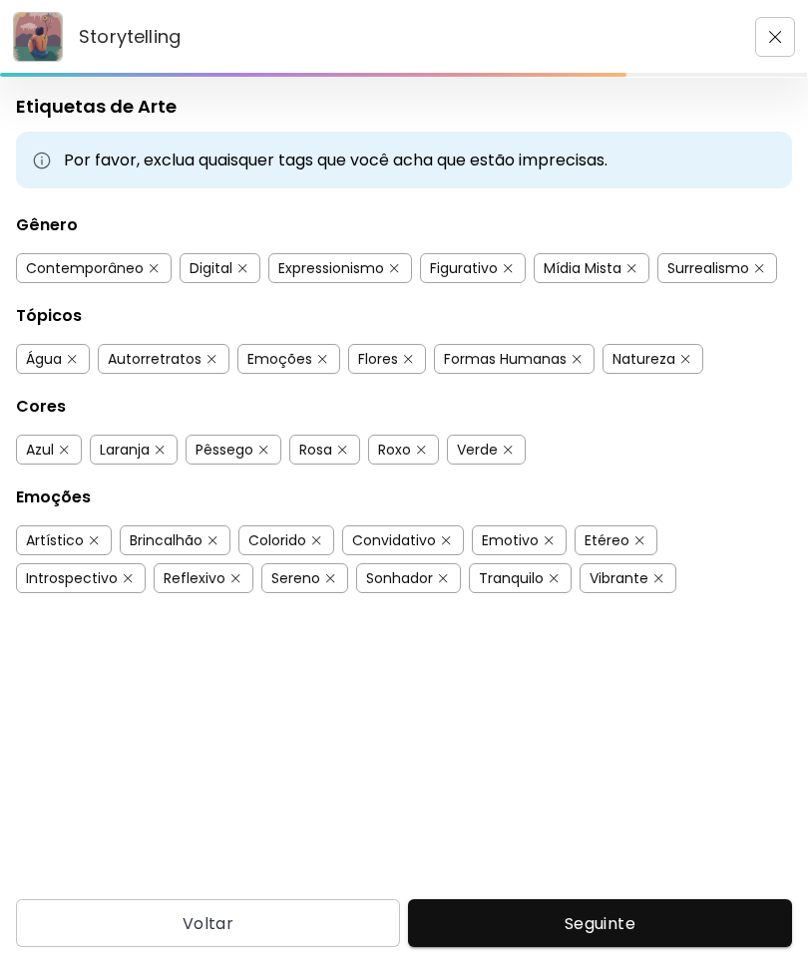
click at [634, 913] on span "Seguinte" at bounding box center [600, 923] width 352 height 21
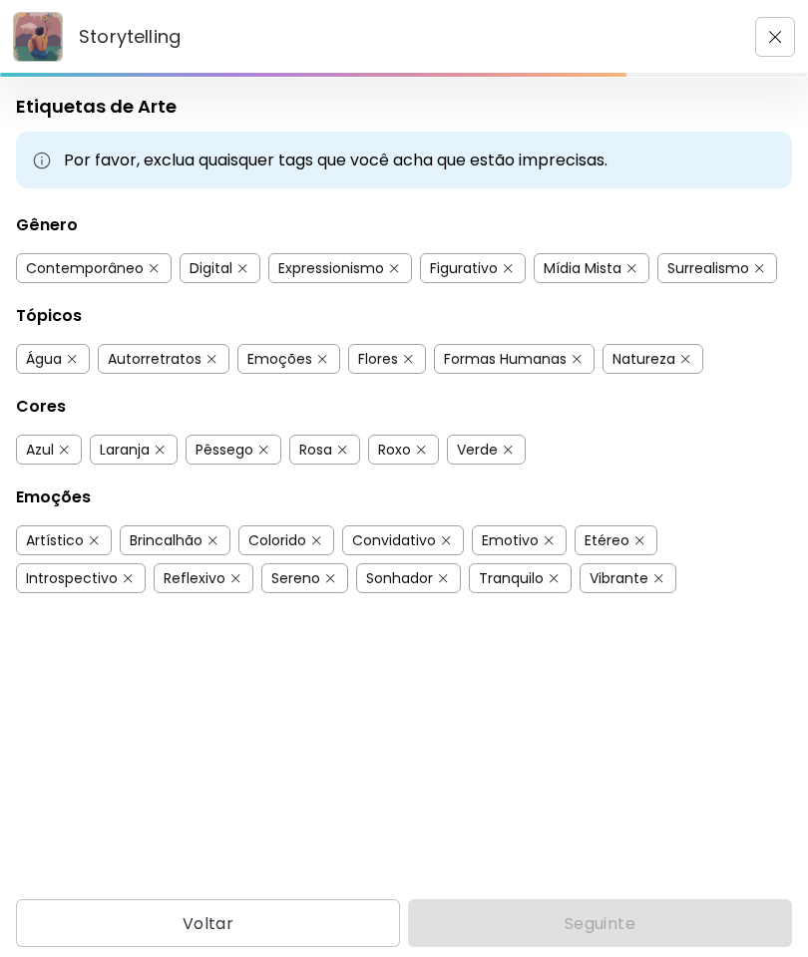
click at [631, 902] on div "Voltar Seguinte" at bounding box center [404, 923] width 808 height 48
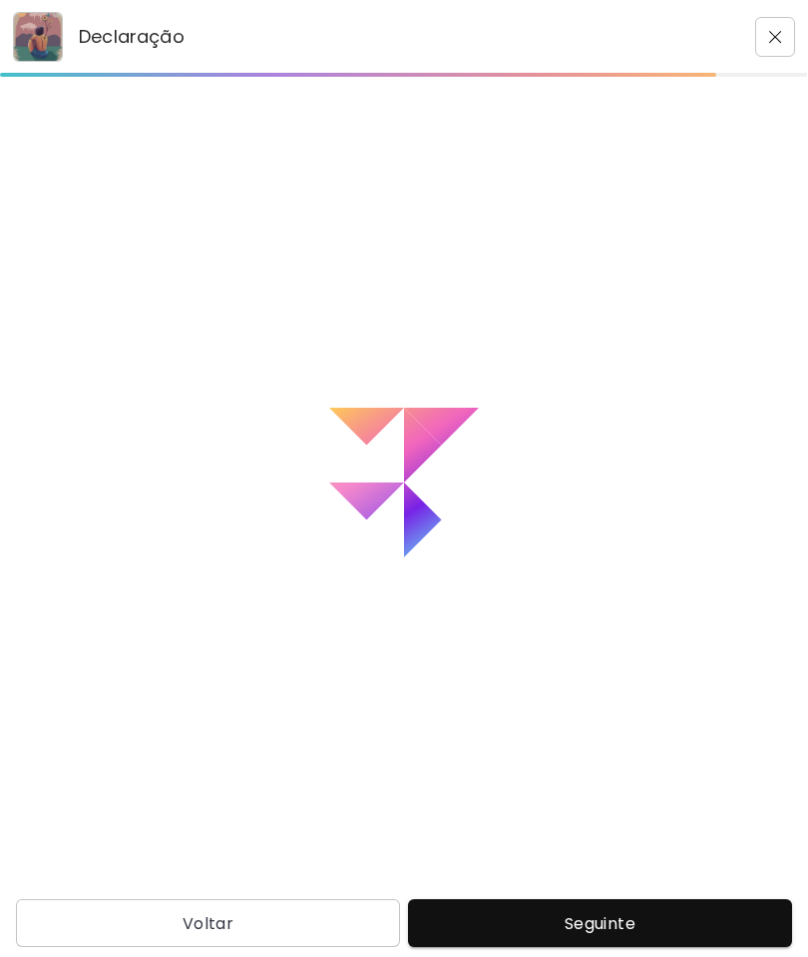
type textarea "**********"
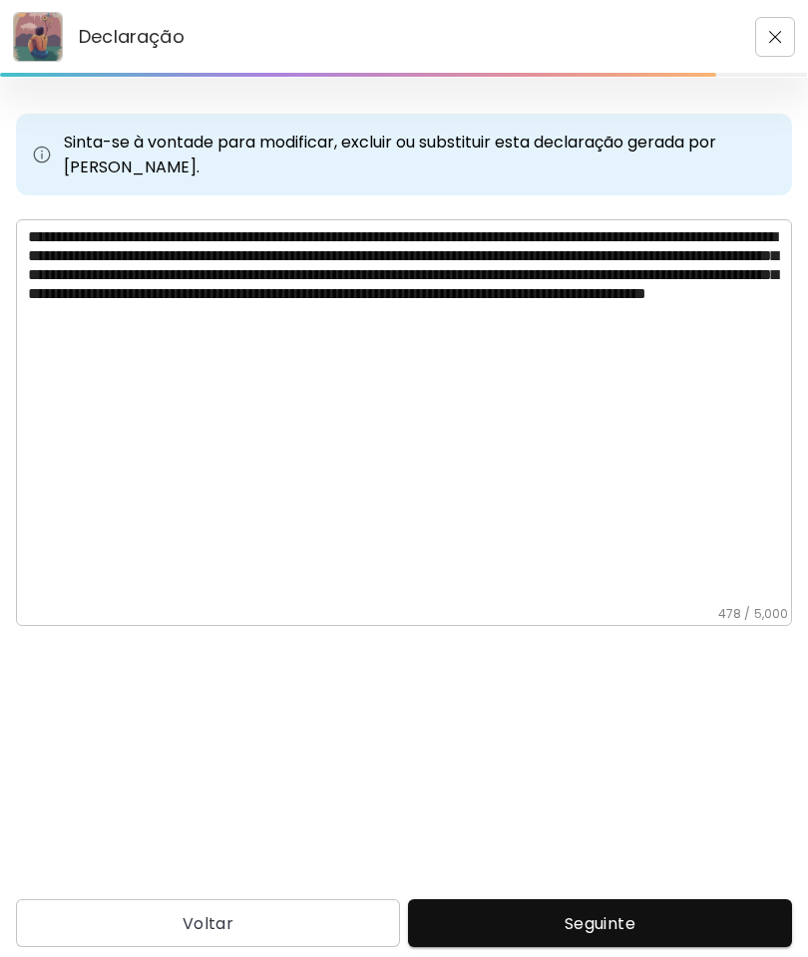
click at [649, 918] on span "Seguinte" at bounding box center [600, 923] width 352 height 21
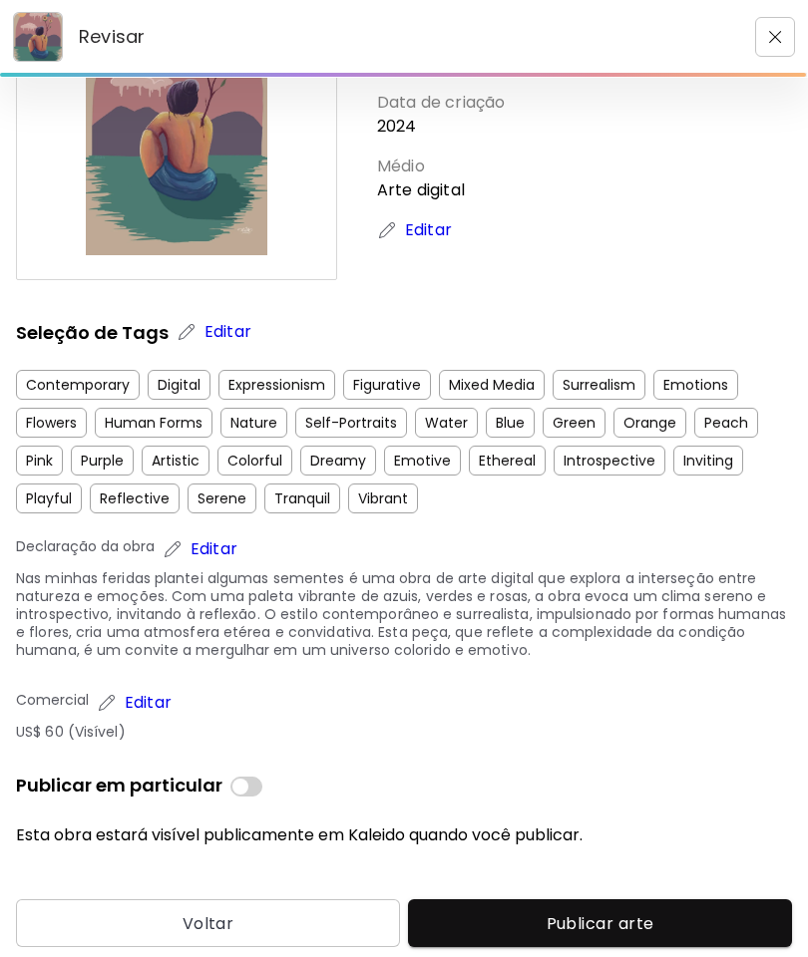
scroll to position [135, 0]
click at [680, 914] on span "Publicar arte" at bounding box center [600, 923] width 352 height 21
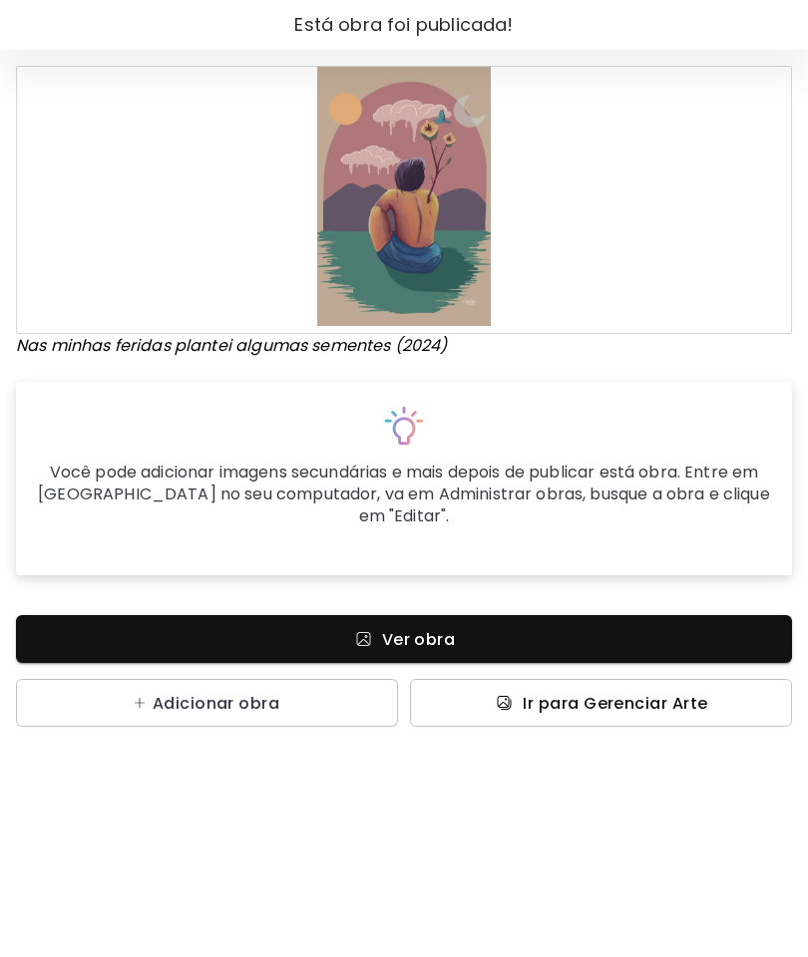
click at [643, 693] on span "Ir para Gerenciar Arte" at bounding box center [614, 703] width 184 height 21
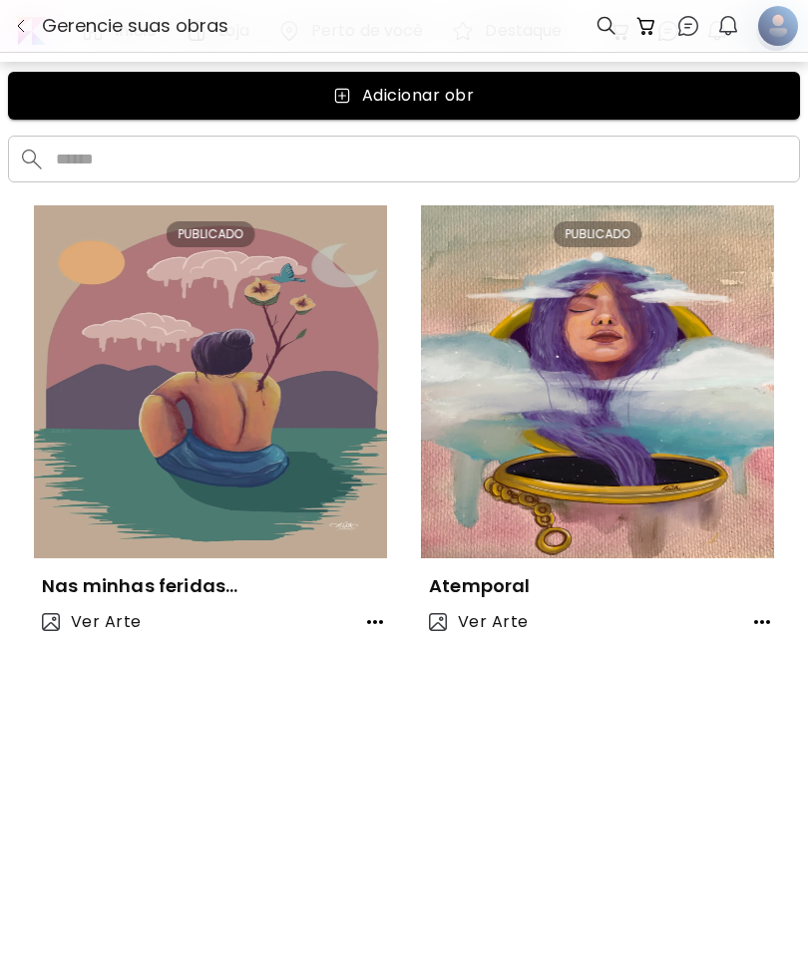
click at [770, 614] on icon "button" at bounding box center [762, 622] width 24 height 24
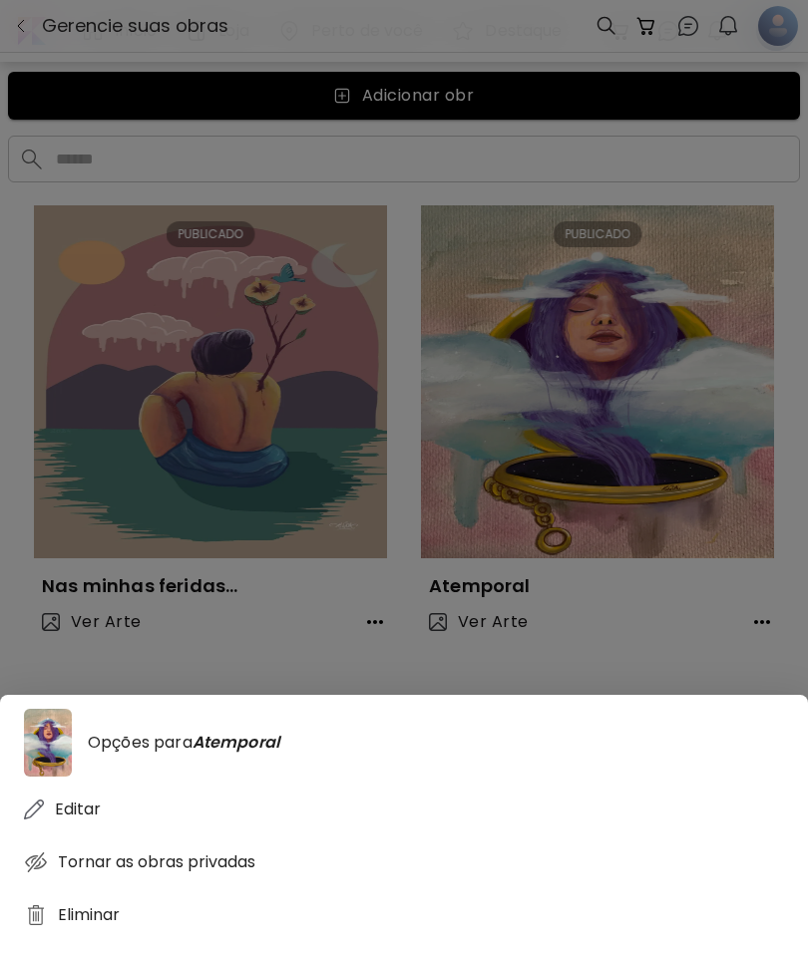
click at [111, 799] on div "Editar" at bounding box center [404, 809] width 760 height 37
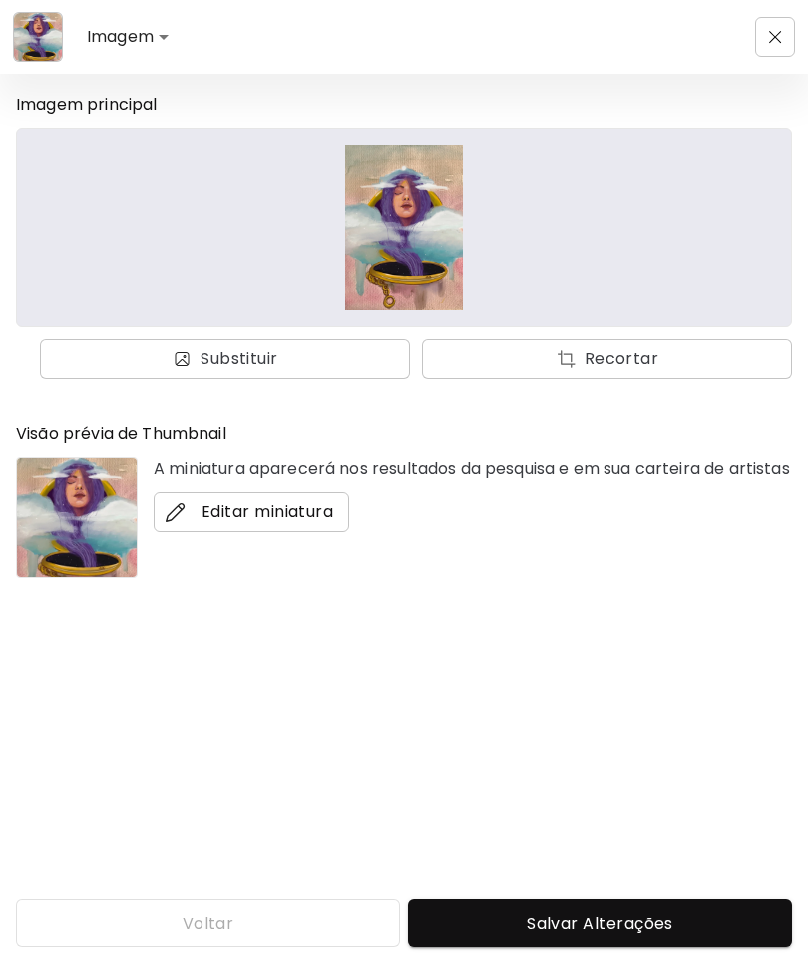
click at [301, 524] on span "Editar miniatura" at bounding box center [250, 512] width 163 height 24
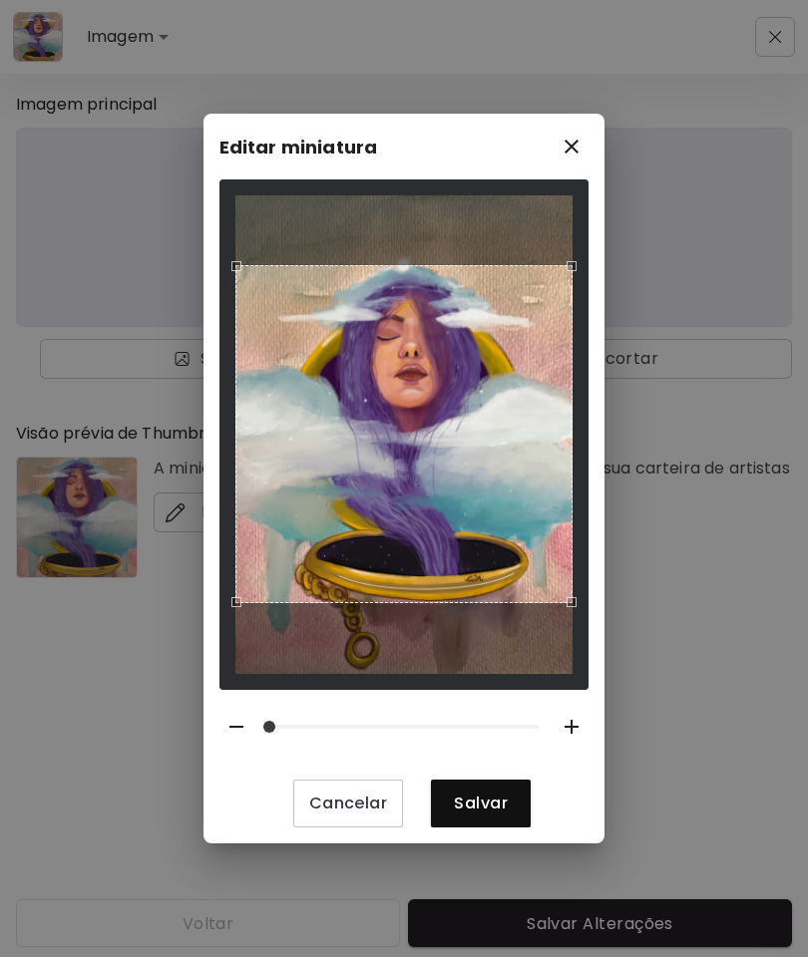
click at [714, 609] on div "Editar miniatura Cancelar Salvar" at bounding box center [404, 478] width 808 height 957
click at [360, 814] on span "Cancelar" at bounding box center [348, 803] width 79 height 21
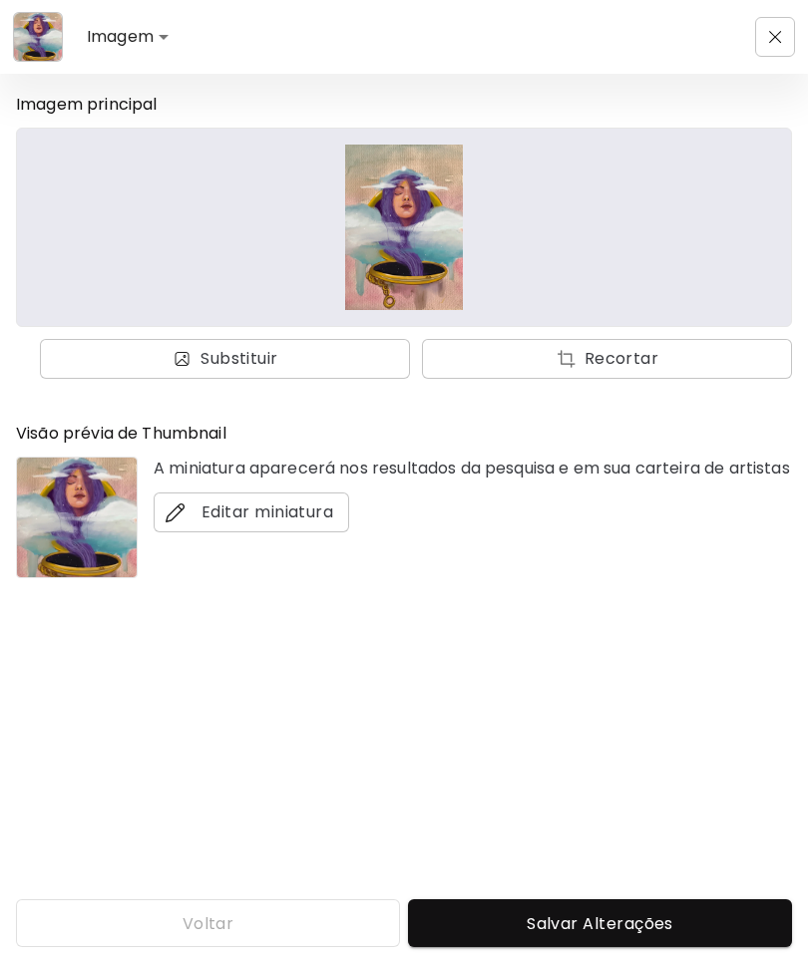
click at [574, 913] on span "Salvar Alterações" at bounding box center [600, 923] width 352 height 21
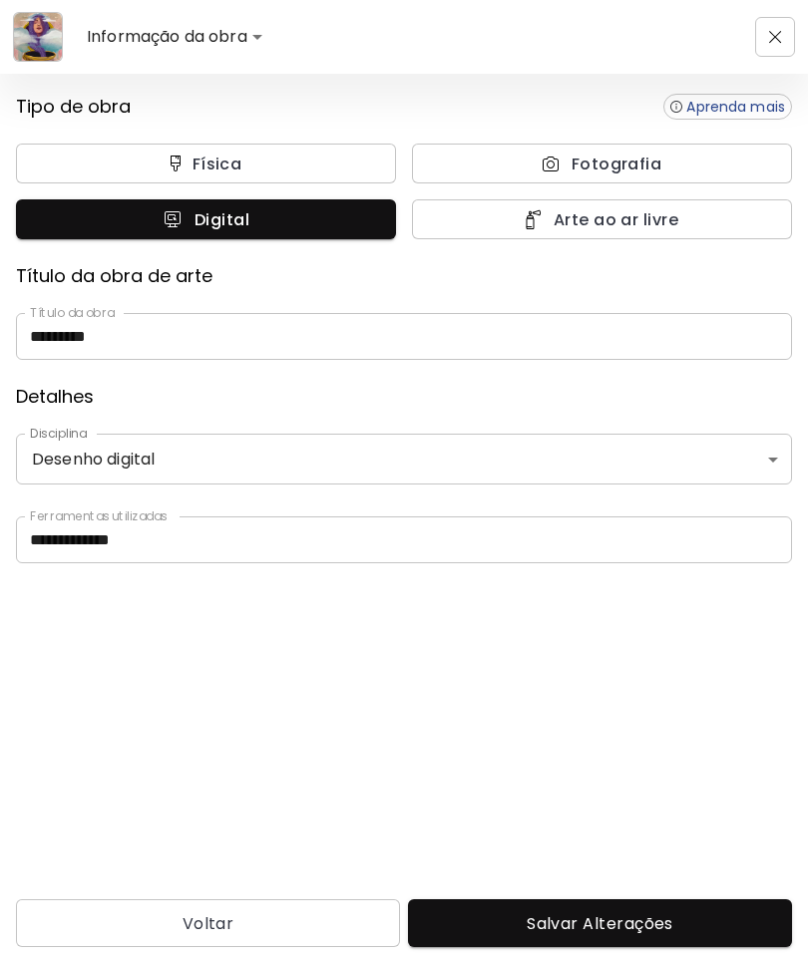
click at [590, 906] on button "Salvar Alterações" at bounding box center [600, 923] width 384 height 48
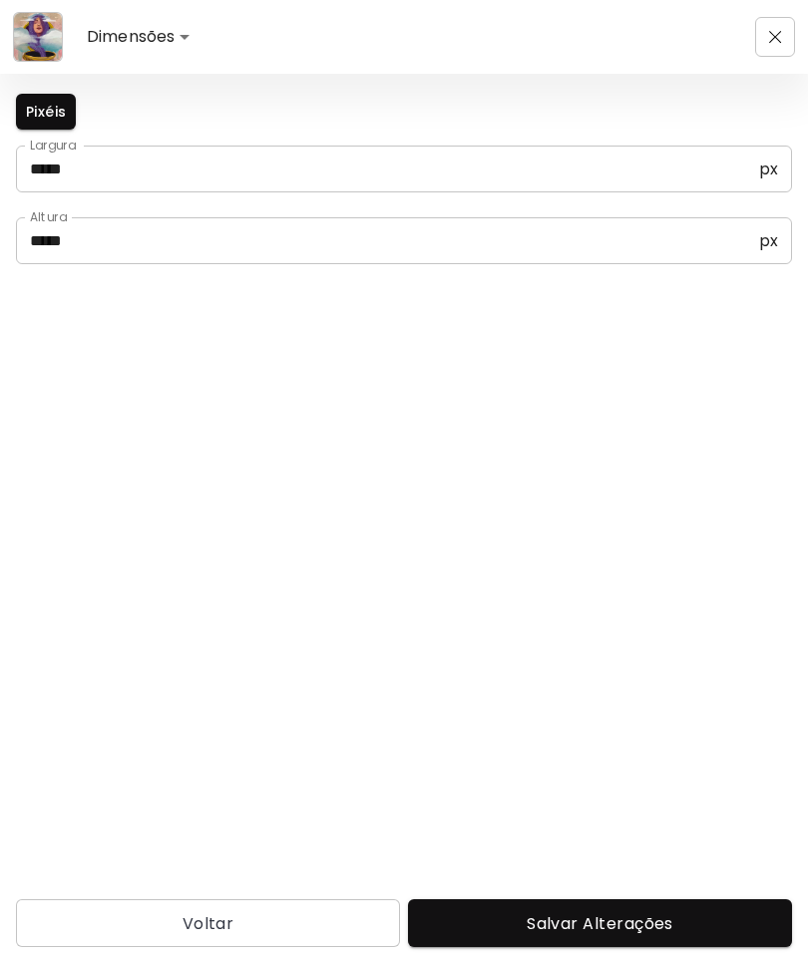
click at [581, 889] on div "Voltar Salvar Alterações" at bounding box center [404, 922] width 808 height 70
click at [586, 921] on span "Salvar Alterações" at bounding box center [600, 923] width 352 height 21
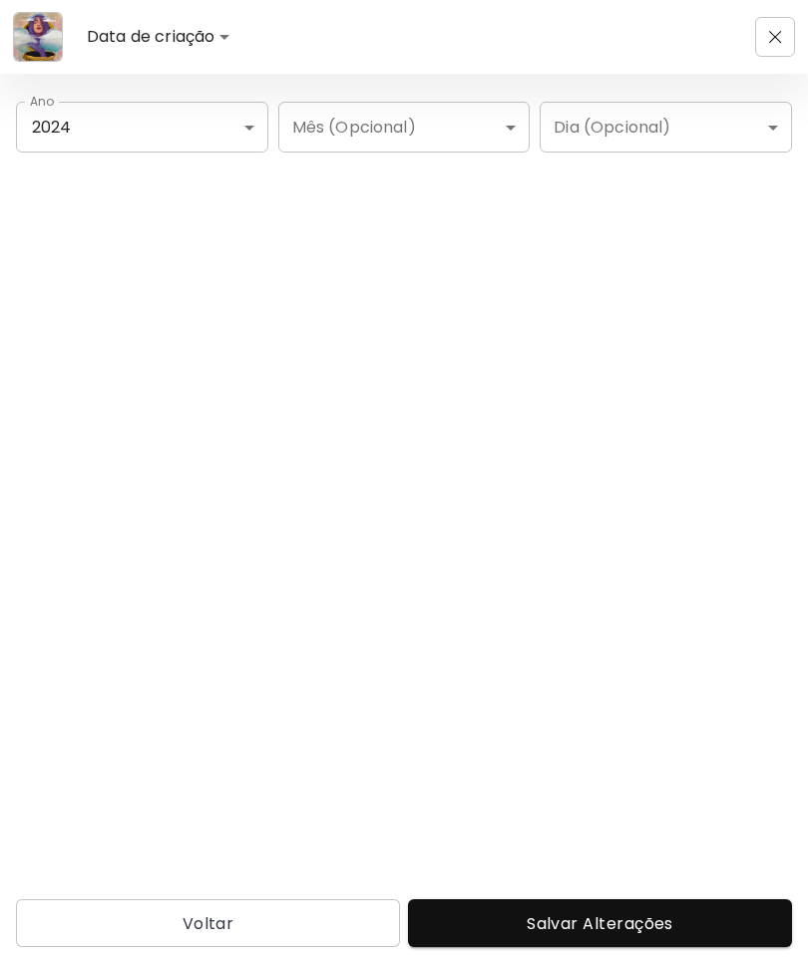
click at [595, 919] on span "Salvar Alterações" at bounding box center [600, 923] width 352 height 21
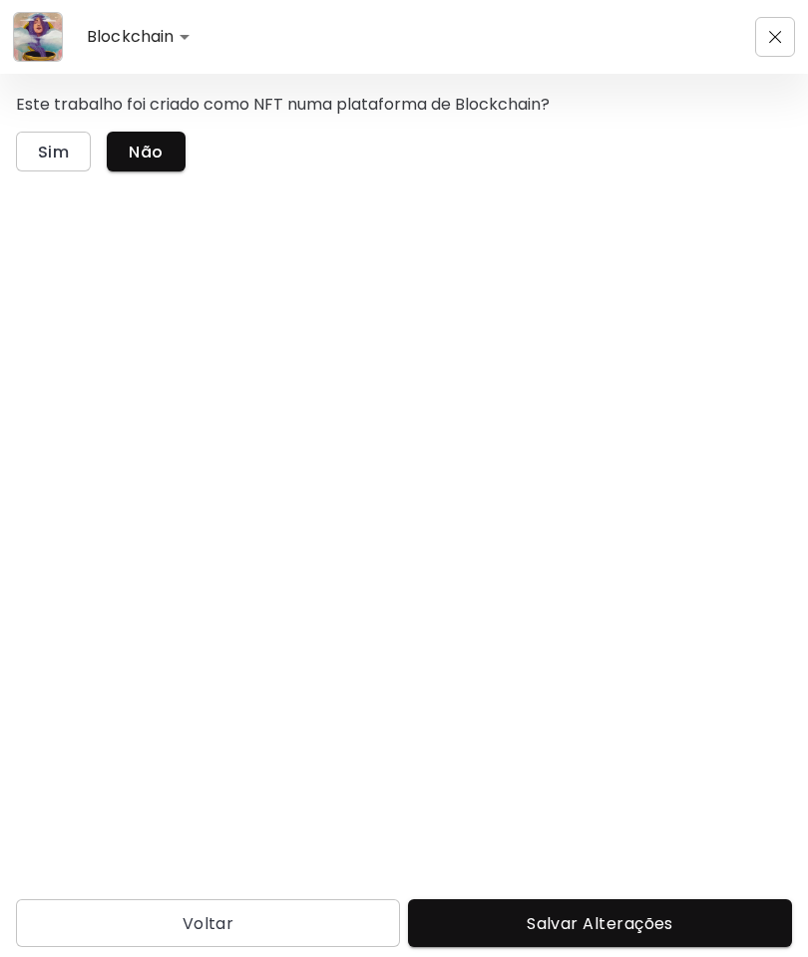
click at [596, 921] on span "Salvar Alterações" at bounding box center [600, 923] width 352 height 21
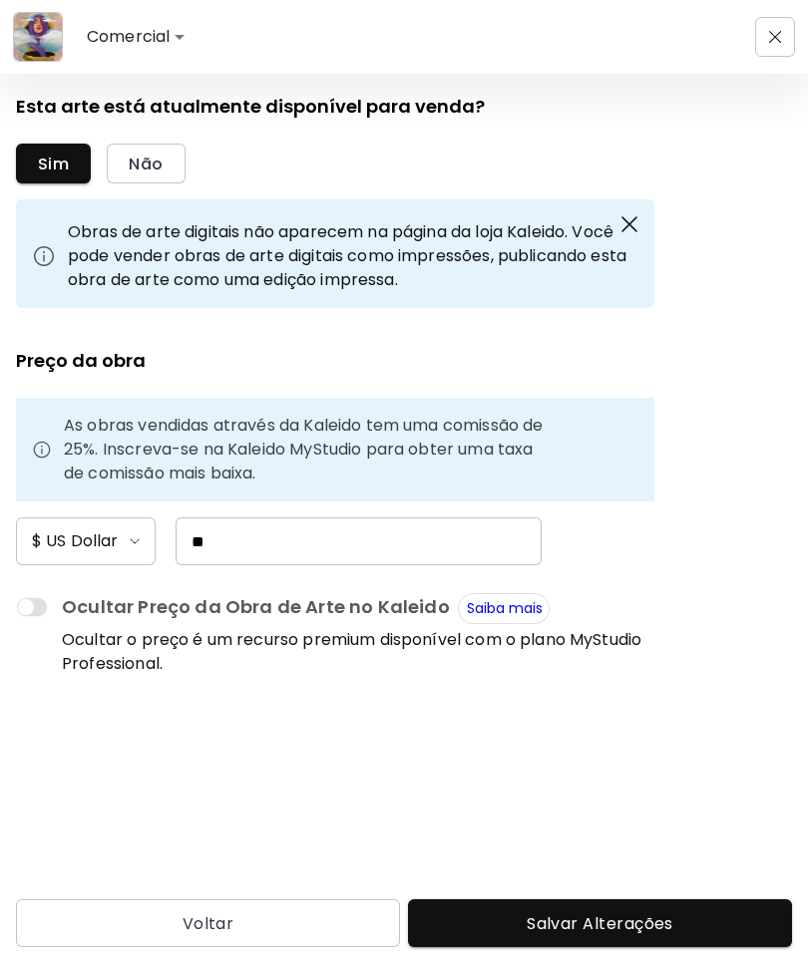
click at [599, 908] on button "Salvar Alterações" at bounding box center [600, 923] width 384 height 48
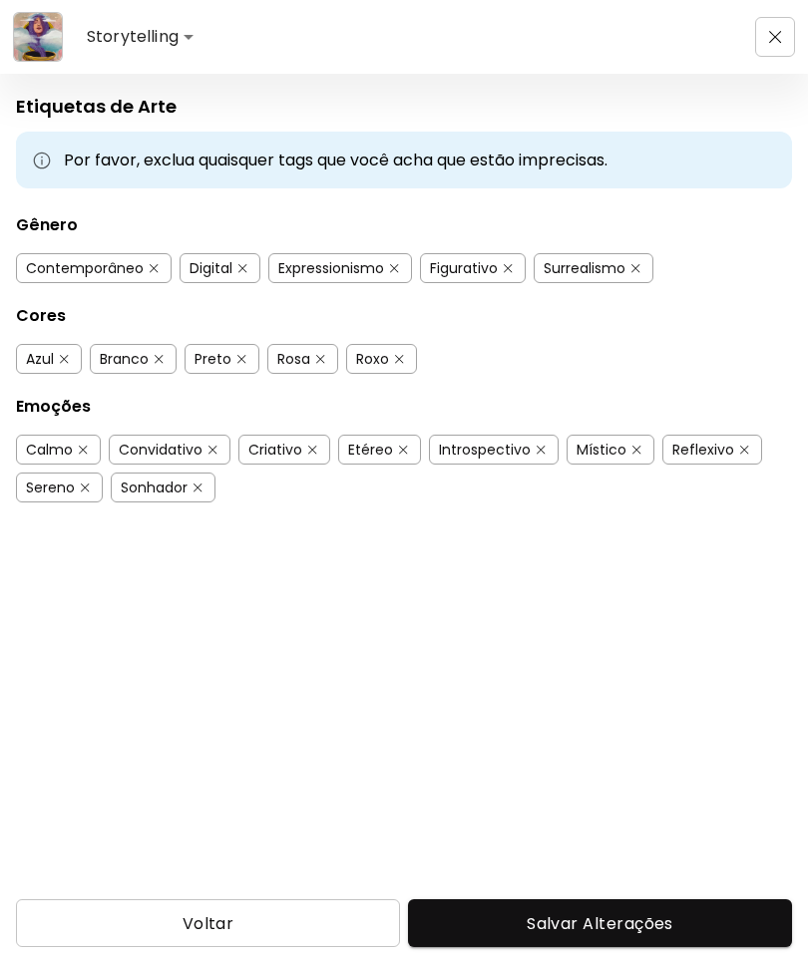
click at [300, 937] on button "Voltar" at bounding box center [208, 923] width 384 height 48
type input "**********"
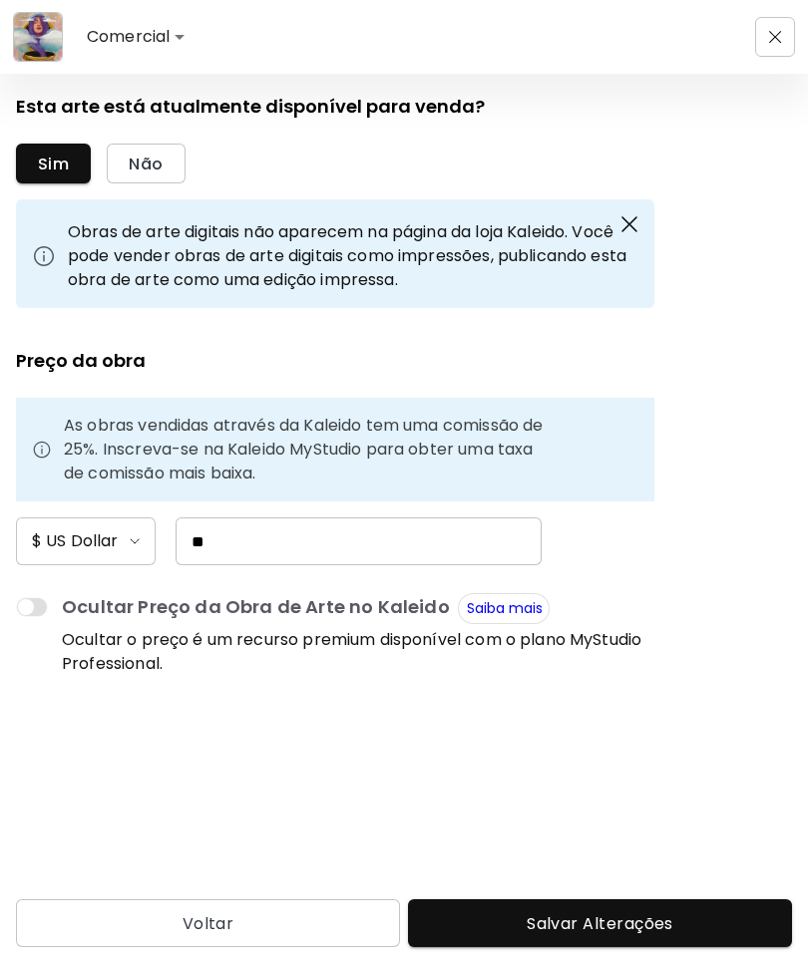
click at [353, 550] on input "**" at bounding box center [358, 541] width 366 height 48
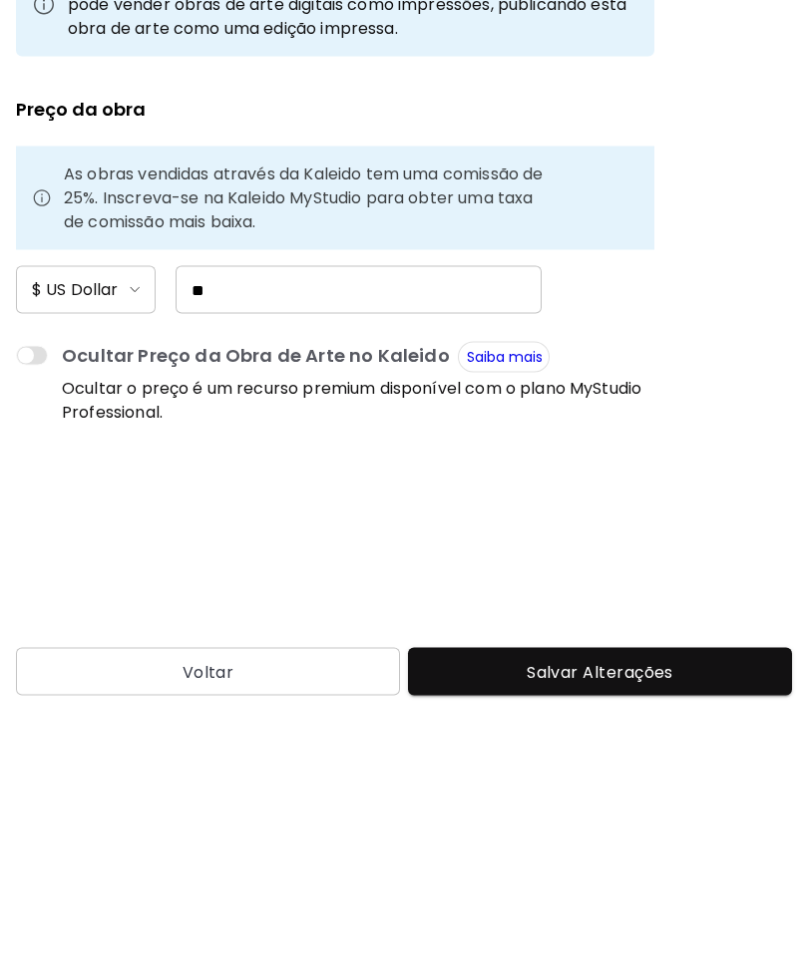
type input "*"
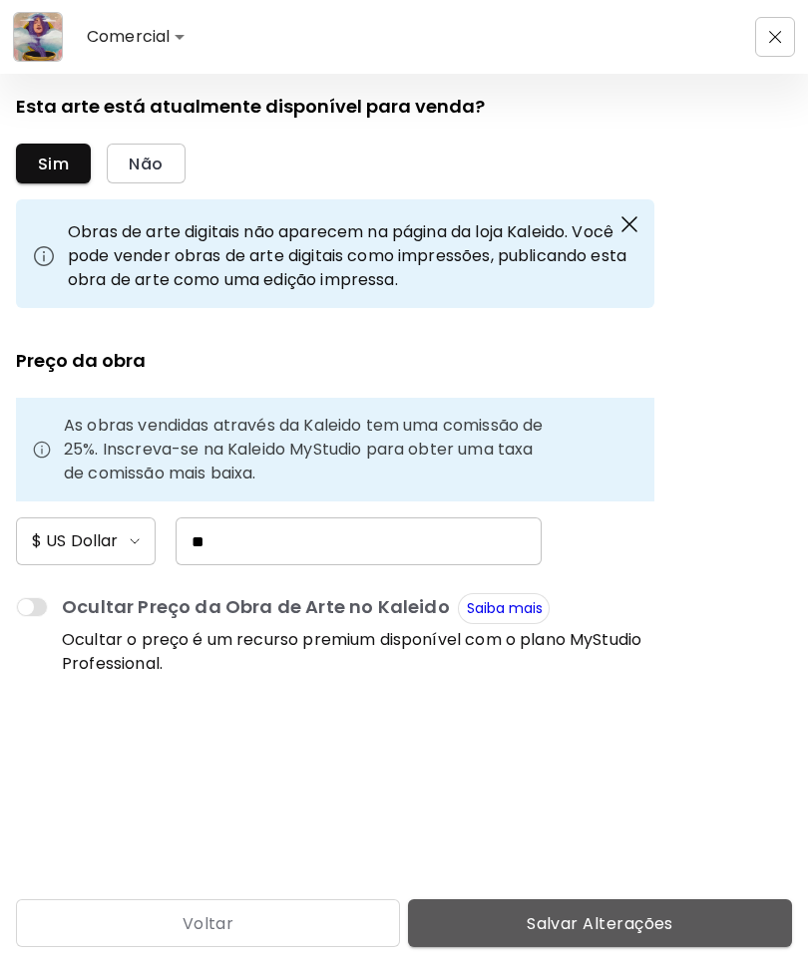
type input "**"
click at [669, 913] on span "Salvar Alterações" at bounding box center [600, 923] width 352 height 21
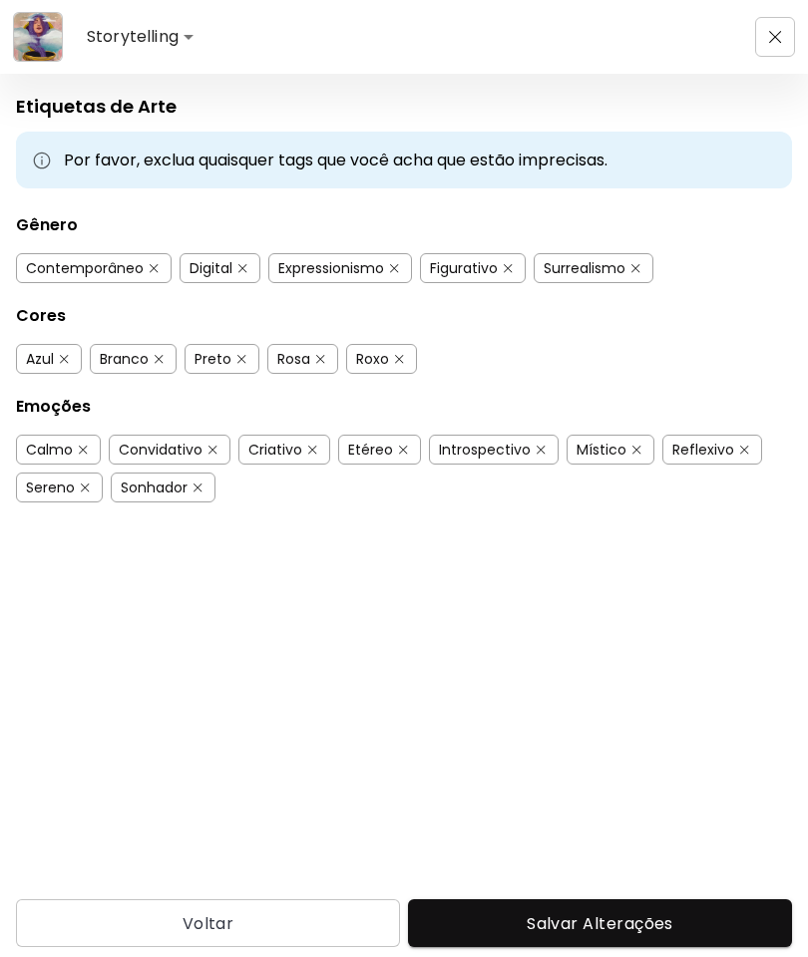
click at [642, 934] on span "Salvar Alterações" at bounding box center [600, 923] width 352 height 21
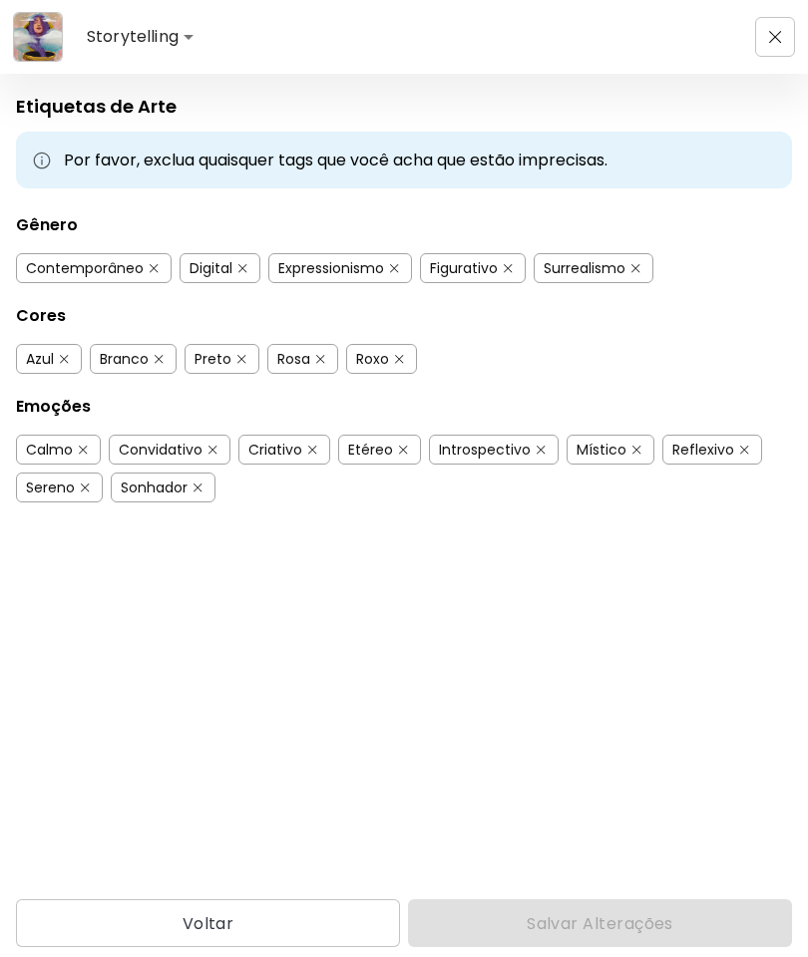
type input "**********"
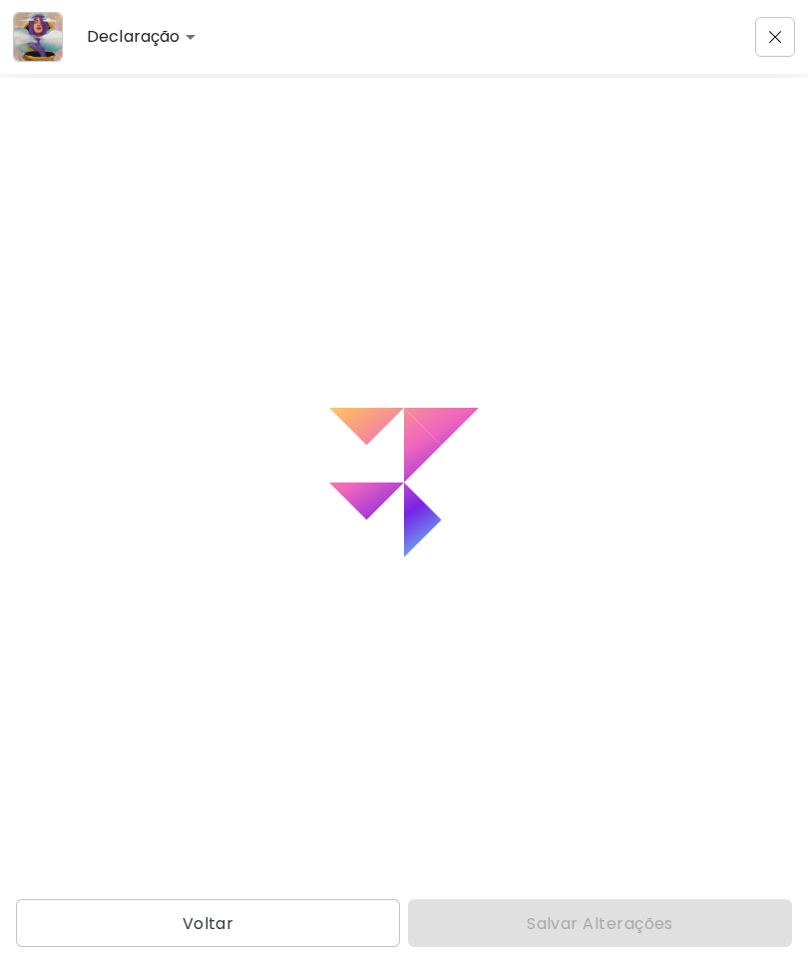
type textarea "**********"
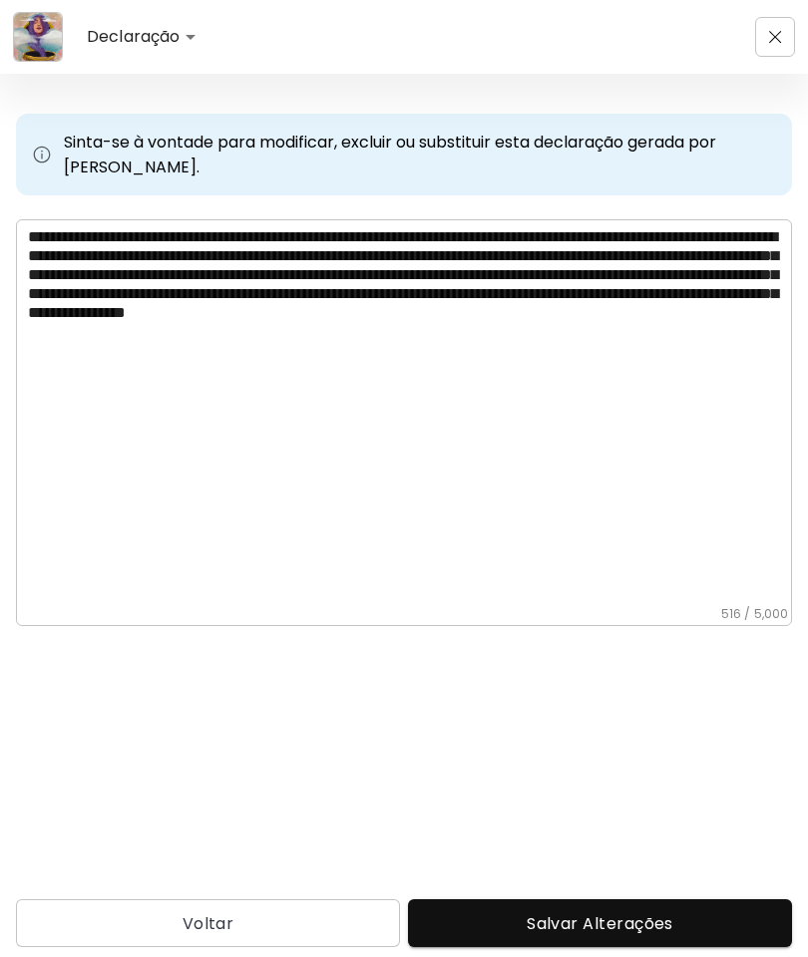
click at [632, 919] on span "Salvar Alterações" at bounding box center [600, 923] width 352 height 21
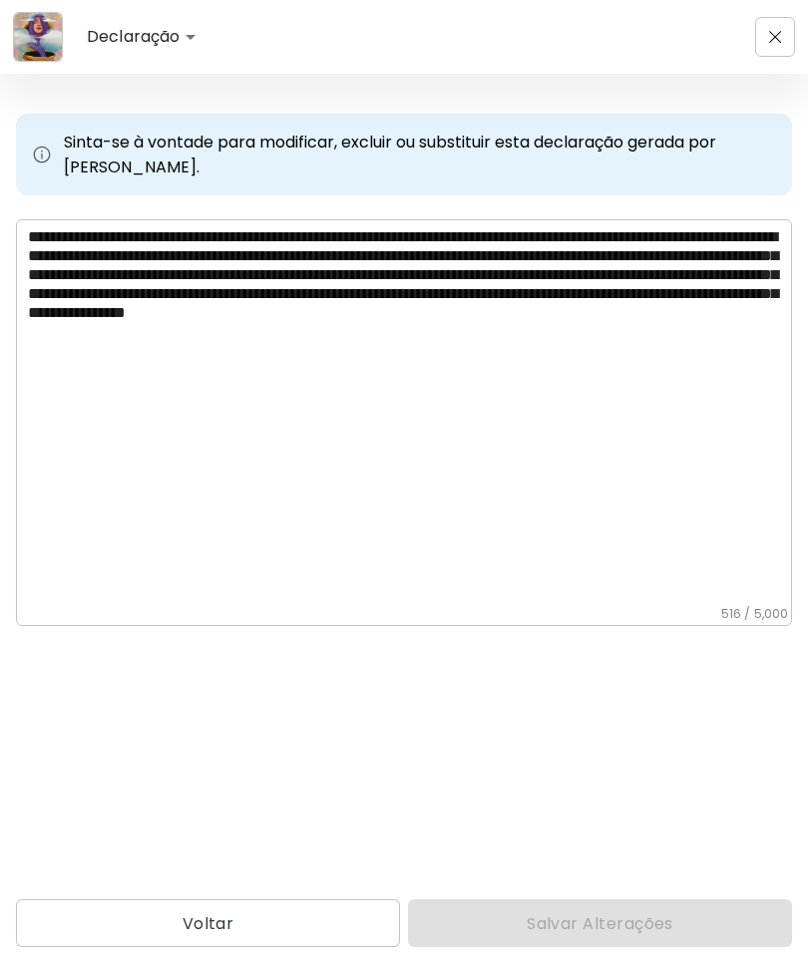
type input "******"
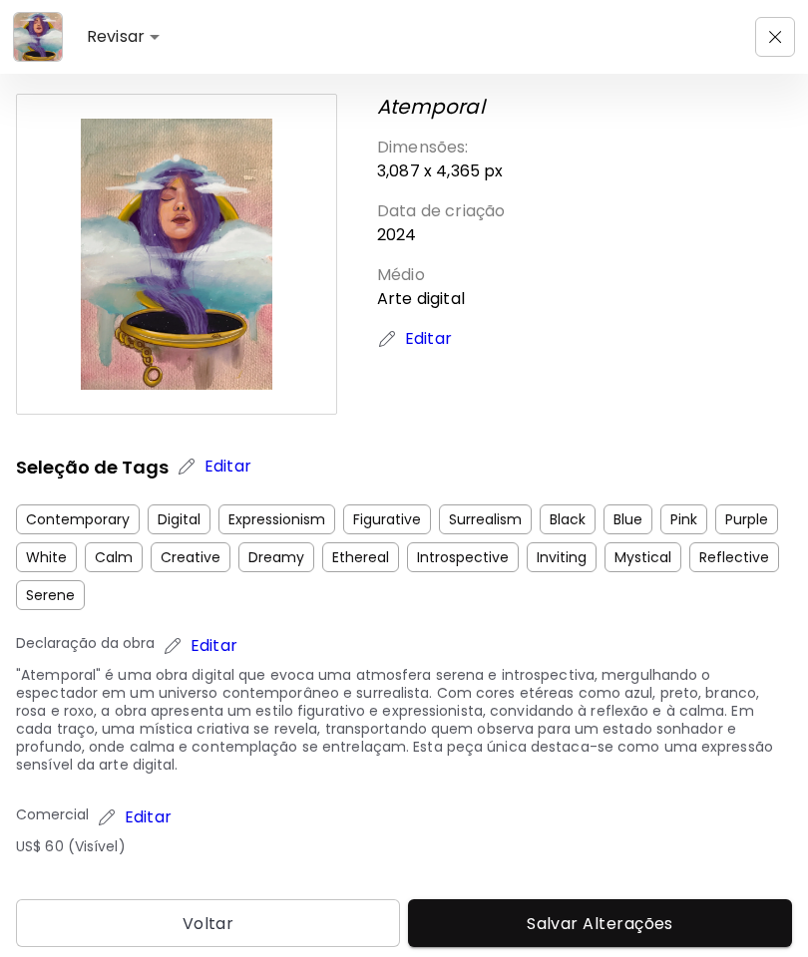
click at [637, 935] on button "Salvar Alterações" at bounding box center [600, 923] width 384 height 48
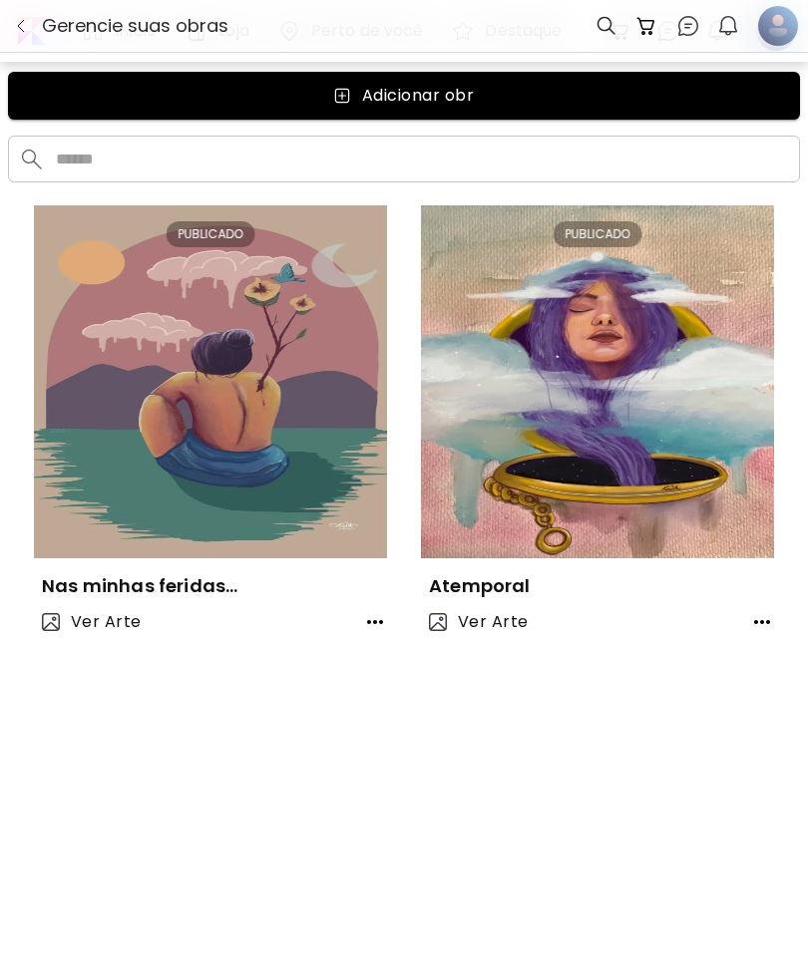
click at [737, 18] on img "button" at bounding box center [728, 26] width 24 height 24
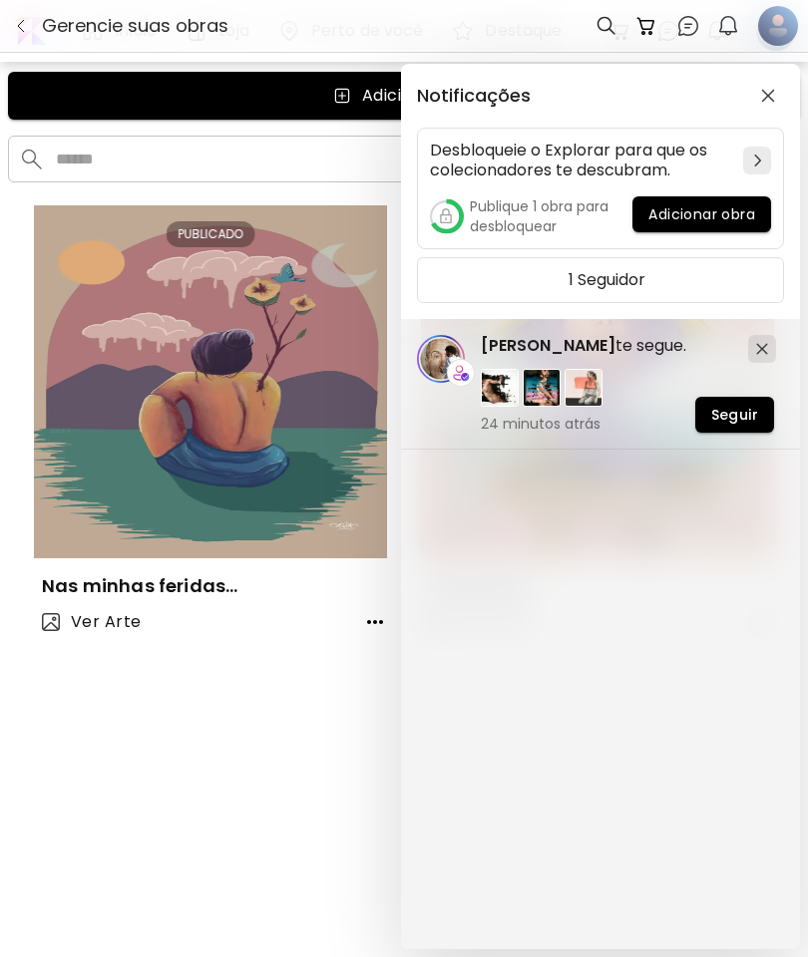
click at [729, 422] on span "Seguir" at bounding box center [734, 415] width 47 height 21
click at [530, 345] on span "[PERSON_NAME]" at bounding box center [548, 345] width 135 height 23
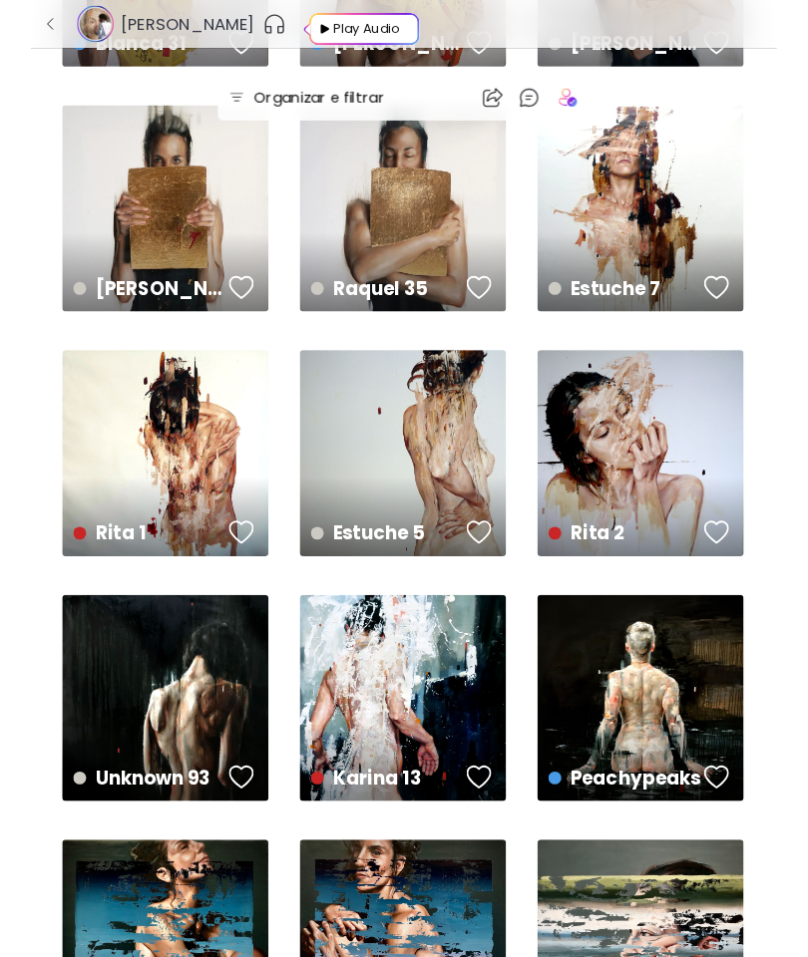
scroll to position [1954, 0]
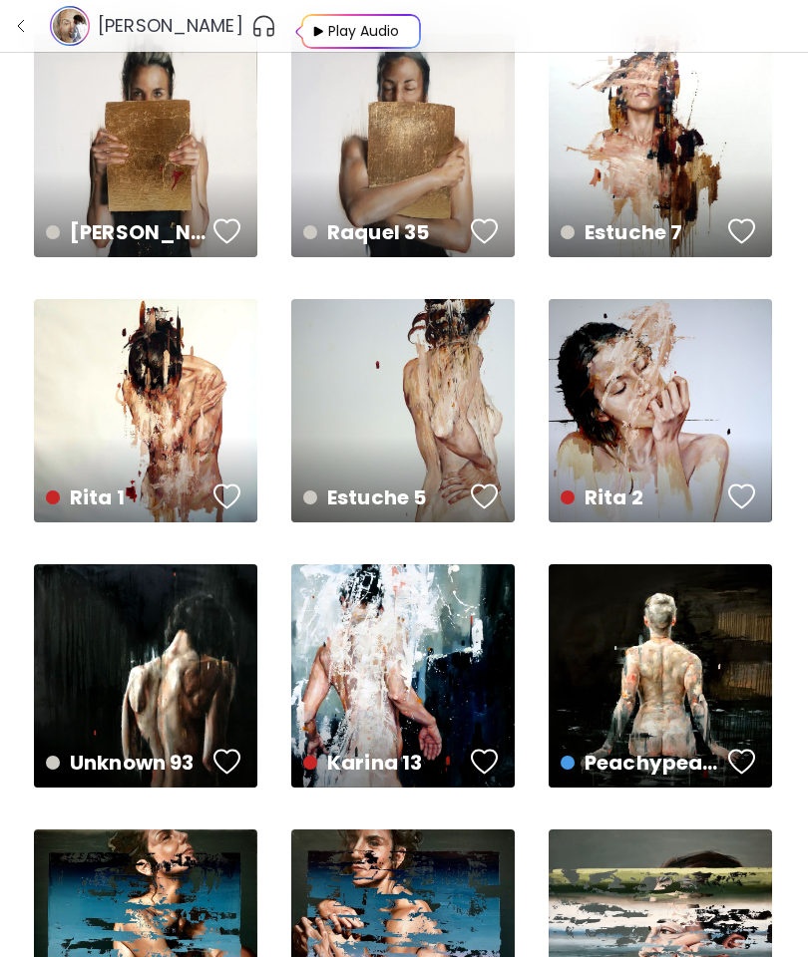
click at [655, 161] on div "Estuche 7 Disponível | 100 x 100 cm" at bounding box center [659, 145] width 223 height 223
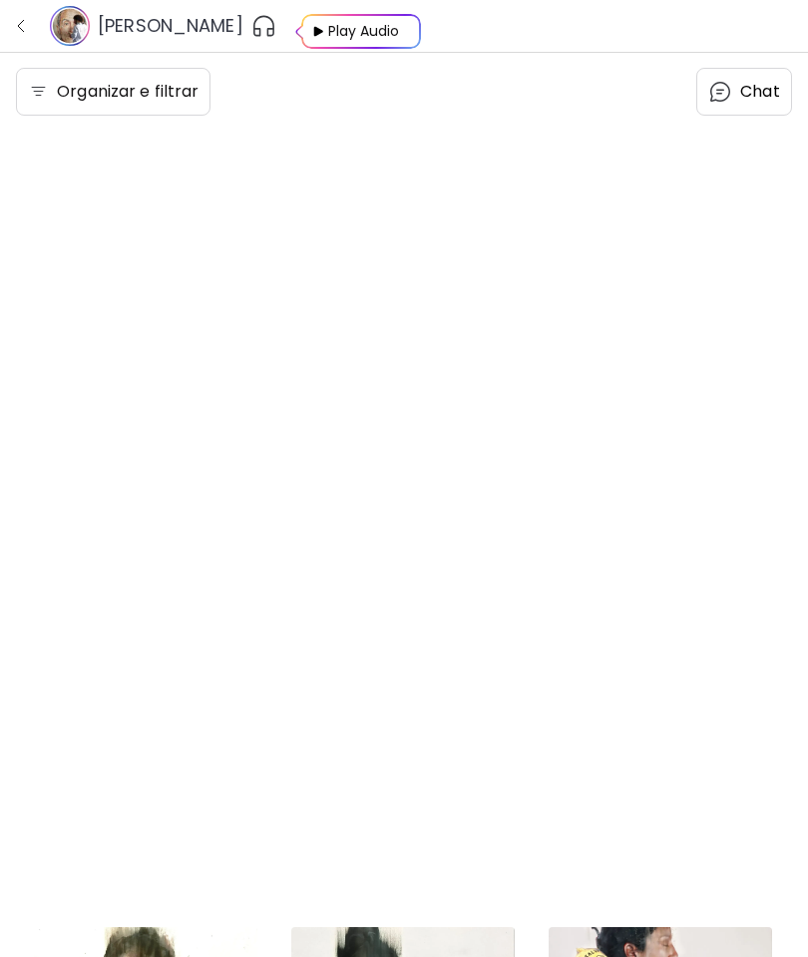
scroll to position [1954, 0]
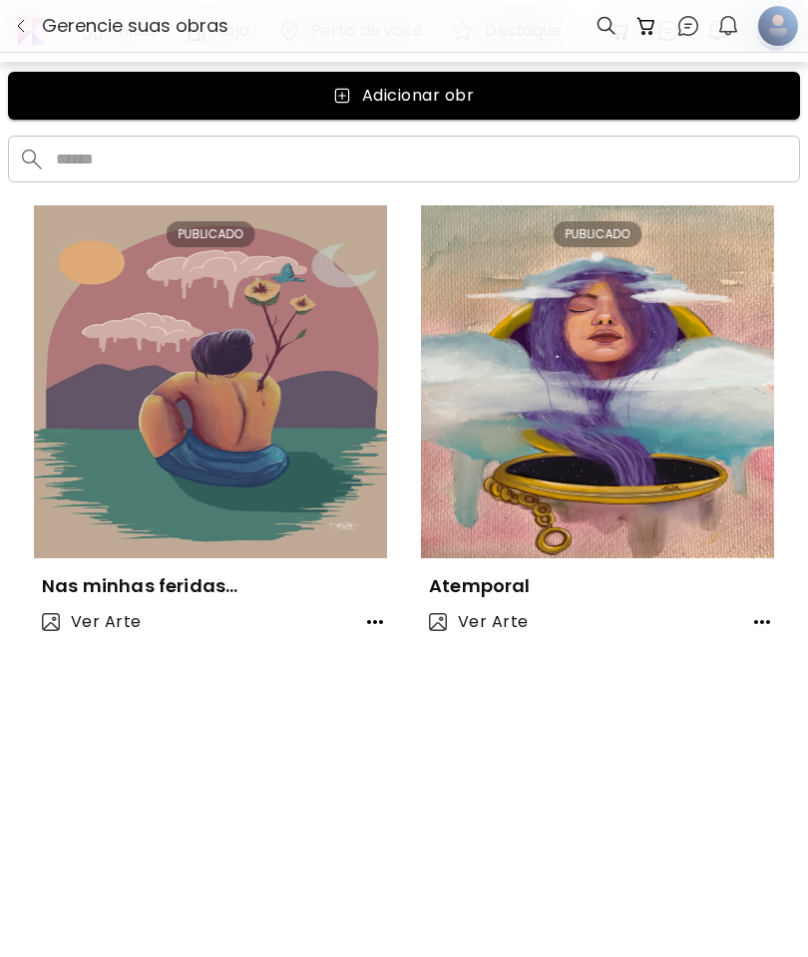
click at [764, 28] on div at bounding box center [778, 26] width 36 height 50
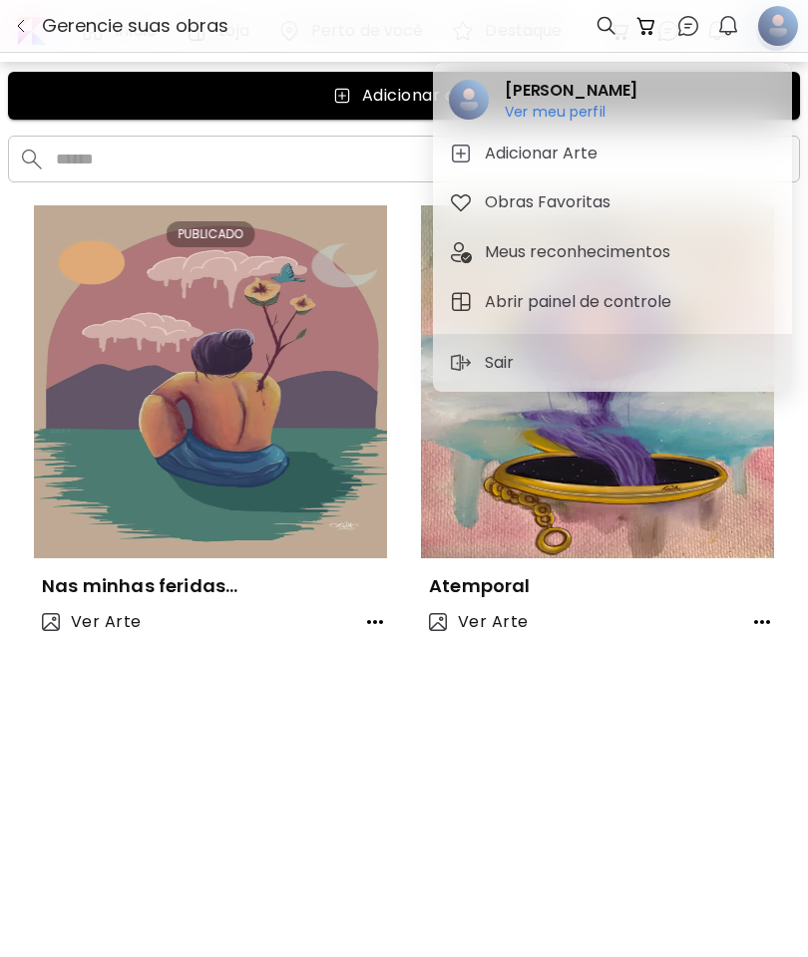
click at [543, 101] on h2 "[PERSON_NAME]" at bounding box center [570, 91] width 133 height 24
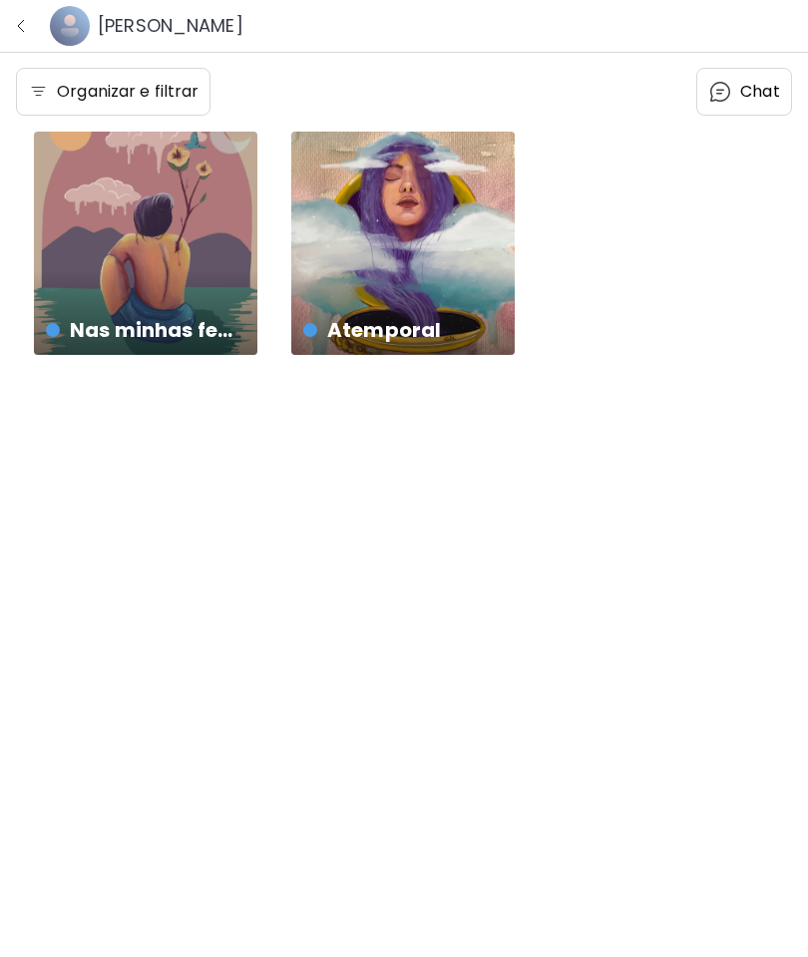
click at [106, 20] on h6 "[PERSON_NAME]" at bounding box center [171, 26] width 146 height 24
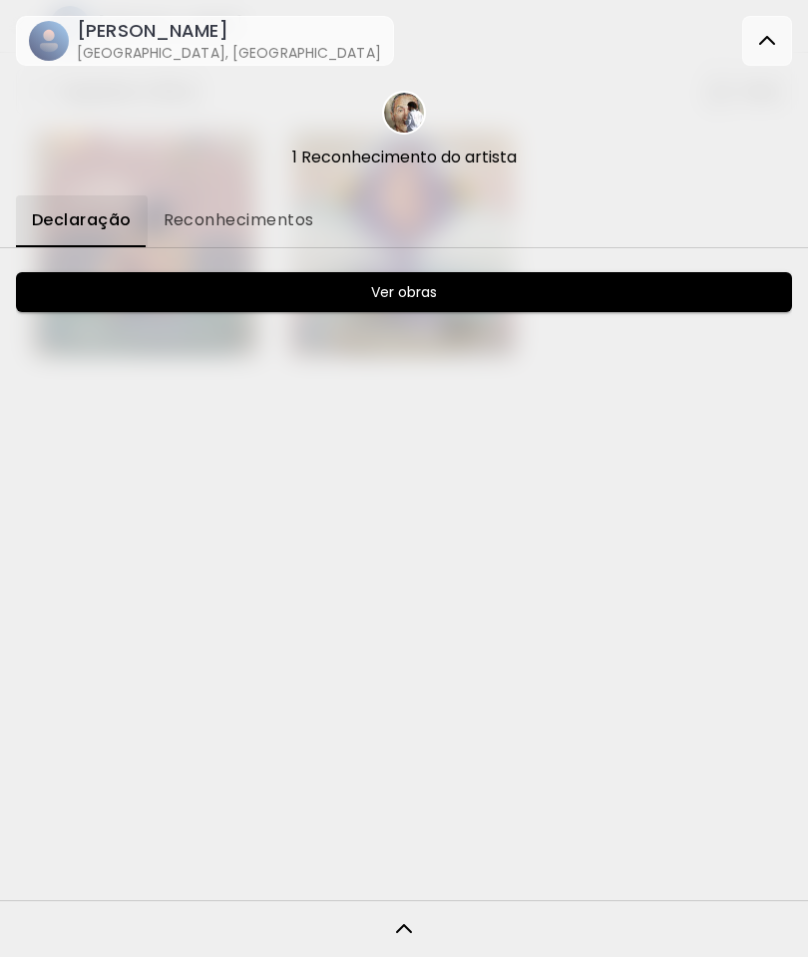
click at [70, 26] on div "Eloá Cruz Curitiba, Brasil" at bounding box center [225, 41] width 312 height 44
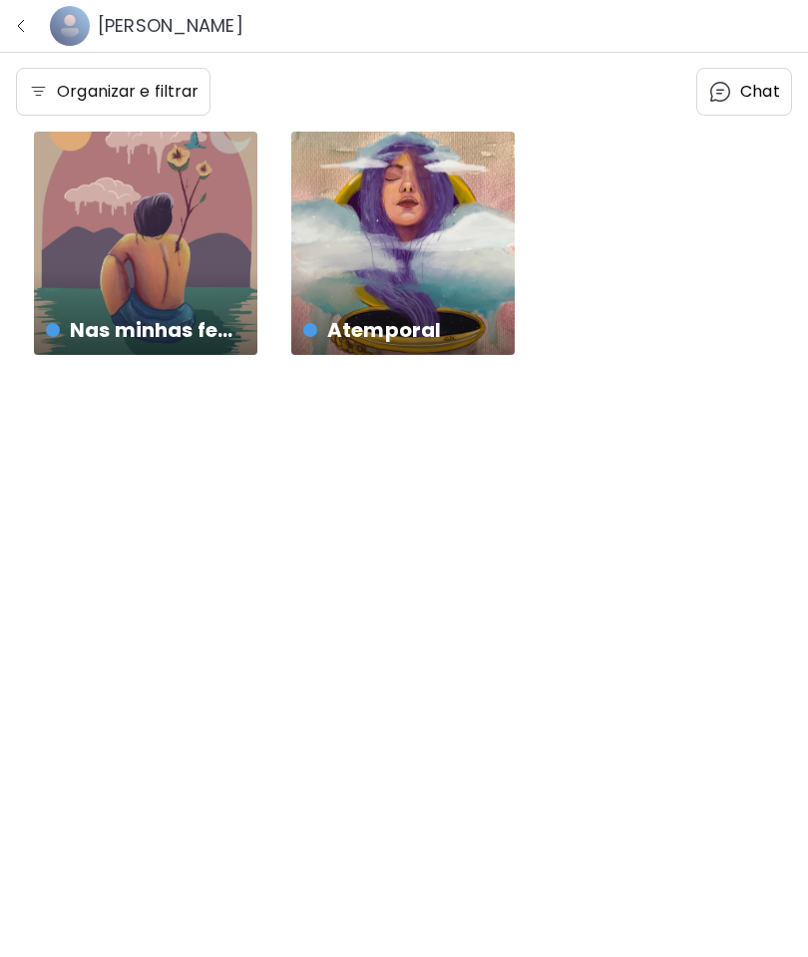
click at [77, 38] on image at bounding box center [70, 26] width 40 height 40
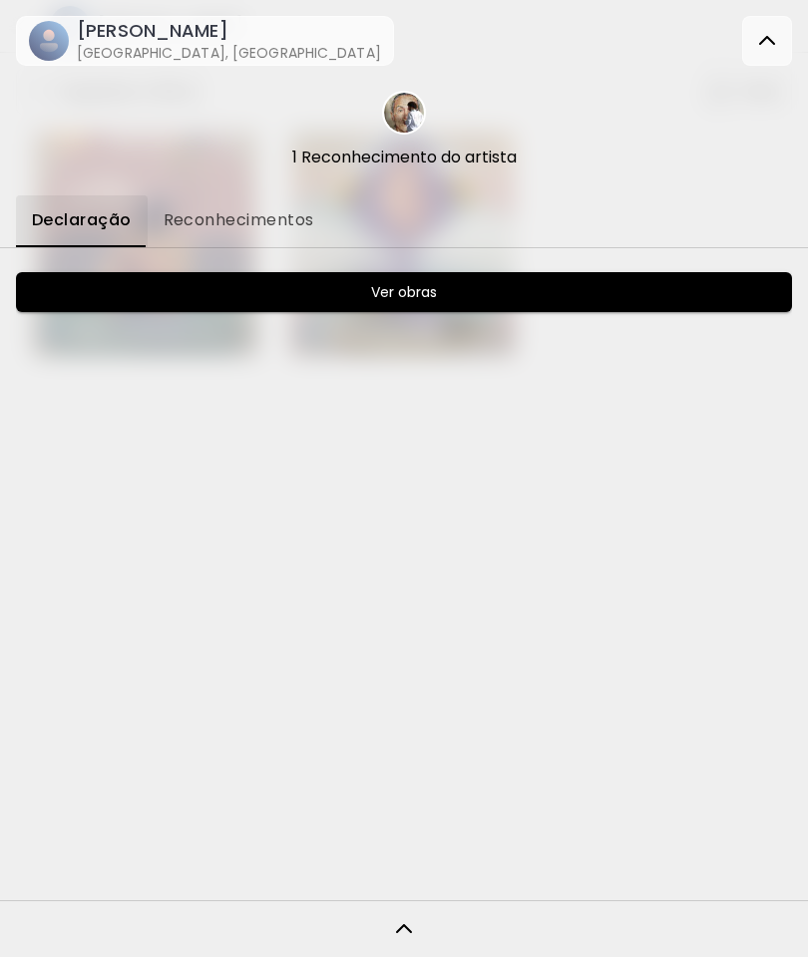
click at [261, 211] on span "Reconhecimentos" at bounding box center [238, 220] width 151 height 18
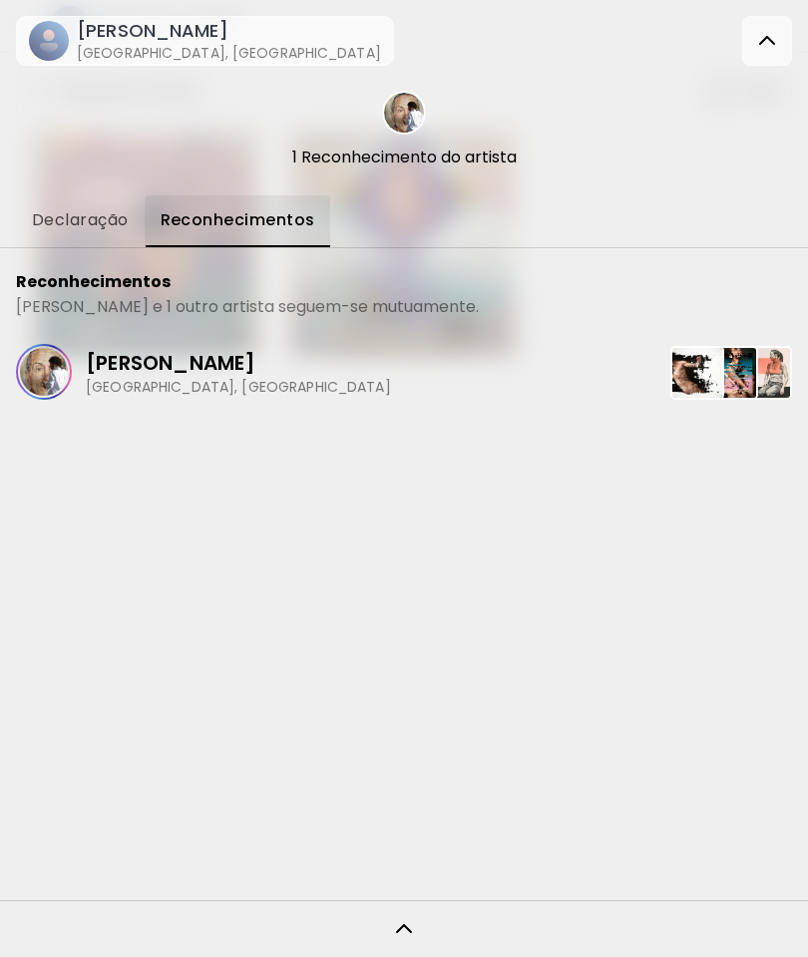
click at [87, 211] on span "Declaração" at bounding box center [80, 220] width 97 height 18
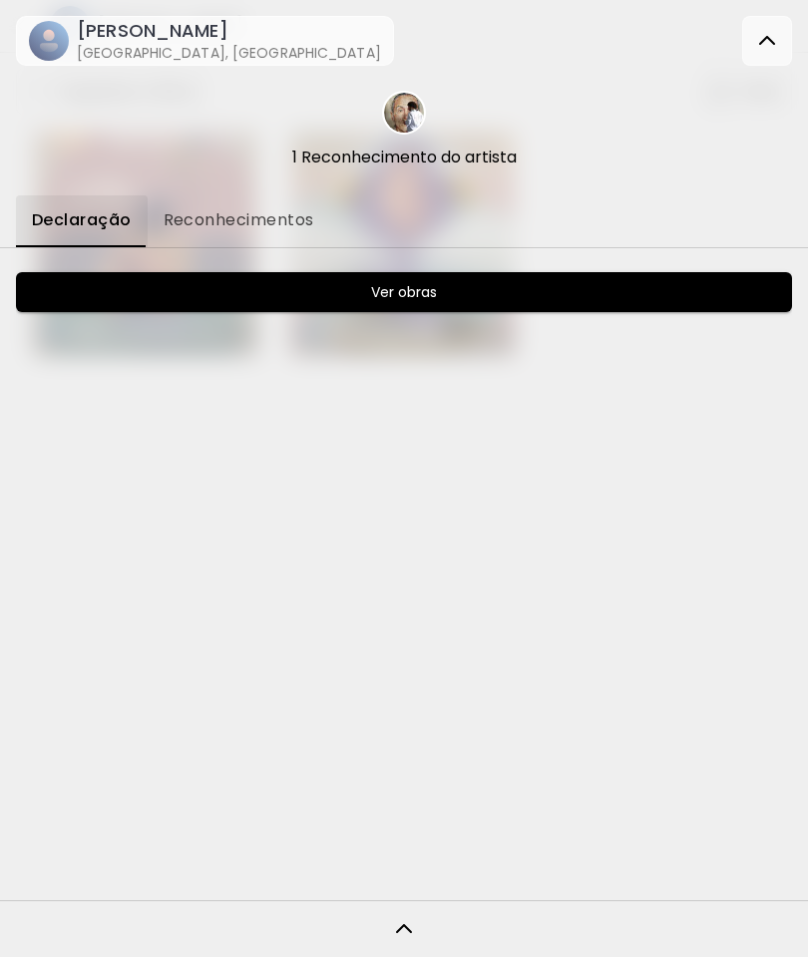
click at [467, 297] on span "Ver obras" at bounding box center [404, 292] width 736 height 24
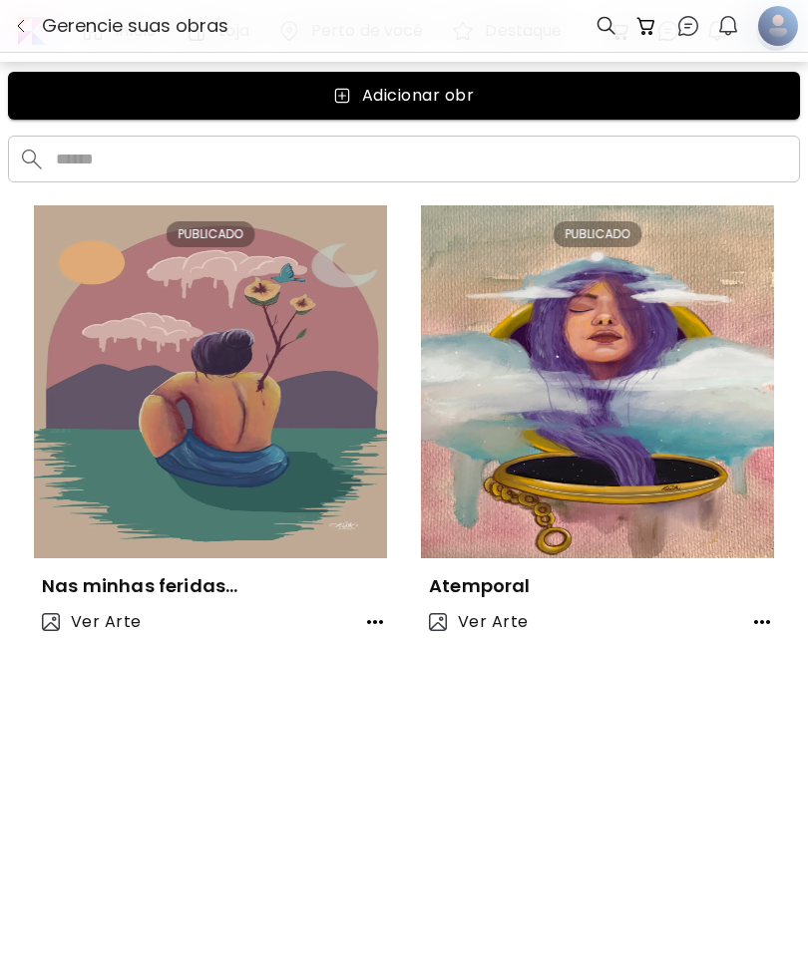
click at [433, 98] on div "Adicionar obr" at bounding box center [418, 96] width 112 height 24
